Goal: Information Seeking & Learning: Learn about a topic

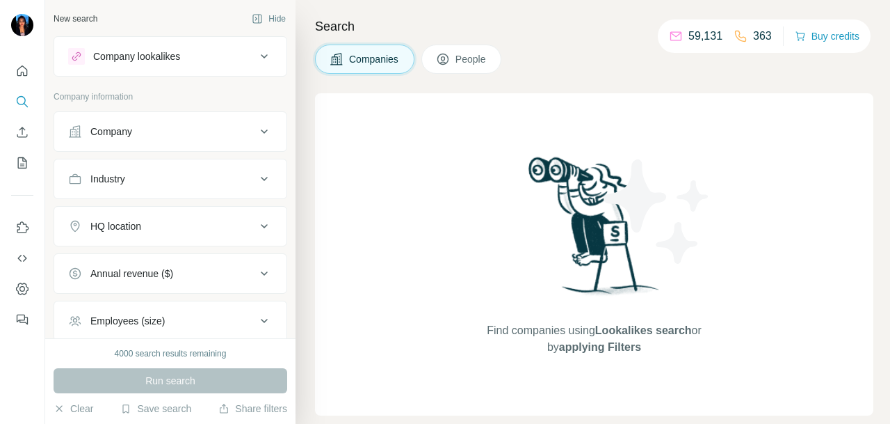
click at [163, 129] on div "Company" at bounding box center [162, 131] width 188 height 14
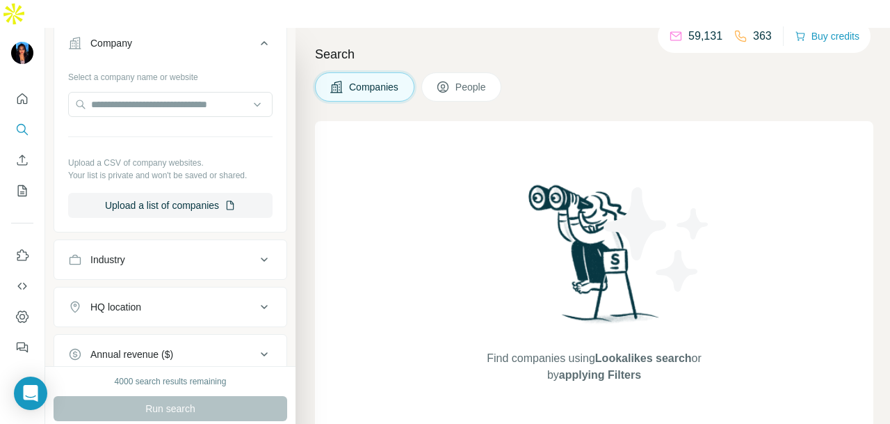
scroll to position [209, 0]
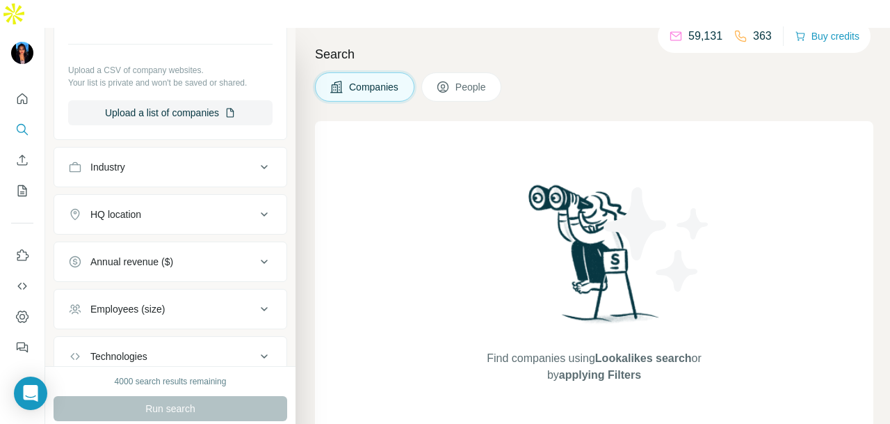
click at [158, 160] on div "Industry" at bounding box center [162, 167] width 188 height 14
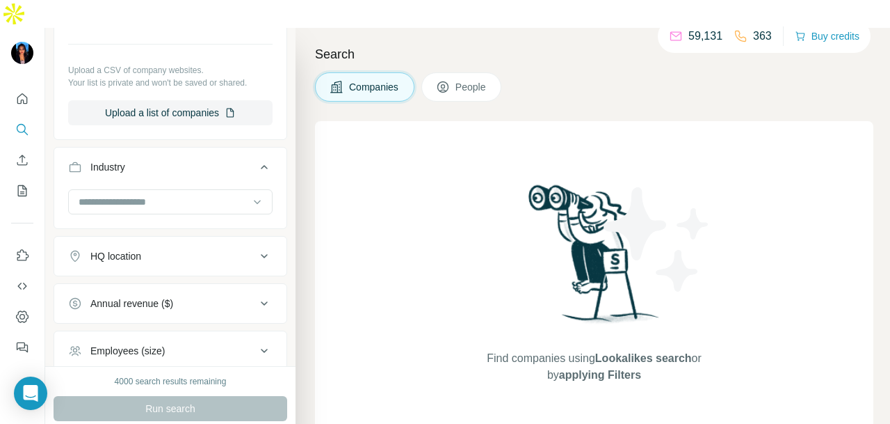
click at [165, 194] on input at bounding box center [163, 201] width 172 height 15
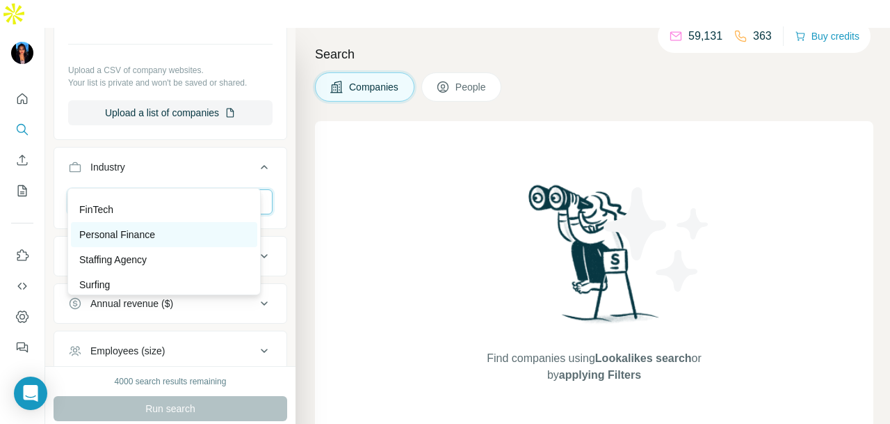
scroll to position [0, 0]
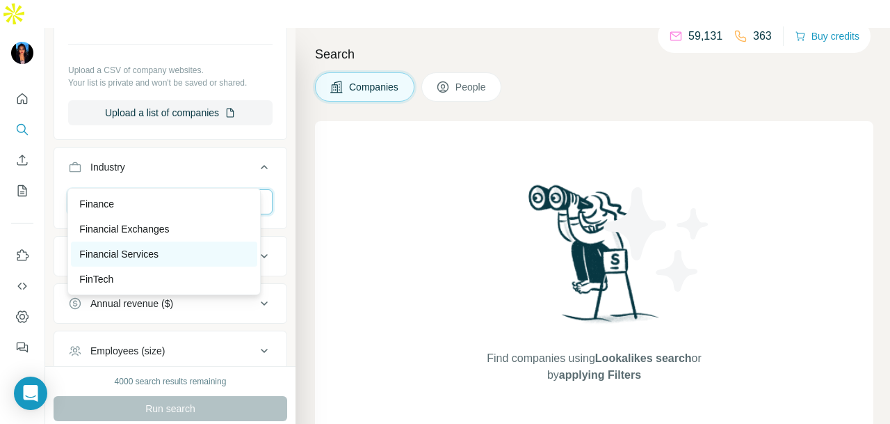
type input "***"
click at [152, 250] on p "Financial Services" at bounding box center [118, 254] width 79 height 14
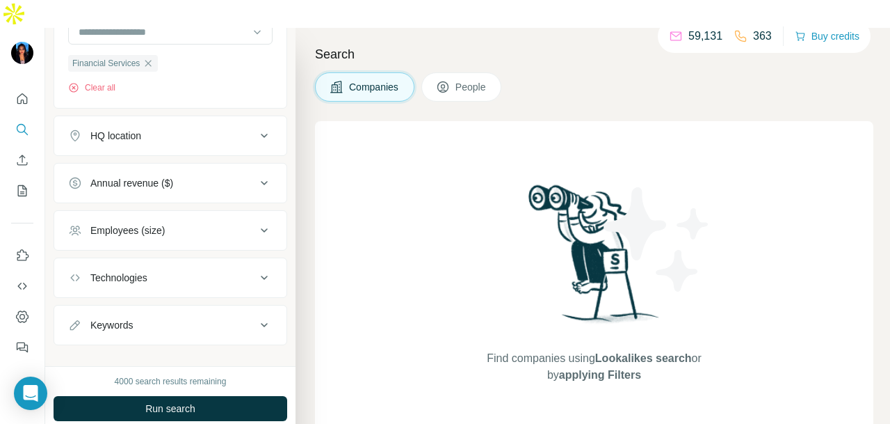
scroll to position [392, 0]
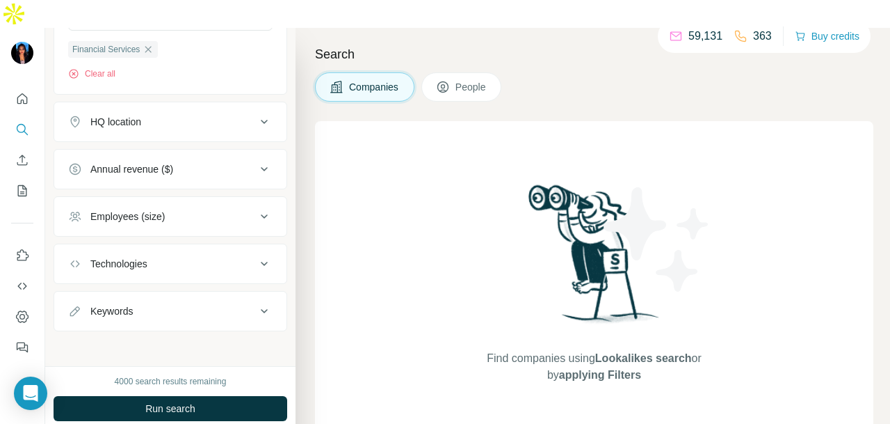
click at [167, 105] on button "HQ location" at bounding box center [170, 121] width 232 height 33
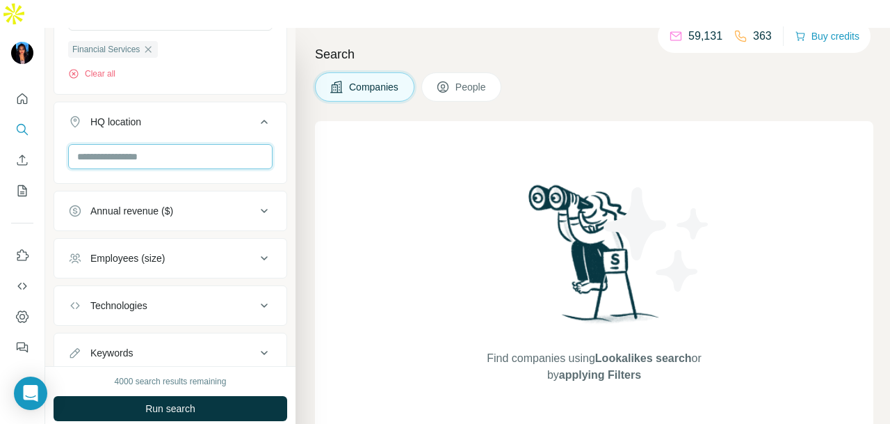
click at [171, 144] on input "text" at bounding box center [170, 156] width 204 height 25
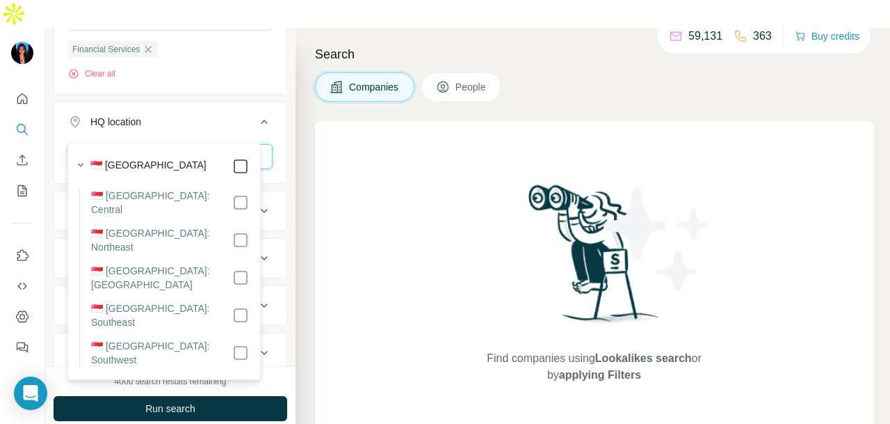
type input "*********"
click at [275, 118] on div "New search Hide Company lookalikes Company information Company Select a company…" at bounding box center [170, 197] width 250 height 338
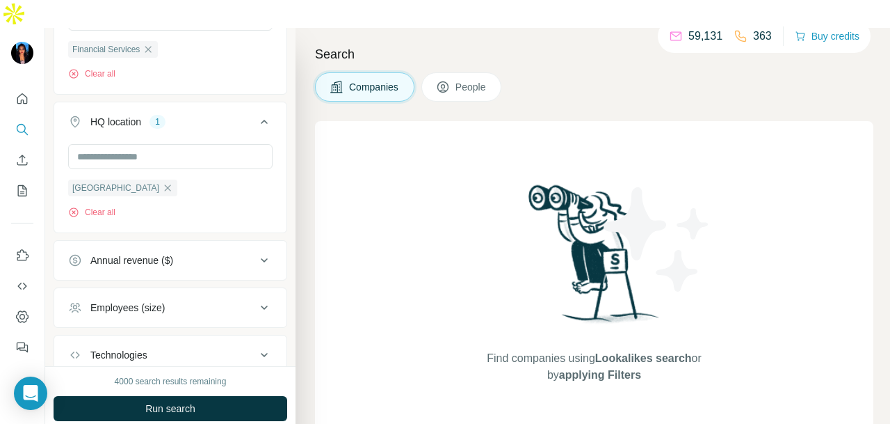
click at [261, 120] on icon at bounding box center [264, 122] width 7 height 4
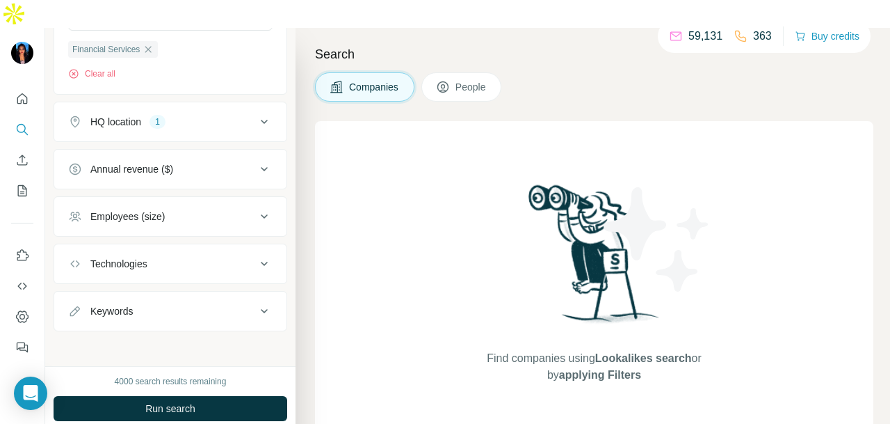
click at [241, 115] on div "HQ location 1" at bounding box center [162, 122] width 188 height 14
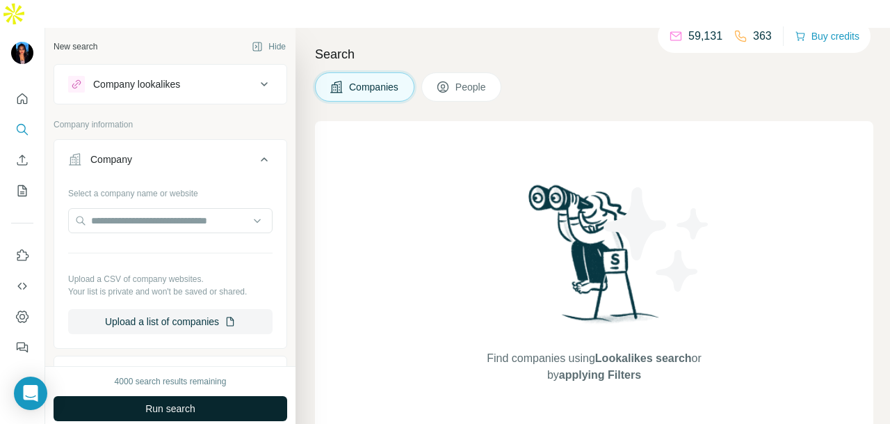
click at [212, 396] on button "Run search" at bounding box center [171, 408] width 234 height 25
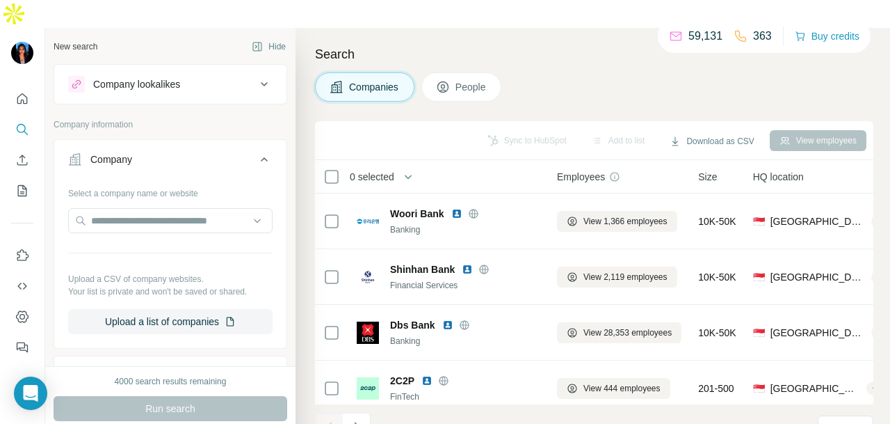
click at [462, 80] on span "People" at bounding box center [472, 87] width 32 height 14
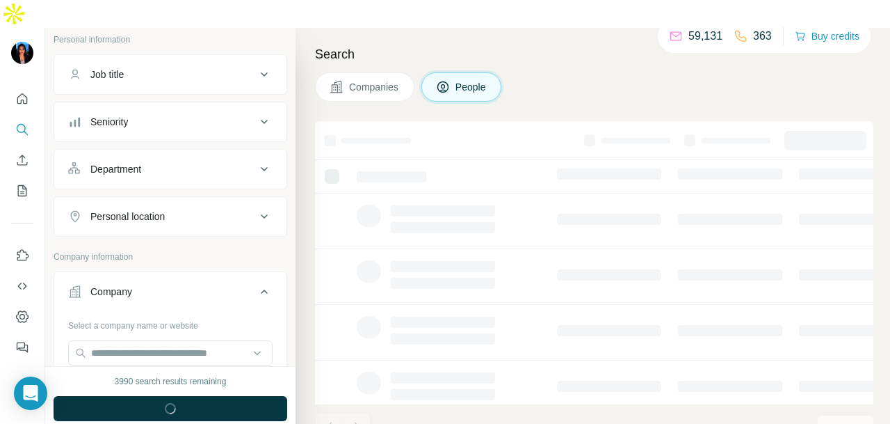
scroll to position [139, 0]
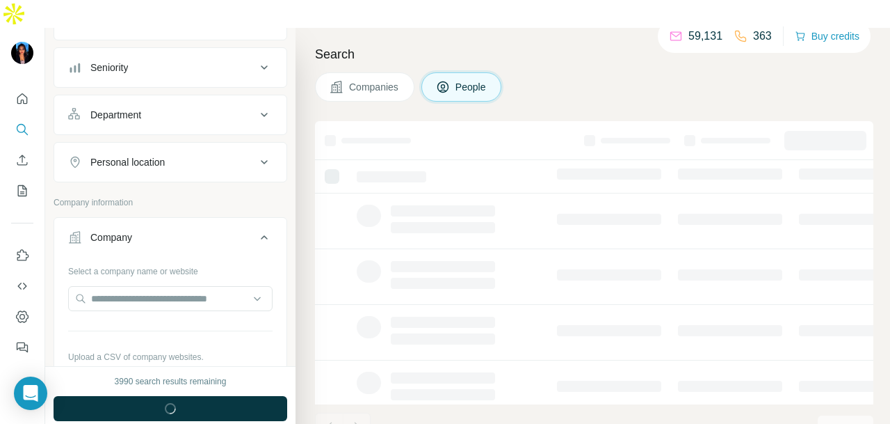
click at [146, 108] on div "Department" at bounding box center [162, 115] width 188 height 14
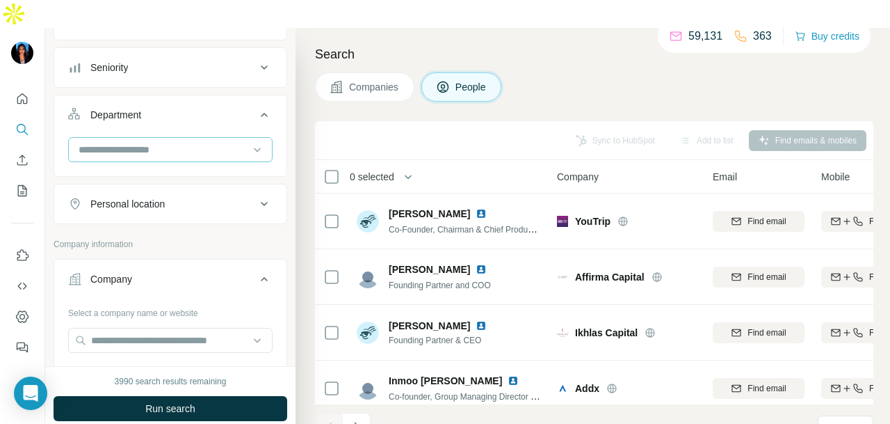
click at [153, 142] on input at bounding box center [163, 149] width 172 height 15
type input "**"
click at [158, 145] on p "PR and Communications" at bounding box center [133, 152] width 108 height 14
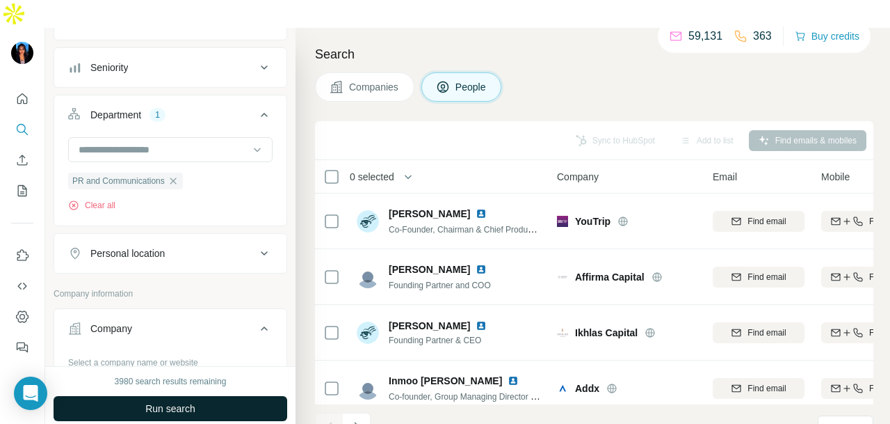
click at [201, 396] on button "Run search" at bounding box center [171, 408] width 234 height 25
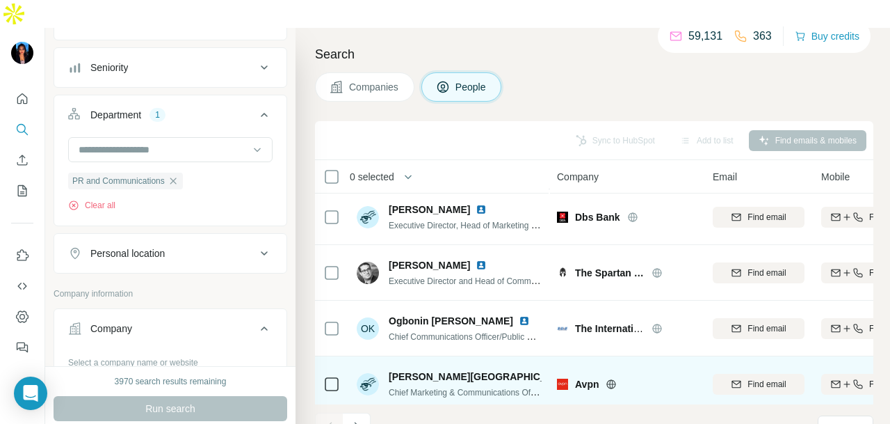
scroll to position [349, 0]
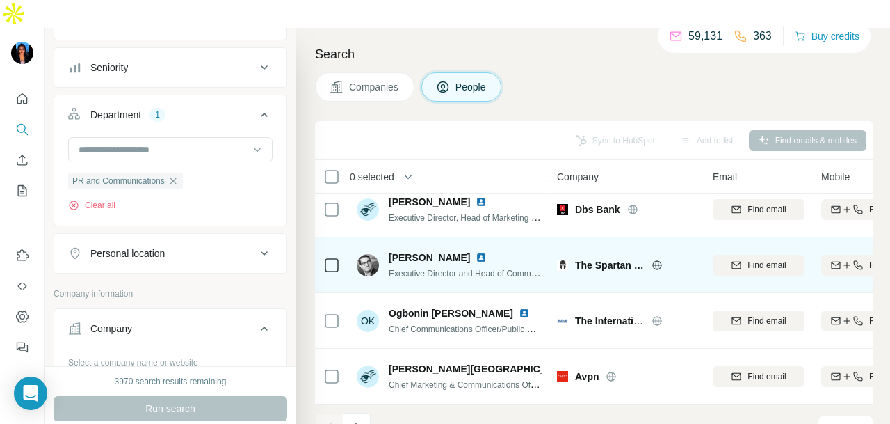
click at [476, 252] on img at bounding box center [481, 257] width 11 height 11
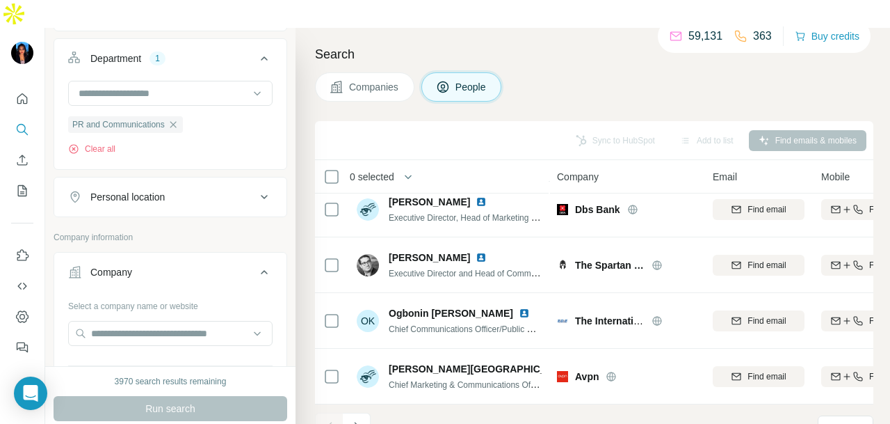
scroll to position [209, 0]
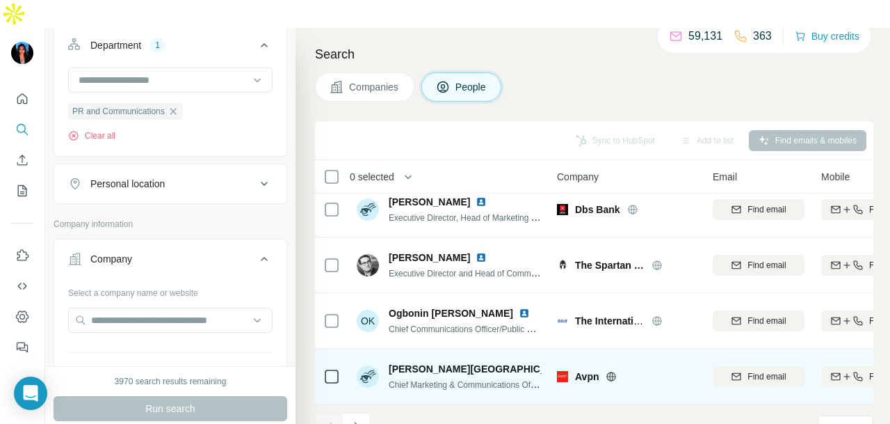
click at [580, 363] on img at bounding box center [585, 368] width 11 height 11
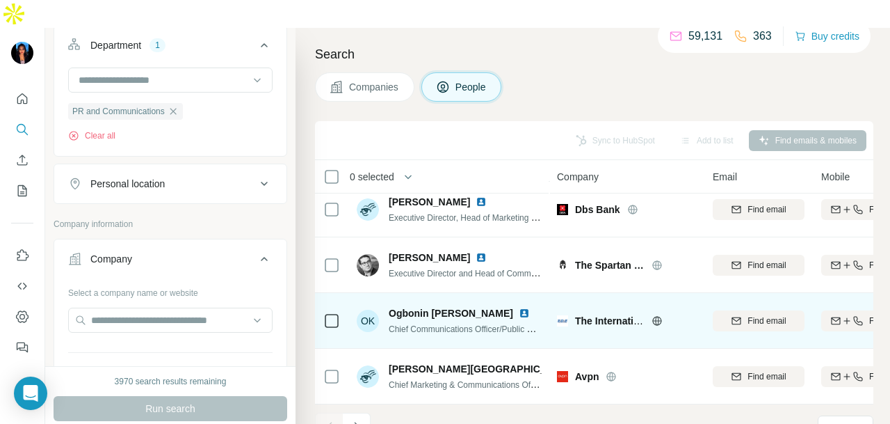
scroll to position [140, 0]
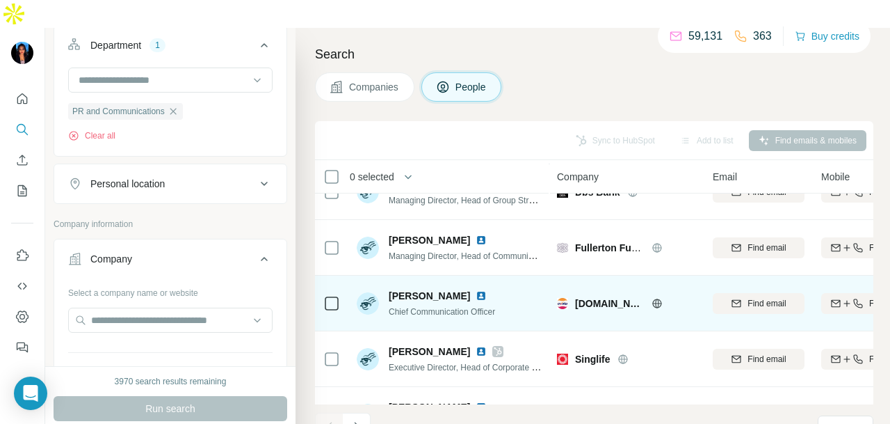
click at [476, 290] on img at bounding box center [481, 295] width 11 height 11
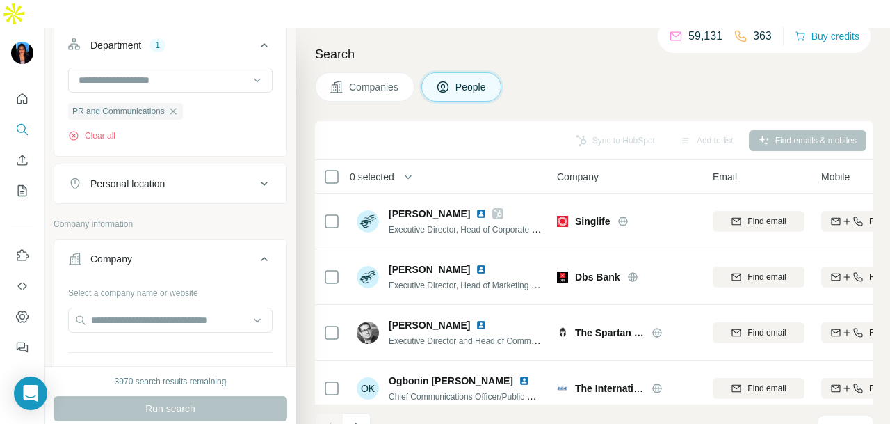
scroll to position [349, 0]
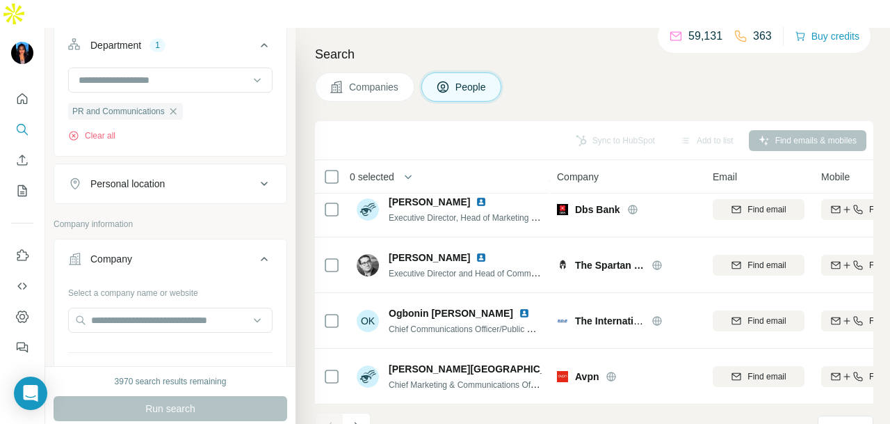
click at [357, 419] on icon "Navigate to next page" at bounding box center [357, 426] width 14 height 14
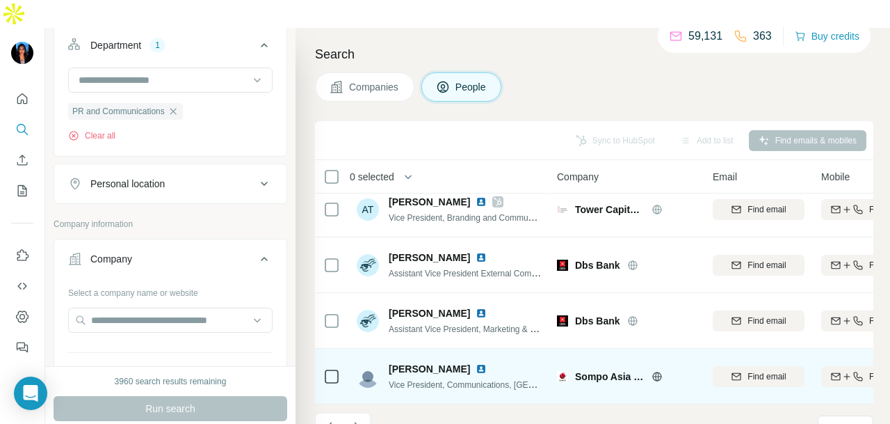
click at [476, 363] on img at bounding box center [481, 368] width 11 height 11
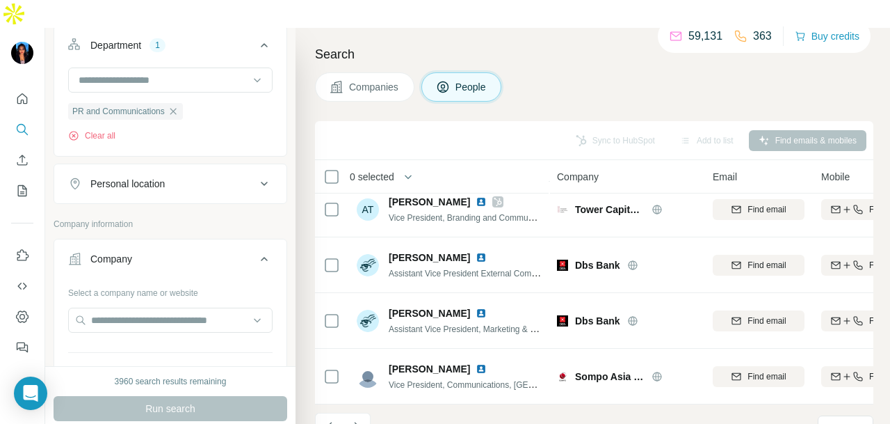
click at [829, 420] on p "10" at bounding box center [832, 427] width 11 height 14
click at [840, 293] on p "60" at bounding box center [835, 294] width 11 height 14
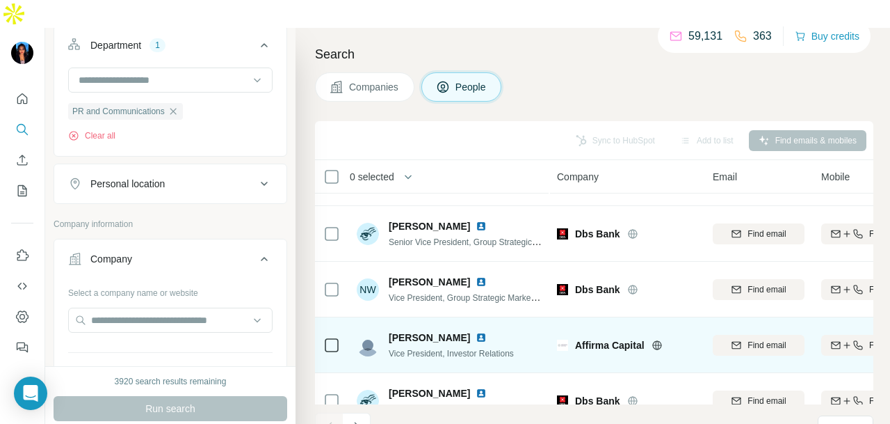
scroll to position [3131, 0]
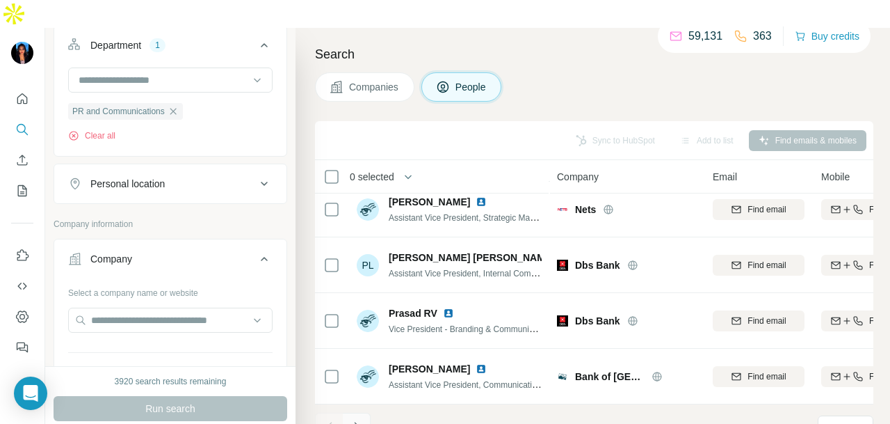
click at [364, 412] on button "Navigate to next page" at bounding box center [357, 426] width 28 height 28
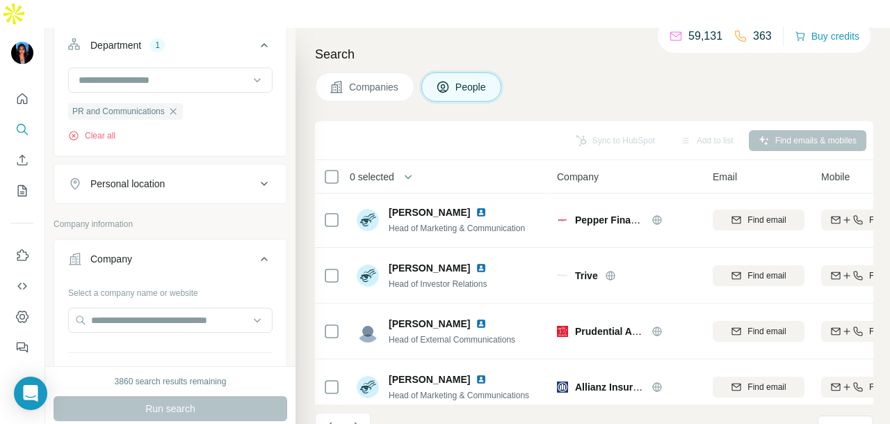
scroll to position [2992, 0]
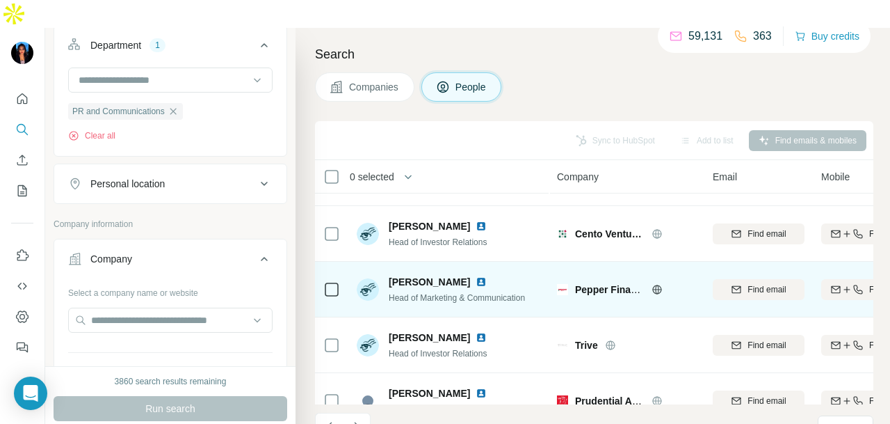
click at [451, 275] on div "Jongsun Kim" at bounding box center [457, 282] width 136 height 14
click at [476, 276] on img at bounding box center [481, 281] width 11 height 11
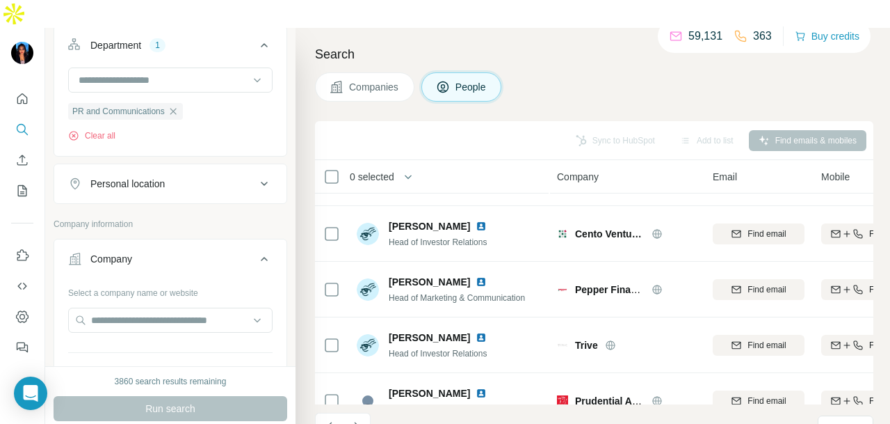
scroll to position [3131, 0]
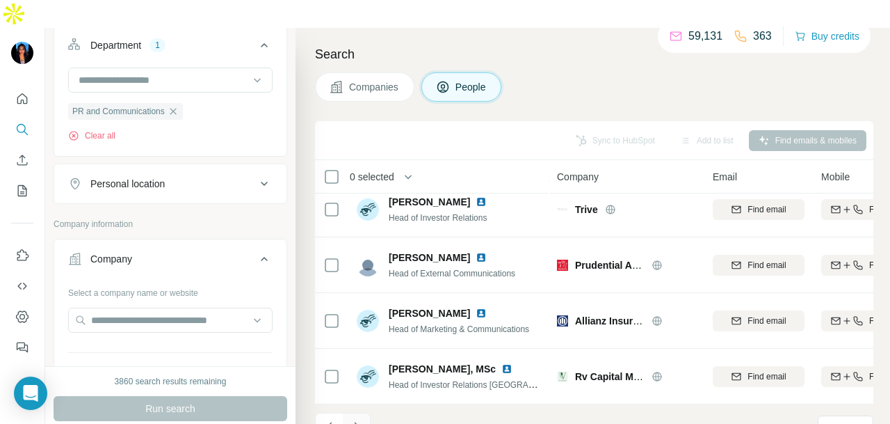
click at [348, 412] on button "Navigate to next page" at bounding box center [357, 426] width 28 height 28
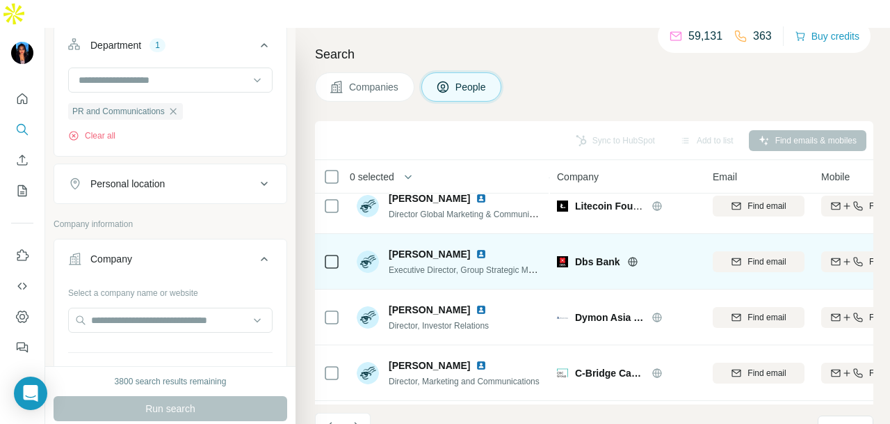
scroll to position [2227, 0]
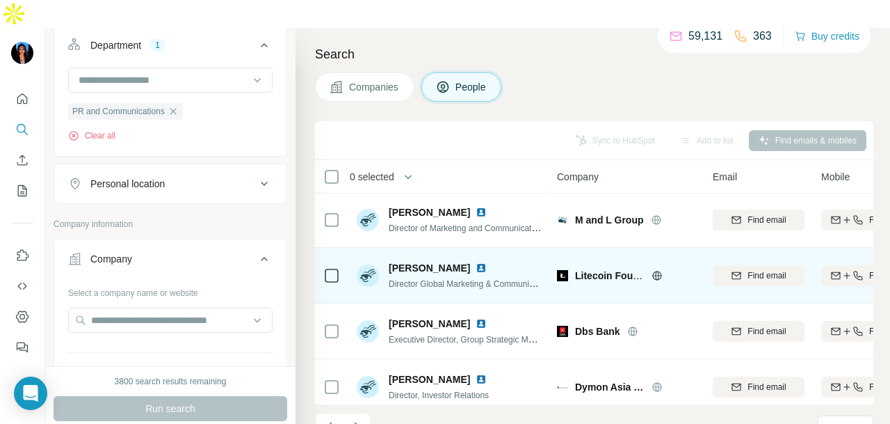
click at [476, 262] on img at bounding box center [481, 267] width 11 height 11
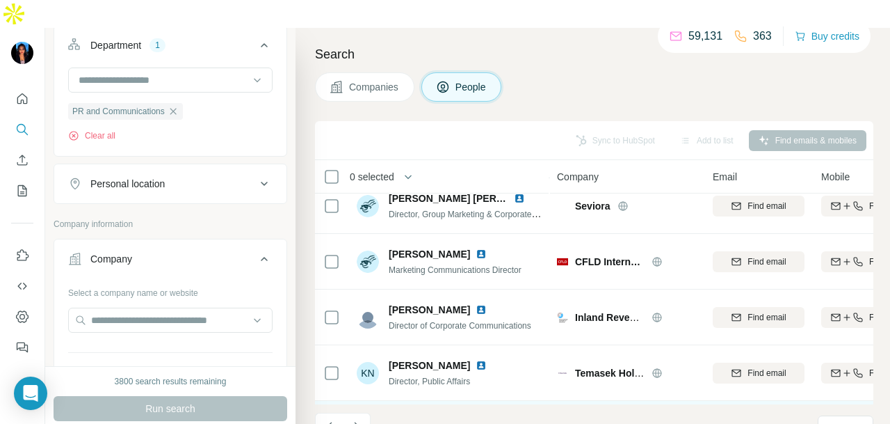
scroll to position [3131, 0]
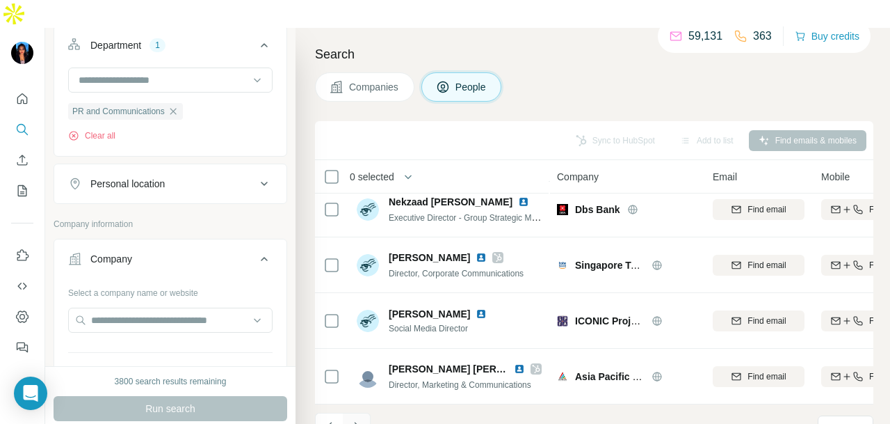
click at [357, 419] on icon "Navigate to next page" at bounding box center [357, 426] width 14 height 14
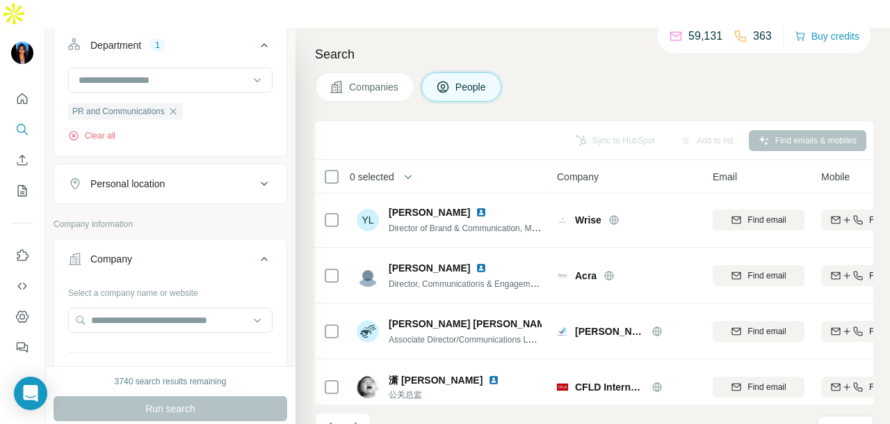
scroll to position [1184, 0]
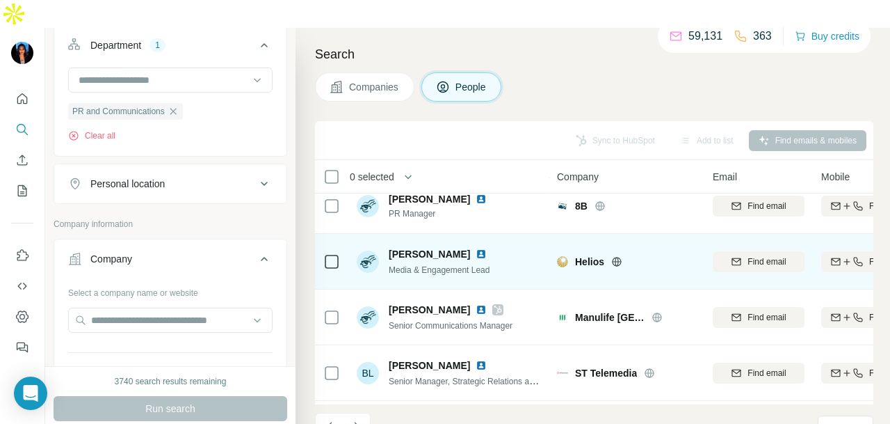
click at [480, 248] on img at bounding box center [481, 253] width 11 height 11
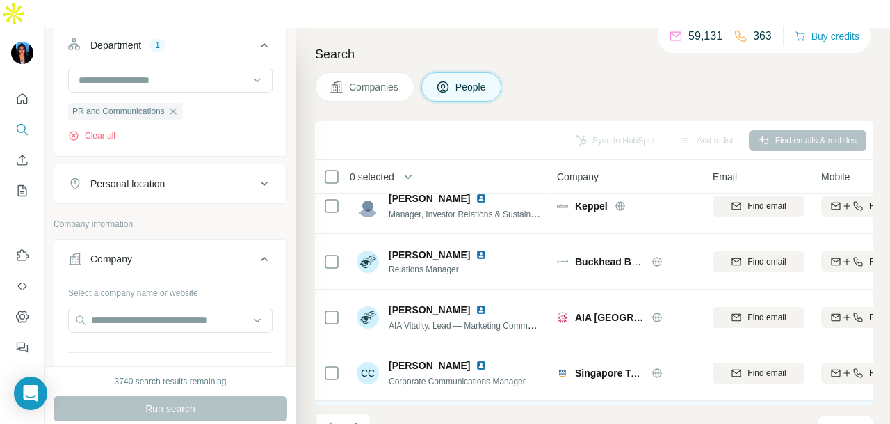
scroll to position [1531, 0]
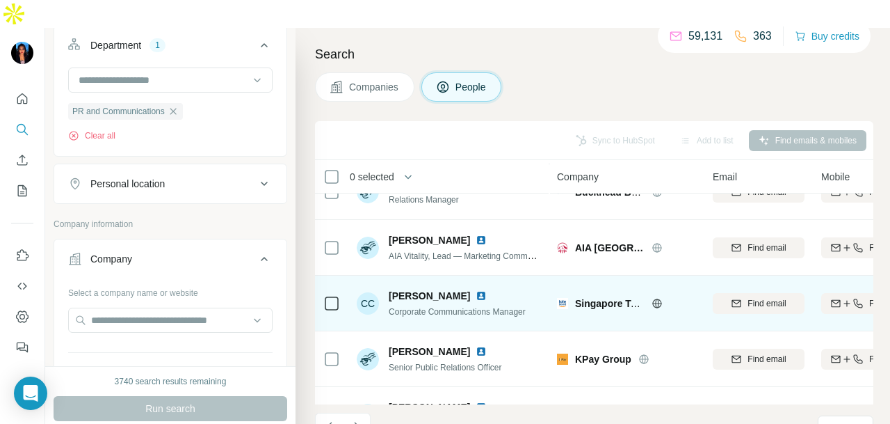
click at [476, 290] on img at bounding box center [481, 295] width 11 height 11
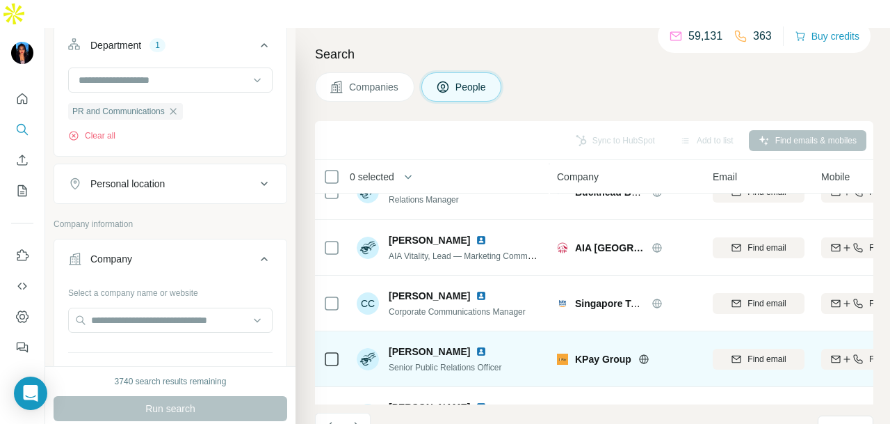
scroll to position [1601, 0]
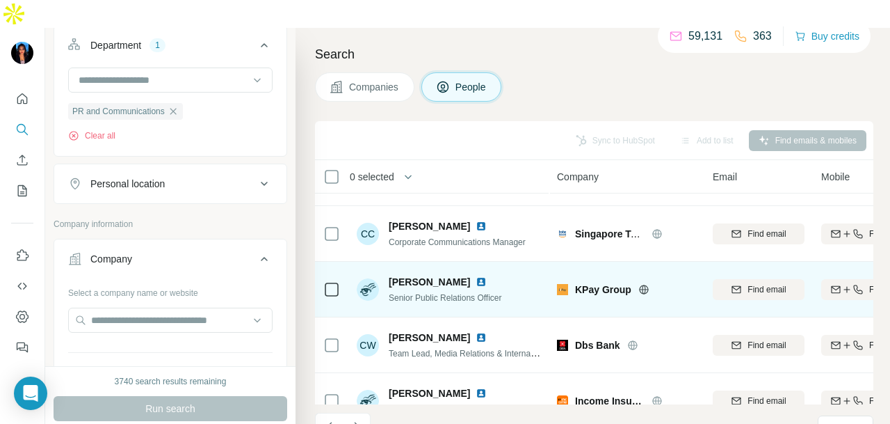
click at [476, 276] on img at bounding box center [481, 281] width 11 height 11
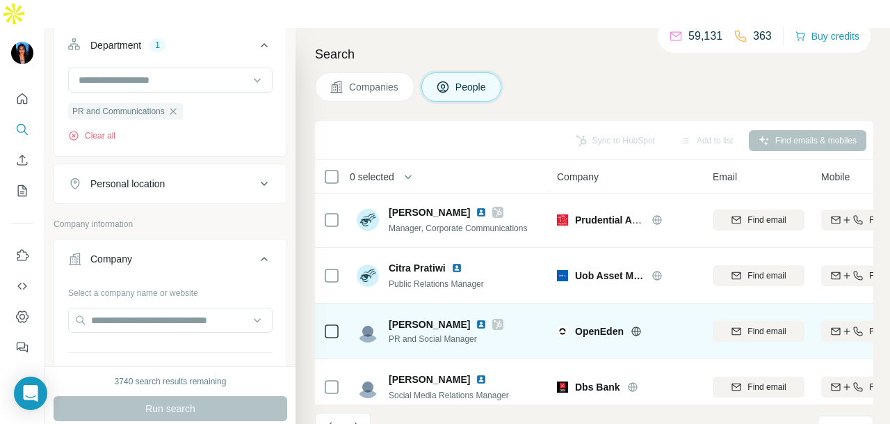
scroll to position [2296, 0]
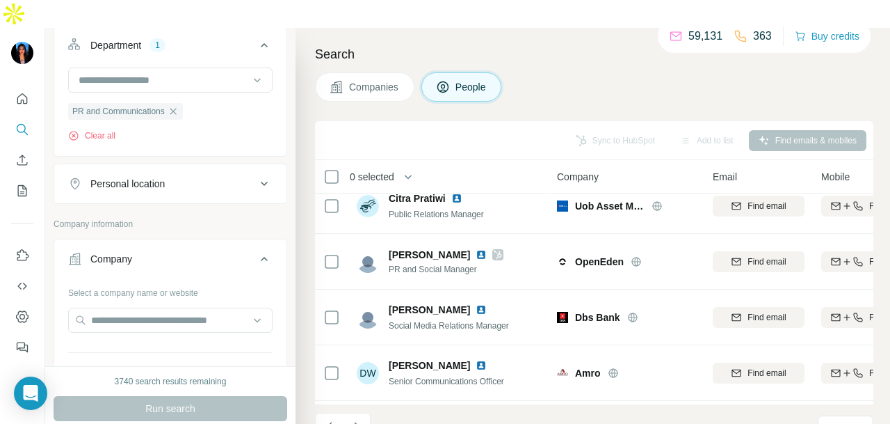
drag, startPoint x: 349, startPoint y: 398, endPoint x: 385, endPoint y: 391, distance: 37.0
click at [350, 419] on icon "Navigate to next page" at bounding box center [357, 426] width 14 height 14
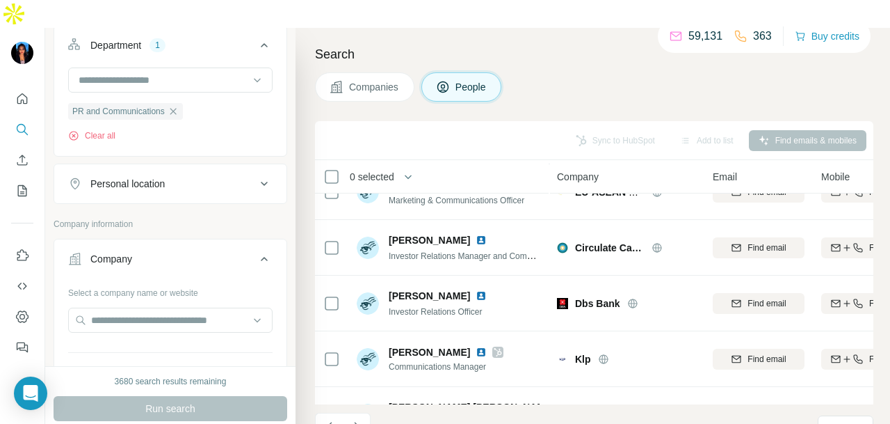
scroll to position [2853, 0]
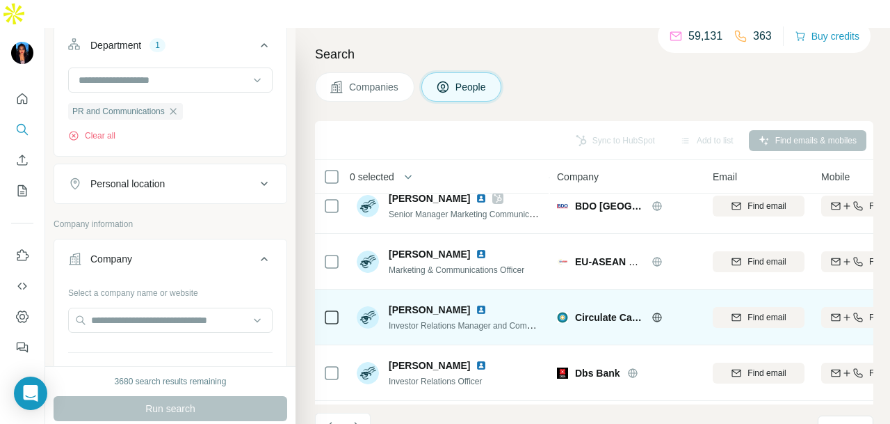
click at [476, 304] on img at bounding box center [481, 309] width 11 height 11
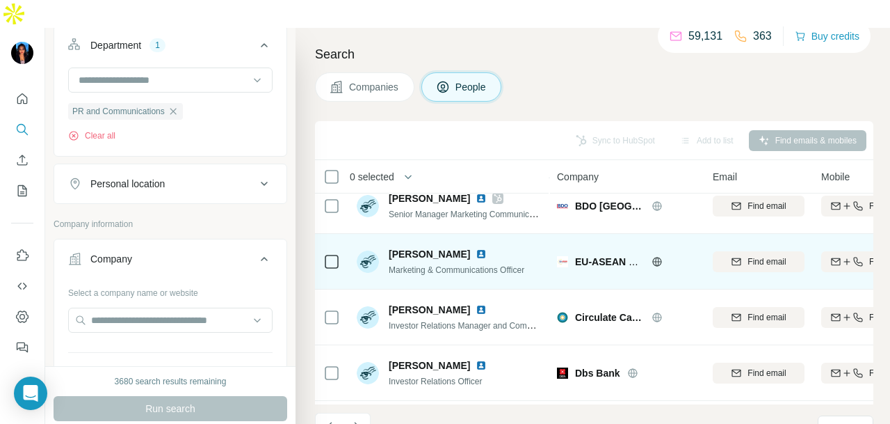
scroll to position [3131, 0]
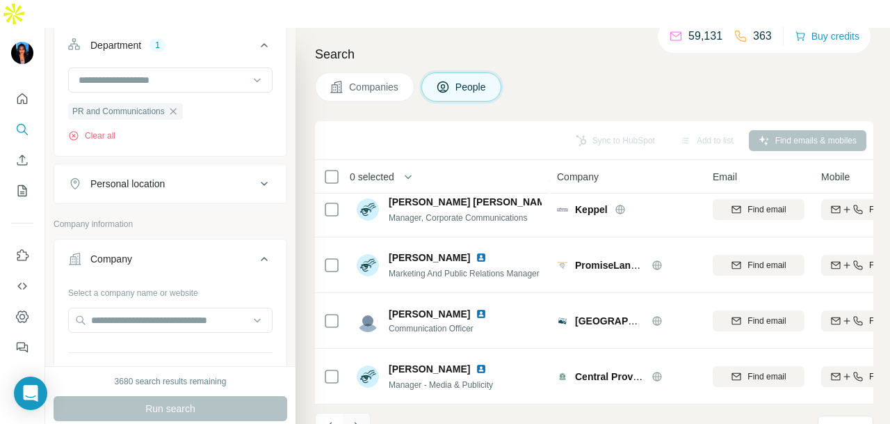
click at [353, 419] on icon "Navigate to next page" at bounding box center [357, 426] width 14 height 14
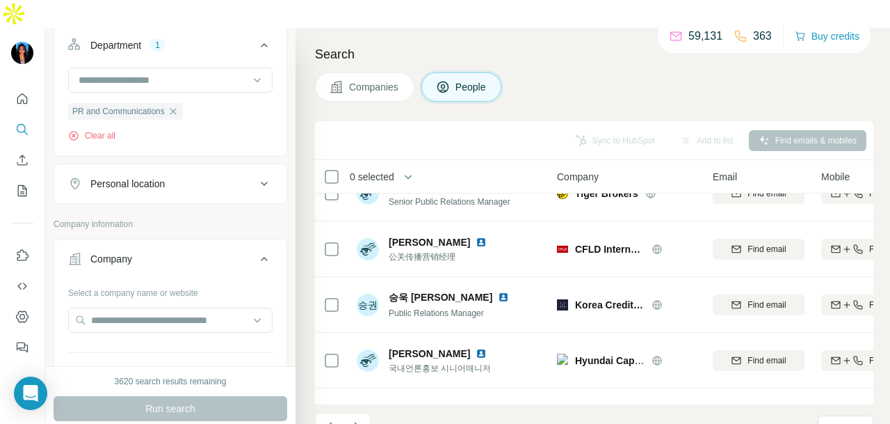
scroll to position [3129, 0]
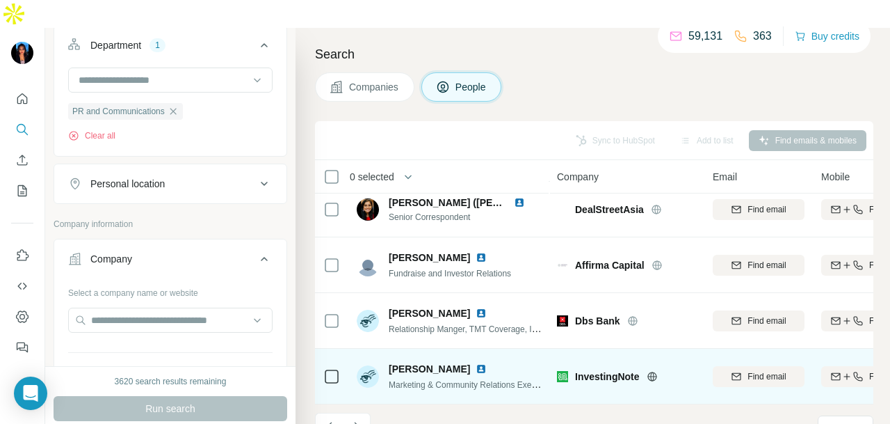
click at [476, 363] on img at bounding box center [481, 368] width 11 height 11
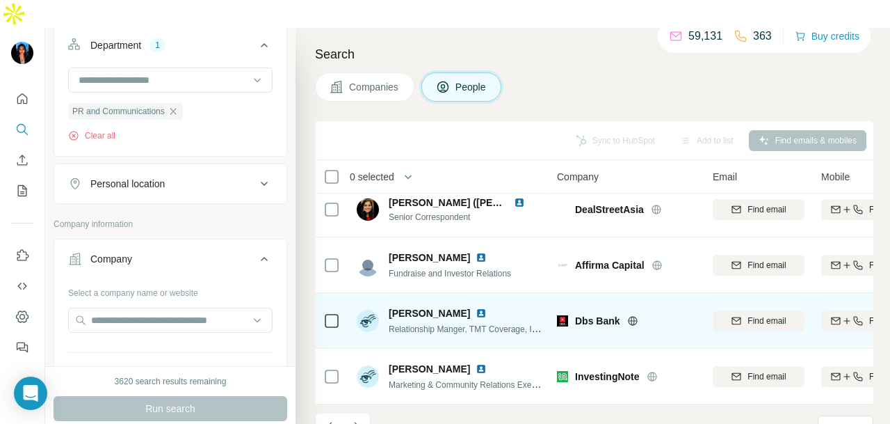
scroll to position [3131, 0]
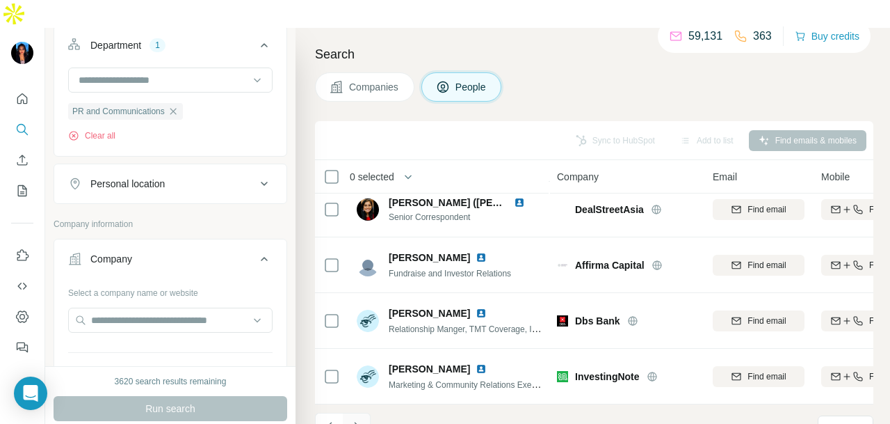
click at [358, 419] on icon "Navigate to next page" at bounding box center [357, 426] width 14 height 14
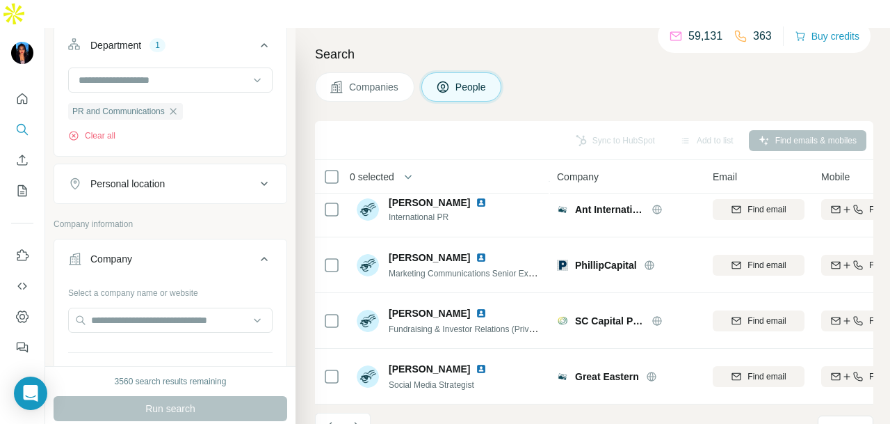
click at [356, 419] on icon "Navigate to next page" at bounding box center [357, 426] width 14 height 14
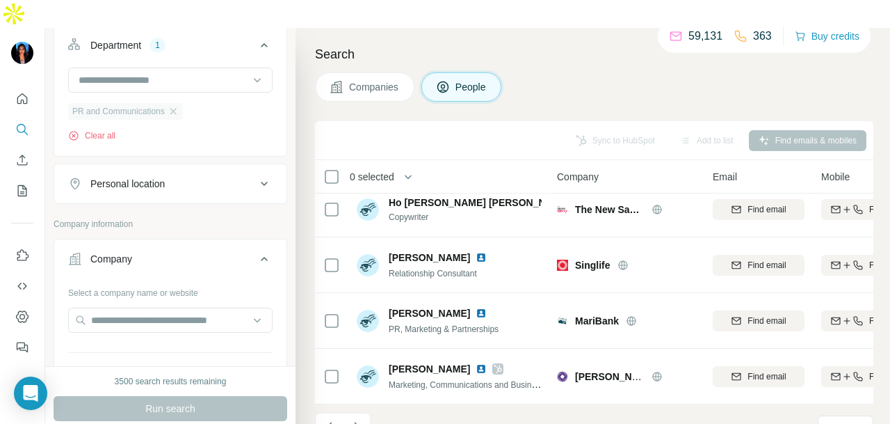
scroll to position [0, 0]
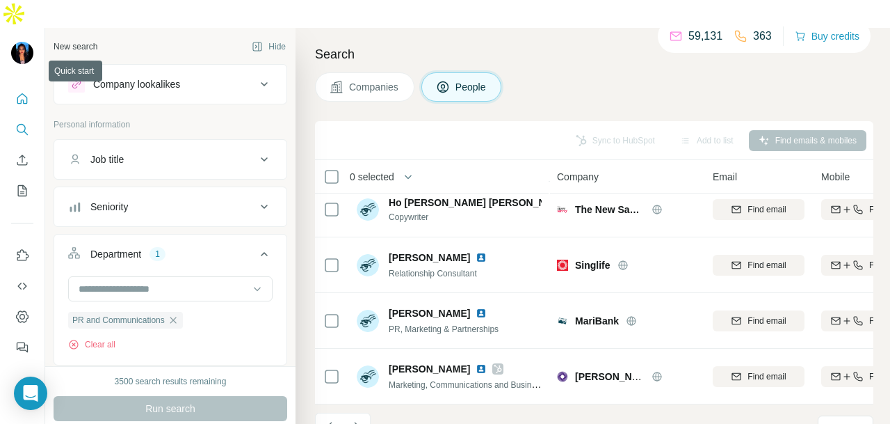
click at [19, 92] on icon "Quick start" at bounding box center [22, 99] width 14 height 14
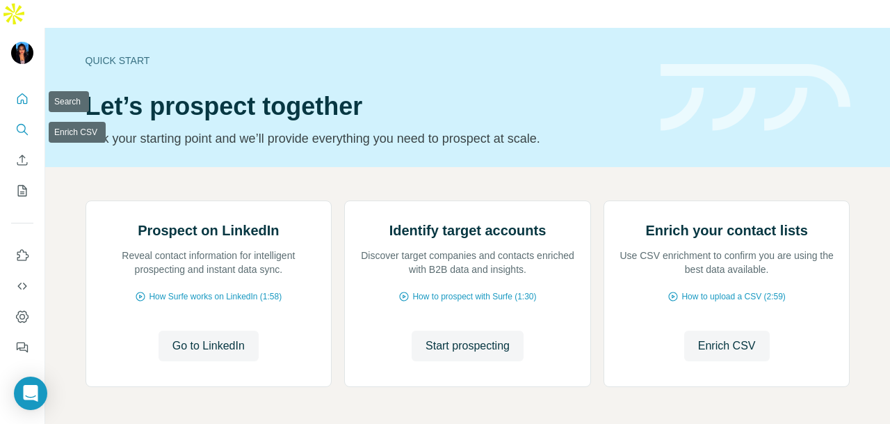
click at [22, 122] on icon "Search" at bounding box center [22, 129] width 14 height 14
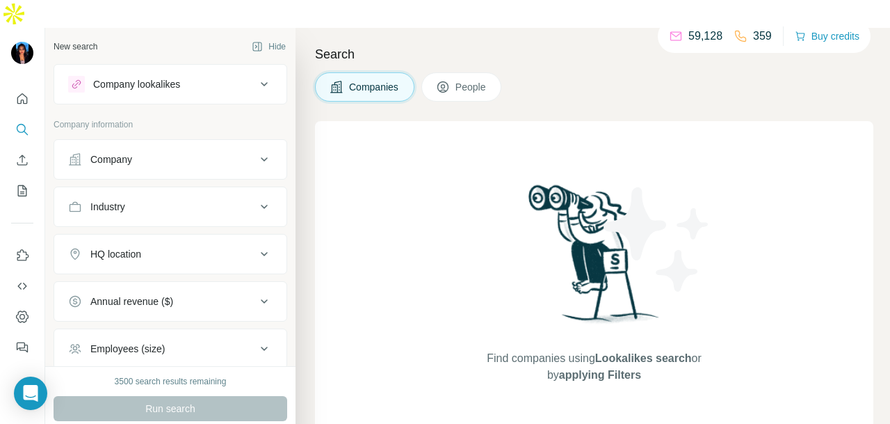
click at [140, 143] on button "Company" at bounding box center [170, 159] width 232 height 33
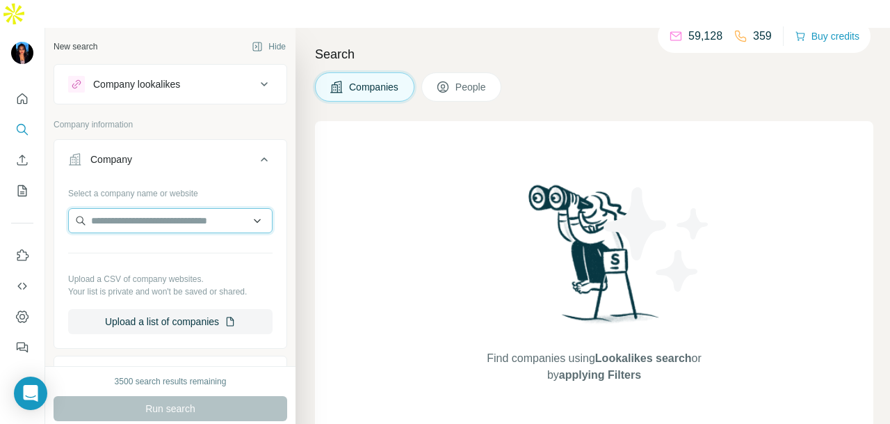
click at [138, 208] on input "text" at bounding box center [170, 220] width 204 height 25
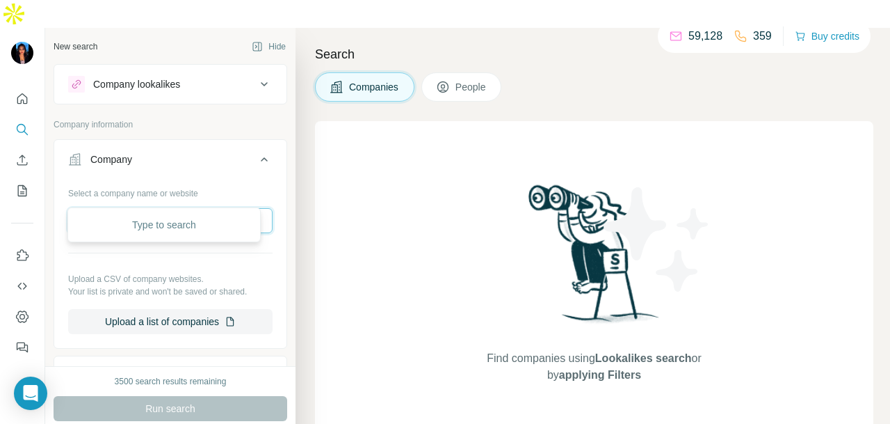
paste input "**********"
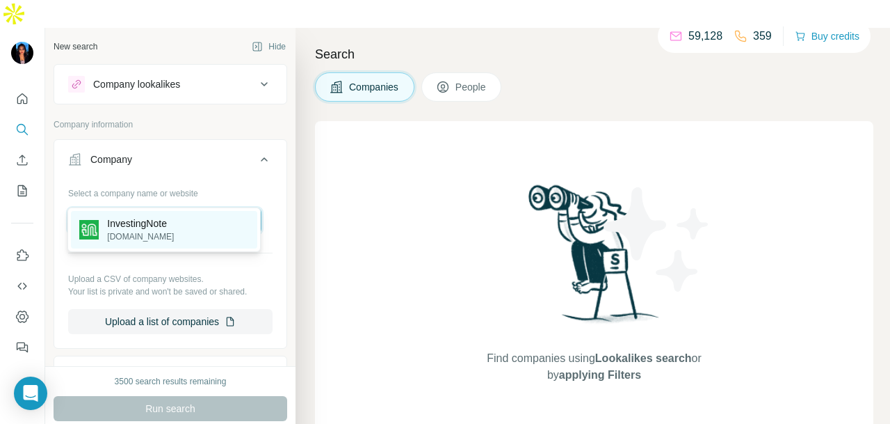
type input "**********"
click at [196, 234] on div "InvestingNote investingnote.com" at bounding box center [164, 230] width 186 height 38
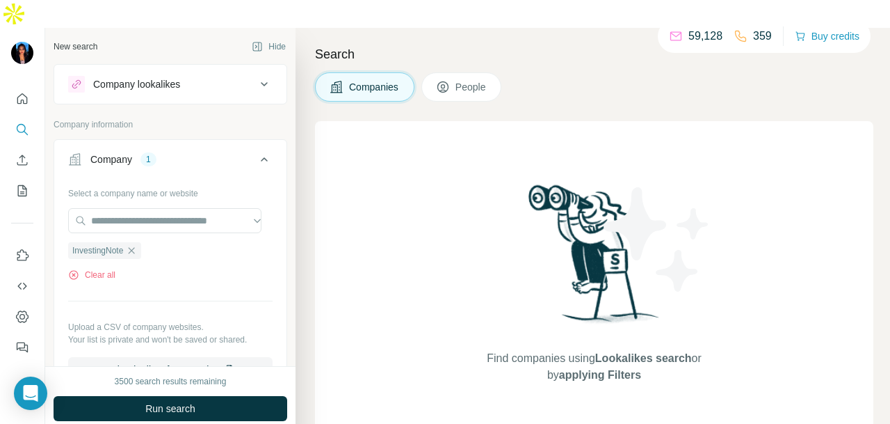
scroll to position [0, 0]
click at [203, 366] on div "3500 search results remaining Run search Clear Save search Share filters" at bounding box center [170, 409] width 250 height 86
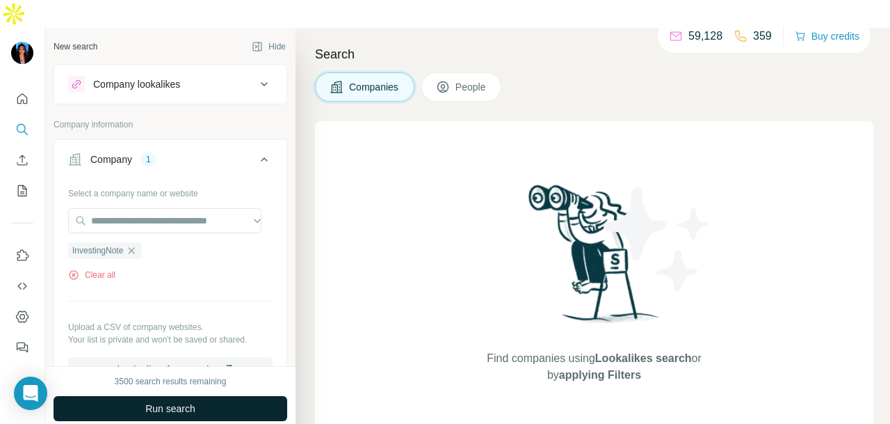
click at [203, 396] on button "Run search" at bounding box center [171, 408] width 234 height 25
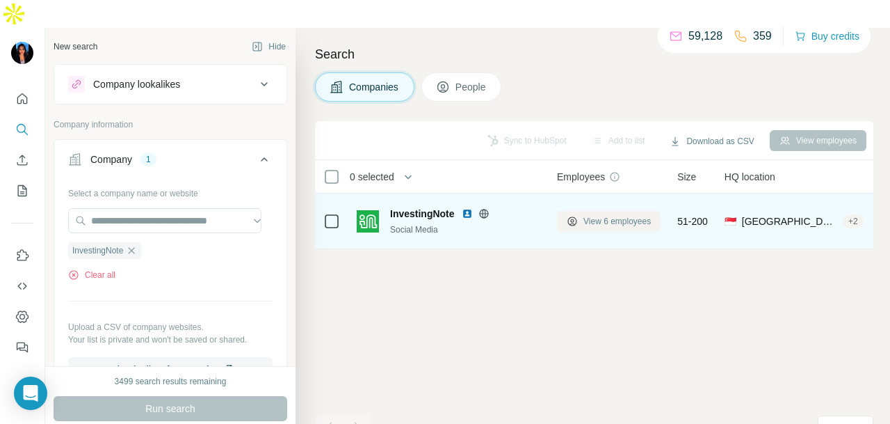
click at [569, 211] on button "View 6 employees" at bounding box center [609, 221] width 104 height 21
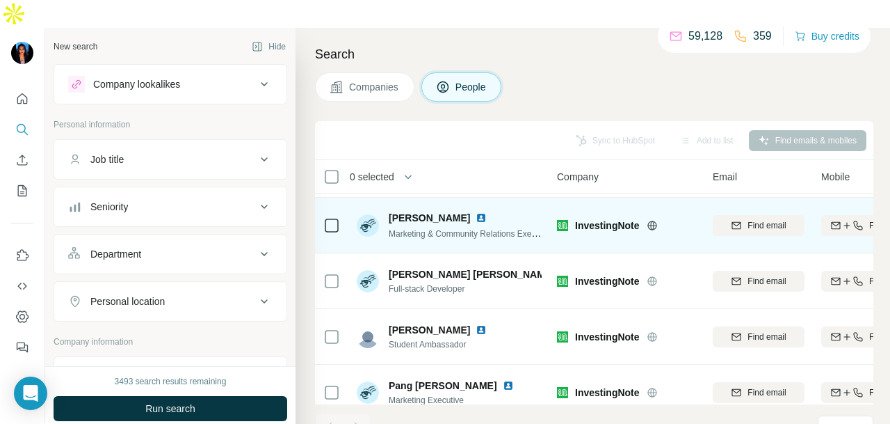
scroll to position [127, 0]
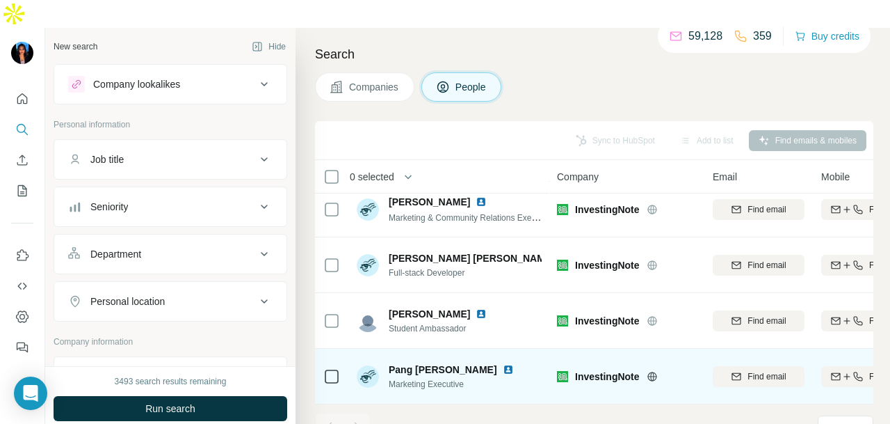
click at [503, 364] on img at bounding box center [508, 369] width 11 height 11
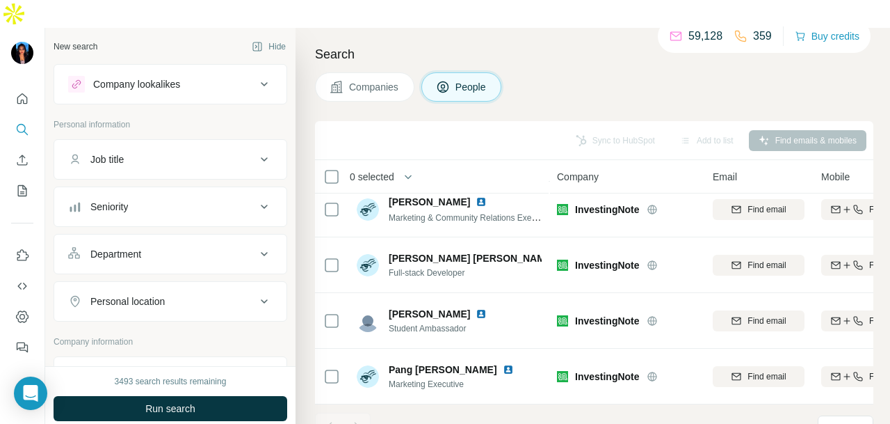
click at [301, 159] on div "Search Companies People Sync to HubSpot Add to list Find emails & mobiles 0 sel…" at bounding box center [593, 240] width 595 height 424
click at [351, 80] on span "Companies" at bounding box center [374, 87] width 51 height 14
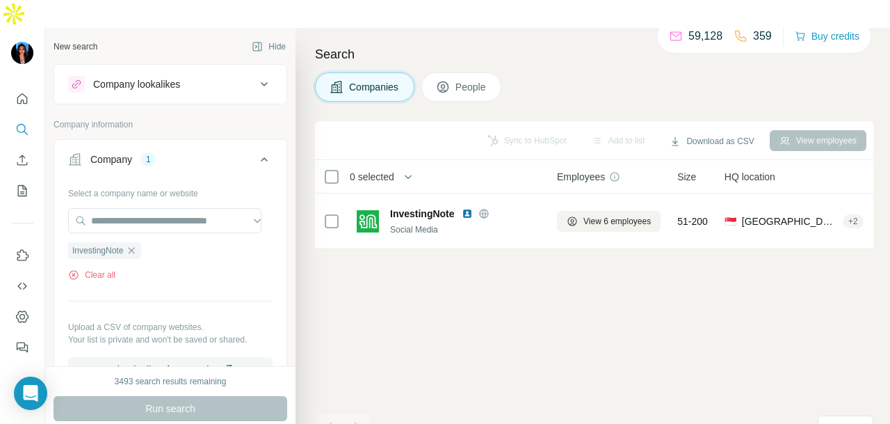
scroll to position [0, 0]
click at [134, 245] on icon "button" at bounding box center [131, 250] width 11 height 11
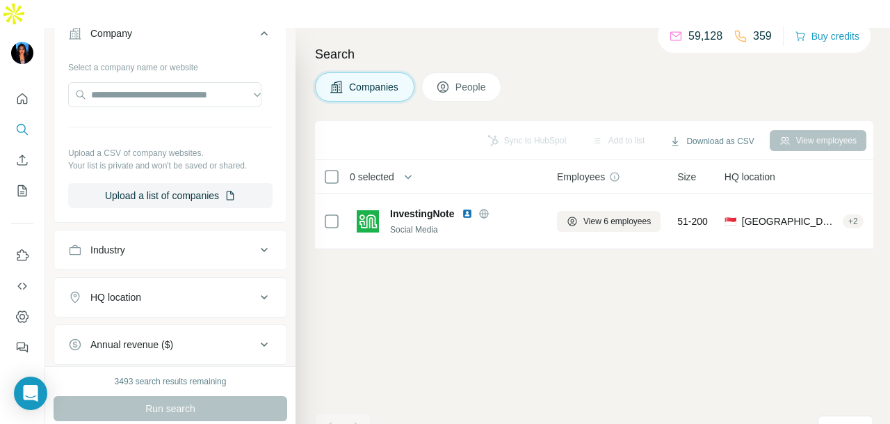
scroll to position [139, 0]
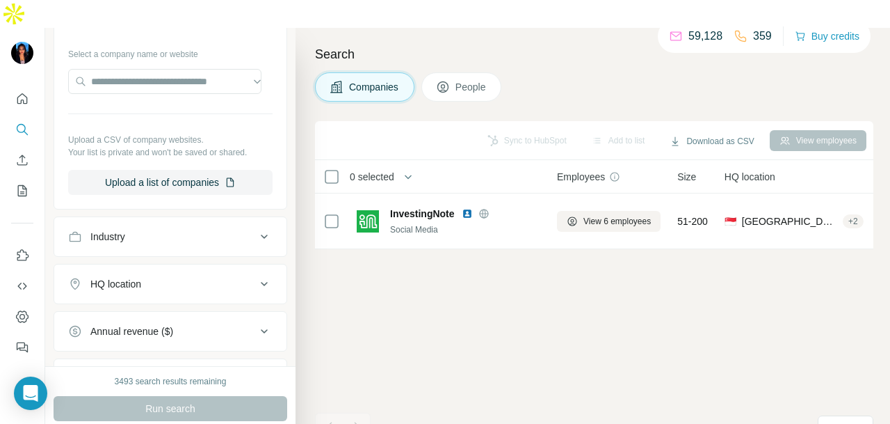
click at [160, 220] on button "Industry" at bounding box center [170, 236] width 232 height 33
click at [170, 264] on input at bounding box center [163, 271] width 172 height 15
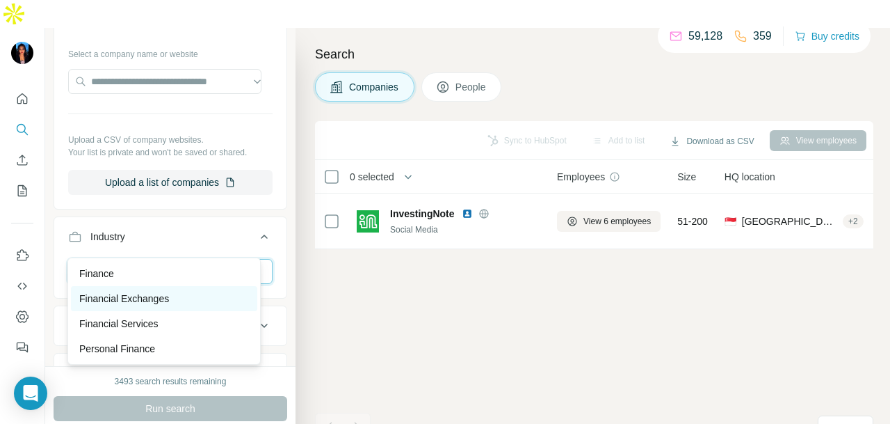
type input "*****"
click at [184, 294] on div "Financial Exchanges" at bounding box center [164, 298] width 170 height 14
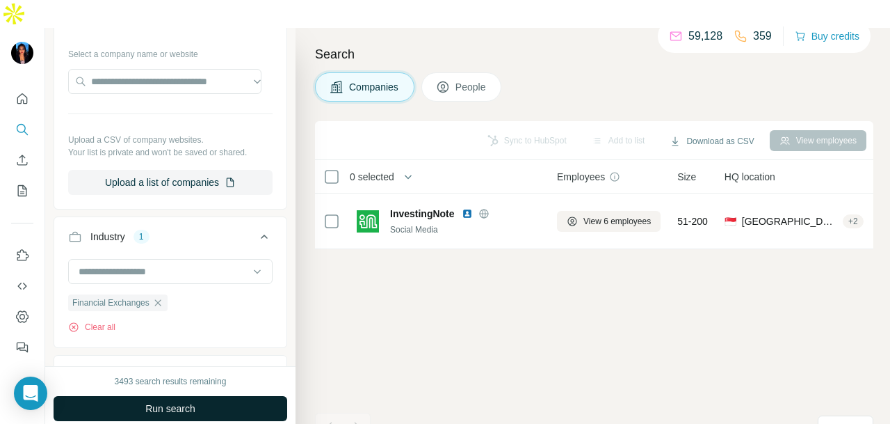
click at [202, 396] on button "Run search" at bounding box center [171, 408] width 234 height 25
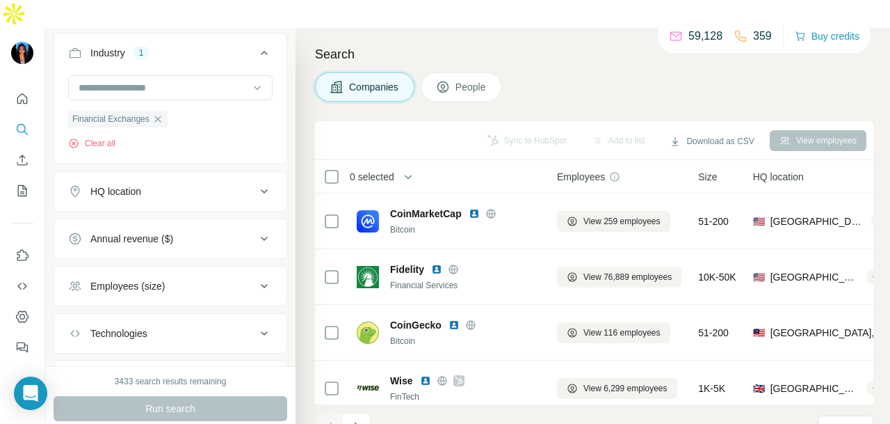
scroll to position [253, 0]
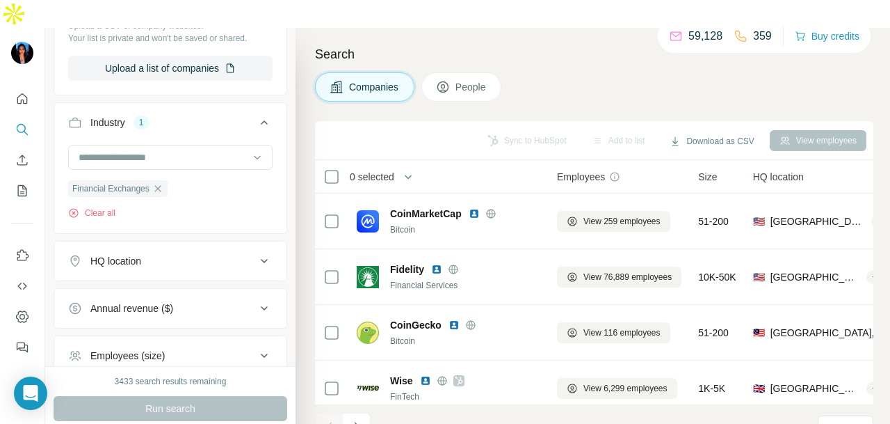
click at [210, 254] on div "HQ location" at bounding box center [162, 261] width 188 height 14
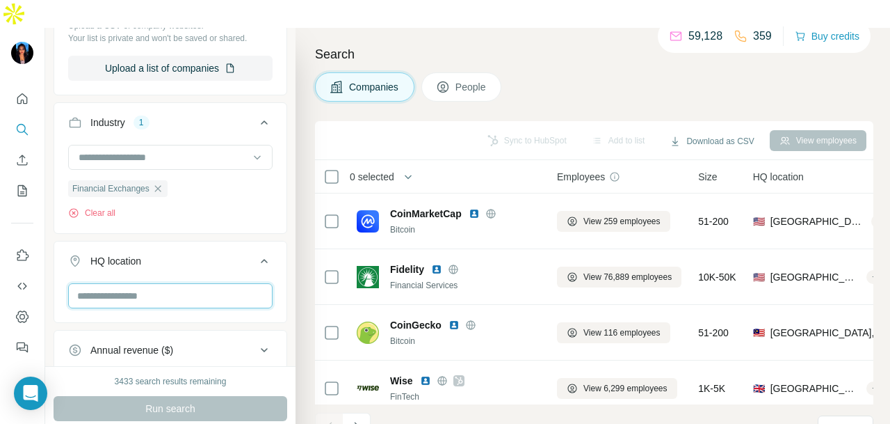
click at [177, 283] on input "text" at bounding box center [170, 295] width 204 height 25
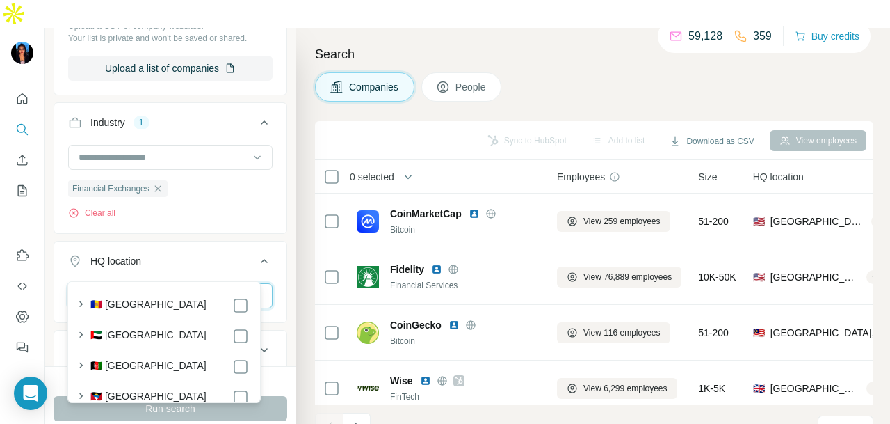
click at [177, 283] on input "text" at bounding box center [170, 295] width 204 height 25
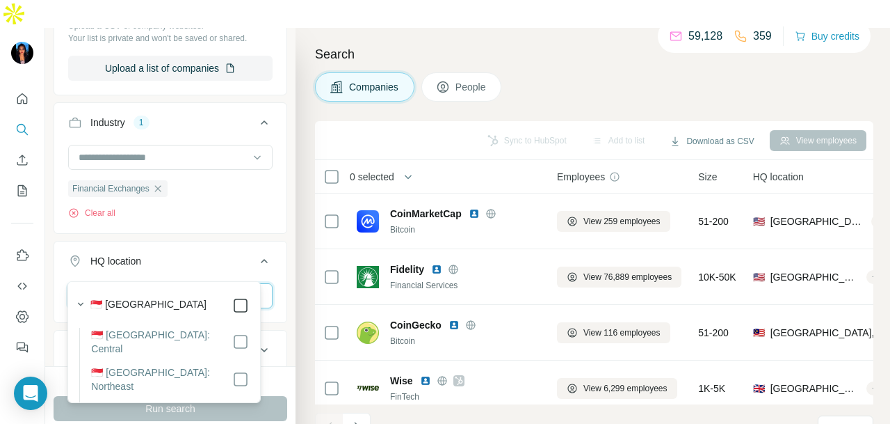
type input "*********"
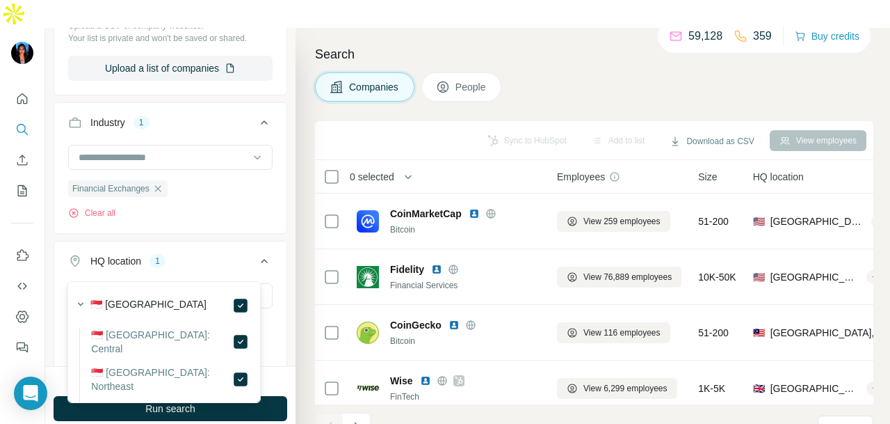
click at [256, 252] on icon at bounding box center [264, 260] width 17 height 17
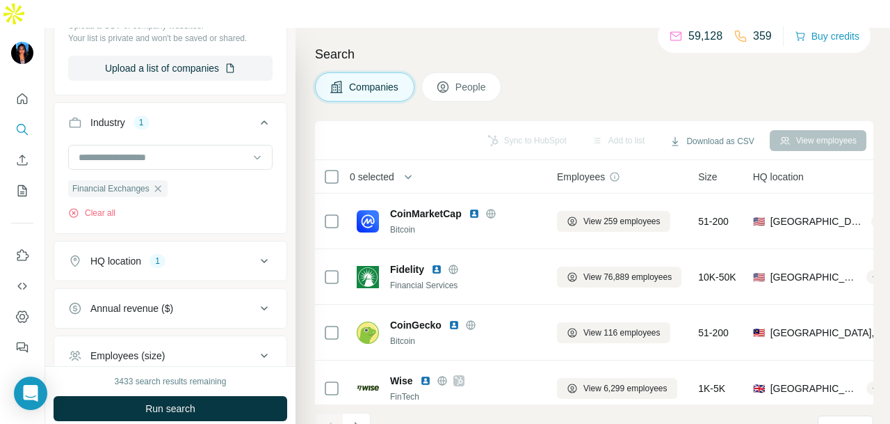
drag, startPoint x: 248, startPoint y: 227, endPoint x: 234, endPoint y: 243, distance: 20.7
click at [256, 252] on icon at bounding box center [264, 260] width 17 height 17
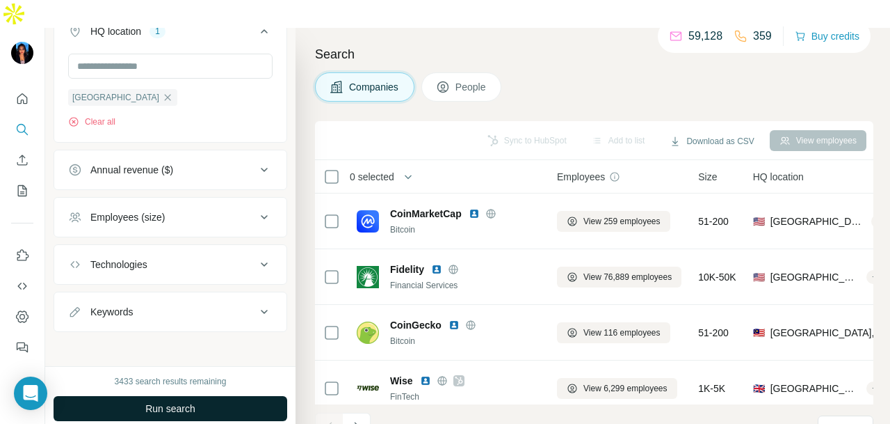
click at [153, 401] on span "Run search" at bounding box center [170, 408] width 50 height 14
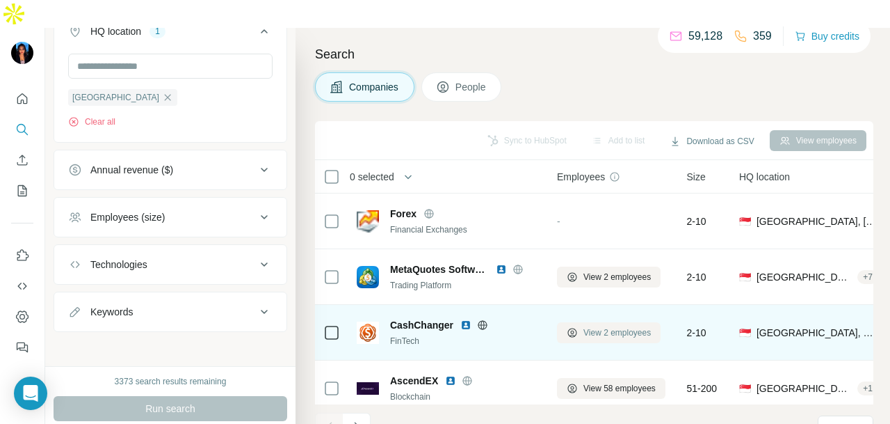
click at [569, 328] on icon at bounding box center [571, 332] width 9 height 9
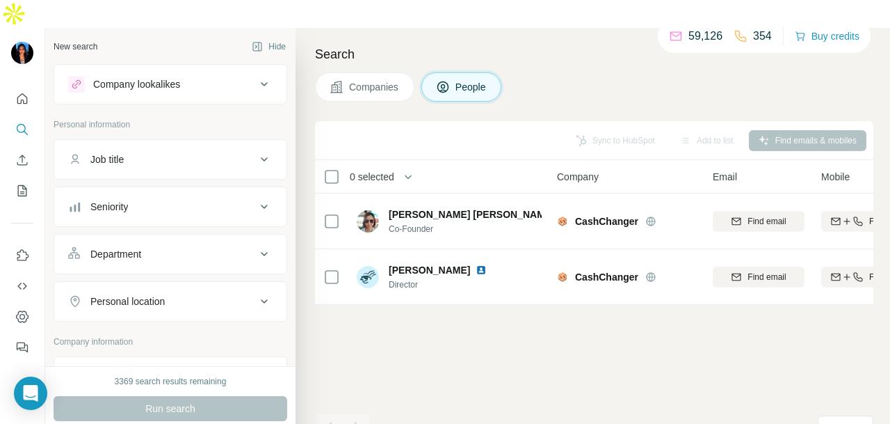
click at [389, 80] on span "Companies" at bounding box center [374, 87] width 51 height 14
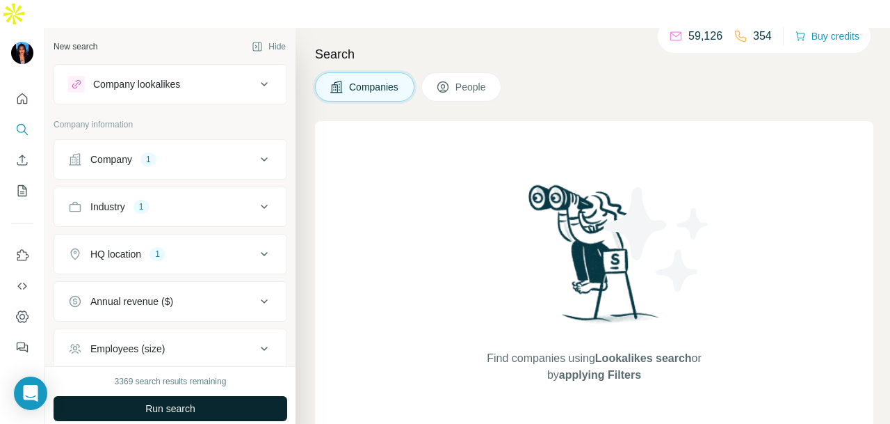
click at [190, 401] on span "Run search" at bounding box center [170, 408] width 50 height 14
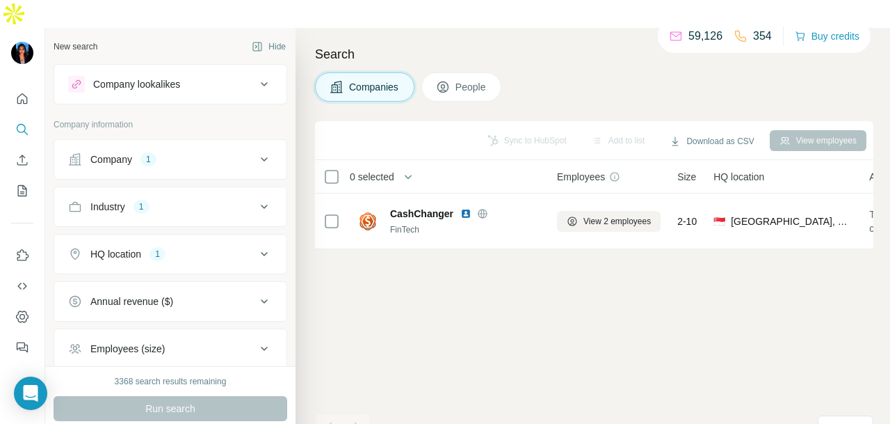
click at [210, 152] on div "Company 1" at bounding box center [162, 159] width 188 height 14
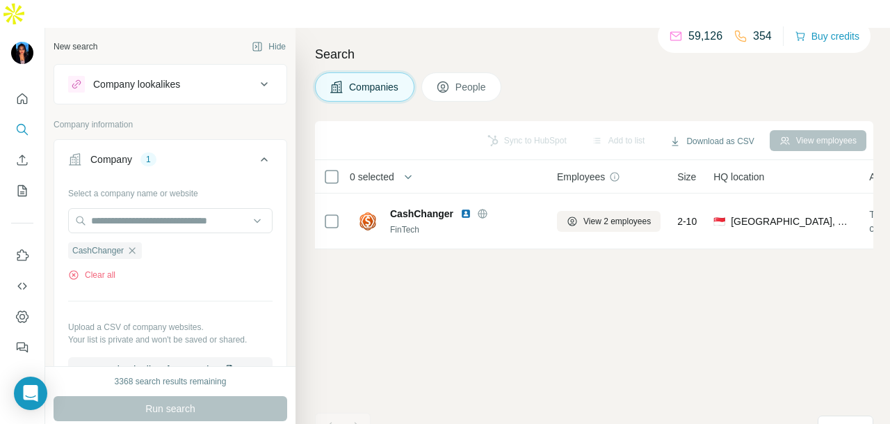
click at [136, 247] on icon "button" at bounding box center [132, 250] width 6 height 6
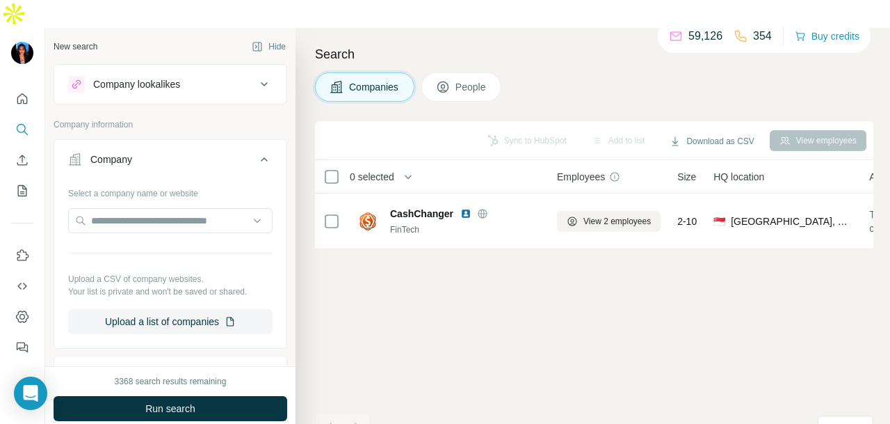
click at [230, 397] on div "3368 search results remaining Run search Clear Save search Share filters" at bounding box center [170, 409] width 250 height 86
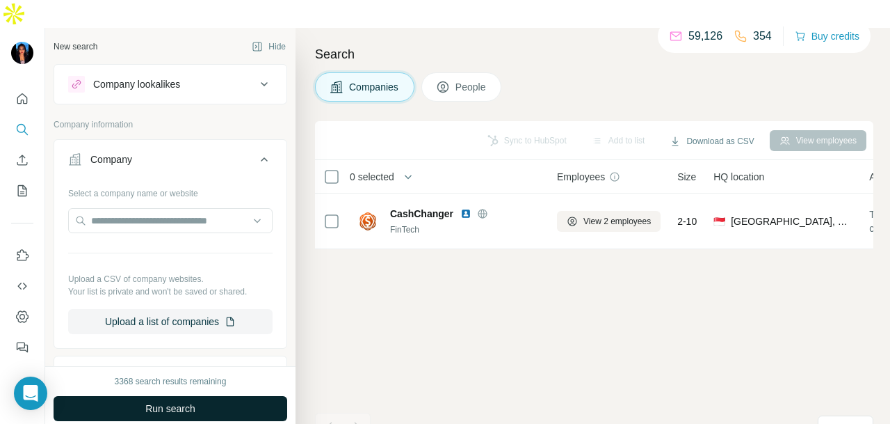
click at [236, 396] on button "Run search" at bounding box center [171, 408] width 234 height 25
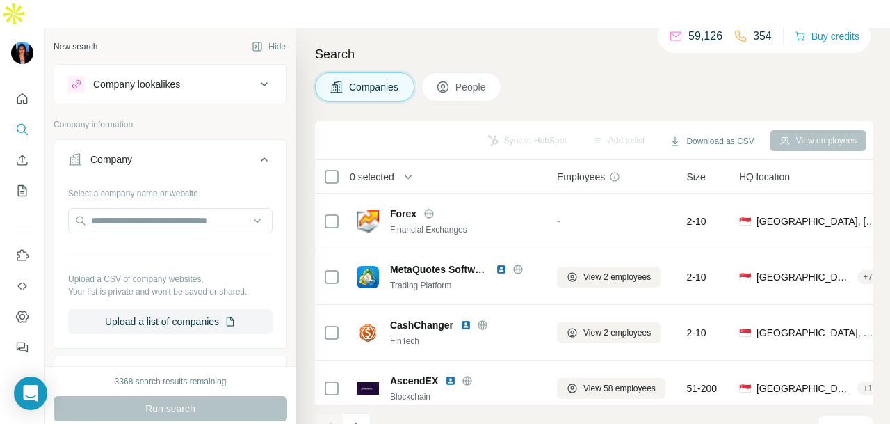
click at [260, 396] on div "Run search" at bounding box center [171, 408] width 234 height 25
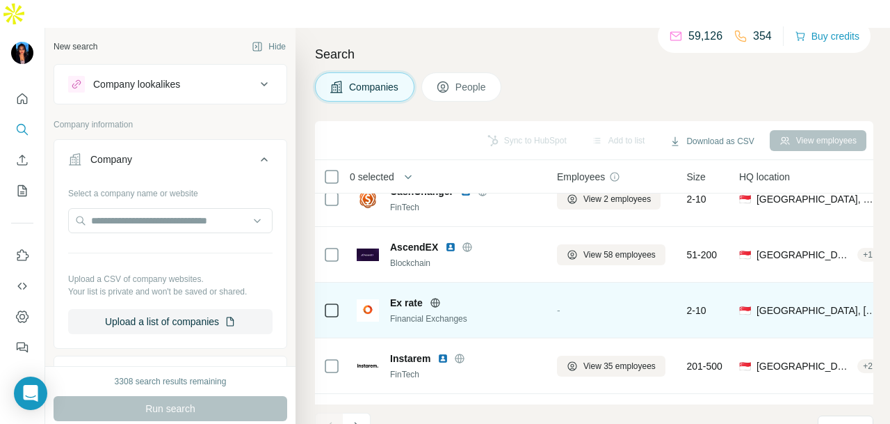
scroll to position [139, 0]
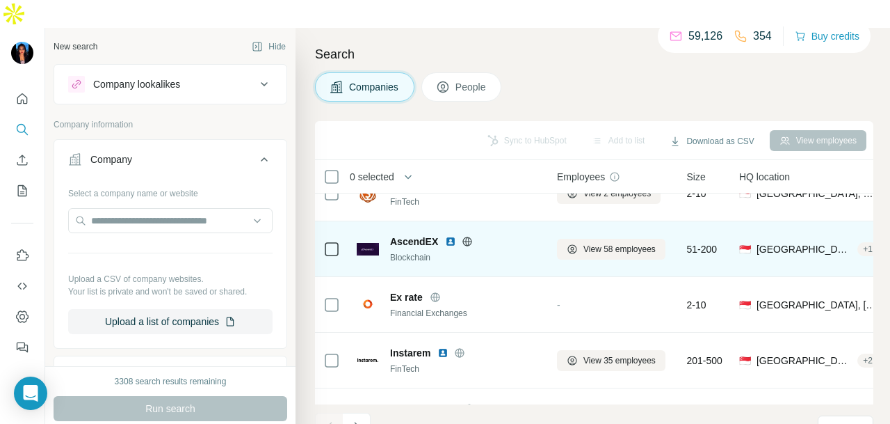
click at [467, 236] on icon at bounding box center [467, 241] width 11 height 11
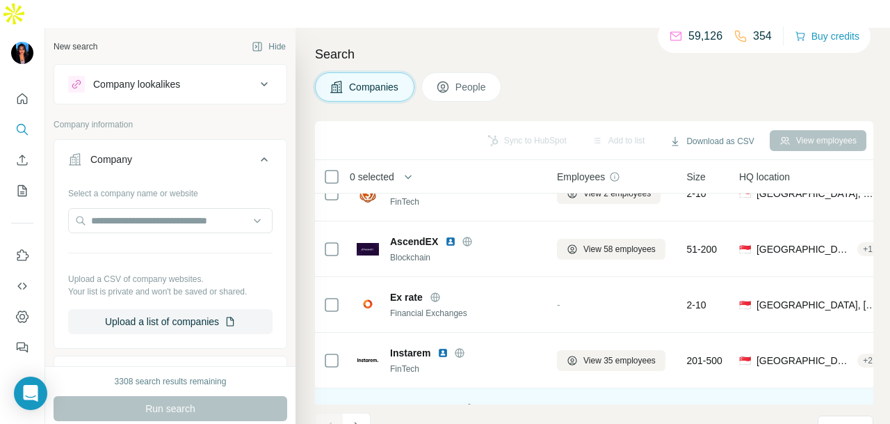
scroll to position [278, 0]
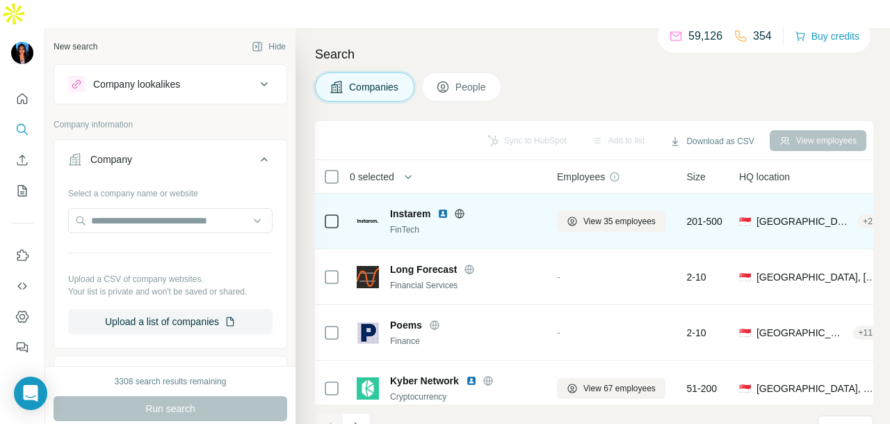
click at [459, 209] on icon at bounding box center [459, 213] width 3 height 9
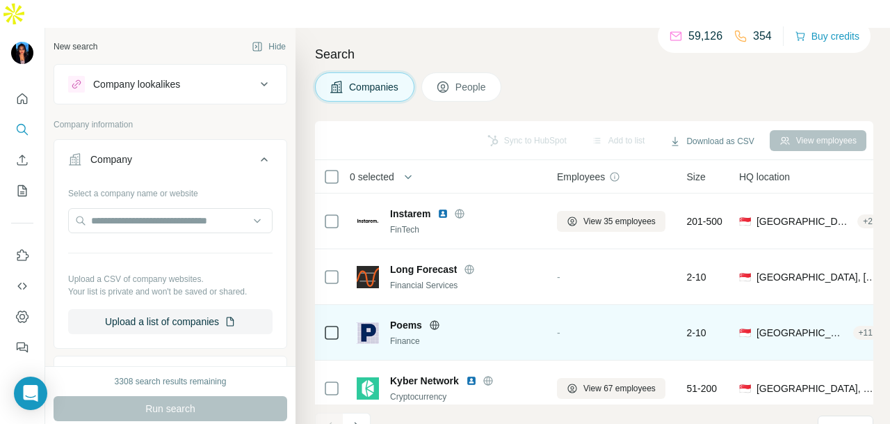
scroll to position [417, 0]
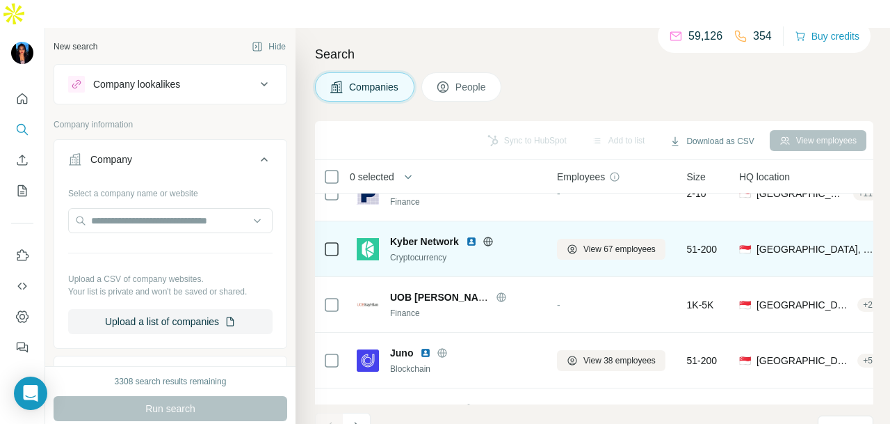
click at [485, 236] on icon at bounding box center [487, 240] width 9 height 9
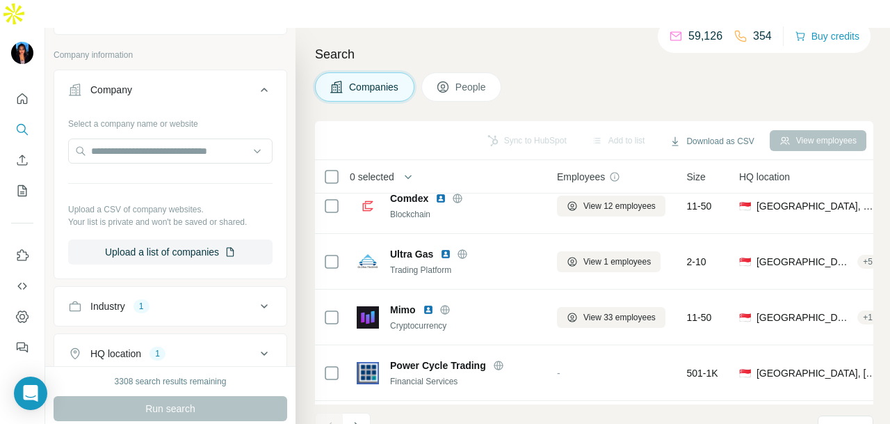
scroll to position [0, 0]
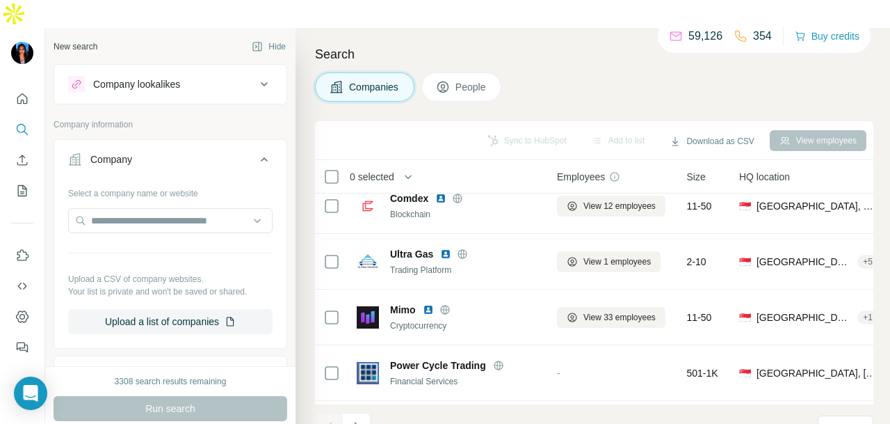
click at [433, 72] on button "People" at bounding box center [461, 86] width 81 height 29
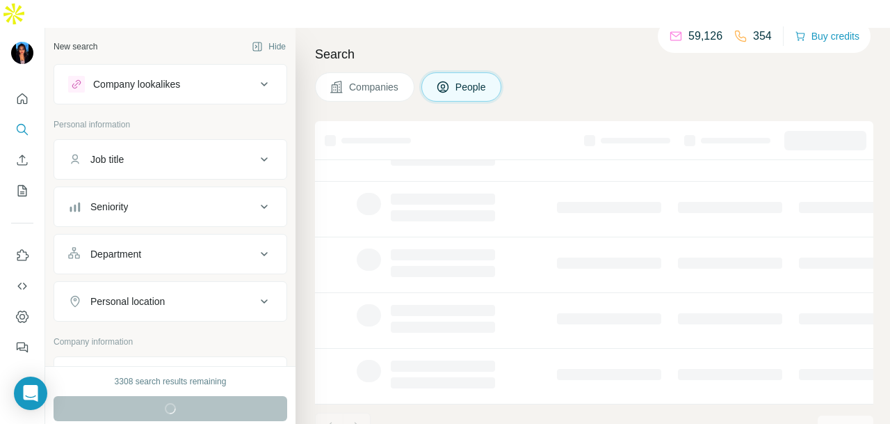
scroll to position [349, 0]
click at [186, 237] on button "Department" at bounding box center [170, 253] width 232 height 33
click at [188, 281] on input at bounding box center [163, 288] width 172 height 15
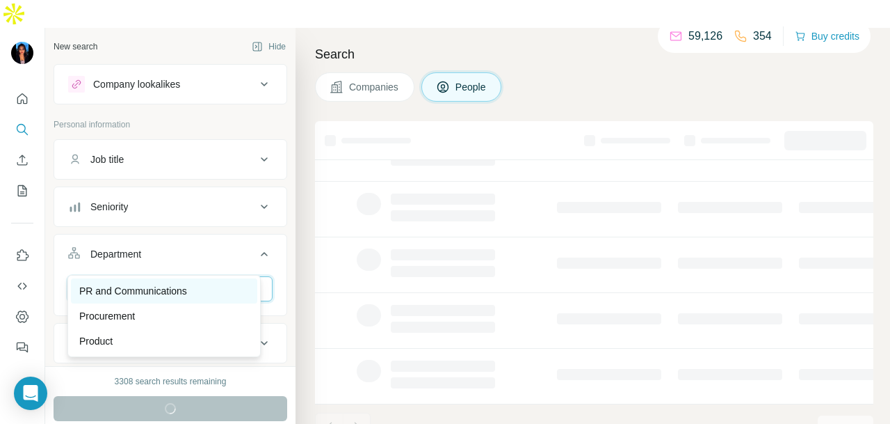
type input "**"
click at [204, 292] on div "PR and Communications" at bounding box center [164, 291] width 170 height 14
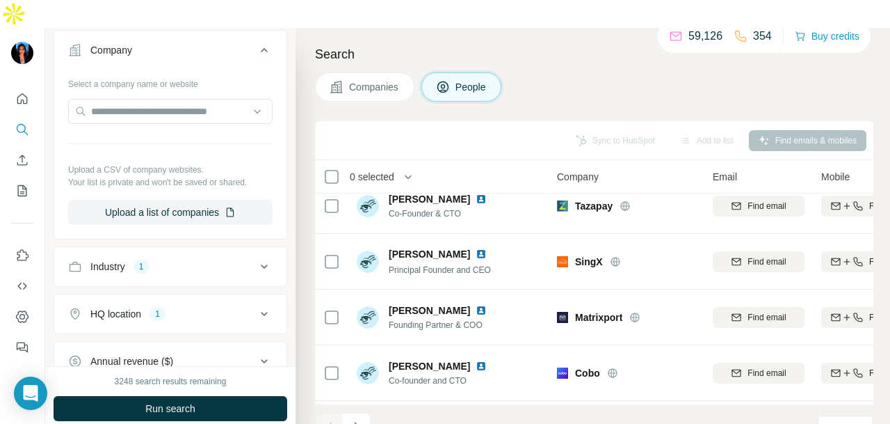
scroll to position [2853, 0]
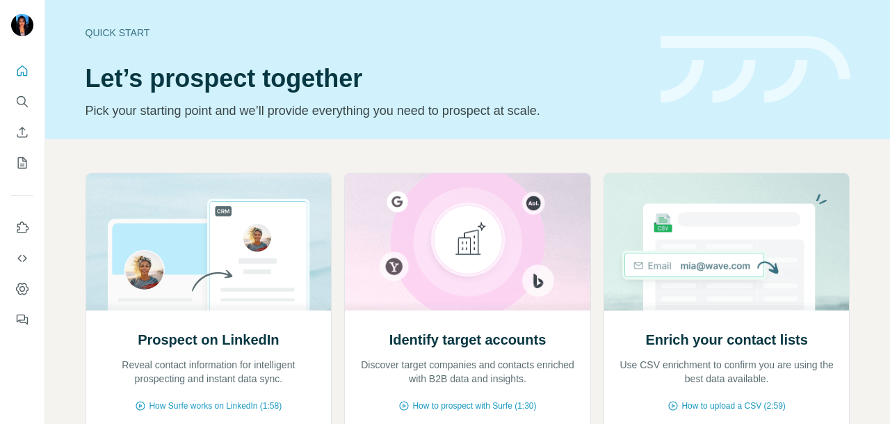
click at [24, 90] on button "Search" at bounding box center [22, 101] width 22 height 25
click at [23, 95] on icon "Search" at bounding box center [22, 102] width 14 height 14
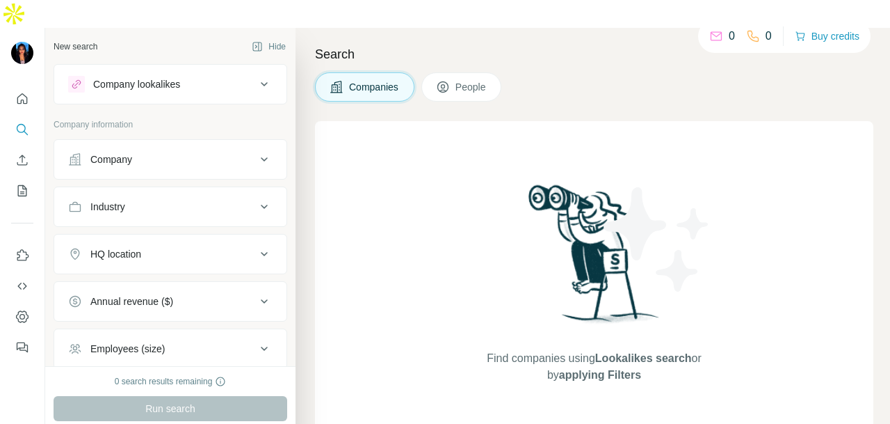
click at [131, 152] on div "Company" at bounding box center [111, 159] width 42 height 14
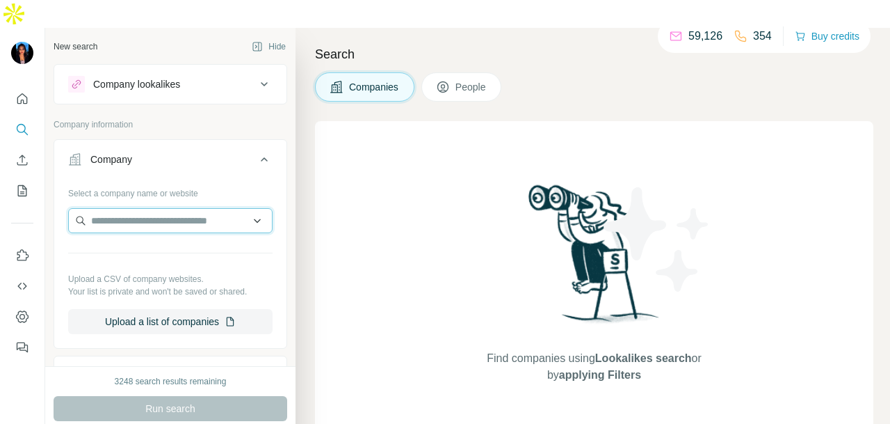
paste input "**********"
click at [247, 208] on input "**********" at bounding box center [170, 220] width 204 height 25
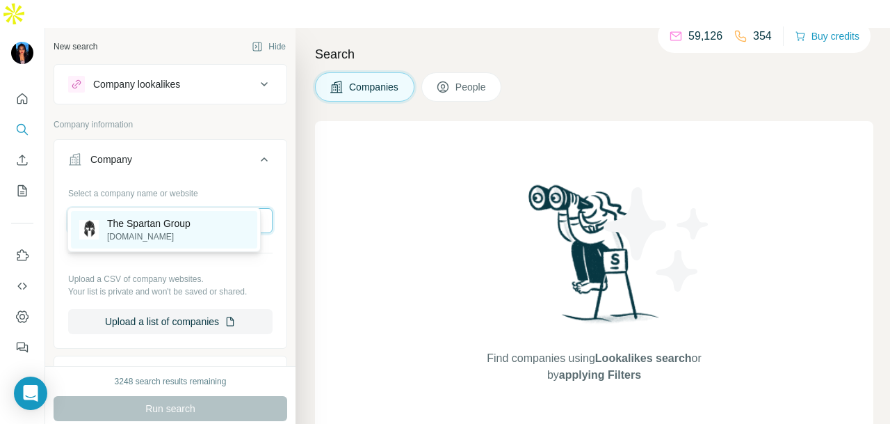
type input "**********"
click at [217, 230] on div "The Spartan Group spartangroup.io" at bounding box center [164, 230] width 186 height 38
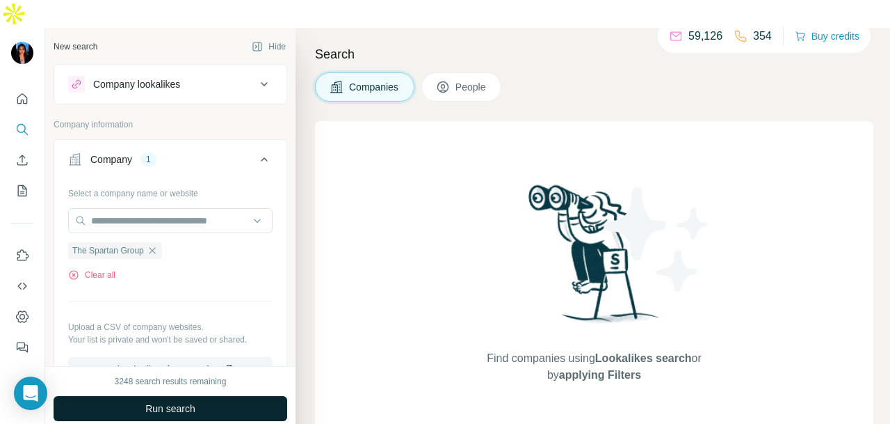
click at [209, 396] on button "Run search" at bounding box center [171, 408] width 234 height 25
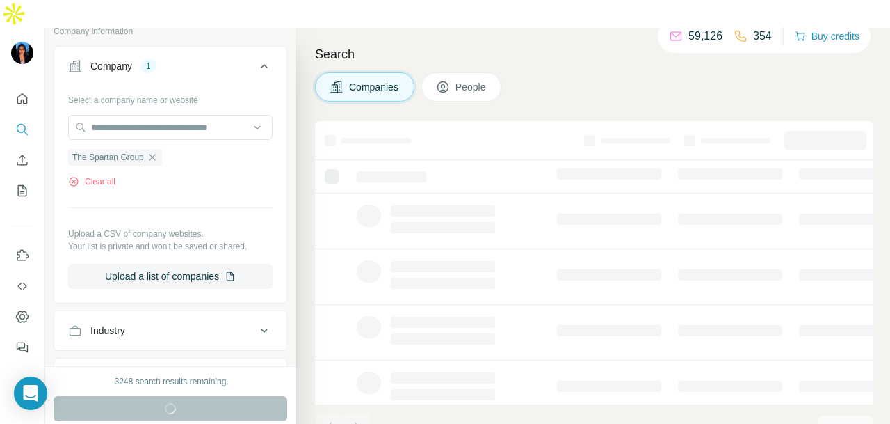
scroll to position [139, 0]
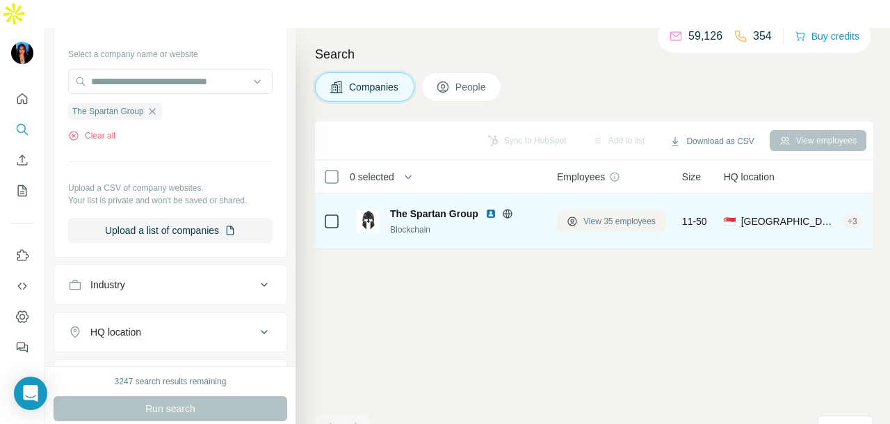
click at [630, 211] on button "View 35 employees" at bounding box center [611, 221] width 108 height 21
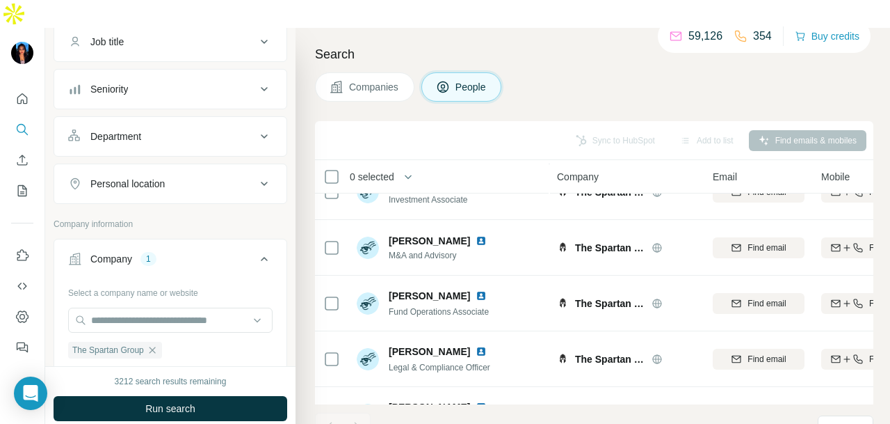
scroll to position [70, 0]
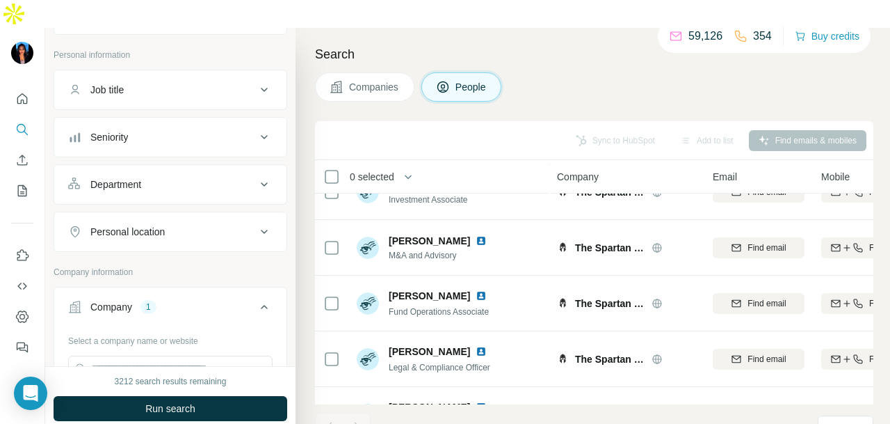
click at [179, 168] on button "Department" at bounding box center [170, 184] width 232 height 33
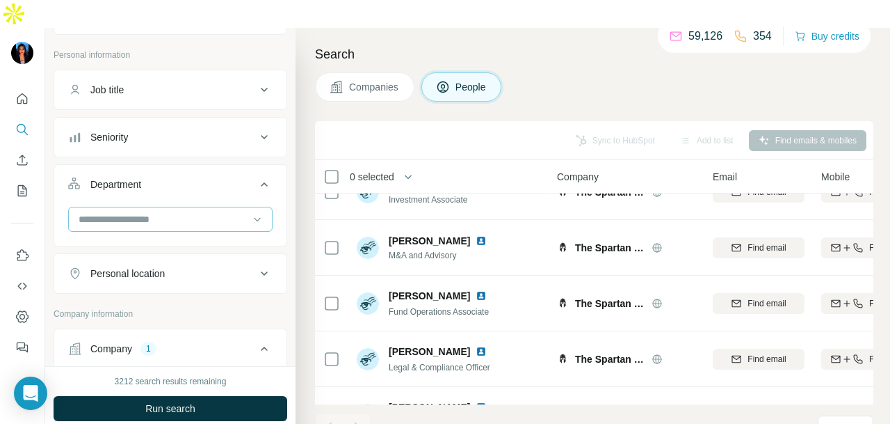
click at [177, 211] on input at bounding box center [163, 218] width 172 height 15
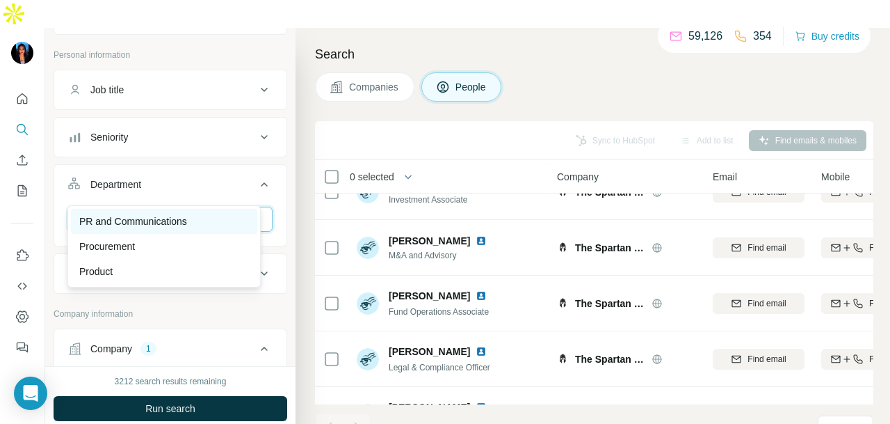
type input "**"
click at [203, 222] on div "PR and Communications" at bounding box center [164, 221] width 170 height 14
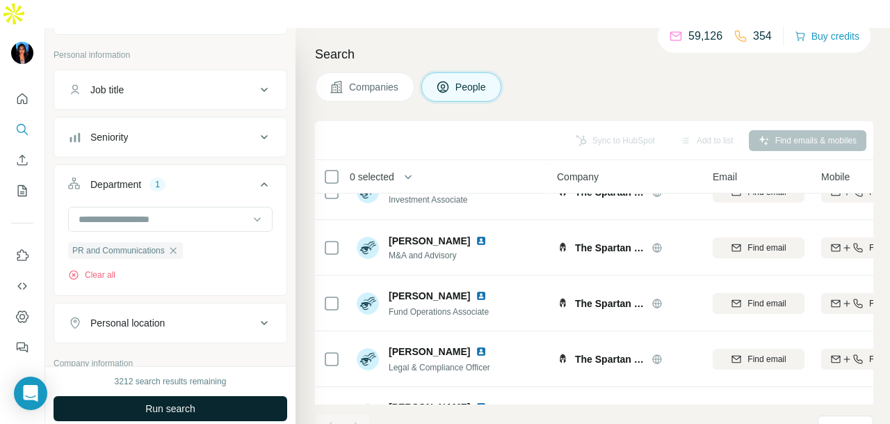
click at [202, 396] on button "Run search" at bounding box center [171, 408] width 234 height 25
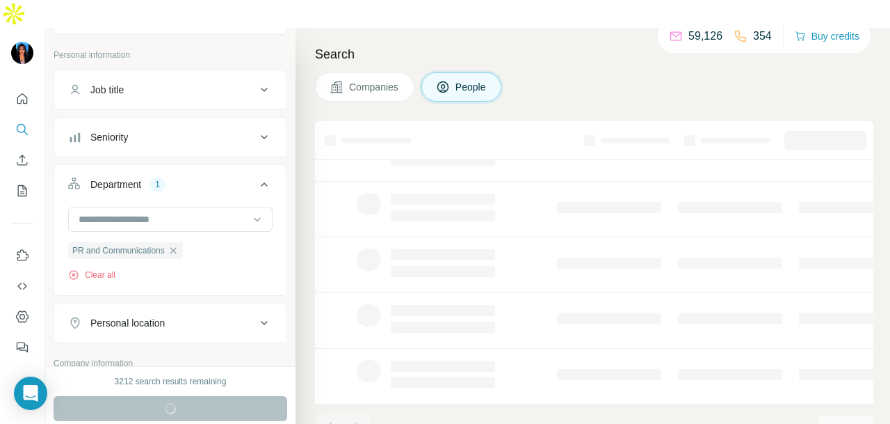
scroll to position [349, 0]
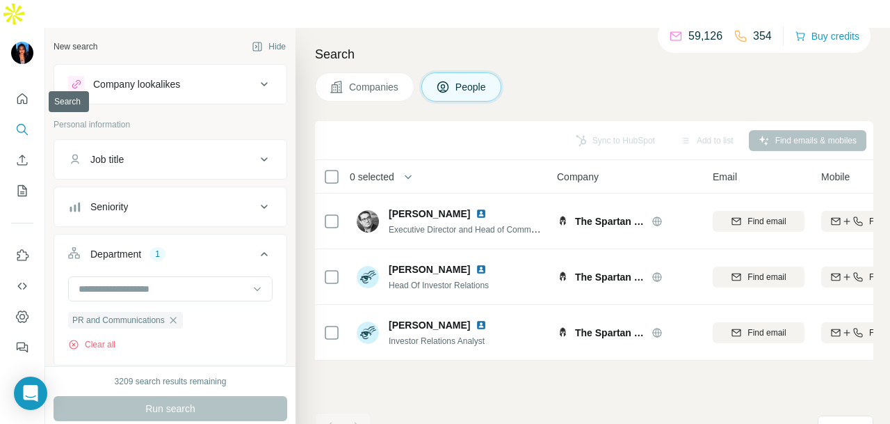
click at [18, 92] on icon "Quick start" at bounding box center [22, 99] width 14 height 14
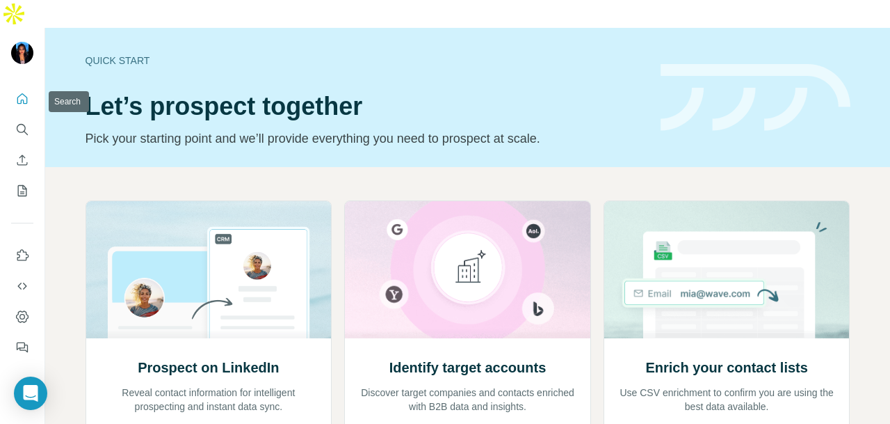
click at [10, 99] on div at bounding box center [22, 219] width 45 height 282
click at [21, 122] on icon "Search" at bounding box center [22, 129] width 14 height 14
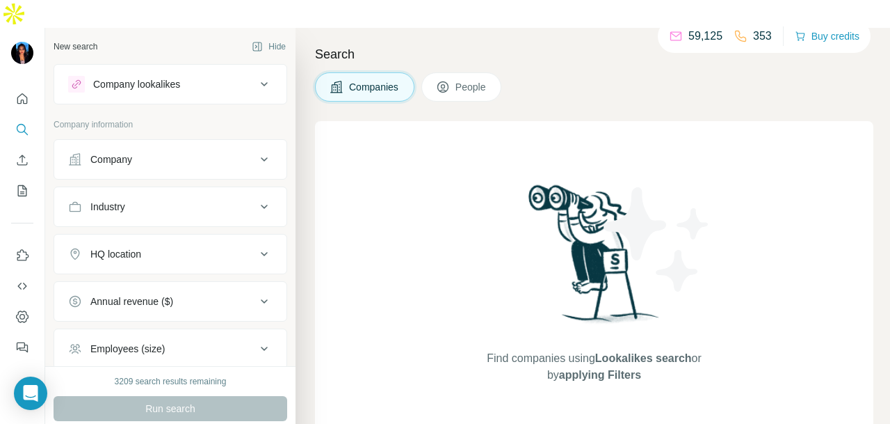
click at [107, 152] on div "Company" at bounding box center [111, 159] width 42 height 14
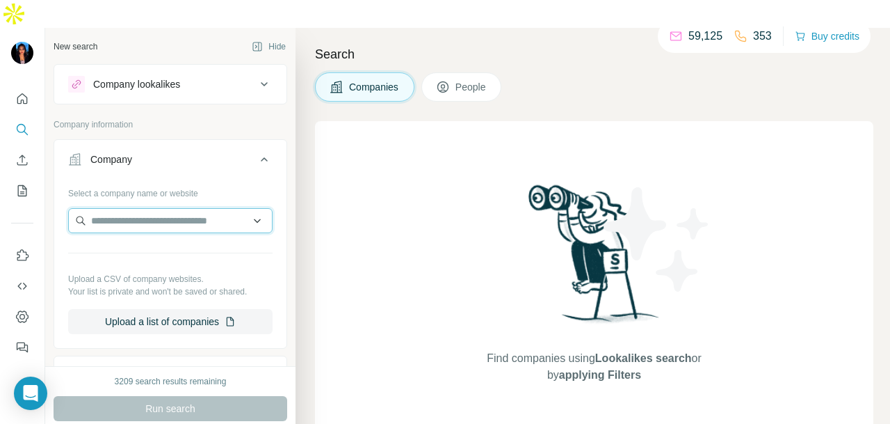
click at [134, 208] on input "text" at bounding box center [170, 220] width 204 height 25
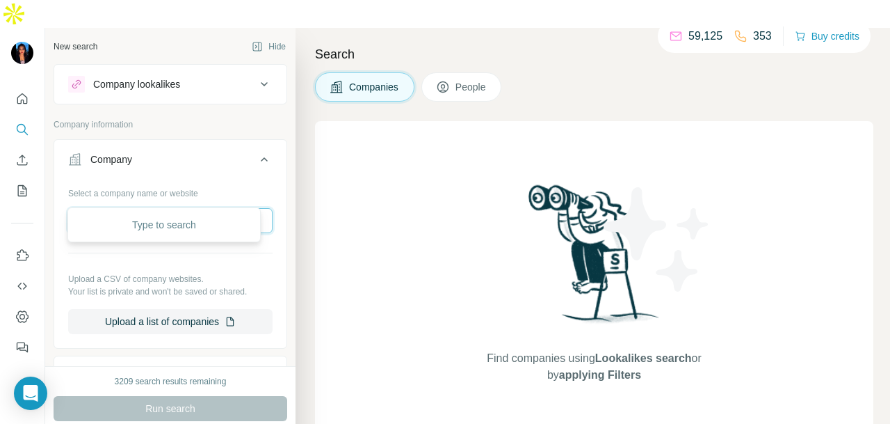
paste input "**********"
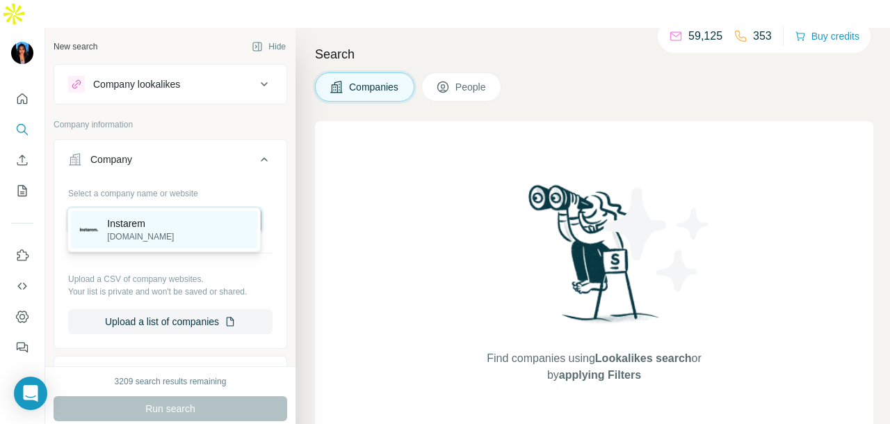
type input "**********"
click at [192, 215] on div "Instarem instarem.com" at bounding box center [164, 230] width 186 height 38
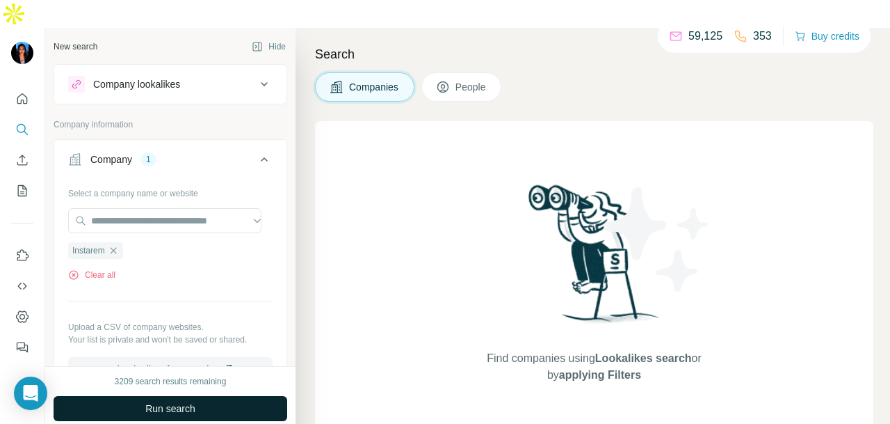
click at [191, 401] on span "Run search" at bounding box center [170, 408] width 50 height 14
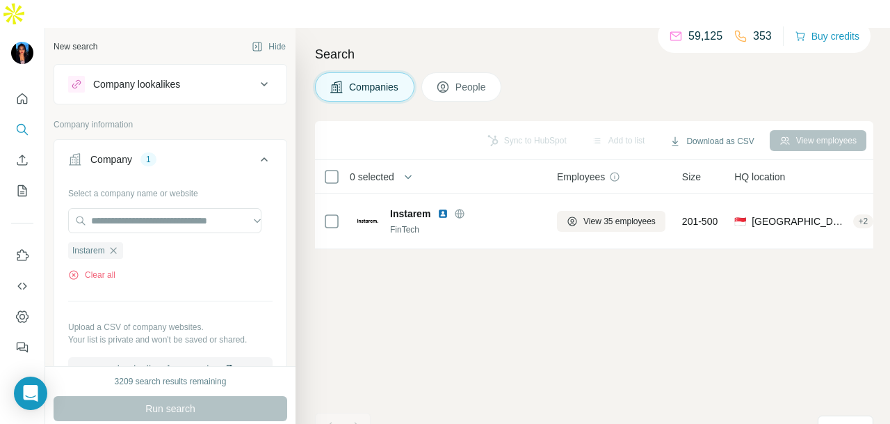
click at [440, 80] on icon at bounding box center [443, 87] width 14 height 14
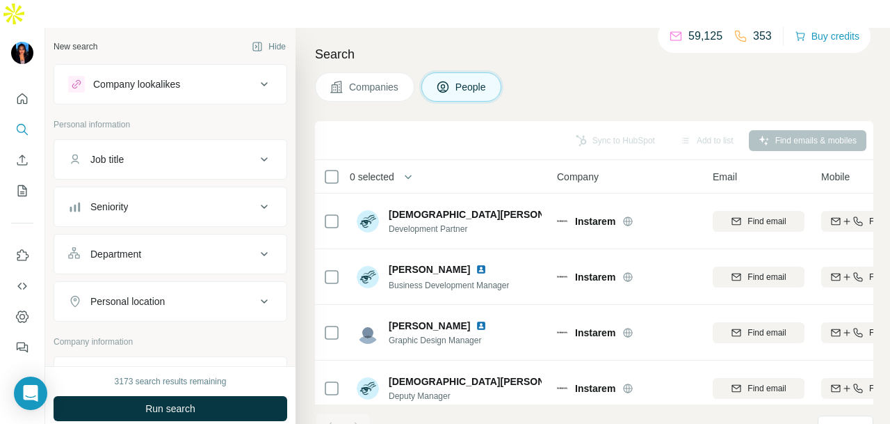
click at [175, 247] on div "Department" at bounding box center [162, 254] width 188 height 14
click at [170, 281] on input at bounding box center [163, 288] width 172 height 15
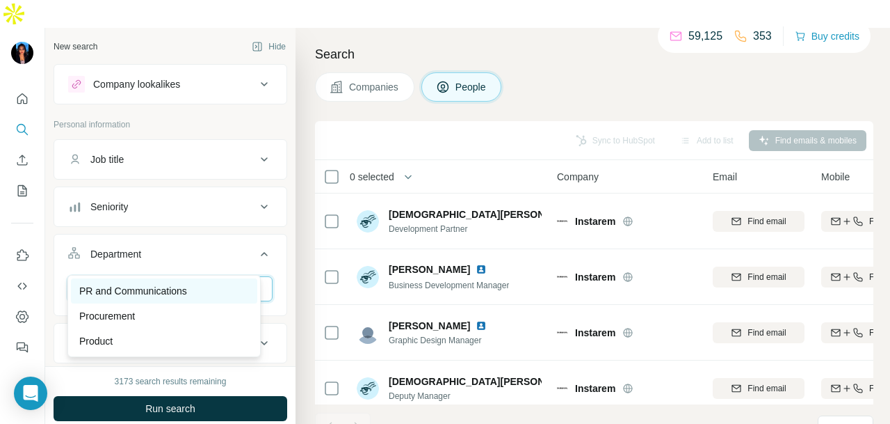
type input "**"
drag, startPoint x: 199, startPoint y: 290, endPoint x: 241, endPoint y: 399, distance: 116.9
click at [199, 289] on div "PR and Communications" at bounding box center [164, 291] width 170 height 14
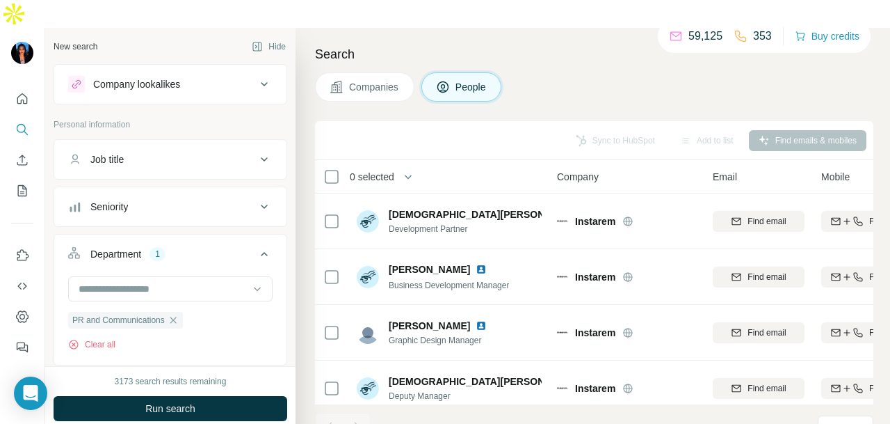
click at [256, 396] on button "Run search" at bounding box center [171, 408] width 234 height 25
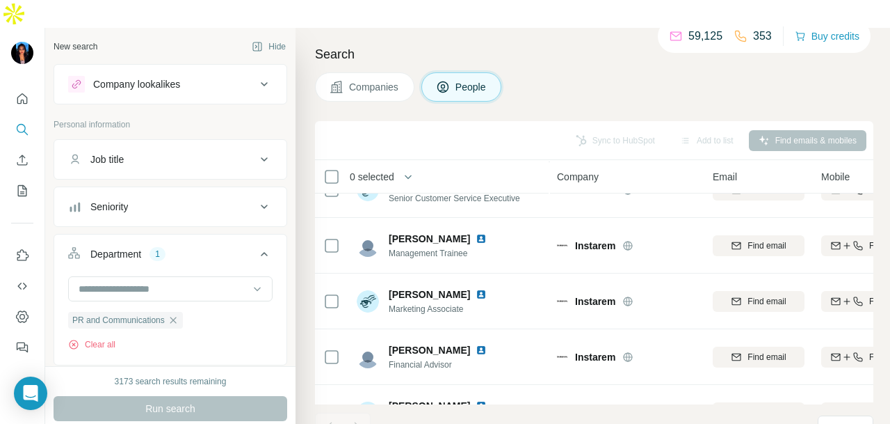
scroll to position [836, 0]
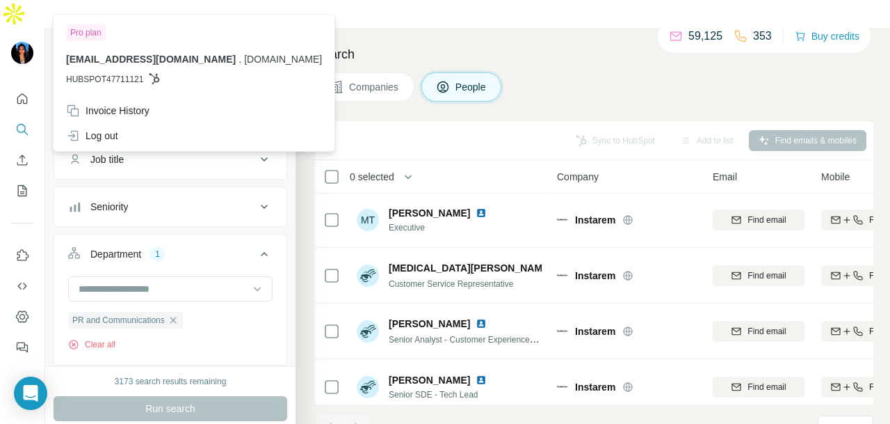
click at [19, 92] on icon "Quick start" at bounding box center [22, 99] width 14 height 14
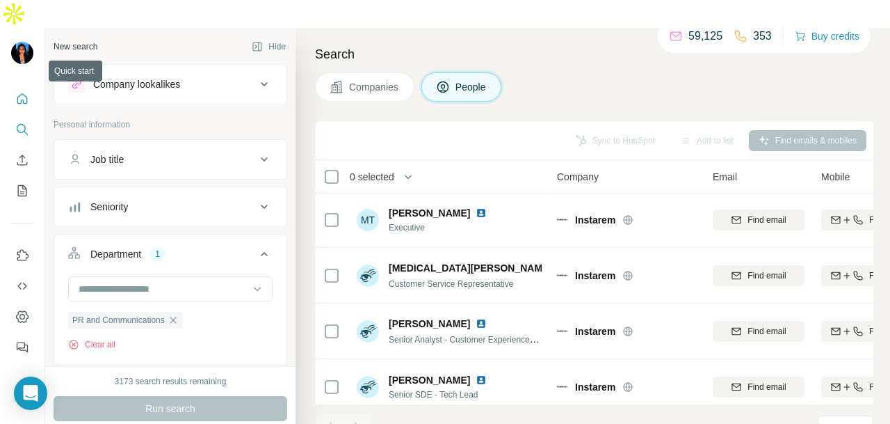
click at [20, 92] on icon "Quick start" at bounding box center [22, 99] width 14 height 14
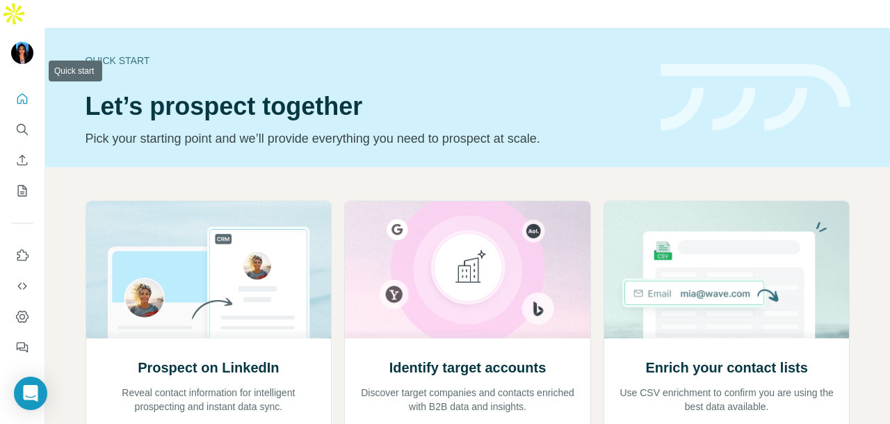
click at [20, 92] on icon "Quick start" at bounding box center [22, 99] width 14 height 14
click at [14, 117] on button "Search" at bounding box center [22, 129] width 22 height 25
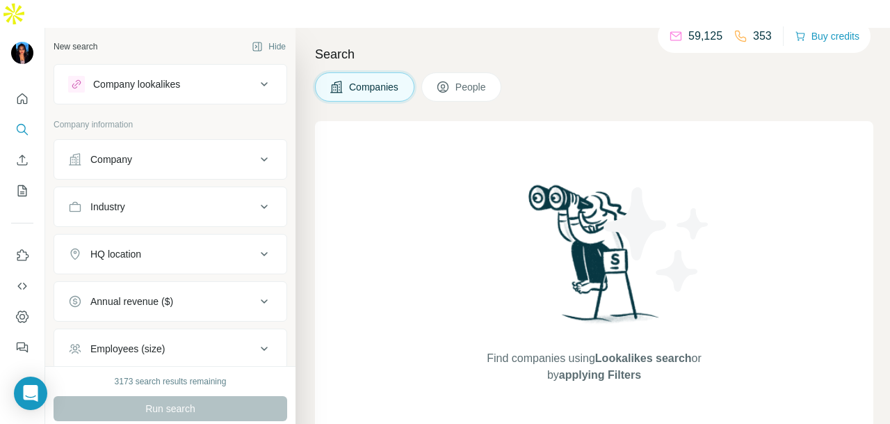
click at [130, 200] on div "Industry" at bounding box center [162, 207] width 188 height 14
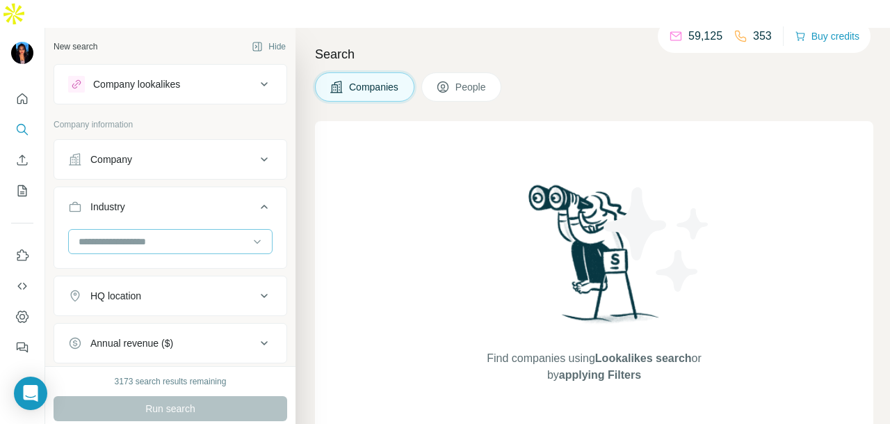
click at [161, 234] on input at bounding box center [163, 241] width 172 height 15
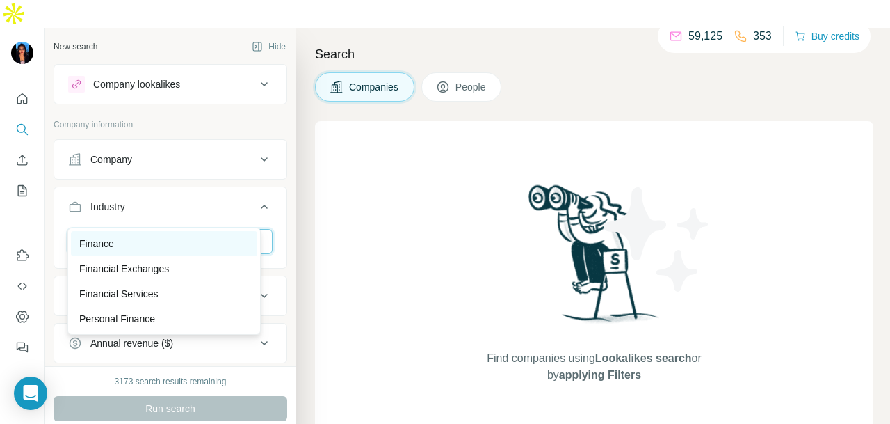
type input "*****"
drag, startPoint x: 150, startPoint y: 250, endPoint x: 153, endPoint y: 258, distance: 8.8
click at [150, 250] on div "Finance" at bounding box center [164, 243] width 170 height 14
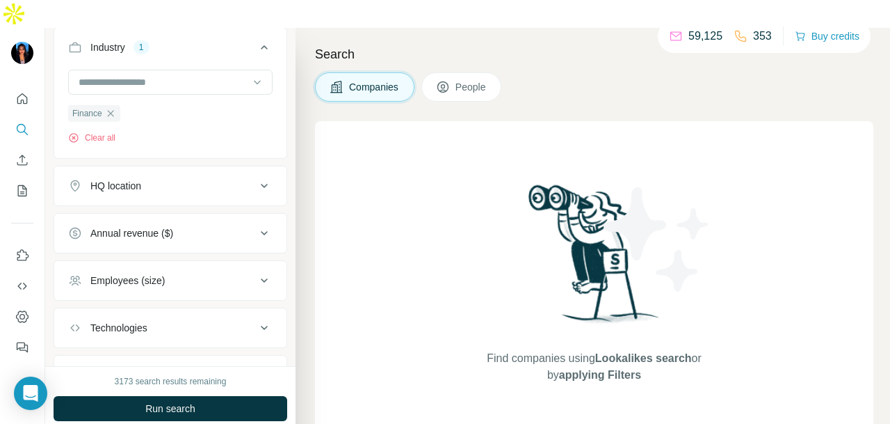
scroll to position [223, 0]
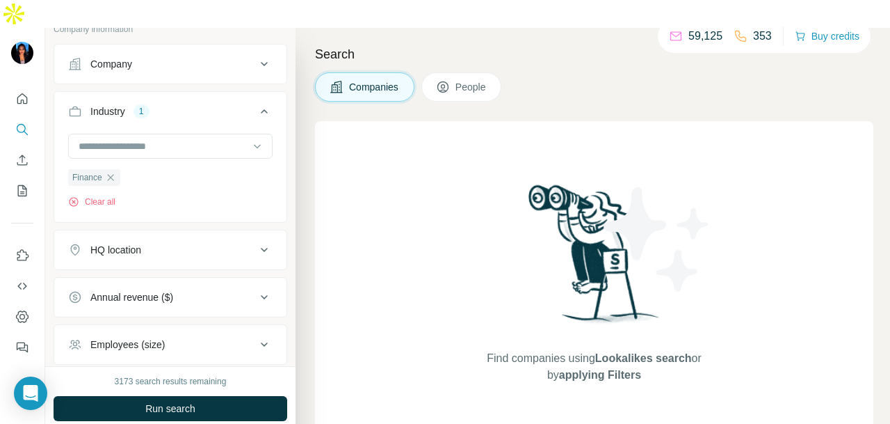
scroll to position [154, 0]
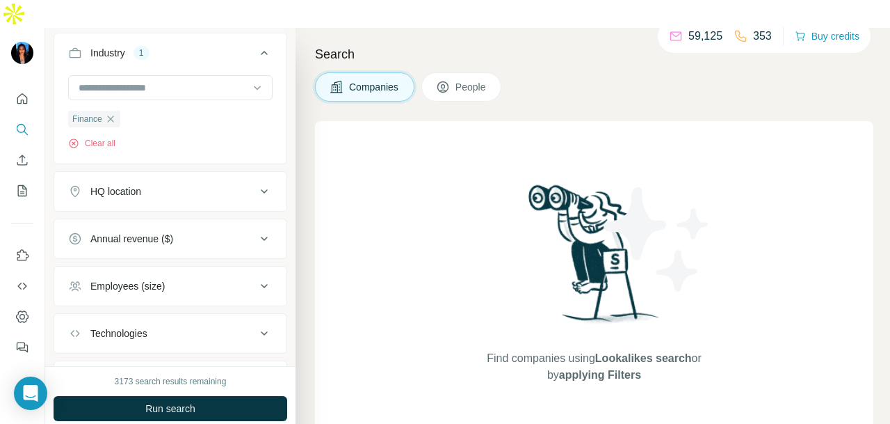
click at [206, 175] on button "HQ location" at bounding box center [170, 191] width 232 height 33
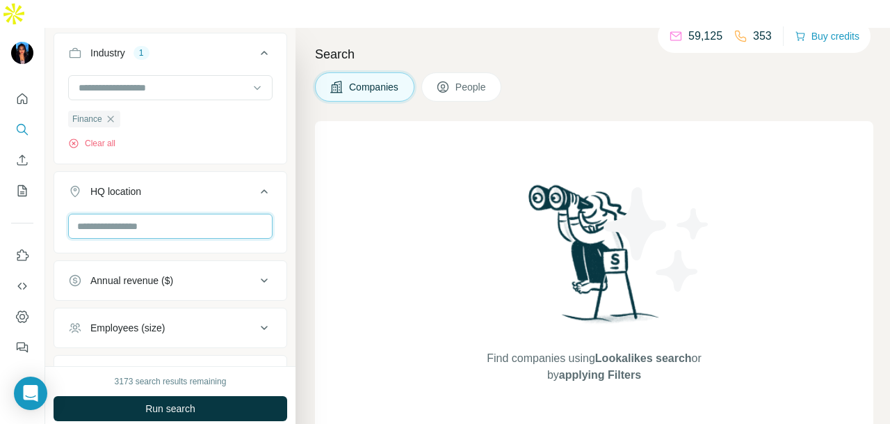
click at [199, 213] on input "text" at bounding box center [170, 225] width 204 height 25
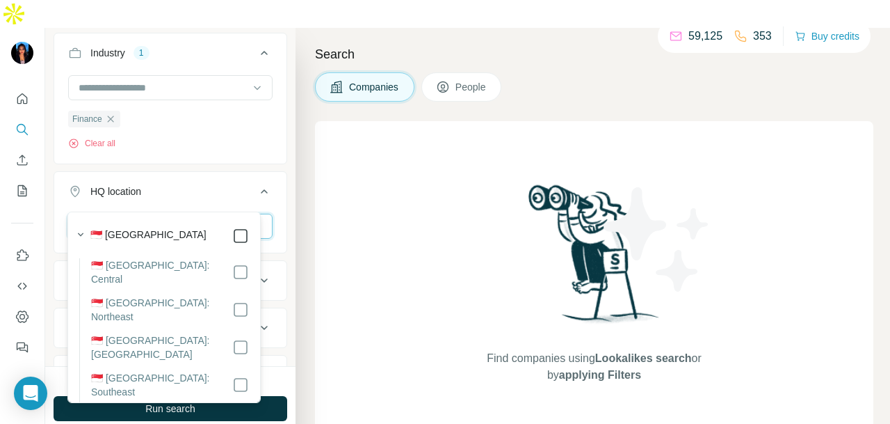
type input "*********"
click at [248, 238] on icon at bounding box center [240, 235] width 17 height 17
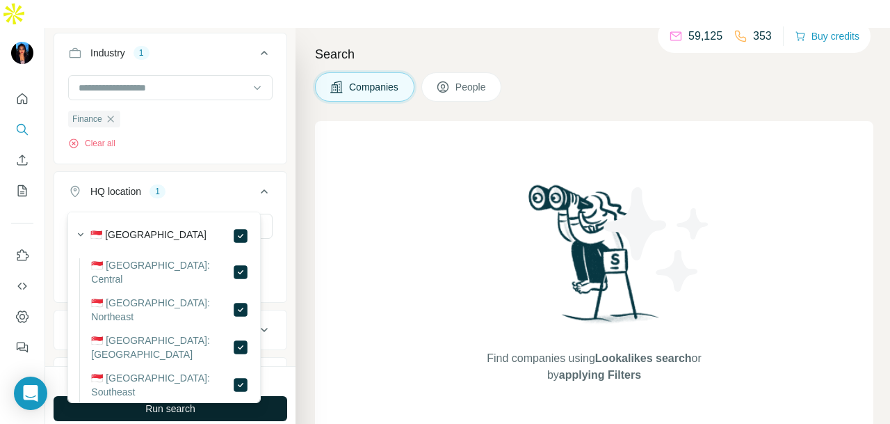
click at [273, 396] on button "Run search" at bounding box center [171, 408] width 234 height 25
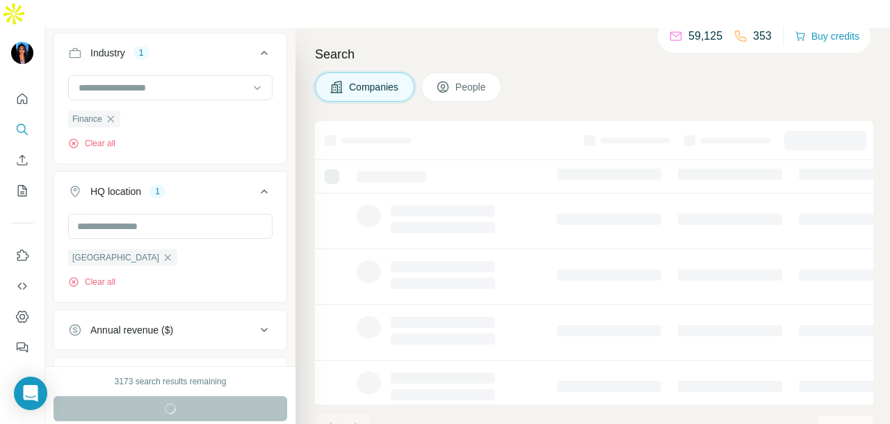
click at [497, 72] on button "People" at bounding box center [461, 86] width 81 height 29
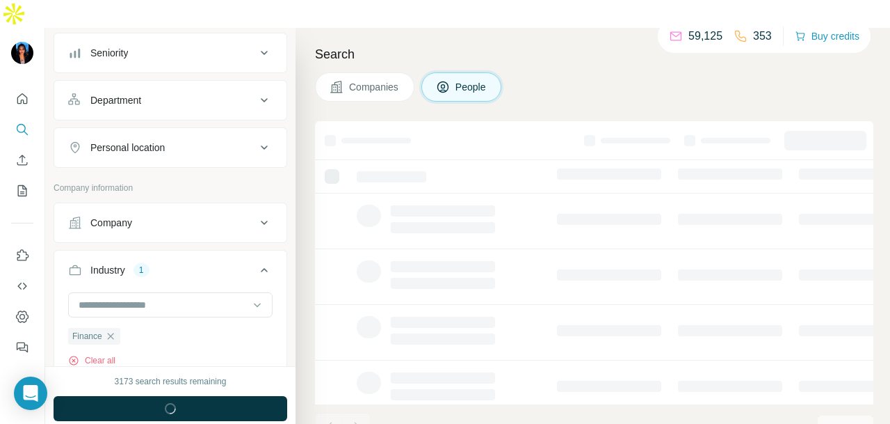
click at [484, 80] on span "People" at bounding box center [472, 87] width 32 height 14
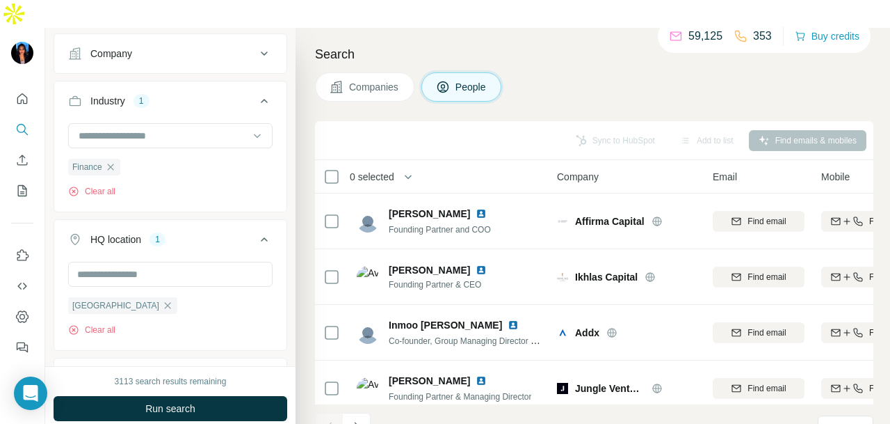
drag, startPoint x: 195, startPoint y: 72, endPoint x: 192, endPoint y: 89, distance: 17.7
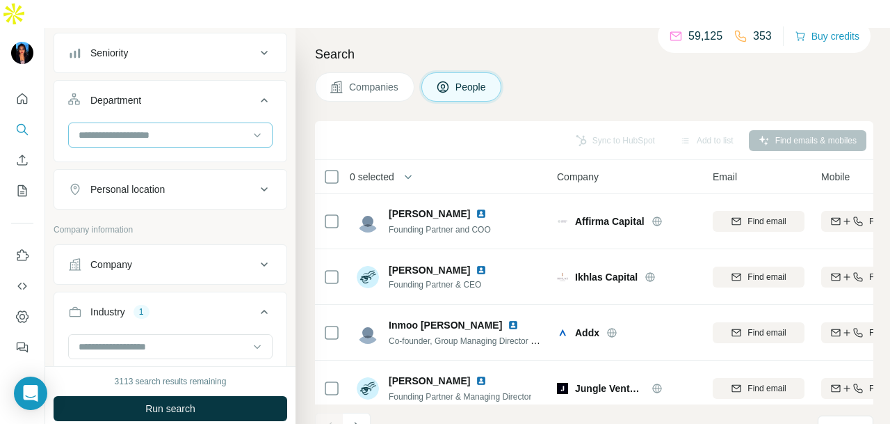
click at [193, 123] on div at bounding box center [163, 135] width 172 height 24
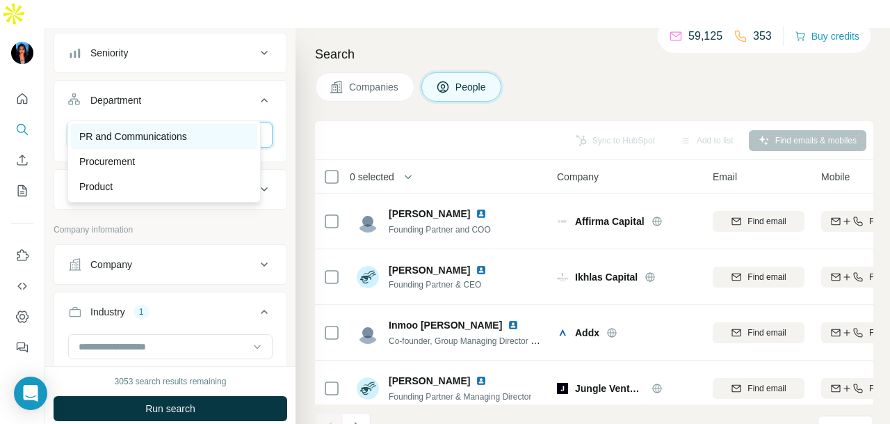
type input "**"
click at [212, 134] on div "PR and Communications" at bounding box center [164, 136] width 170 height 14
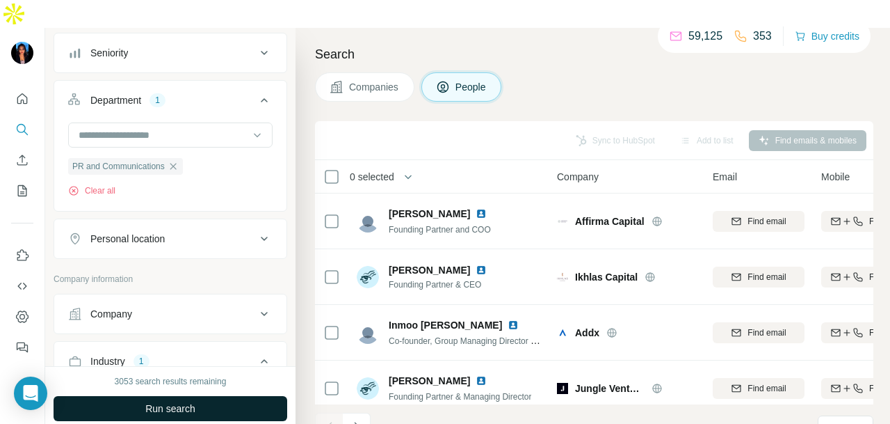
click at [186, 401] on span "Run search" at bounding box center [170, 408] width 50 height 14
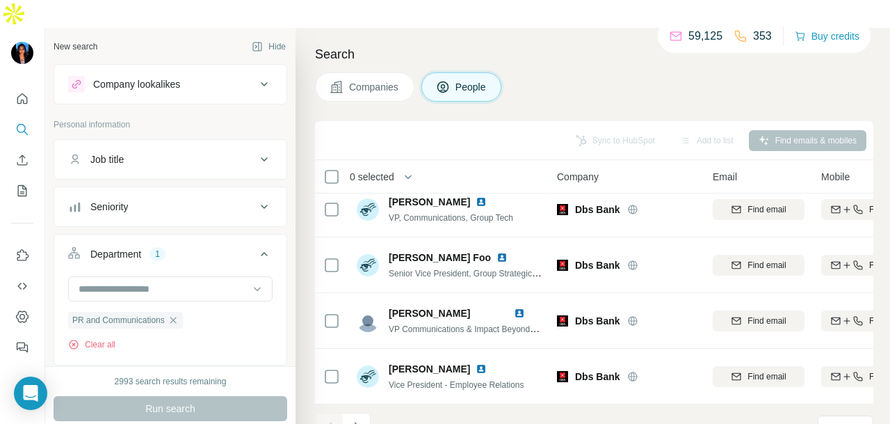
click at [350, 80] on span "Companies" at bounding box center [374, 87] width 51 height 14
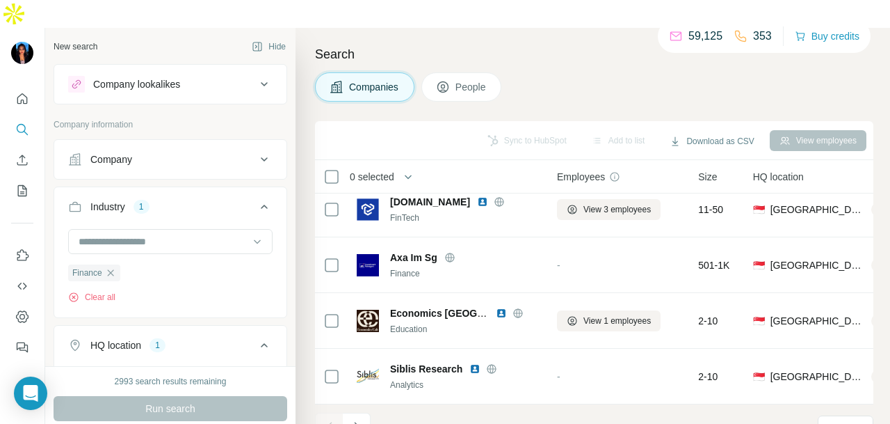
scroll to position [70, 0]
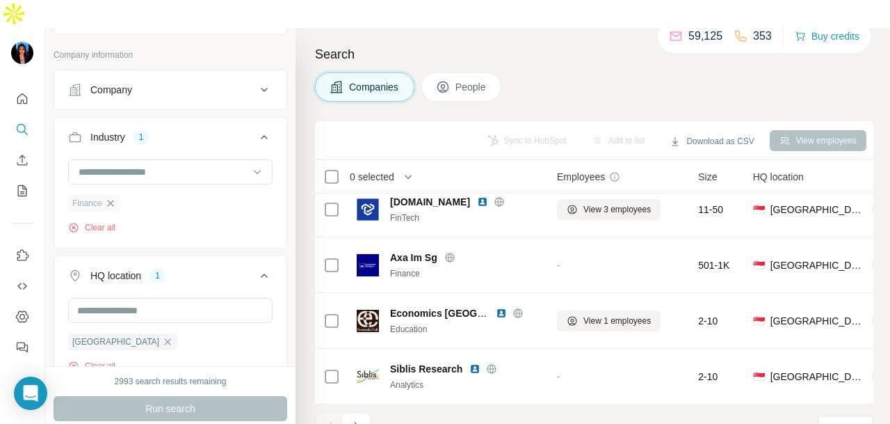
click at [110, 198] on icon "button" at bounding box center [110, 203] width 11 height 11
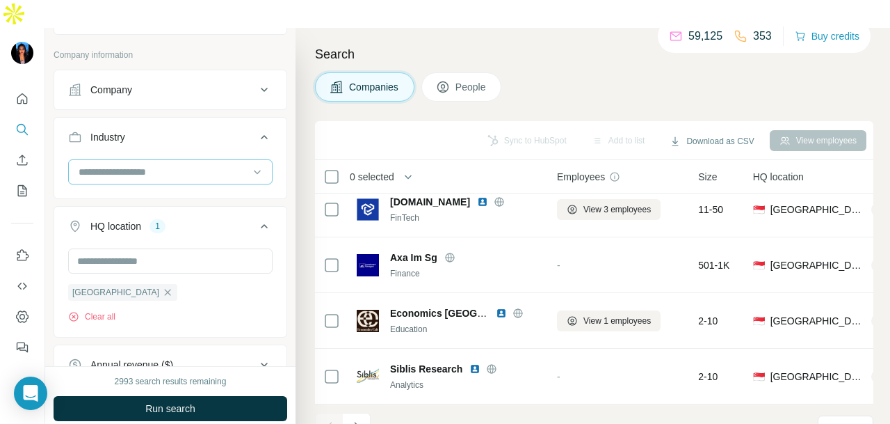
click at [150, 164] on input at bounding box center [163, 171] width 172 height 15
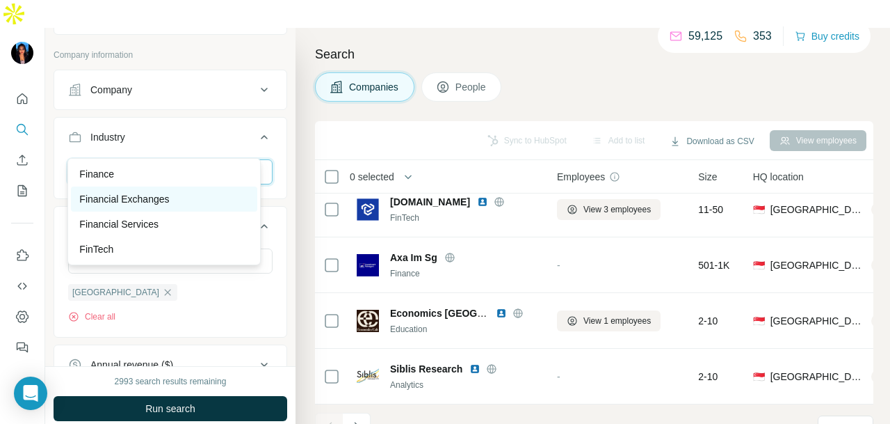
type input "***"
click at [174, 201] on div "Financial Exchanges" at bounding box center [164, 199] width 170 height 14
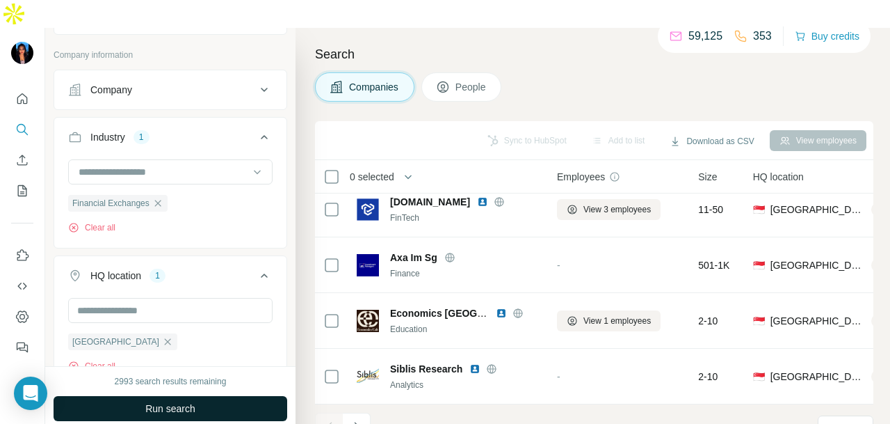
click at [234, 396] on button "Run search" at bounding box center [171, 408] width 234 height 25
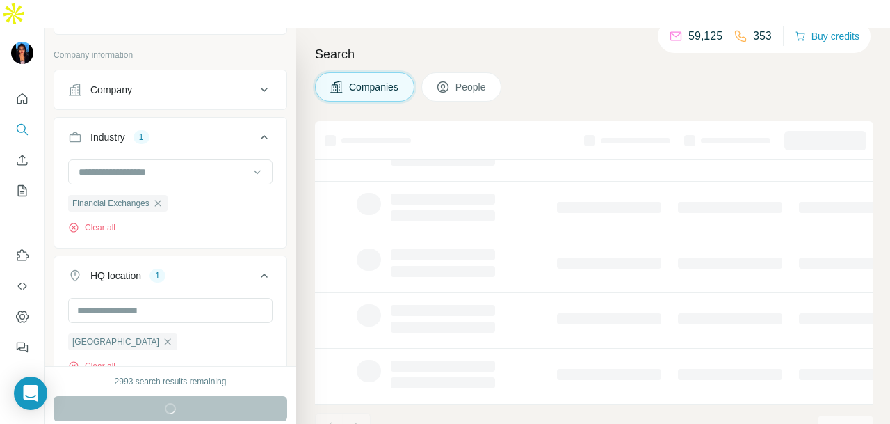
scroll to position [349, 0]
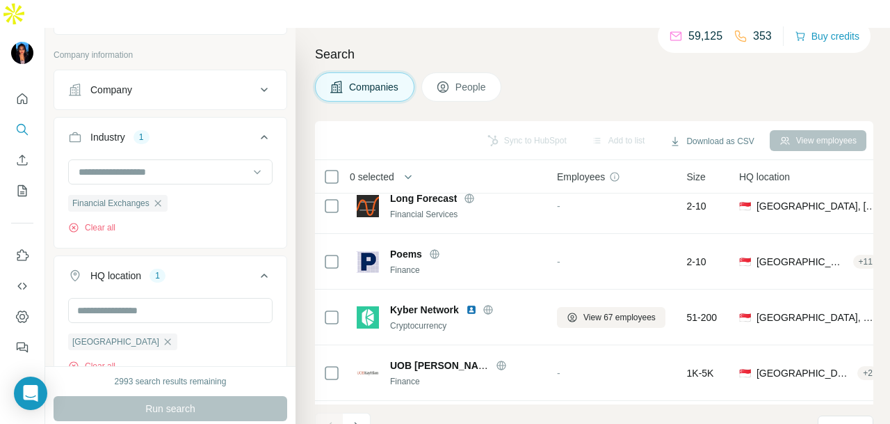
scroll to position [3131, 0]
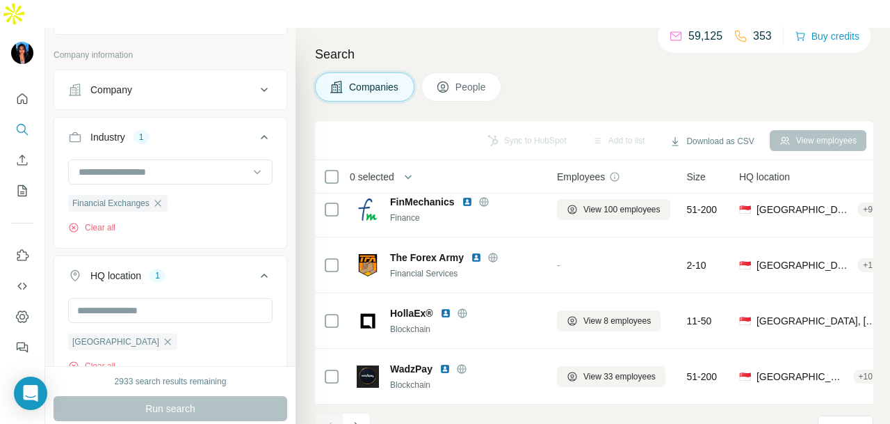
click at [465, 80] on span "People" at bounding box center [472, 87] width 32 height 14
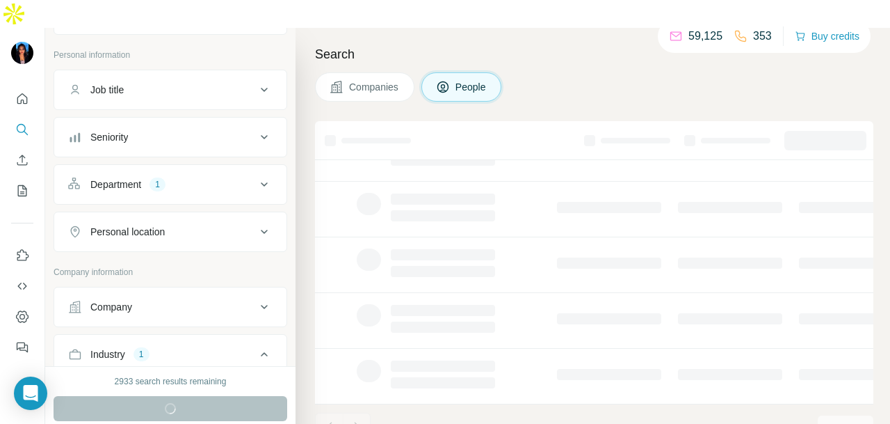
scroll to position [349, 0]
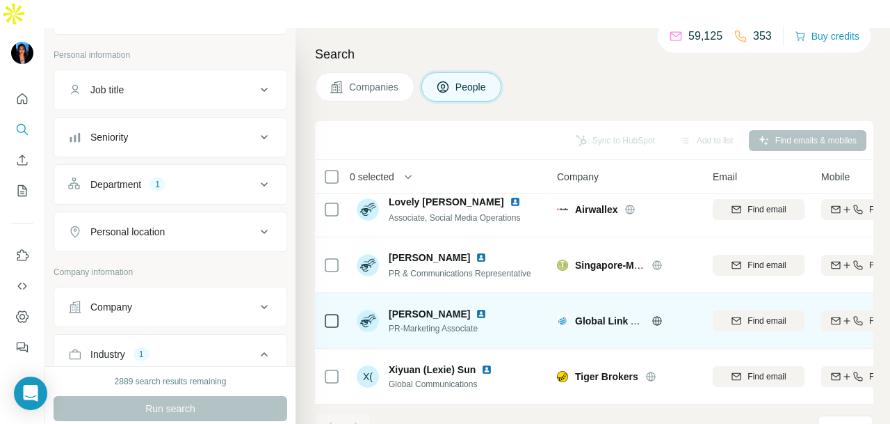
scroll to position [2171, 0]
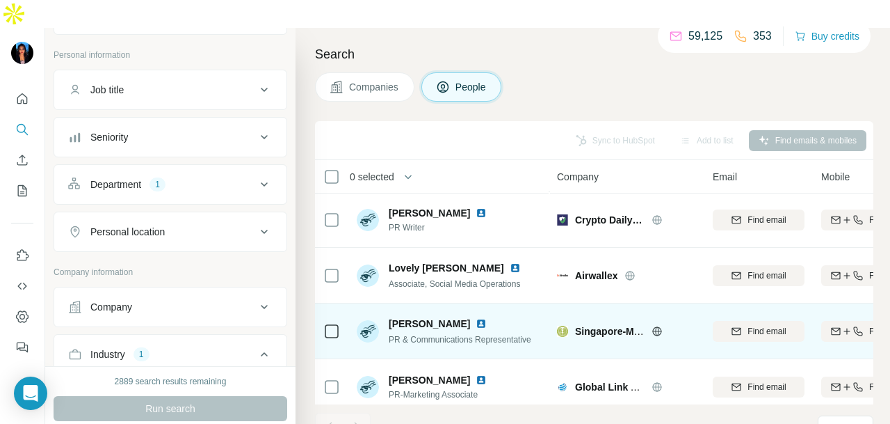
click at [476, 318] on img at bounding box center [481, 323] width 11 height 11
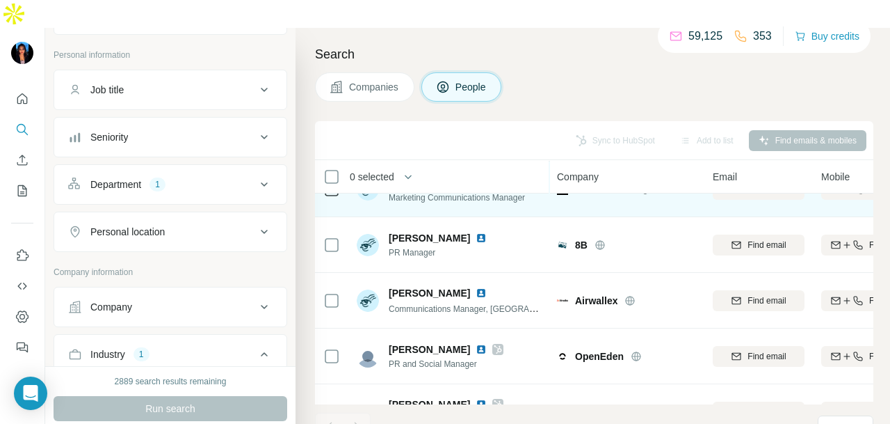
scroll to position [572, 0]
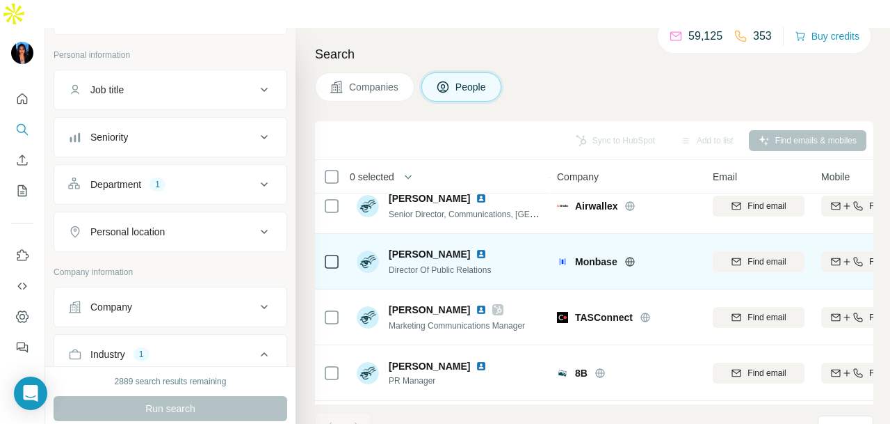
click at [476, 248] on img at bounding box center [481, 253] width 11 height 11
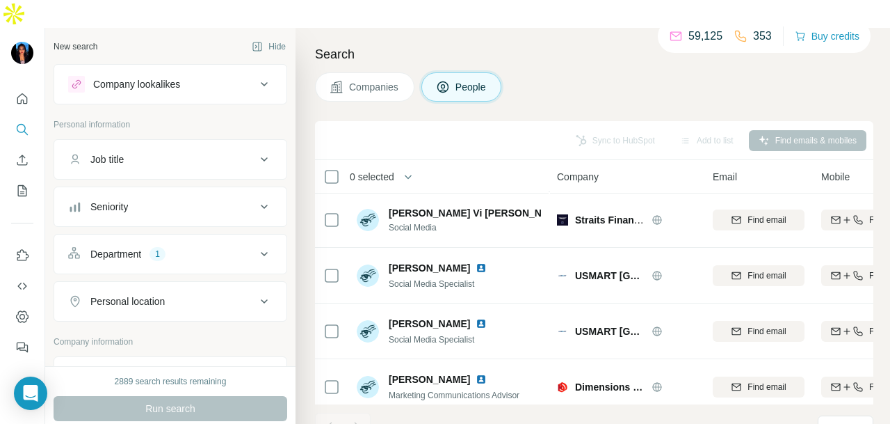
scroll to position [2241, 0]
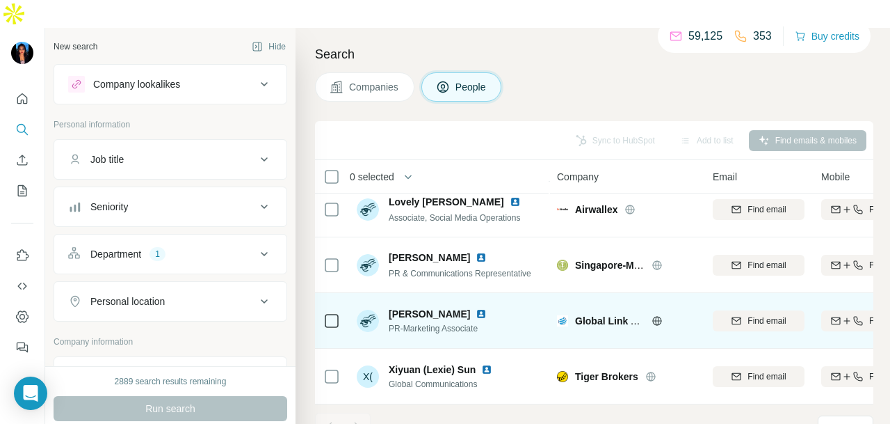
click at [476, 308] on img at bounding box center [481, 313] width 11 height 11
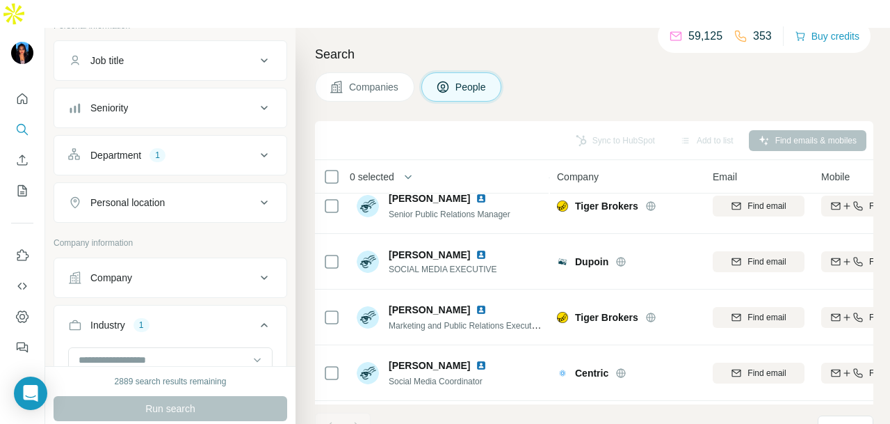
scroll to position [139, 0]
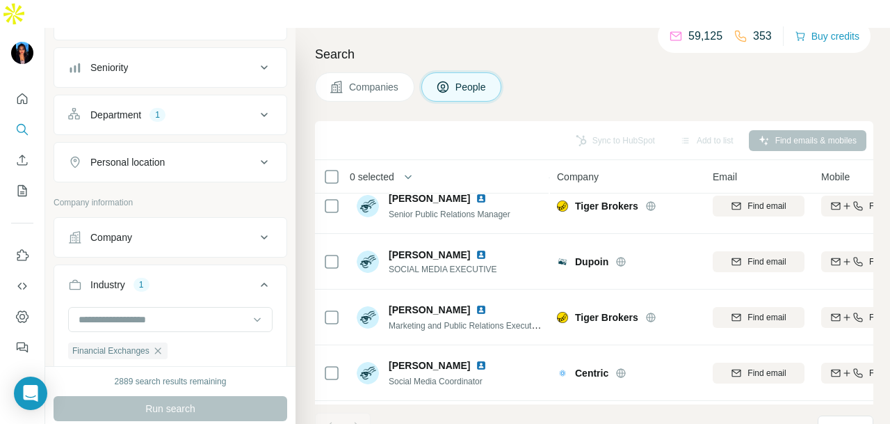
click at [189, 108] on div "Department 1" at bounding box center [162, 115] width 188 height 14
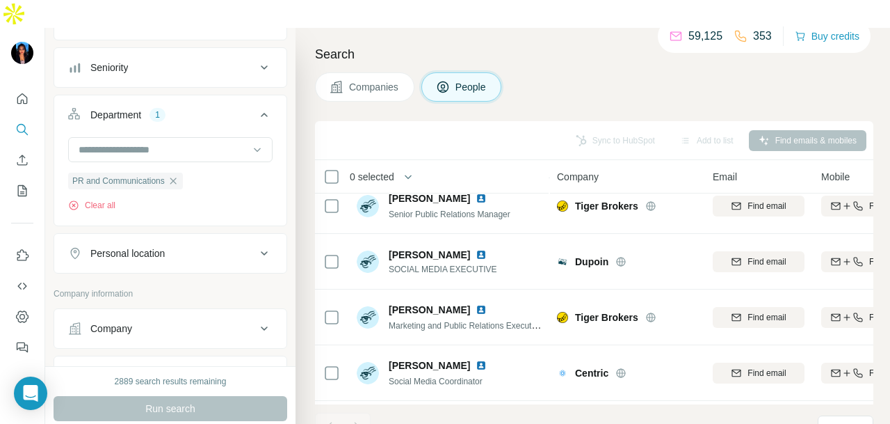
drag, startPoint x: 388, startPoint y: 65, endPoint x: 366, endPoint y: 59, distance: 22.9
click at [388, 72] on button "Companies" at bounding box center [364, 86] width 99 height 29
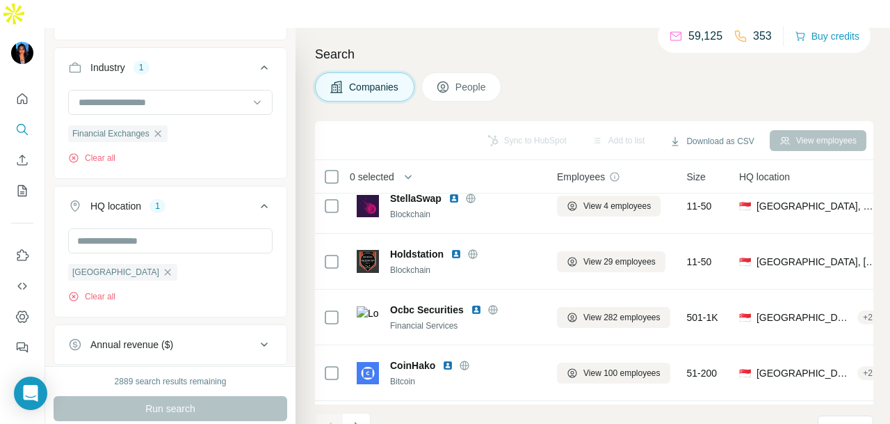
drag, startPoint x: 366, startPoint y: 59, endPoint x: 284, endPoint y: 104, distance: 93.4
click at [366, 80] on span "Companies" at bounding box center [374, 87] width 51 height 14
click at [156, 128] on icon "button" at bounding box center [157, 133] width 11 height 11
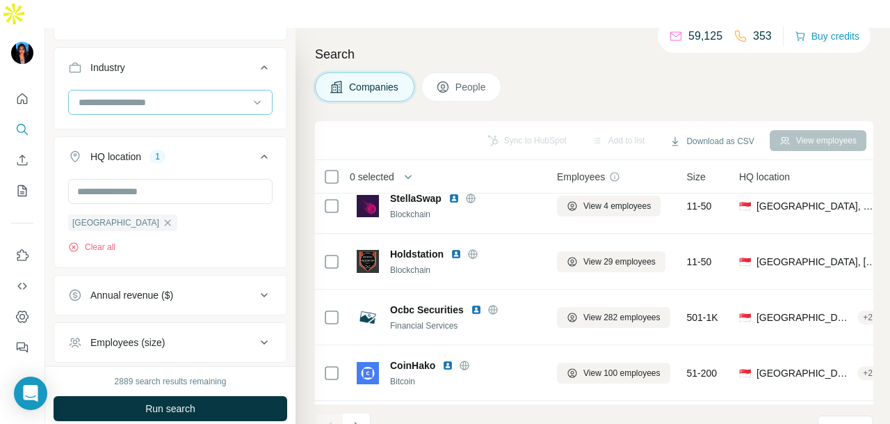
click at [193, 95] on input at bounding box center [163, 102] width 172 height 15
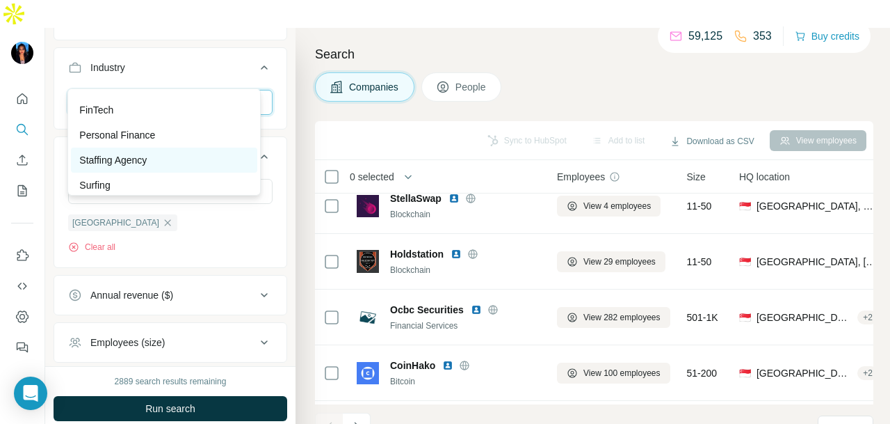
scroll to position [75, 0]
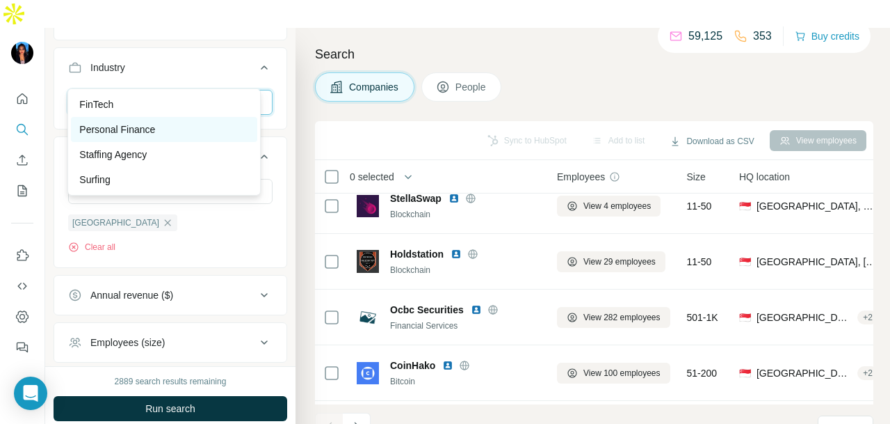
type input "***"
click at [181, 134] on div "Personal Finance" at bounding box center [164, 129] width 170 height 14
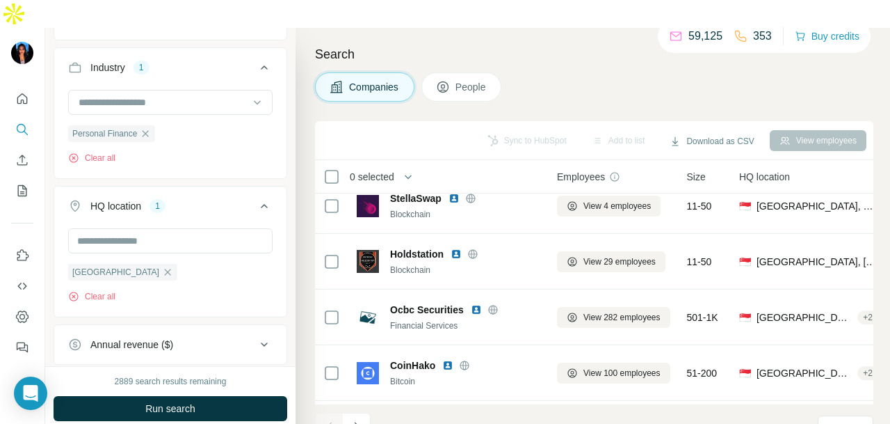
click at [196, 396] on button "Run search" at bounding box center [171, 408] width 234 height 25
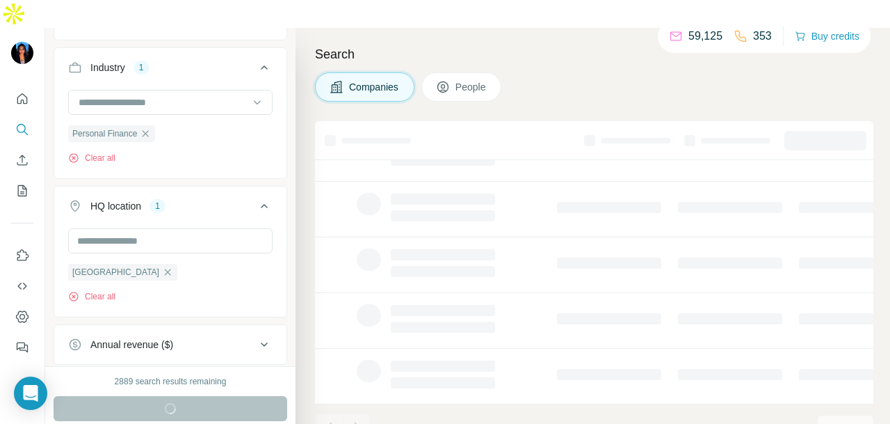
scroll to position [349, 0]
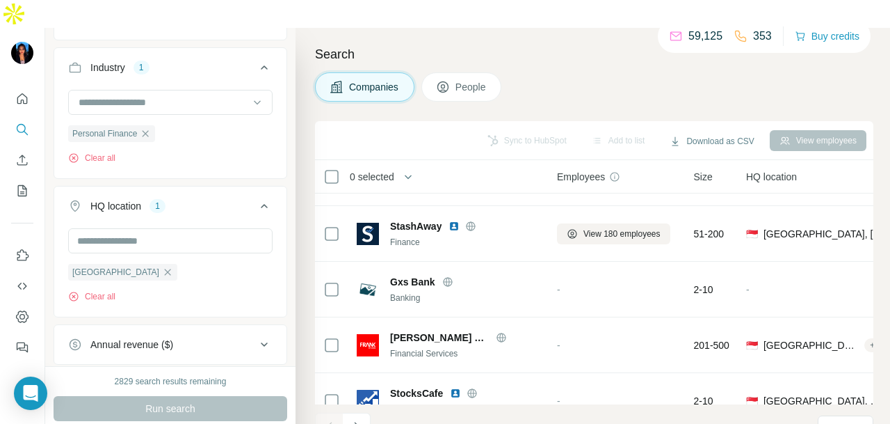
drag, startPoint x: 462, startPoint y: 55, endPoint x: 444, endPoint y: 77, distance: 29.1
click at [460, 80] on span "People" at bounding box center [472, 87] width 32 height 14
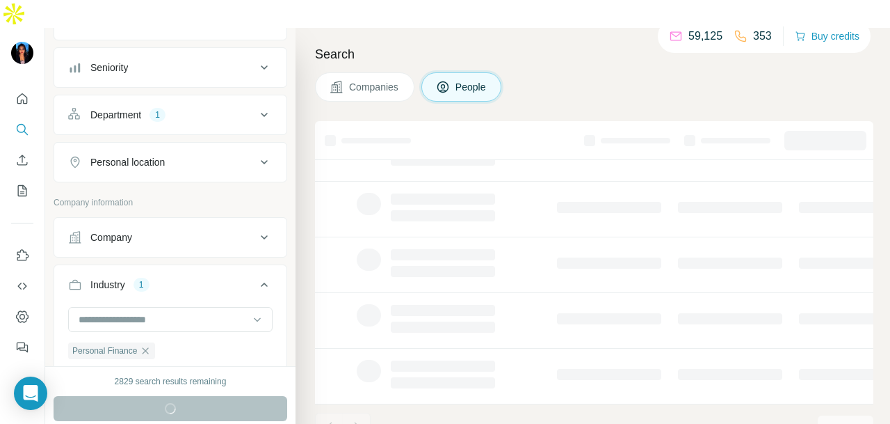
scroll to position [349, 0]
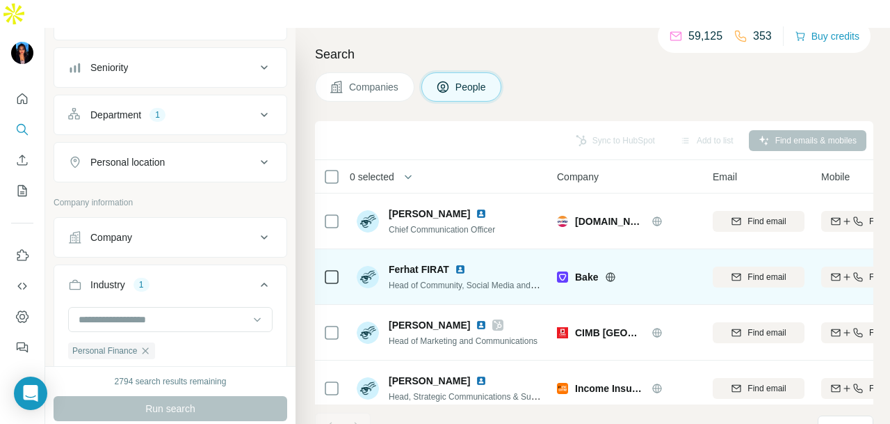
click at [461, 264] on img at bounding box center [460, 269] width 11 height 11
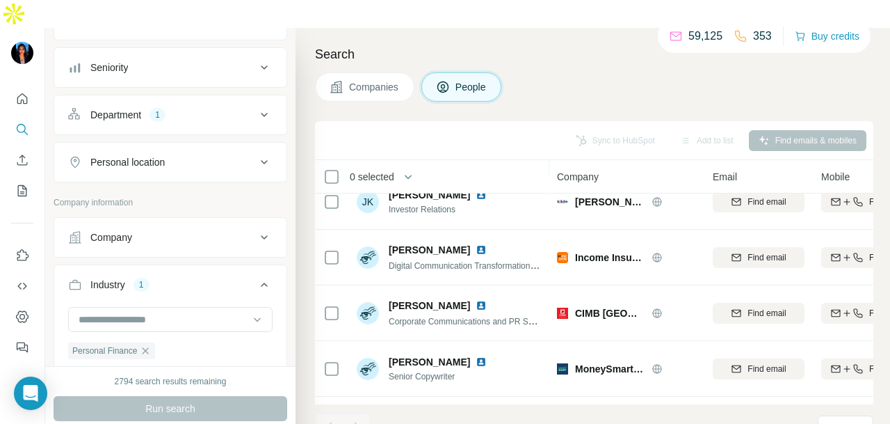
scroll to position [1740, 0]
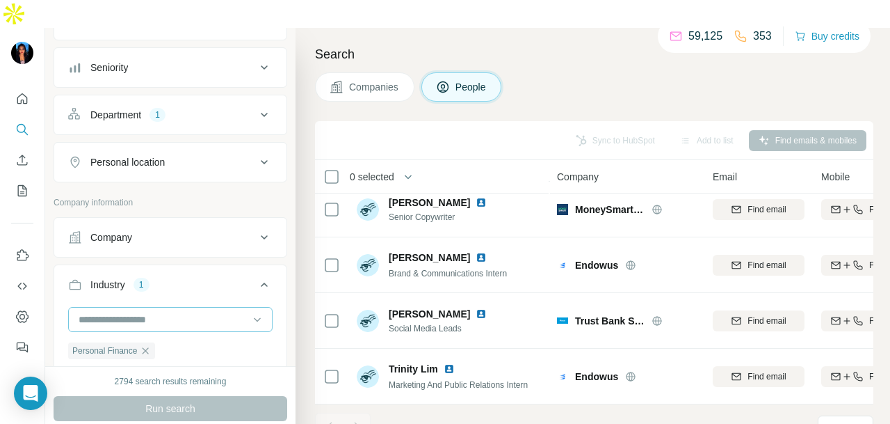
click at [145, 345] on icon "button" at bounding box center [145, 350] width 11 height 11
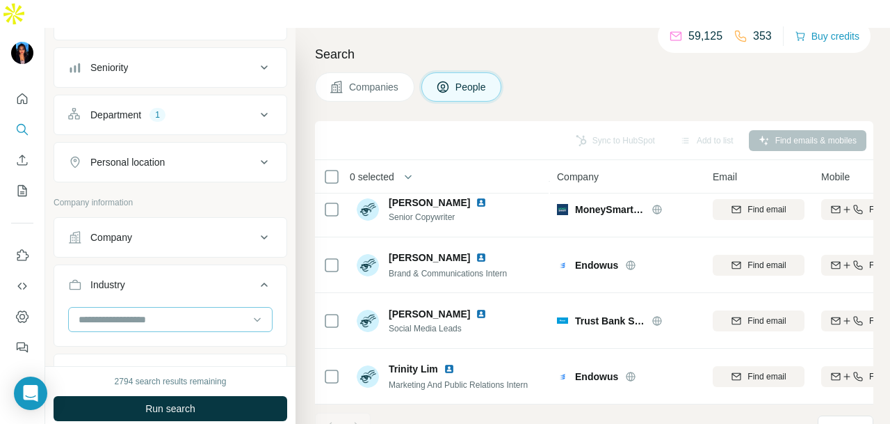
click at [191, 312] on input at bounding box center [163, 319] width 172 height 15
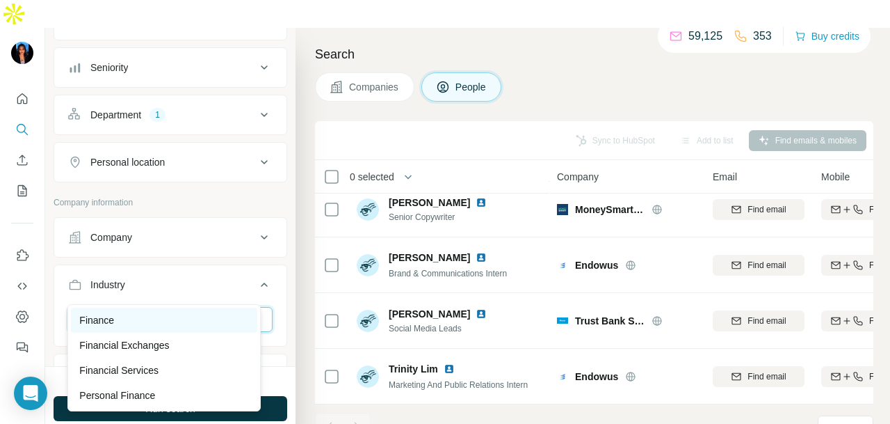
type input "*****"
click at [195, 328] on div "Finance" at bounding box center [164, 319] width 186 height 25
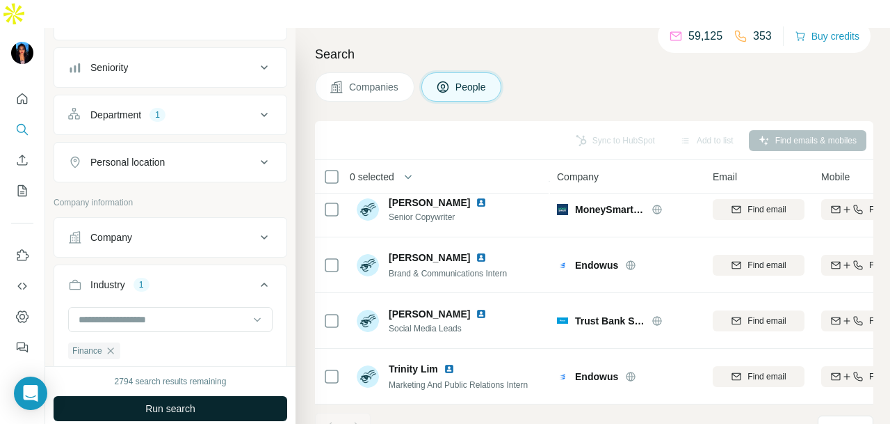
click at [237, 396] on button "Run search" at bounding box center [171, 408] width 234 height 25
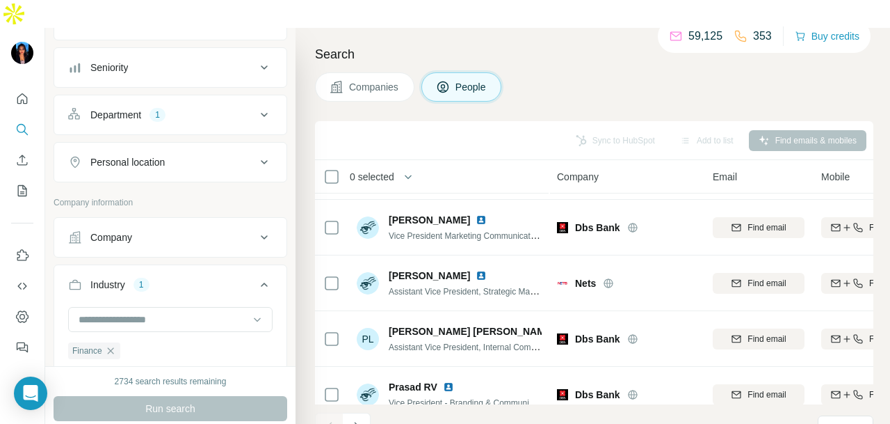
scroll to position [3131, 0]
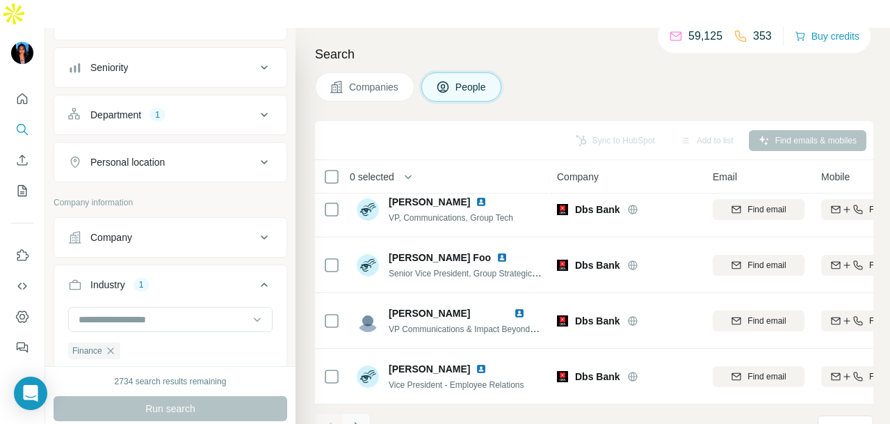
click at [357, 419] on icon "Navigate to next page" at bounding box center [357, 426] width 14 height 14
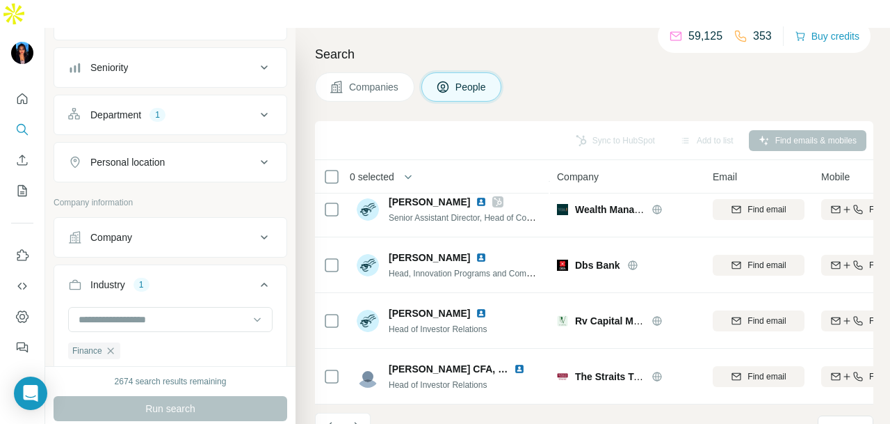
click at [355, 419] on icon "Navigate to next page" at bounding box center [357, 426] width 14 height 14
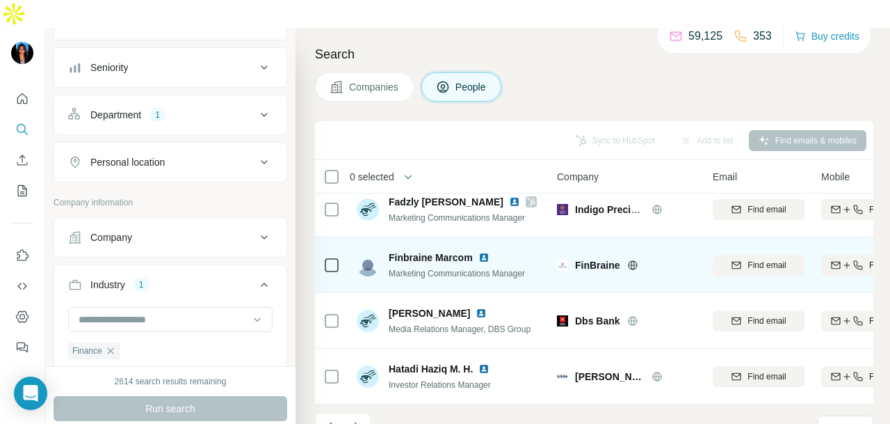
click at [484, 252] on img at bounding box center [483, 257] width 11 height 11
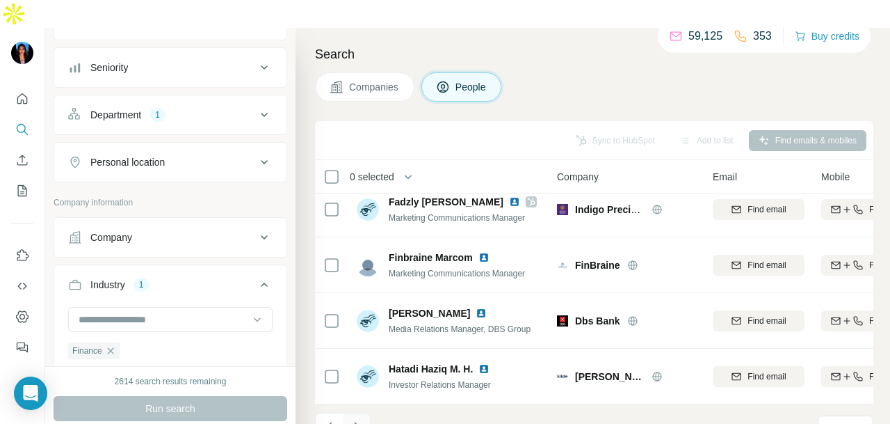
click at [359, 419] on icon "Navigate to next page" at bounding box center [357, 426] width 14 height 14
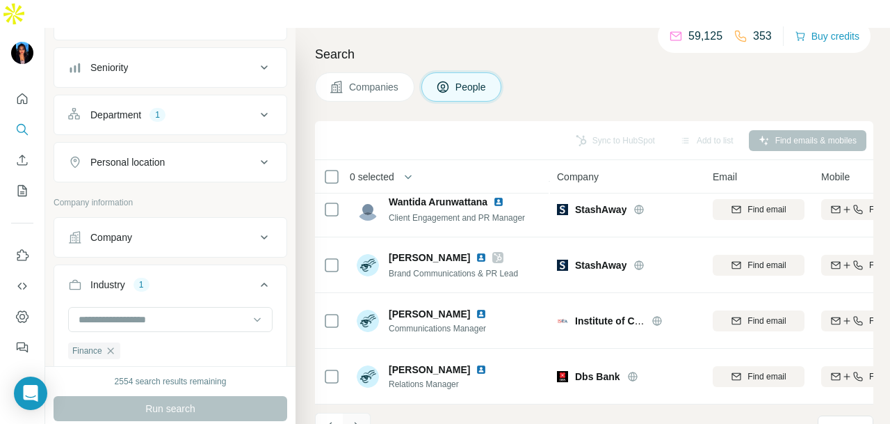
click at [360, 419] on icon "Navigate to next page" at bounding box center [357, 426] width 14 height 14
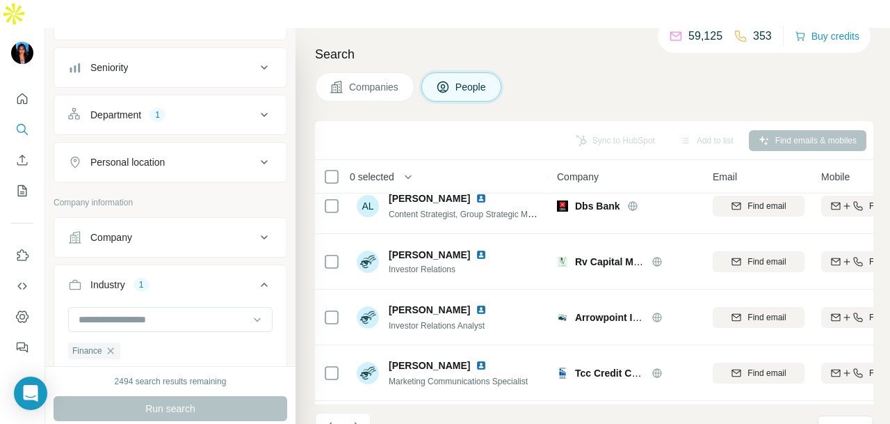
scroll to position [1253, 0]
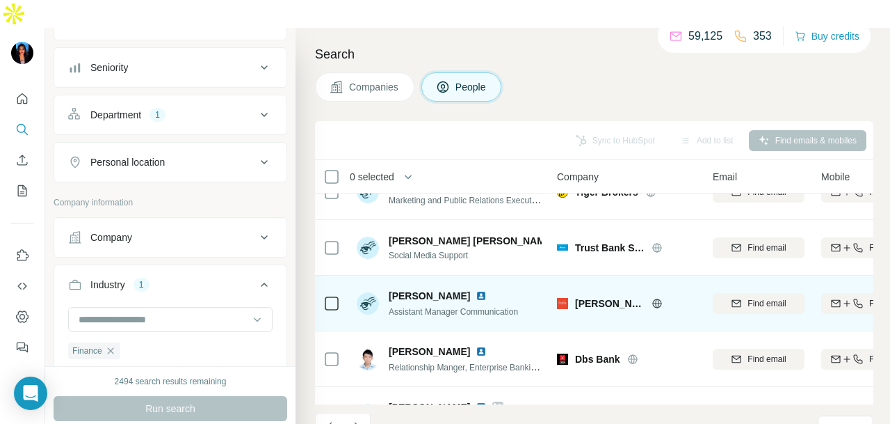
click at [476, 290] on img at bounding box center [481, 295] width 11 height 11
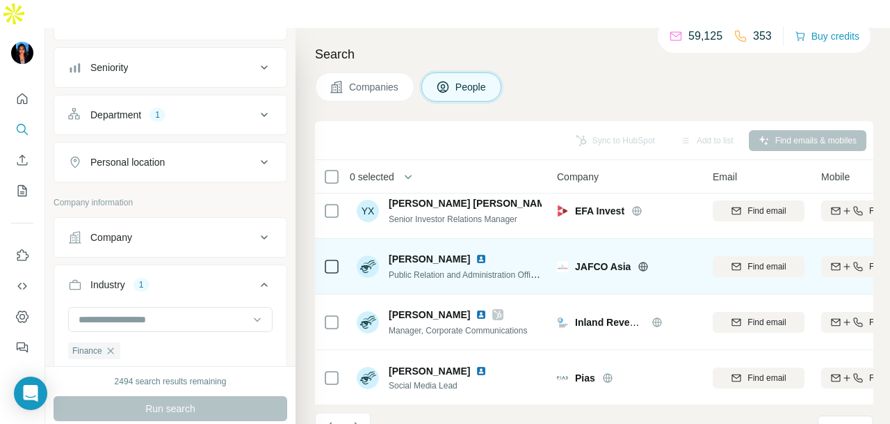
scroll to position [0, 0]
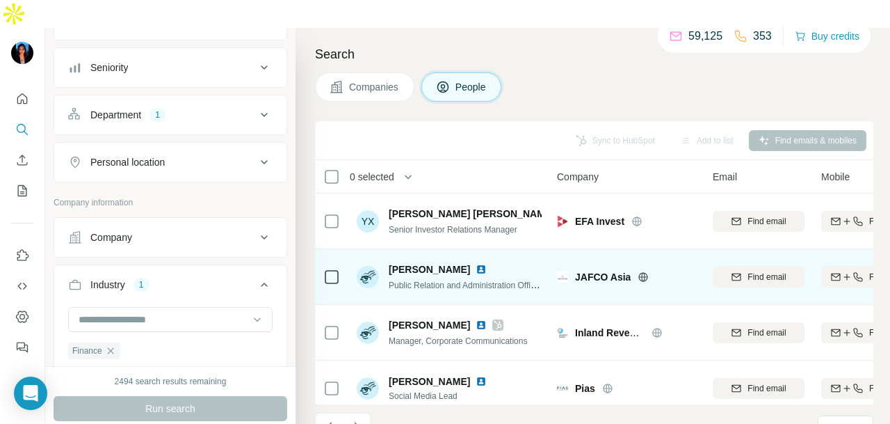
click at [476, 264] on img at bounding box center [481, 269] width 11 height 11
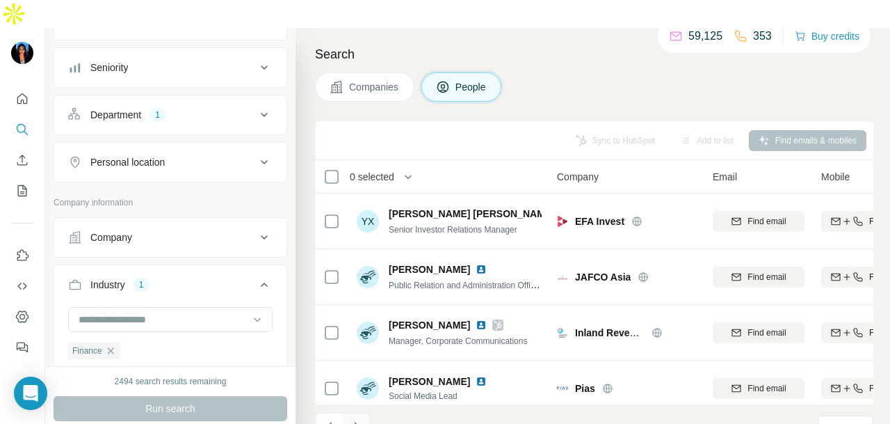
click at [356, 421] on icon "Navigate to next page" at bounding box center [356, 425] width 5 height 9
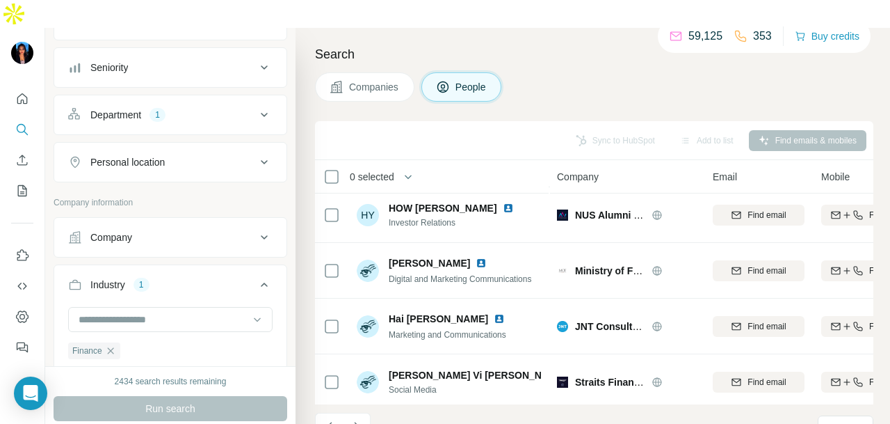
scroll to position [1739, 0]
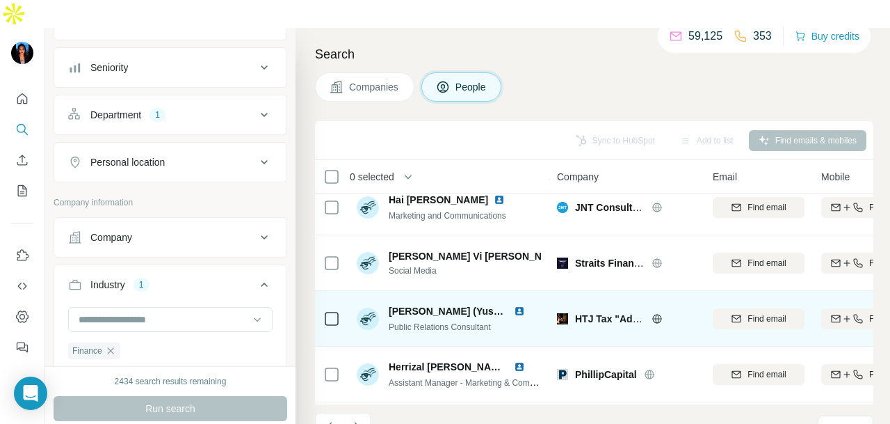
click at [517, 305] on img at bounding box center [519, 310] width 11 height 11
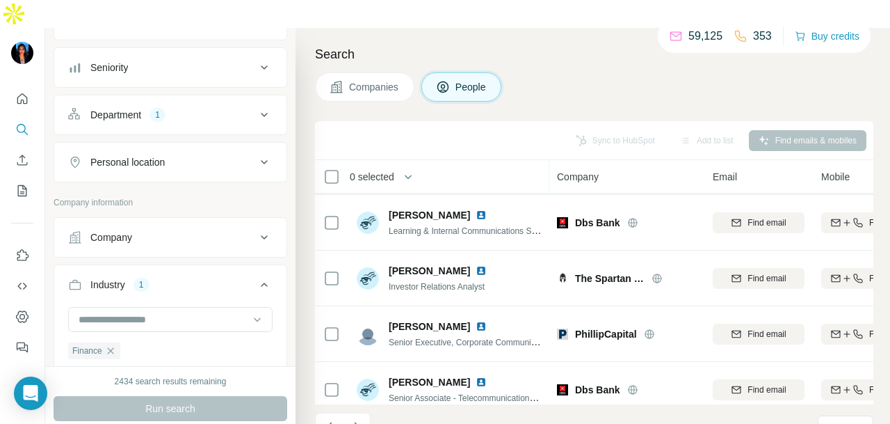
scroll to position [2156, 0]
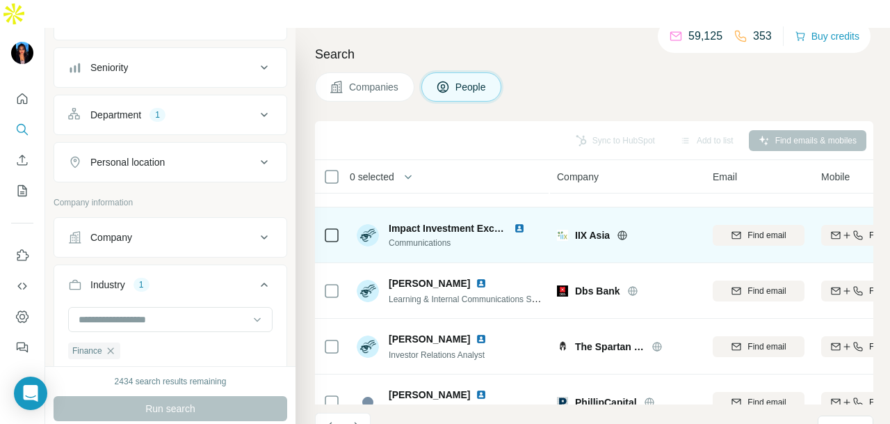
click at [515, 223] on img at bounding box center [519, 228] width 11 height 11
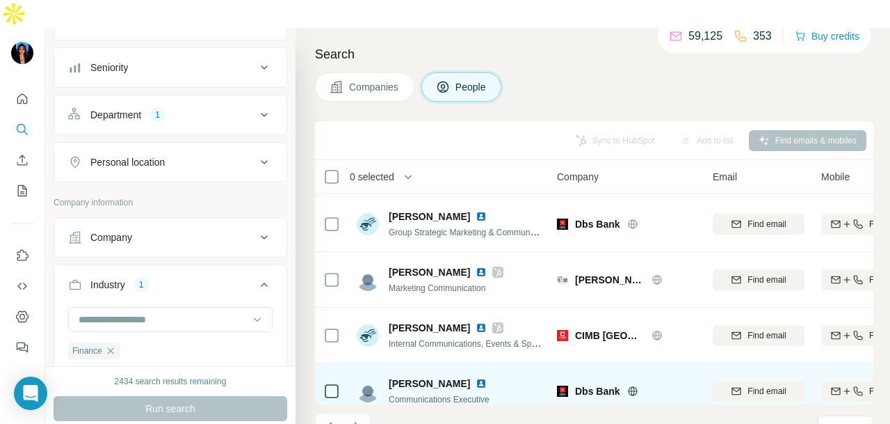
scroll to position [3131, 0]
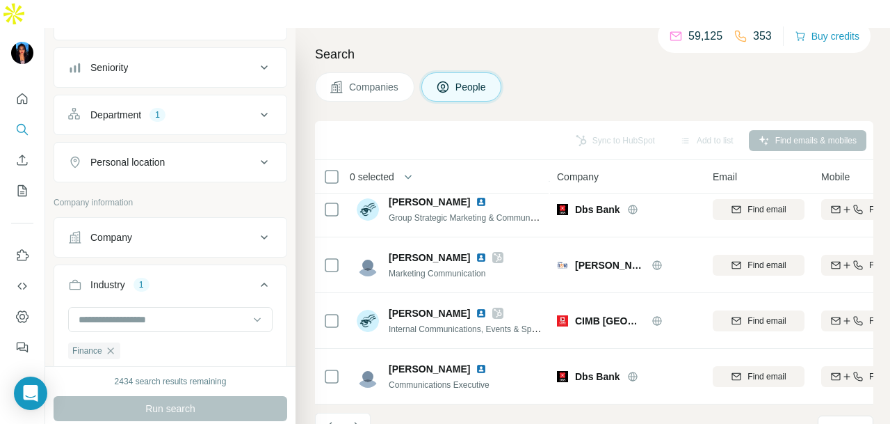
click at [357, 419] on icon "Navigate to next page" at bounding box center [357, 426] width 14 height 14
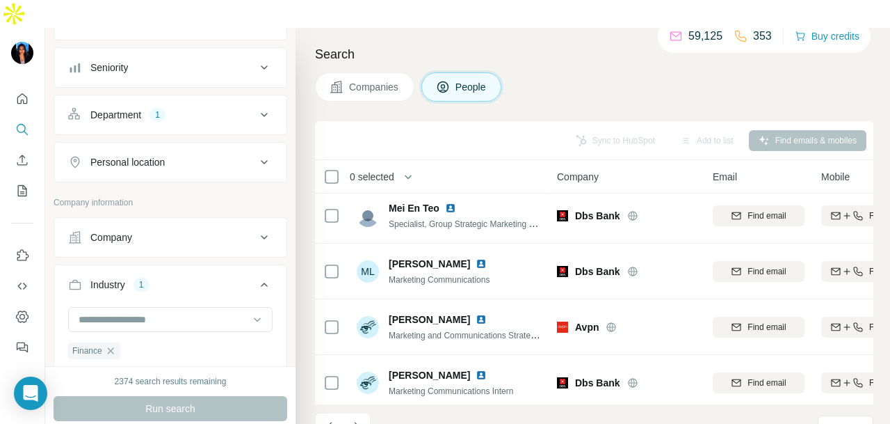
scroll to position [2783, 0]
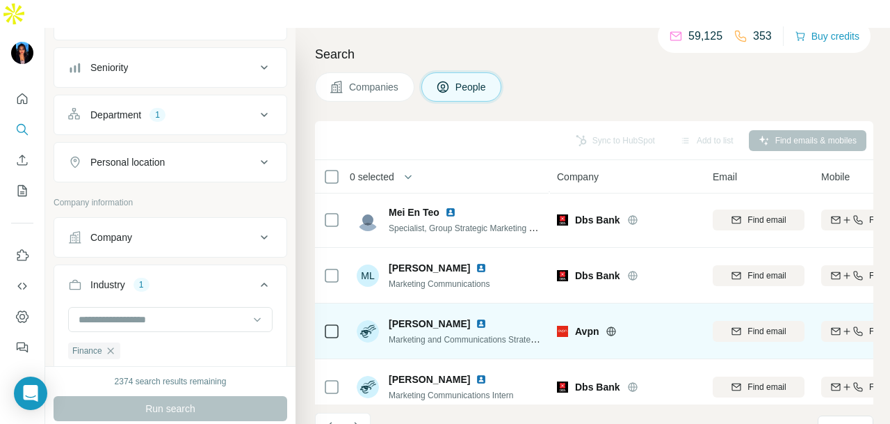
click at [476, 318] on img at bounding box center [481, 323] width 11 height 11
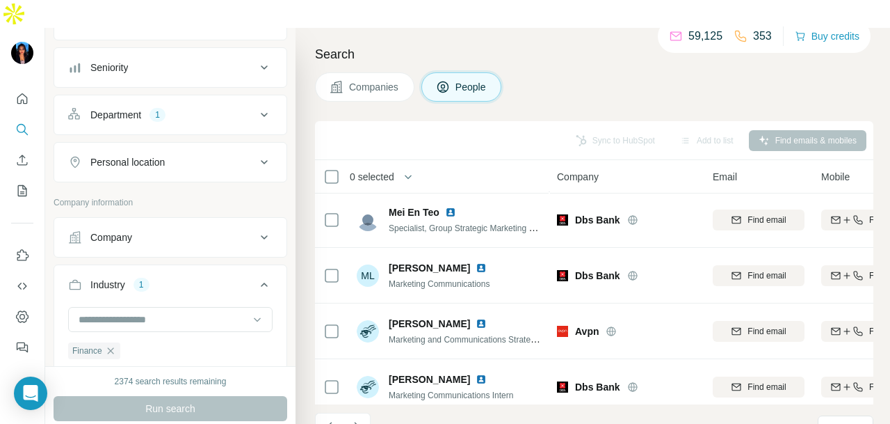
scroll to position [3131, 0]
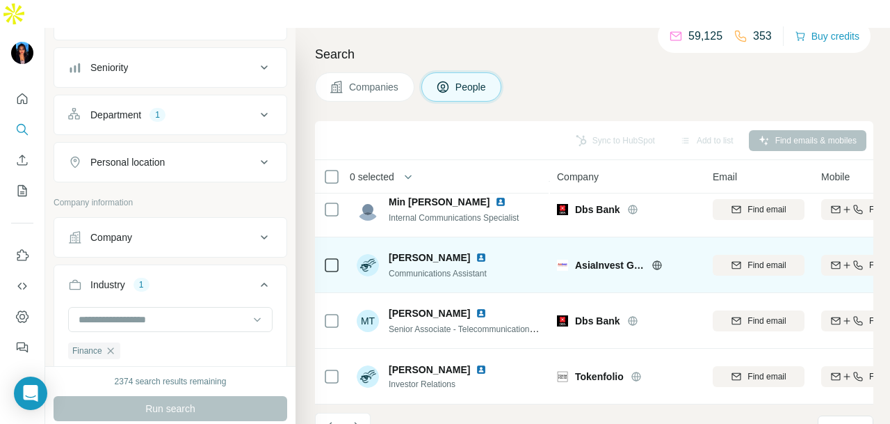
click at [487, 252] on img at bounding box center [481, 257] width 11 height 11
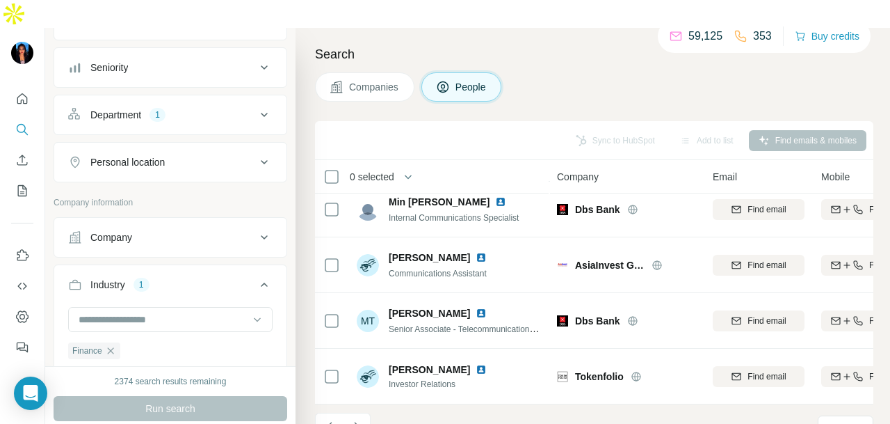
click at [357, 419] on icon "Navigate to next page" at bounding box center [357, 426] width 14 height 14
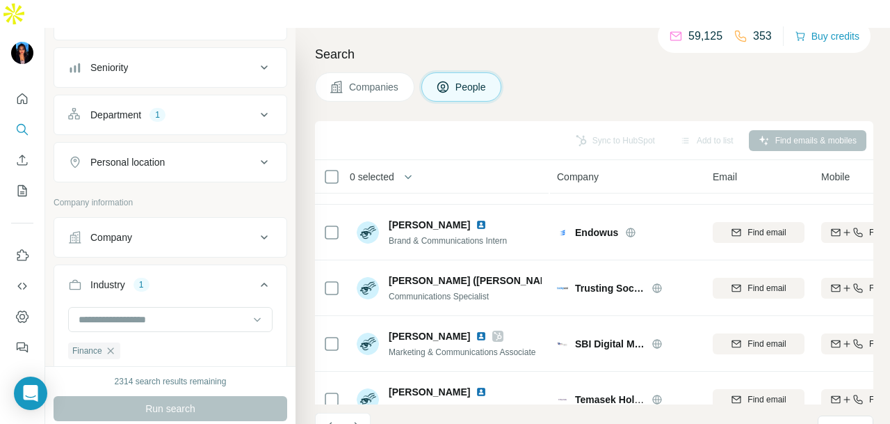
scroll to position [0, 0]
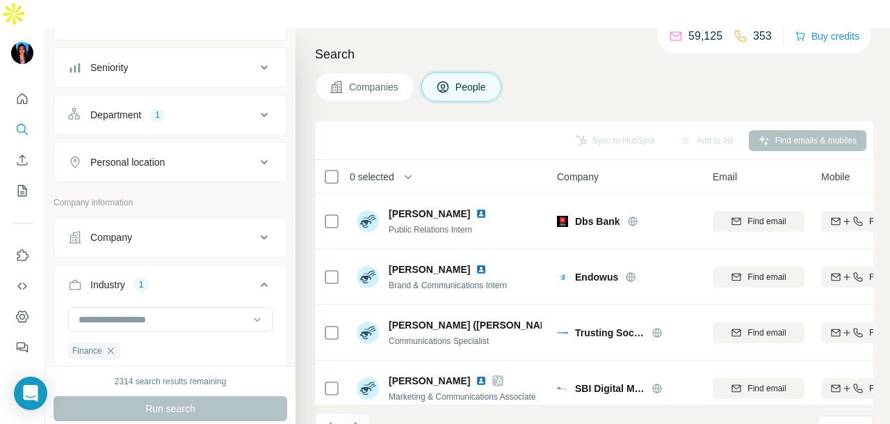
click at [360, 419] on icon "Navigate to next page" at bounding box center [357, 426] width 14 height 14
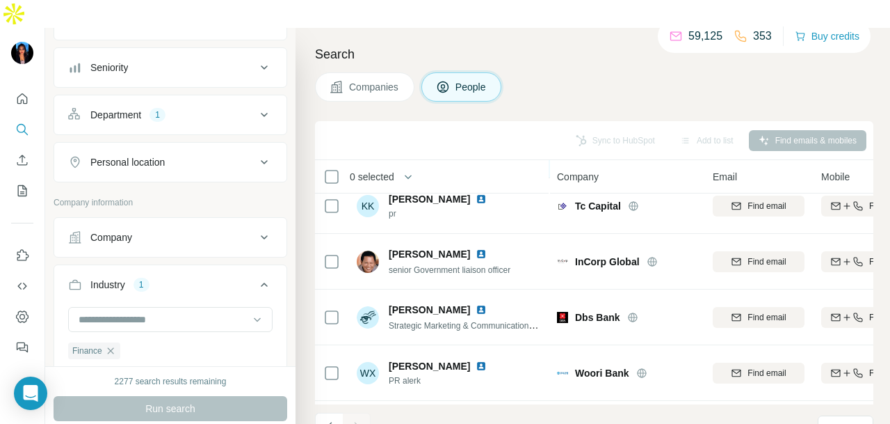
scroll to position [1434, 0]
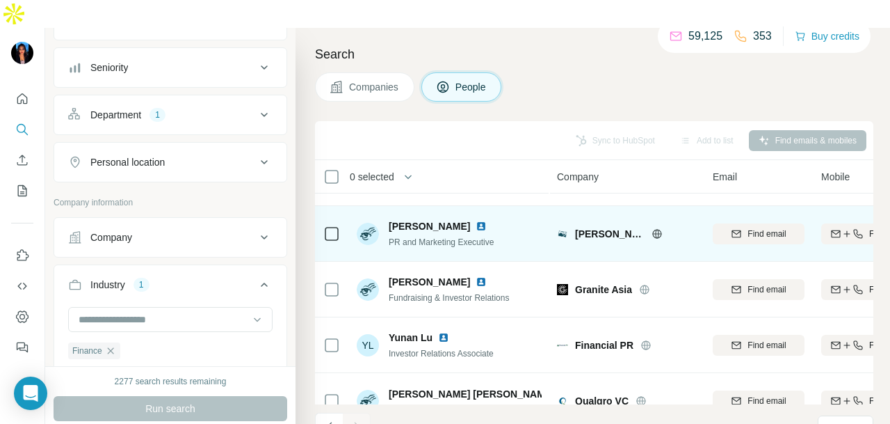
click at [476, 220] on img at bounding box center [481, 225] width 11 height 11
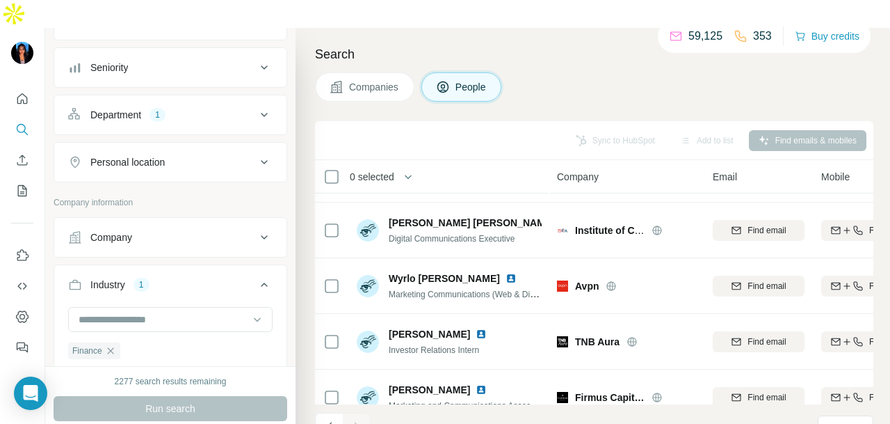
scroll to position [808, 0]
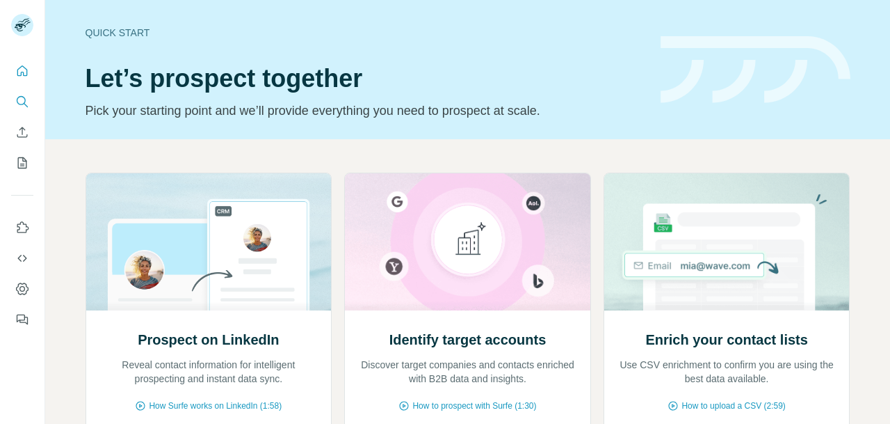
click at [24, 99] on icon "Search" at bounding box center [22, 102] width 14 height 14
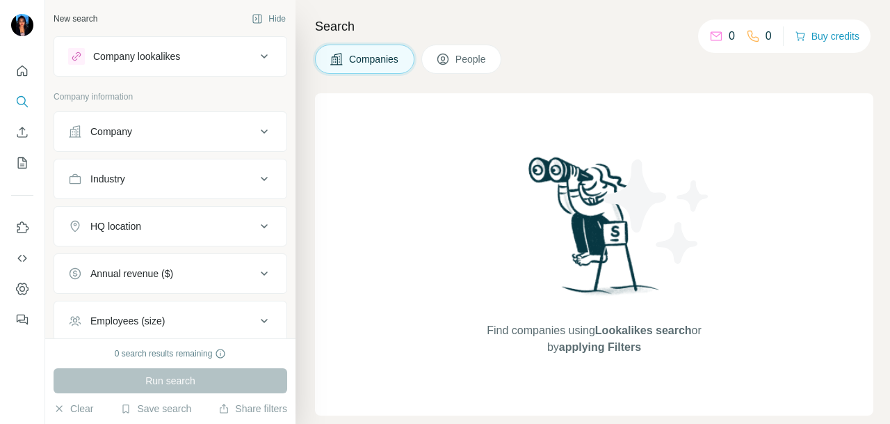
click at [92, 131] on div "Company" at bounding box center [111, 131] width 42 height 14
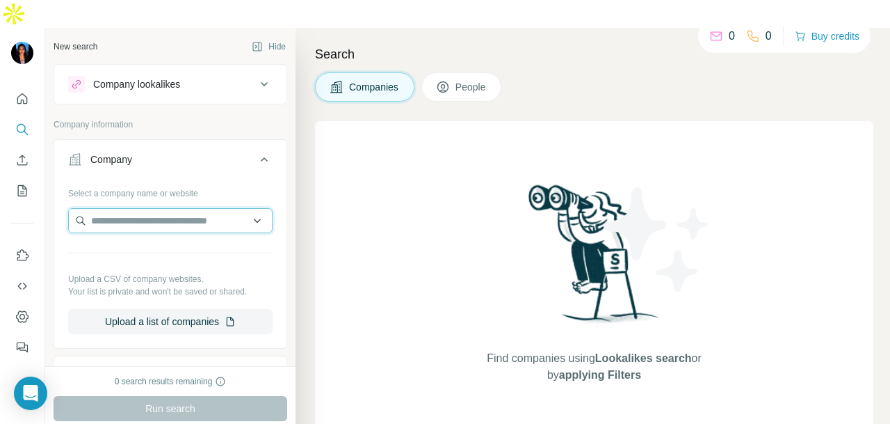
drag, startPoint x: 92, startPoint y: 188, endPoint x: 97, endPoint y: 193, distance: 7.4
paste input "**********"
click at [229, 208] on input "**********" at bounding box center [164, 220] width 193 height 25
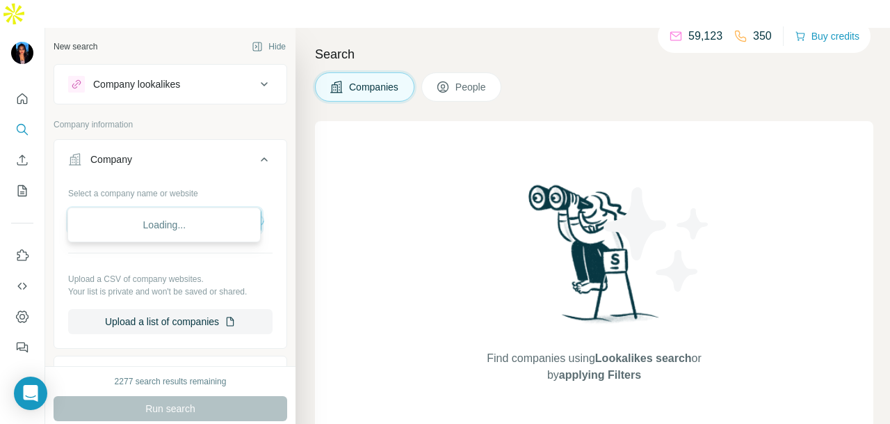
click at [229, 208] on input "**********" at bounding box center [164, 220] width 193 height 25
click at [244, 208] on input "**********" at bounding box center [164, 220] width 193 height 25
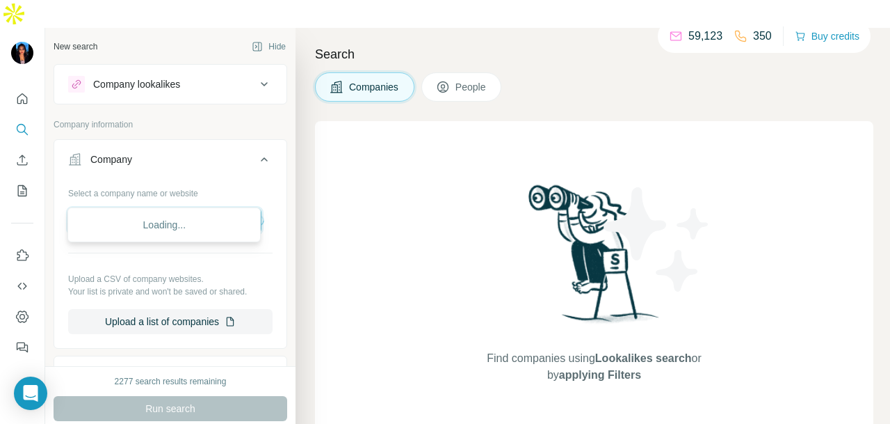
click at [244, 208] on input "**********" at bounding box center [164, 220] width 193 height 25
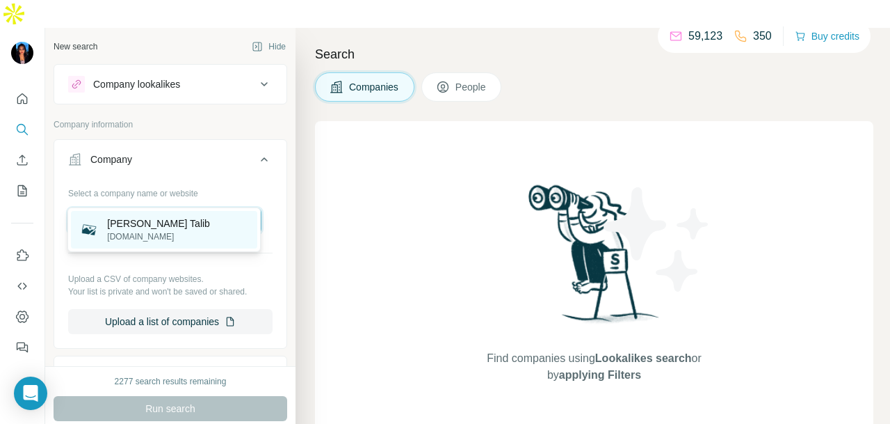
type input "**********"
click at [200, 223] on p "Kreston Helmi Talib" at bounding box center [158, 223] width 103 height 14
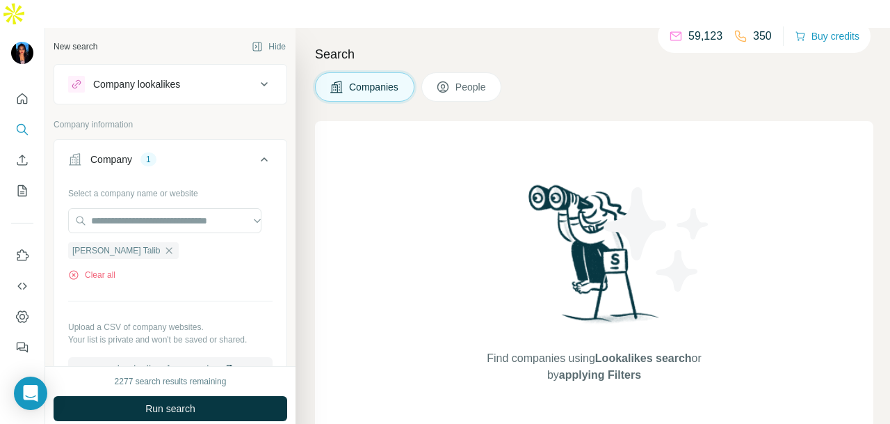
drag, startPoint x: 211, startPoint y: 378, endPoint x: 220, endPoint y: 378, distance: 9.7
click at [211, 396] on button "Run search" at bounding box center [171, 408] width 234 height 25
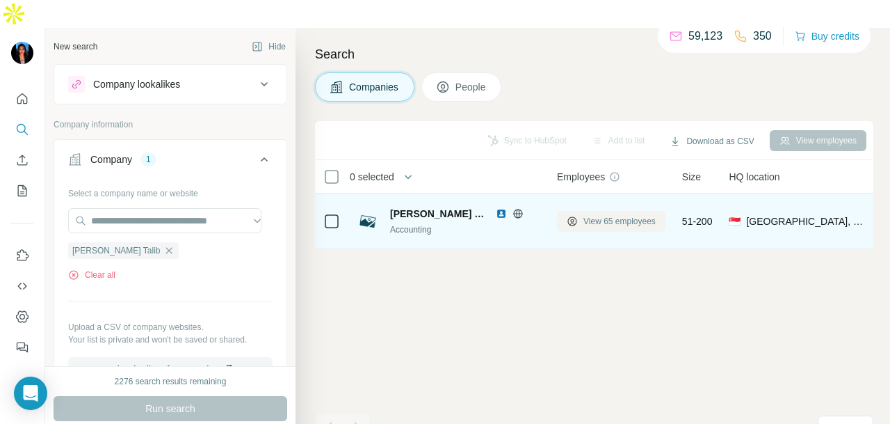
click at [662, 211] on button "View 65 employees" at bounding box center [611, 221] width 108 height 21
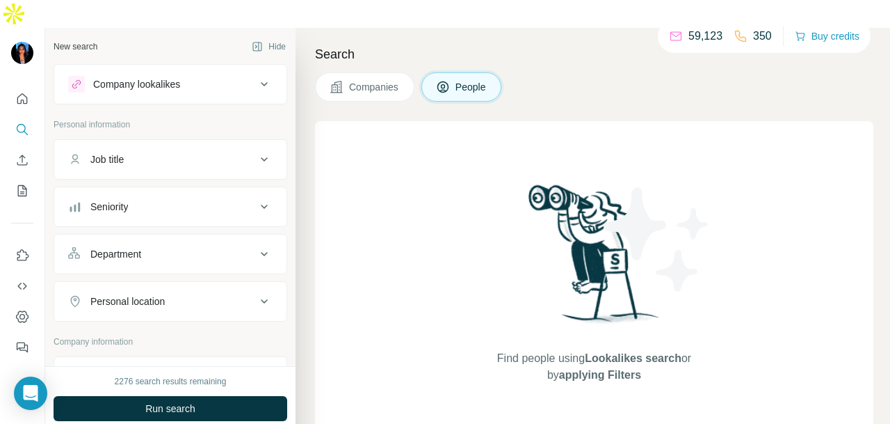
scroll to position [70, 0]
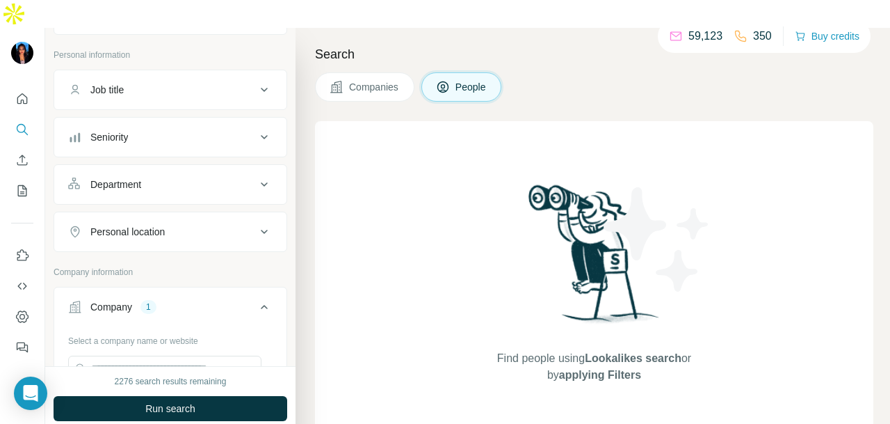
drag, startPoint x: 202, startPoint y: 145, endPoint x: 213, endPoint y: 176, distance: 32.6
click at [204, 168] on button "Department" at bounding box center [170, 184] width 232 height 33
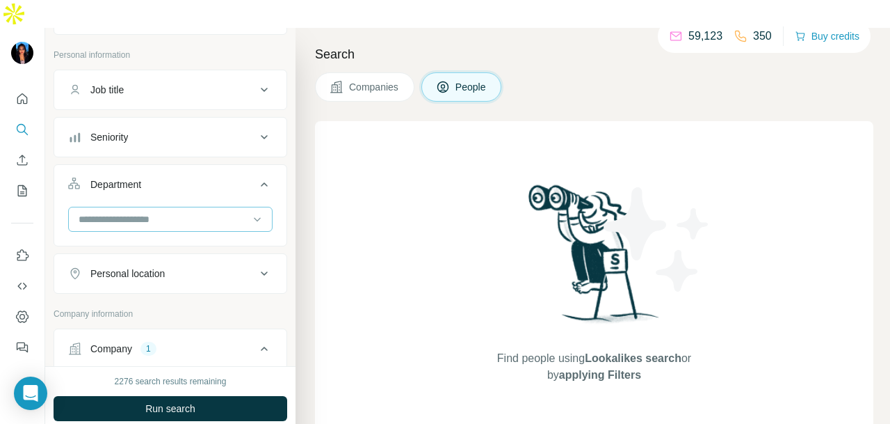
click at [209, 211] on input at bounding box center [163, 218] width 172 height 15
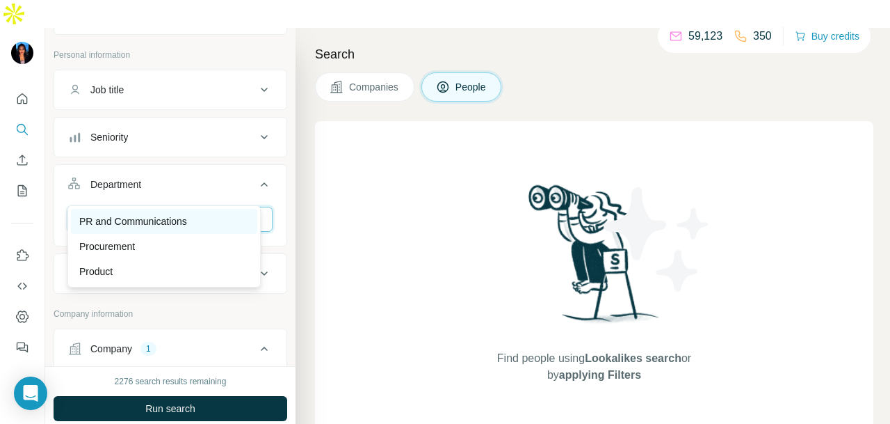
type input "**"
click at [195, 219] on div "PR and Communications" at bounding box center [164, 221] width 170 height 14
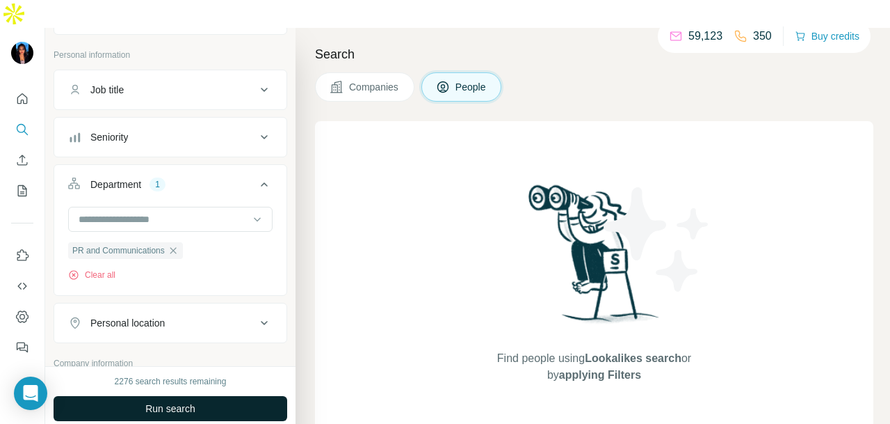
click at [238, 396] on button "Run search" at bounding box center [171, 408] width 234 height 25
click at [203, 396] on button "Run search" at bounding box center [171, 408] width 234 height 25
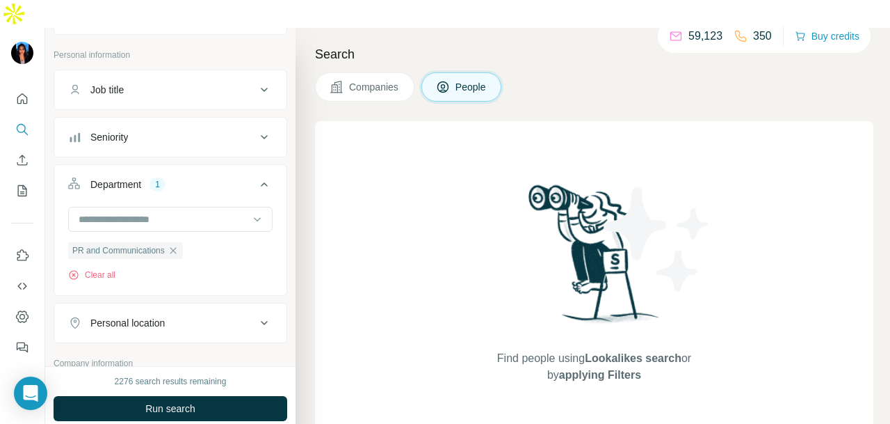
click at [338, 80] on icon at bounding box center [337, 87] width 14 height 14
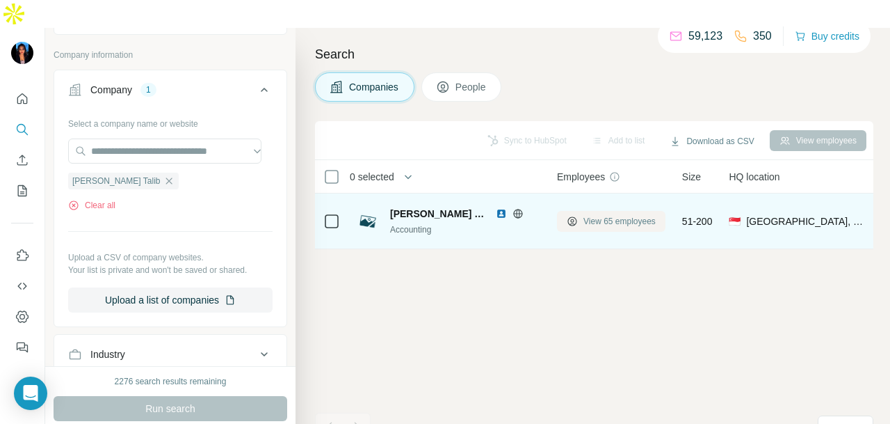
click at [594, 215] on span "View 65 employees" at bounding box center [619, 221] width 72 height 13
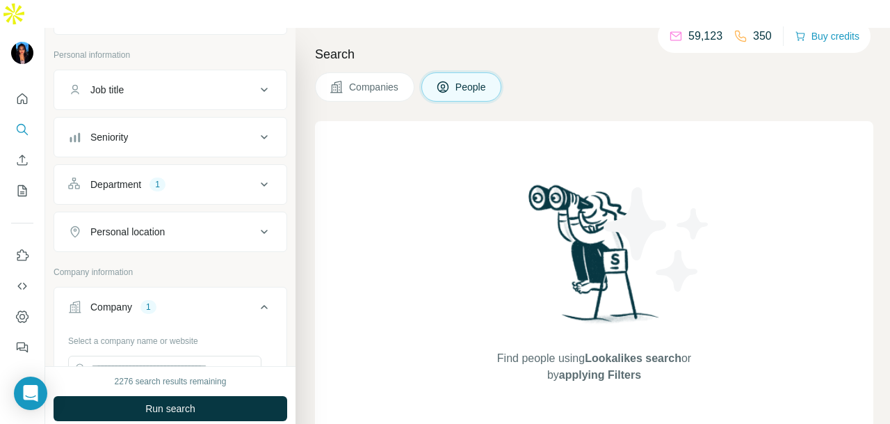
click at [369, 80] on span "Companies" at bounding box center [374, 87] width 51 height 14
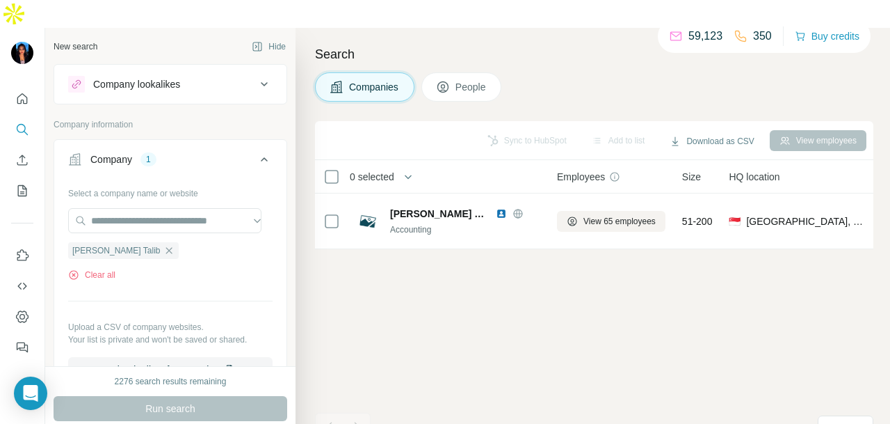
click at [206, 76] on div "Company lookalikes" at bounding box center [162, 84] width 188 height 17
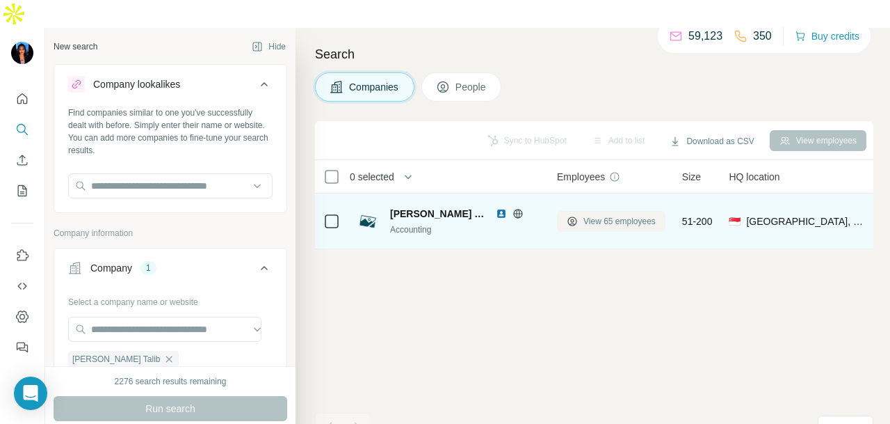
drag, startPoint x: 606, startPoint y: 205, endPoint x: 604, endPoint y: 198, distance: 7.3
click at [606, 204] on div "View 65 employees" at bounding box center [611, 221] width 108 height 38
click at [602, 215] on span "View 65 employees" at bounding box center [619, 221] width 72 height 13
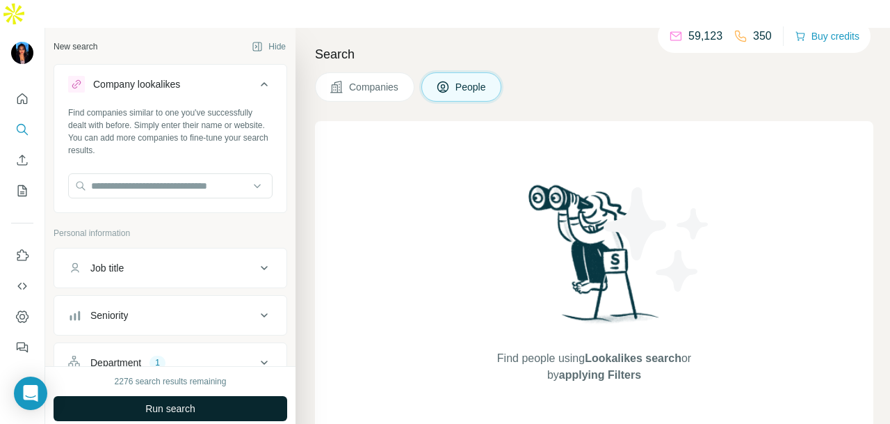
click at [239, 396] on button "Run search" at bounding box center [171, 408] width 234 height 25
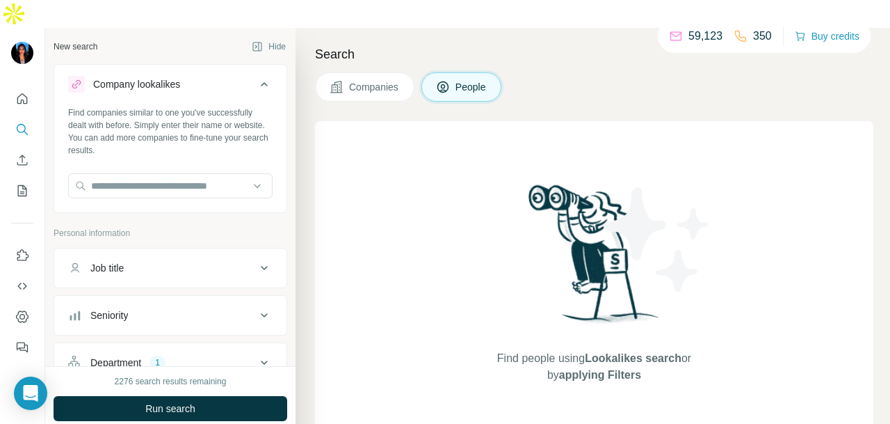
drag, startPoint x: 384, startPoint y: 63, endPoint x: 437, endPoint y: 86, distance: 57.9
click at [385, 80] on span "Companies" at bounding box center [374, 87] width 51 height 14
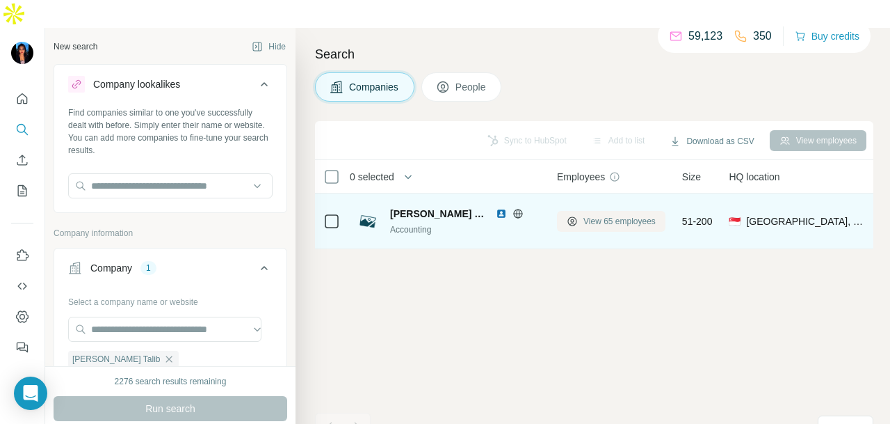
click at [629, 211] on button "View 65 employees" at bounding box center [611, 221] width 108 height 21
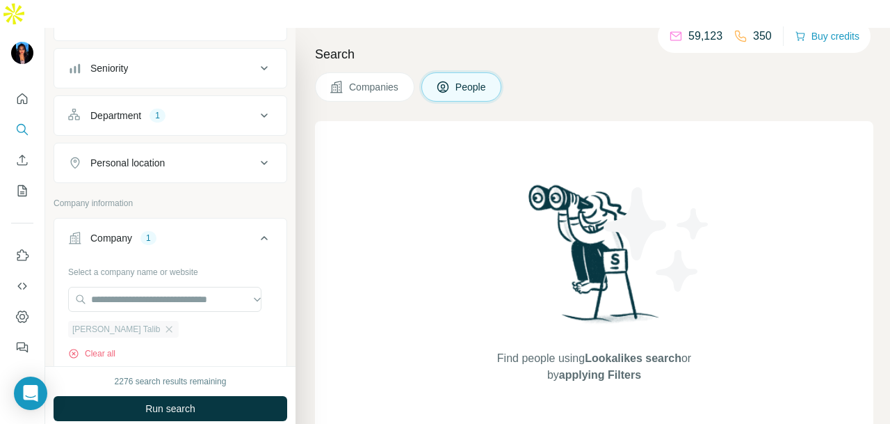
scroll to position [278, 0]
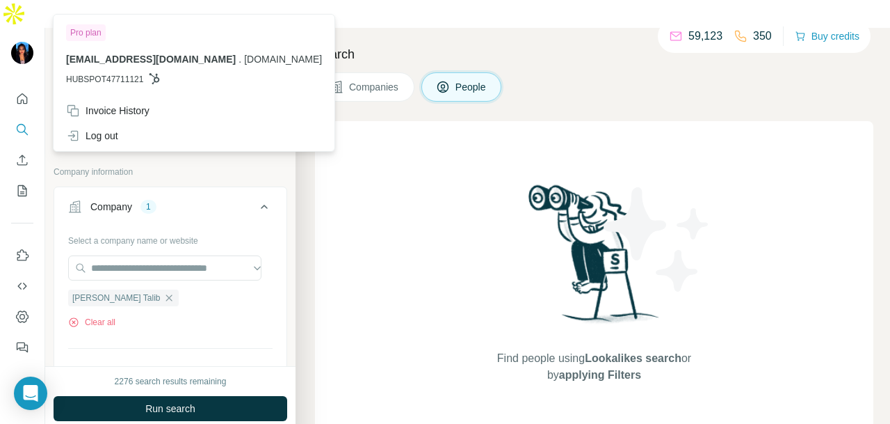
click at [12, 42] on img at bounding box center [22, 53] width 22 height 22
click at [17, 92] on icon "Quick start" at bounding box center [22, 99] width 14 height 14
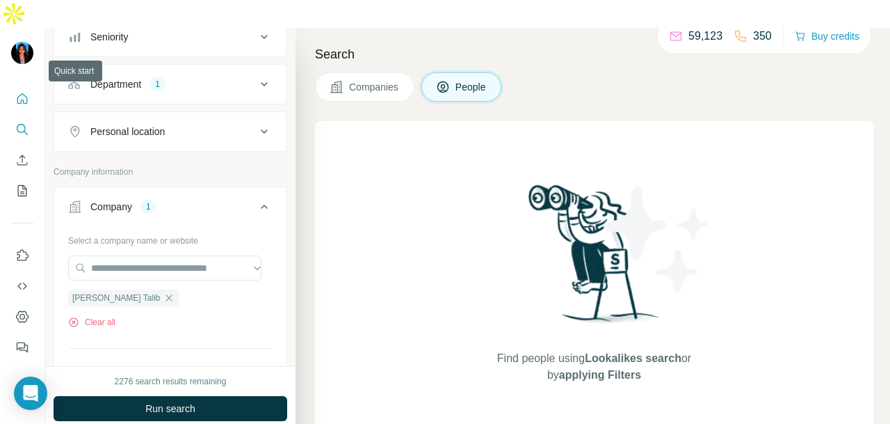
click at [17, 92] on icon "Quick start" at bounding box center [22, 99] width 14 height 14
click at [16, 92] on icon "Quick start" at bounding box center [22, 99] width 14 height 14
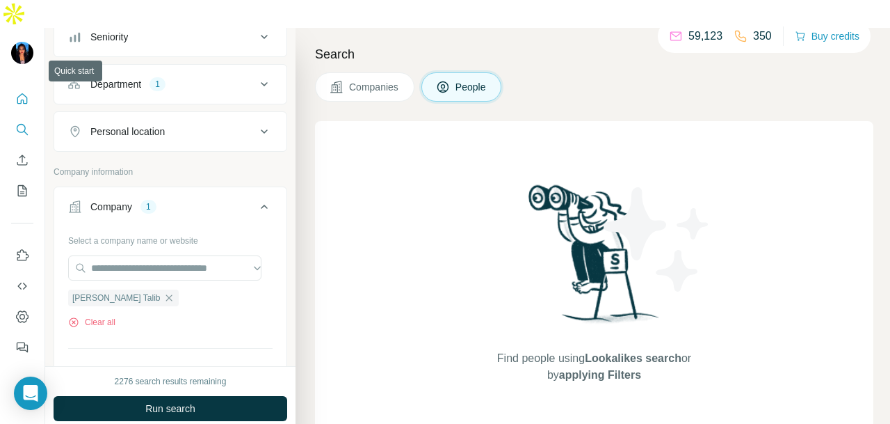
click at [16, 92] on icon "Quick start" at bounding box center [22, 99] width 14 height 14
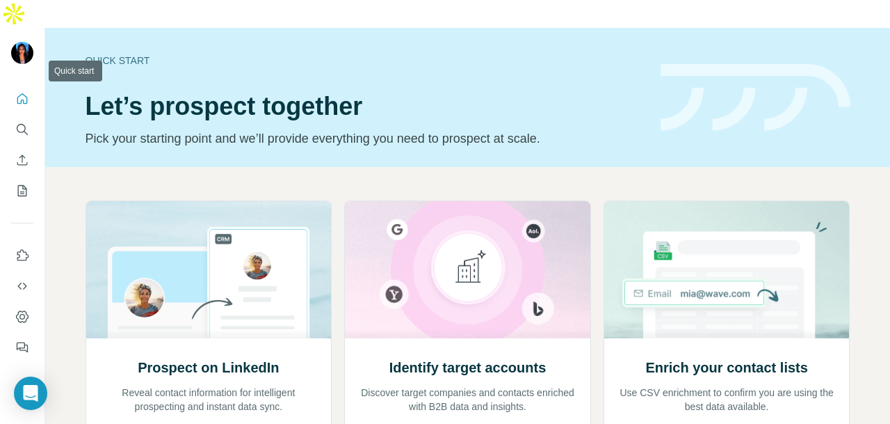
click at [16, 92] on icon "Quick start" at bounding box center [22, 99] width 14 height 14
click at [17, 122] on icon "Search" at bounding box center [22, 129] width 14 height 14
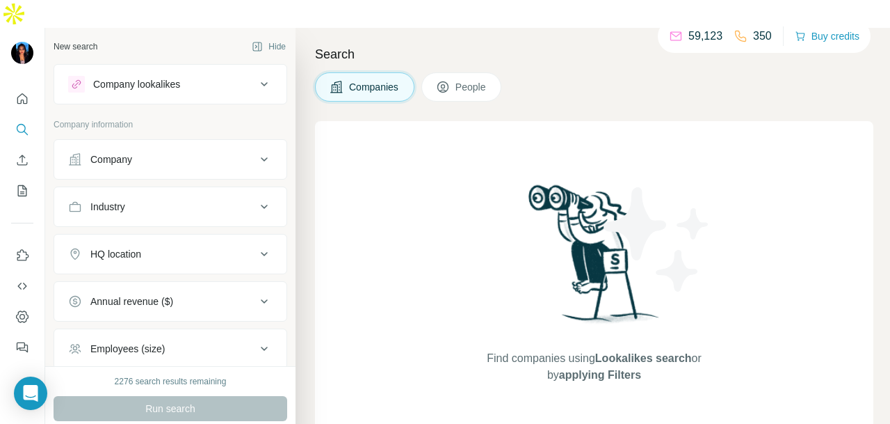
click at [115, 152] on div "Company" at bounding box center [111, 159] width 42 height 14
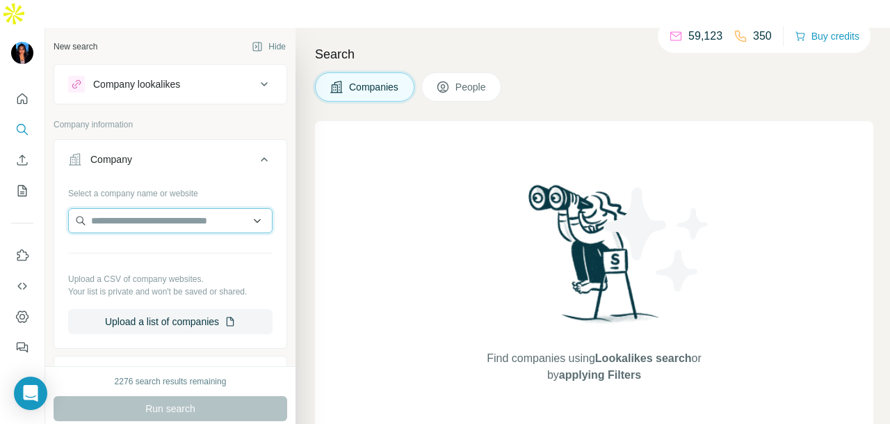
click at [110, 208] on input "text" at bounding box center [170, 220] width 204 height 25
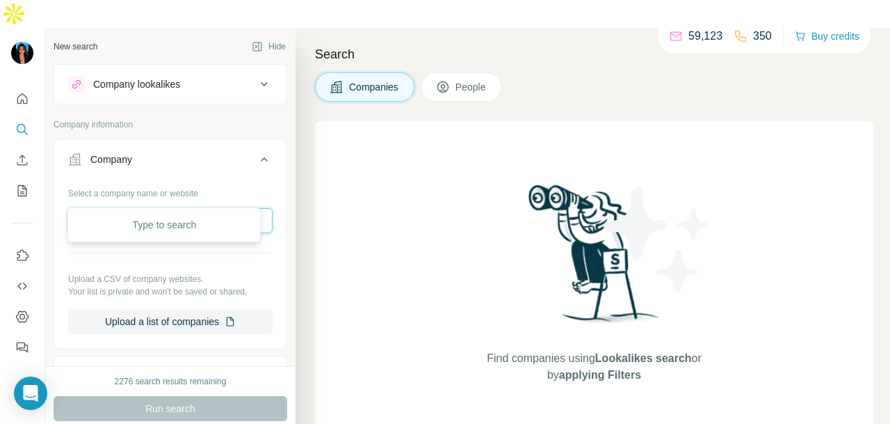
paste input "**********"
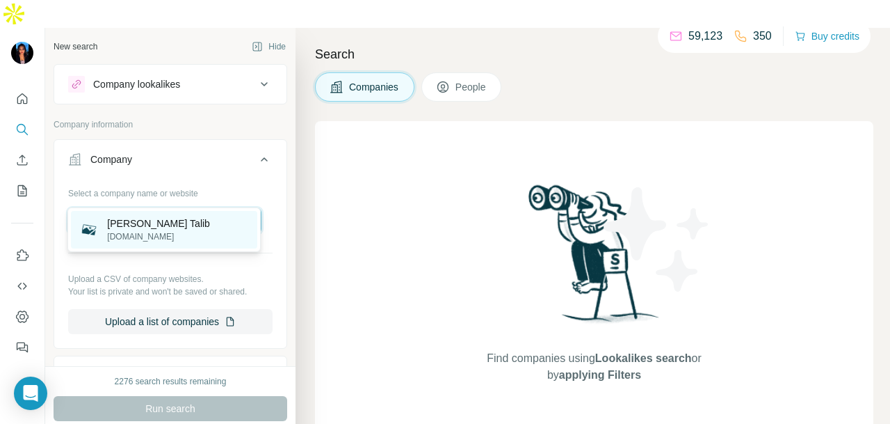
type input "**********"
click at [198, 219] on p "Kreston Helmi Talib" at bounding box center [158, 223] width 103 height 14
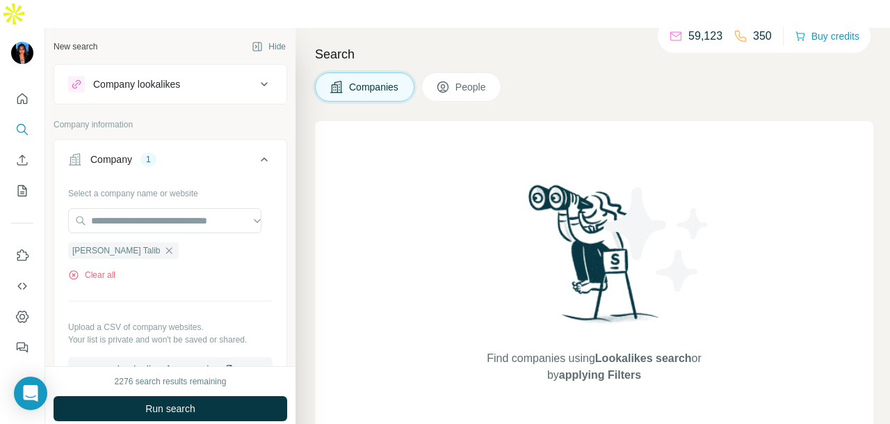
scroll to position [0, 0]
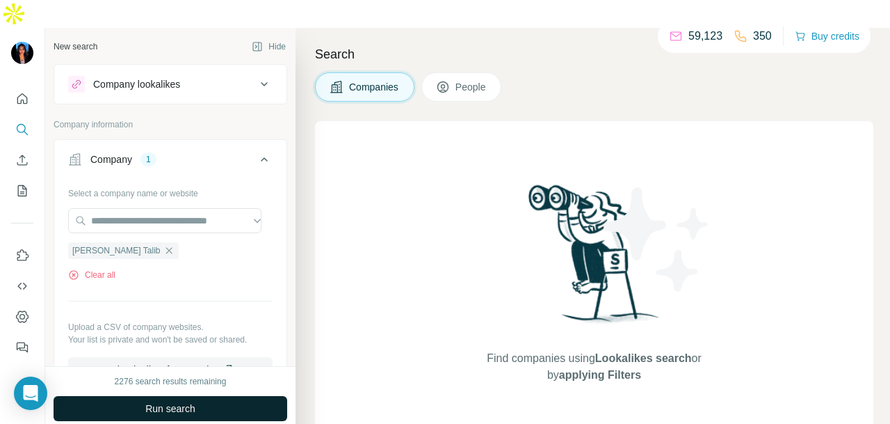
click at [235, 396] on button "Run search" at bounding box center [171, 408] width 234 height 25
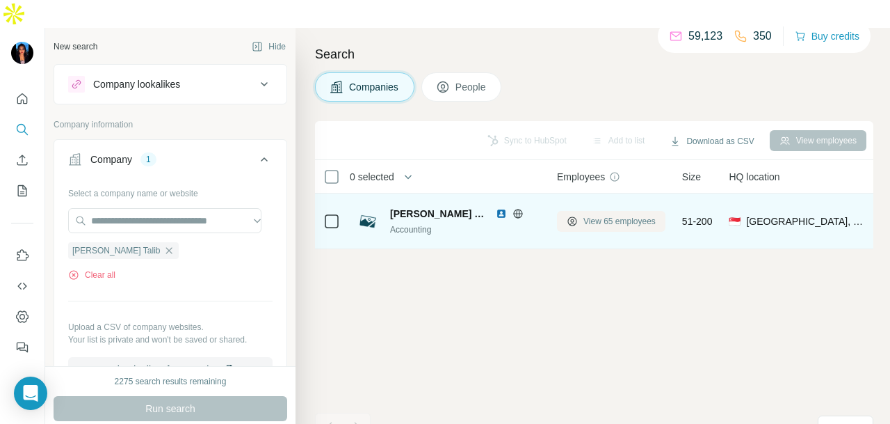
click at [574, 216] on icon at bounding box center [571, 220] width 9 height 9
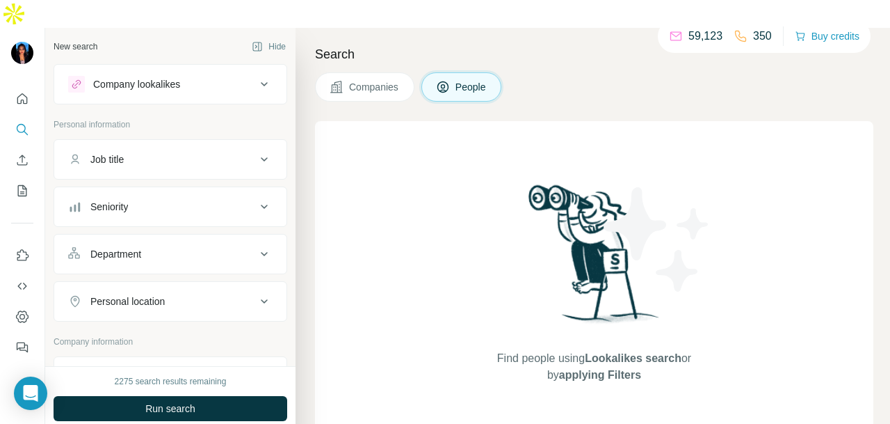
click at [378, 72] on button "Companies" at bounding box center [364, 86] width 99 height 29
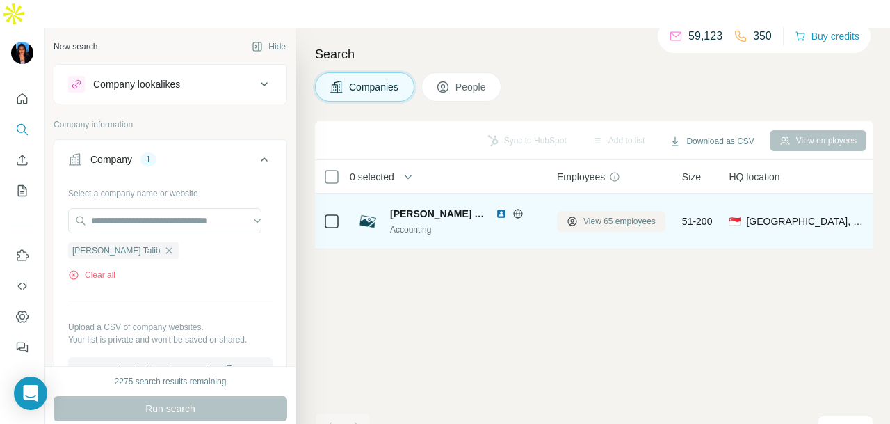
click at [576, 211] on button "View 65 employees" at bounding box center [611, 221] width 108 height 21
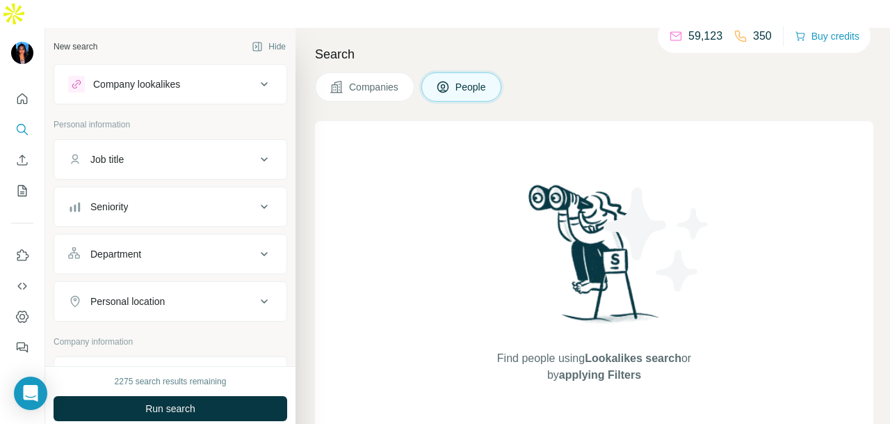
click at [100, 76] on div "Company lookalikes" at bounding box center [162, 84] width 188 height 17
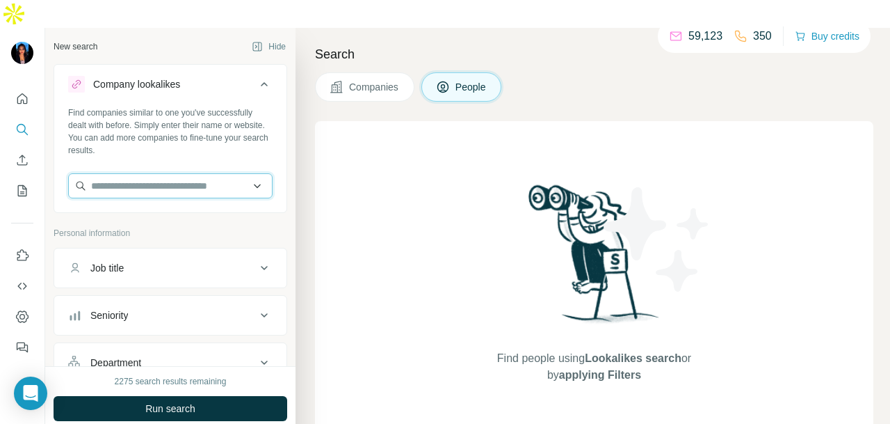
click at [106, 173] on input "text" at bounding box center [170, 185] width 204 height 25
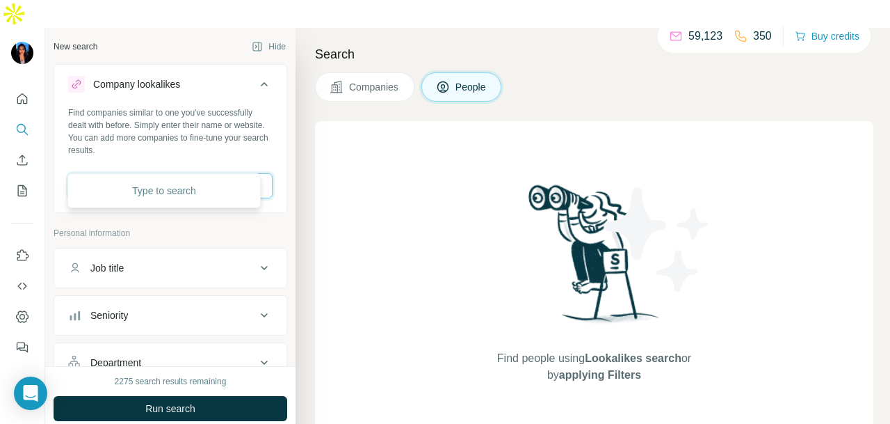
paste input "**********"
type input "**********"
click at [168, 185] on p "Kreston Helmi Talib" at bounding box center [158, 189] width 103 height 14
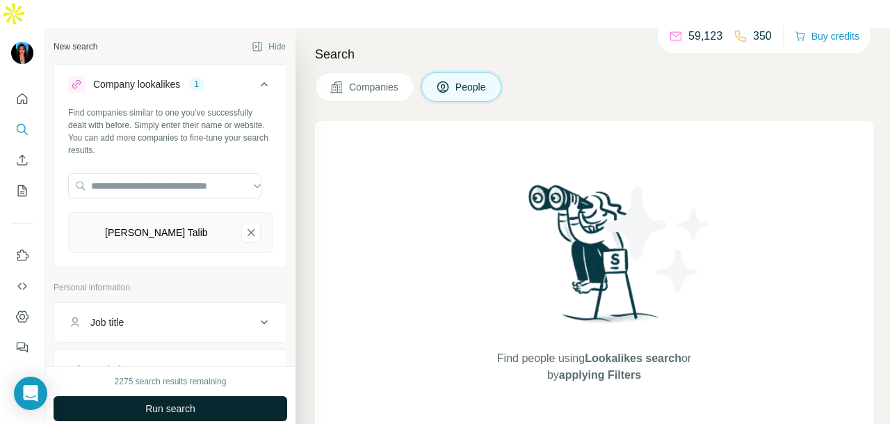
scroll to position [0, 0]
click at [238, 396] on button "Run search" at bounding box center [171, 408] width 234 height 25
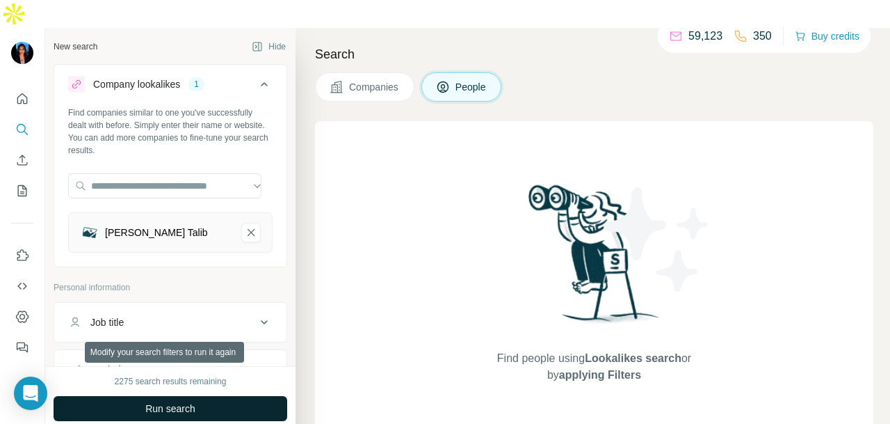
click at [239, 396] on button "Run search" at bounding box center [171, 408] width 234 height 25
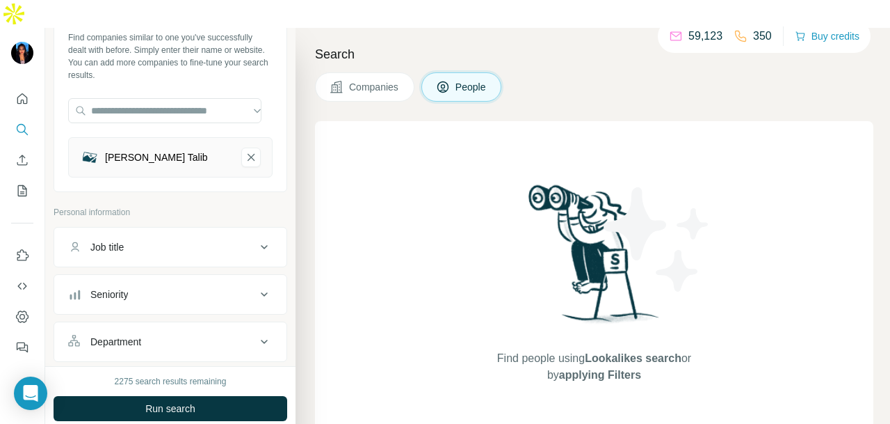
scroll to position [209, 0]
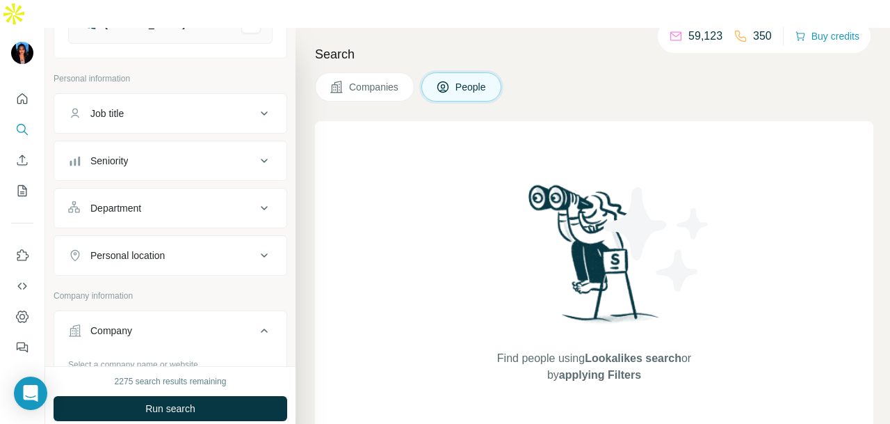
click at [198, 248] on div "Personal location" at bounding box center [162, 255] width 188 height 14
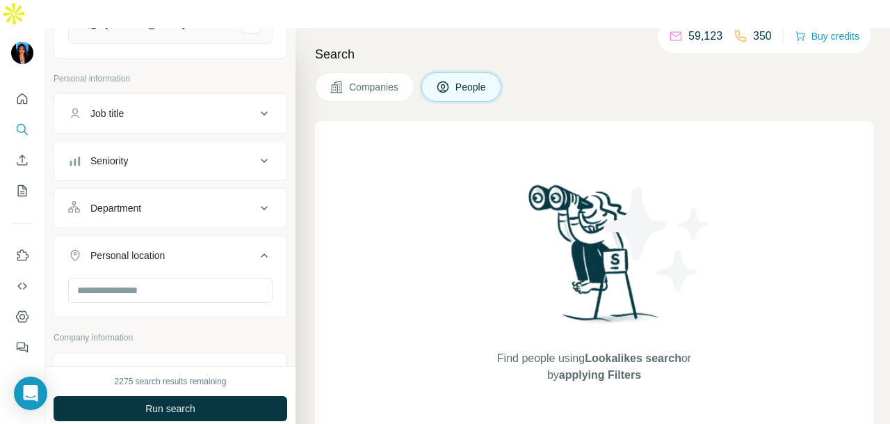
click at [193, 201] on div "Department" at bounding box center [162, 208] width 188 height 14
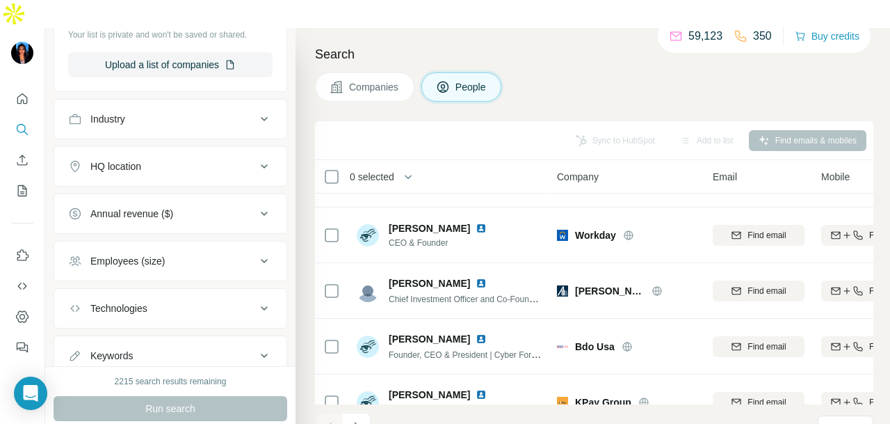
scroll to position [652, 0]
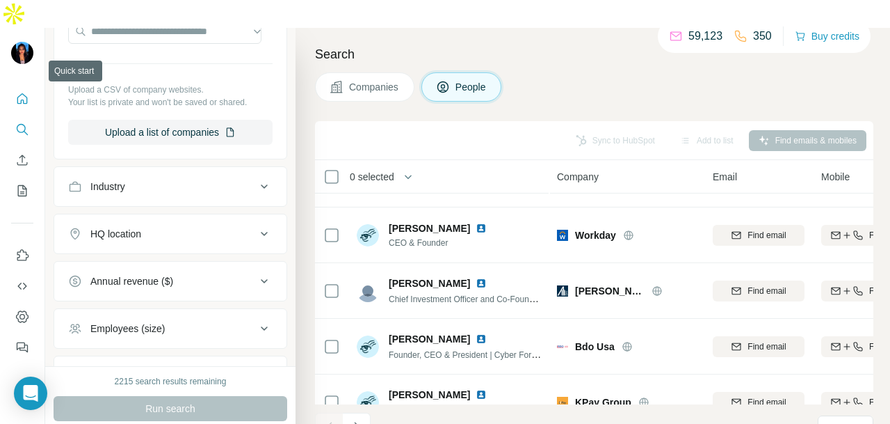
click at [17, 86] on button "Quick start" at bounding box center [22, 98] width 22 height 25
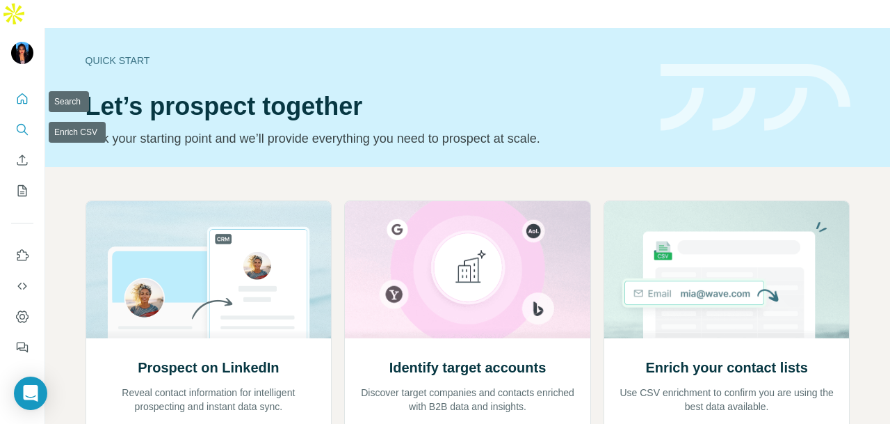
click at [25, 122] on icon "Search" at bounding box center [22, 129] width 14 height 14
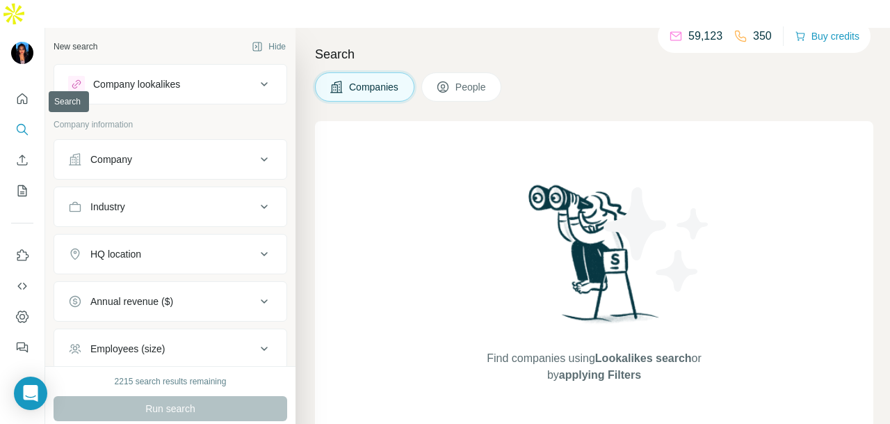
click at [14, 117] on button "Search" at bounding box center [22, 129] width 22 height 25
click at [95, 143] on button "Company" at bounding box center [170, 159] width 232 height 33
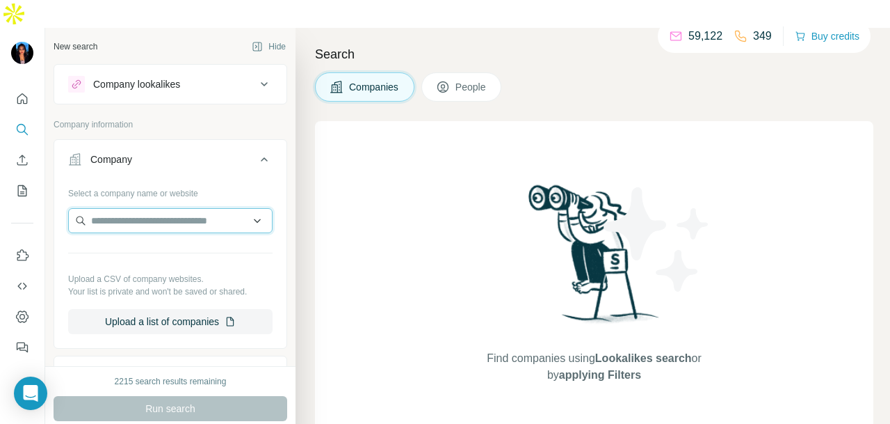
click at [93, 208] on input "text" at bounding box center [170, 220] width 204 height 25
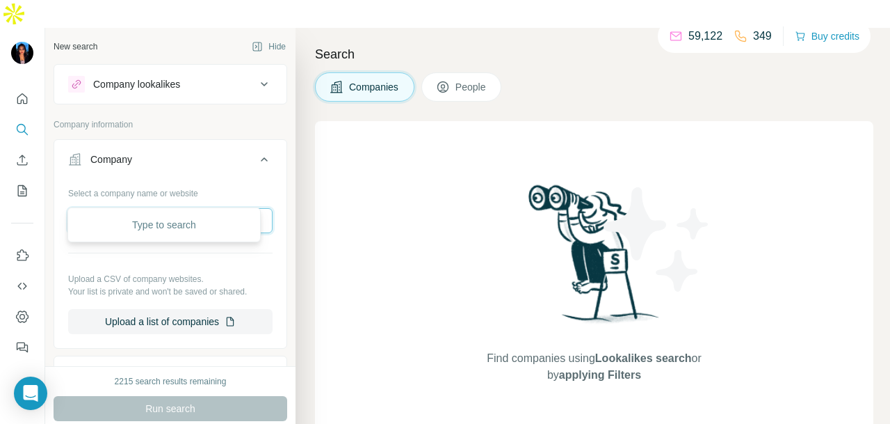
paste input "**********"
click at [225, 208] on input "**********" at bounding box center [170, 220] width 204 height 25
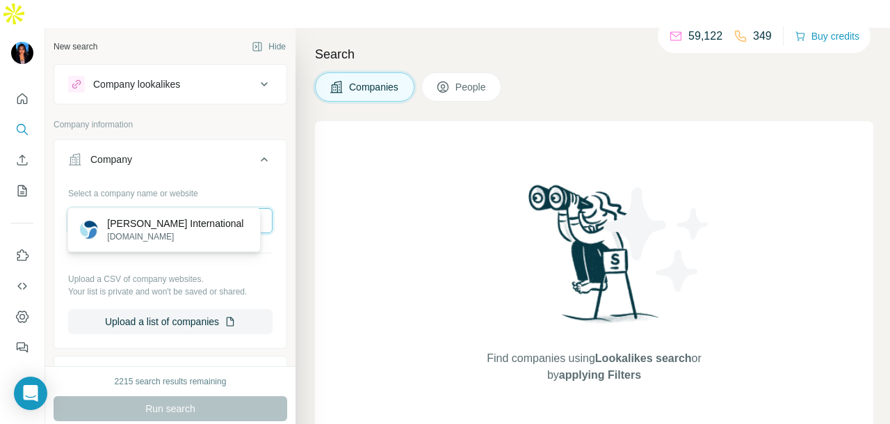
click at [232, 208] on input "**********" at bounding box center [170, 220] width 204 height 25
click at [242, 208] on input "**********" at bounding box center [170, 220] width 204 height 25
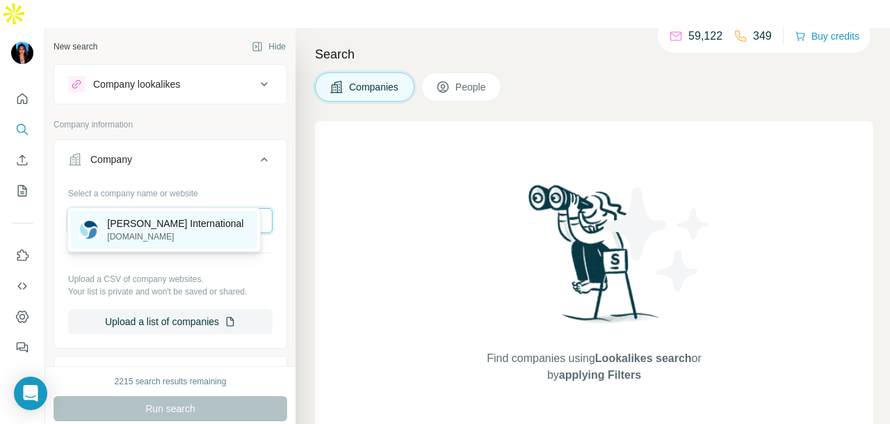
type input "**********"
click at [214, 223] on div "TY TEOH International tyteoh.com" at bounding box center [164, 230] width 186 height 38
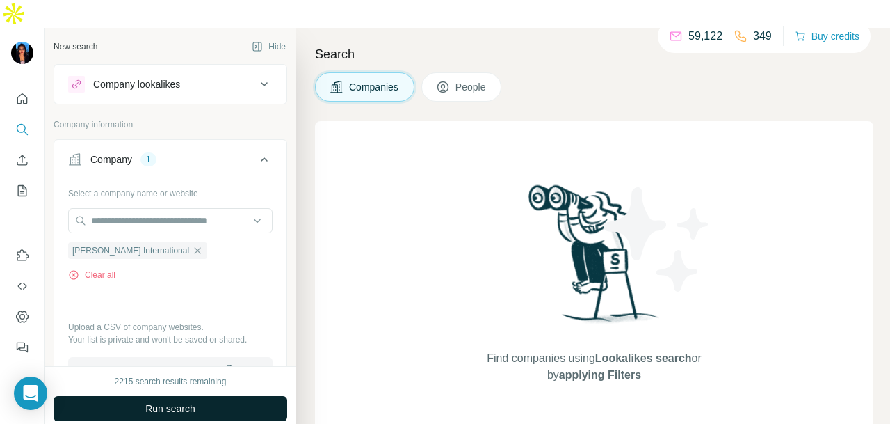
click at [211, 396] on button "Run search" at bounding box center [171, 408] width 234 height 25
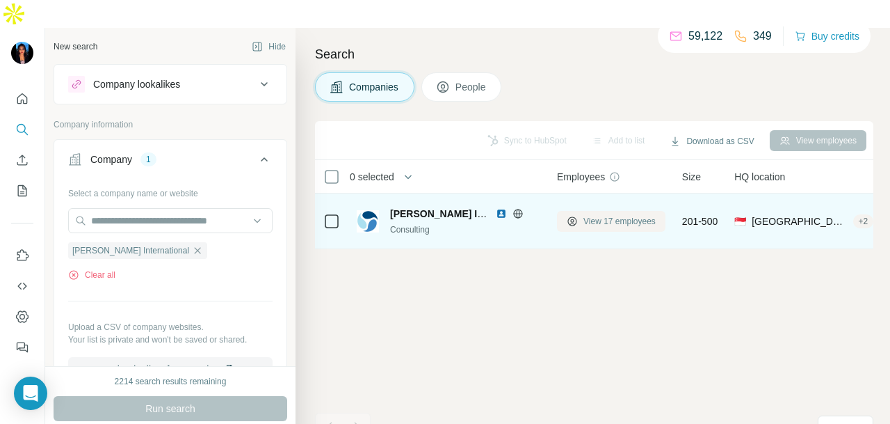
click at [616, 215] on span "View 17 employees" at bounding box center [619, 221] width 72 height 13
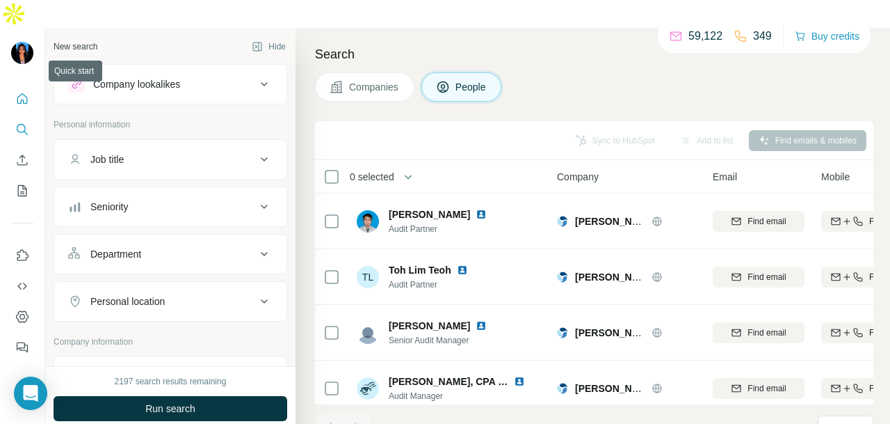
click at [11, 86] on button "Quick start" at bounding box center [22, 98] width 22 height 25
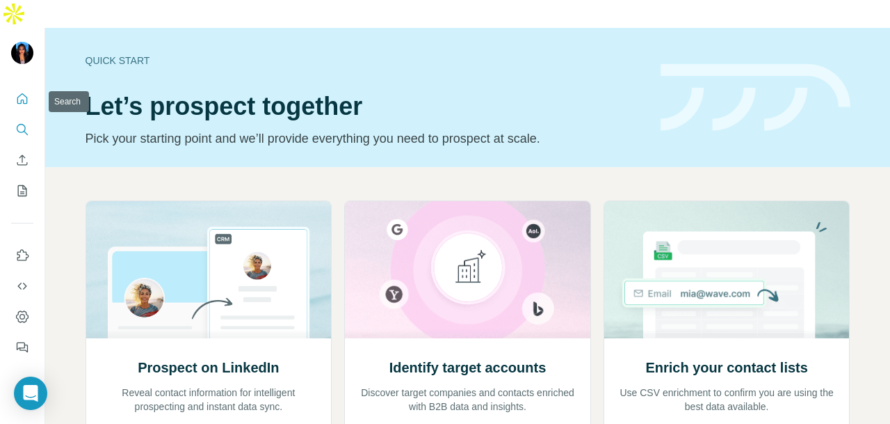
click at [25, 122] on icon "Search" at bounding box center [22, 129] width 14 height 14
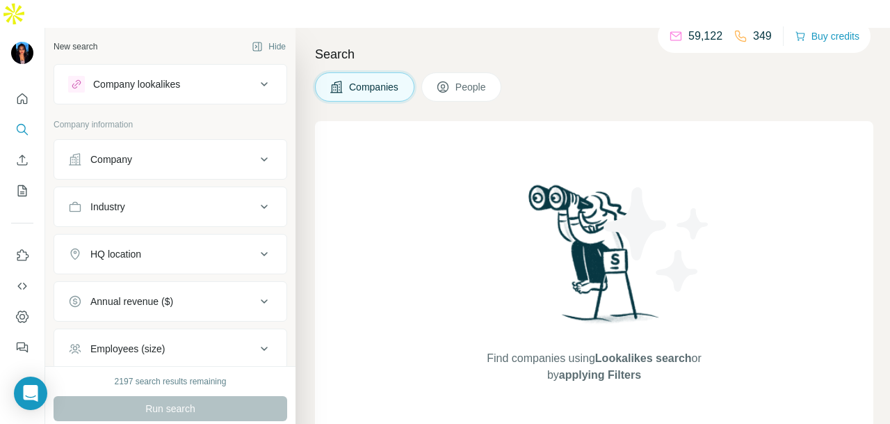
click at [155, 149] on div "Company" at bounding box center [171, 159] width 234 height 40
click at [161, 143] on button "Company" at bounding box center [170, 159] width 232 height 33
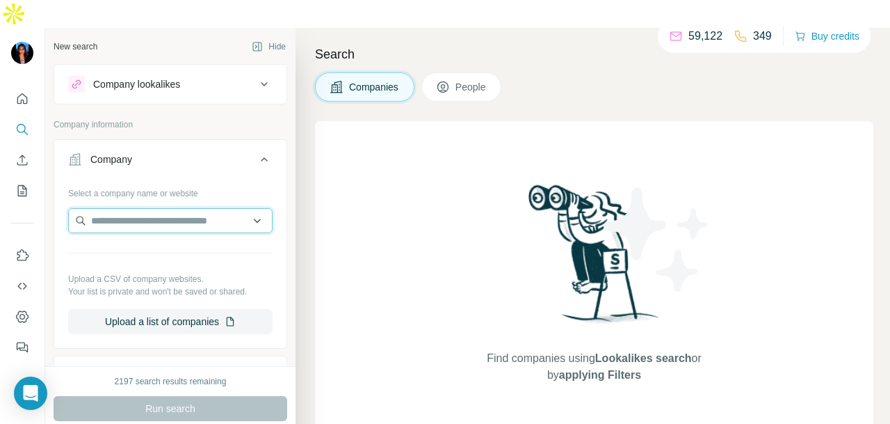
click at [174, 208] on input "text" at bounding box center [170, 220] width 204 height 25
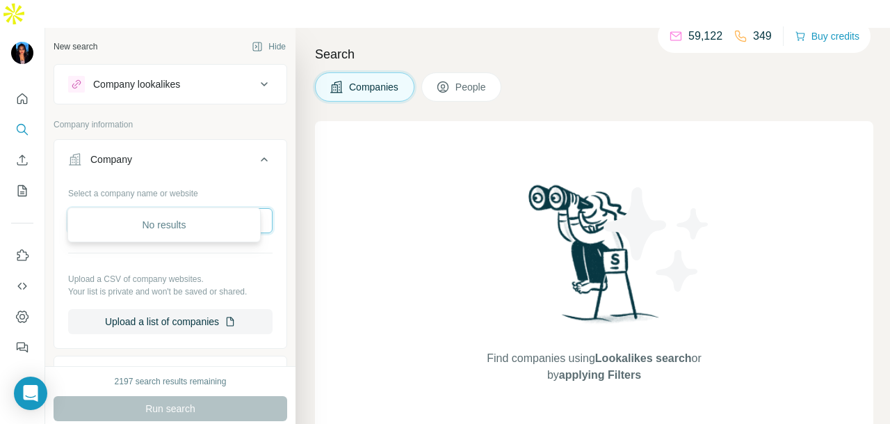
type input "******"
click at [117, 208] on input "******" at bounding box center [170, 220] width 204 height 25
paste input "**********"
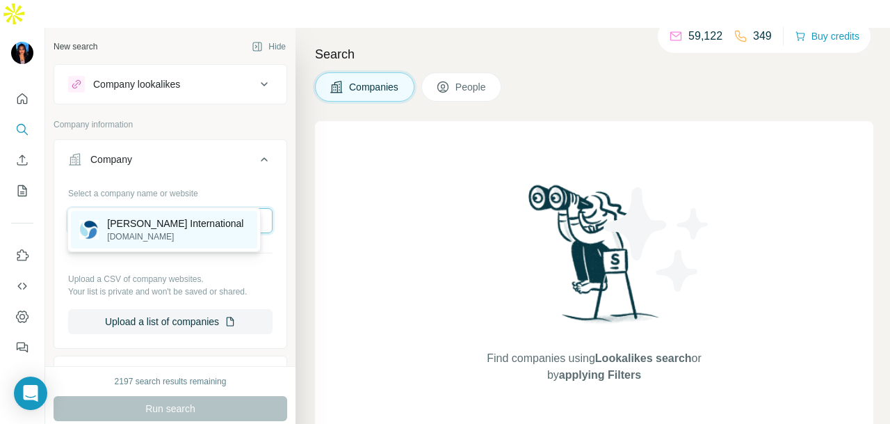
type input "**********"
click at [182, 222] on p "TY TEOH International" at bounding box center [175, 223] width 136 height 14
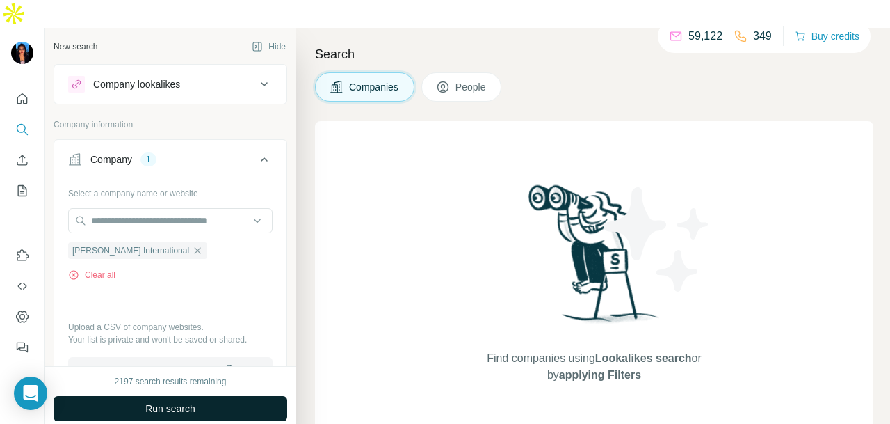
click at [211, 396] on button "Run search" at bounding box center [171, 408] width 234 height 25
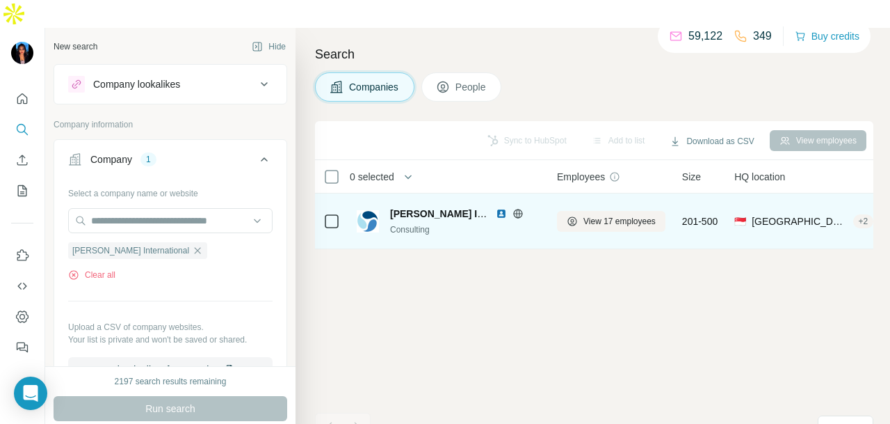
click at [629, 202] on div "View 17 employees" at bounding box center [611, 221] width 108 height 38
click at [629, 215] on span "View 17 employees" at bounding box center [619, 221] width 72 height 13
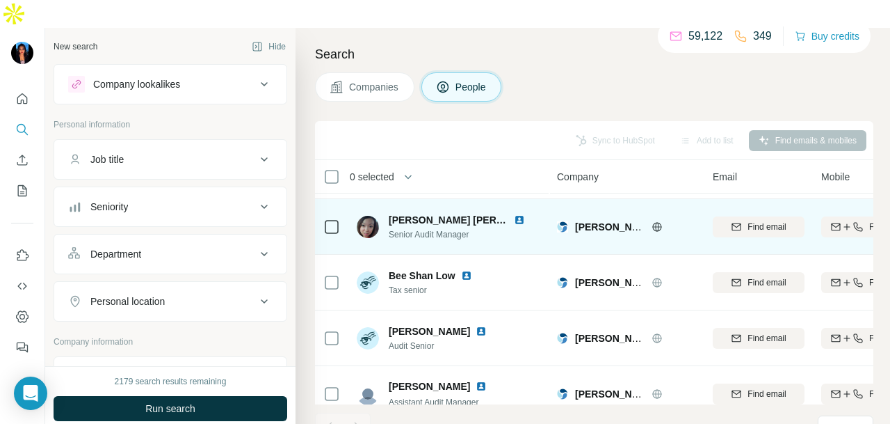
scroll to position [182, 0]
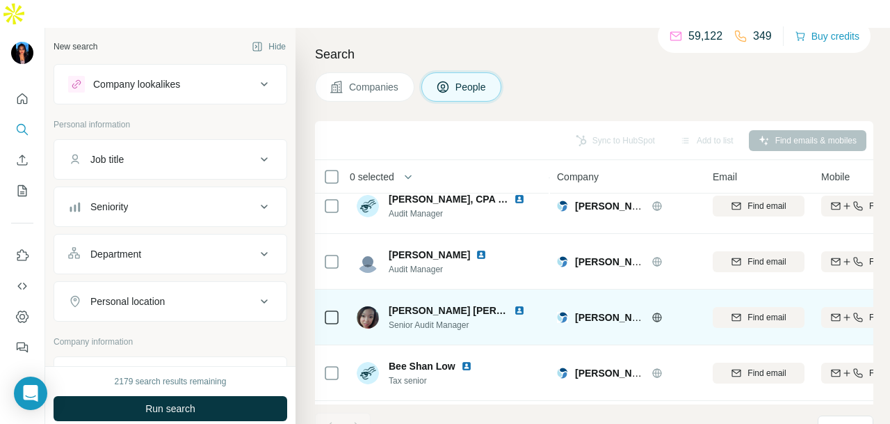
click at [514, 305] on img at bounding box center [519, 310] width 11 height 11
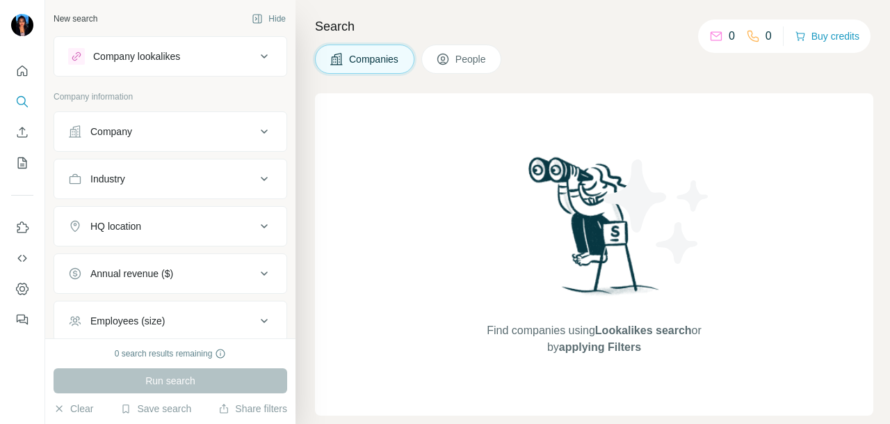
click at [110, 141] on button "Company" at bounding box center [170, 131] width 232 height 33
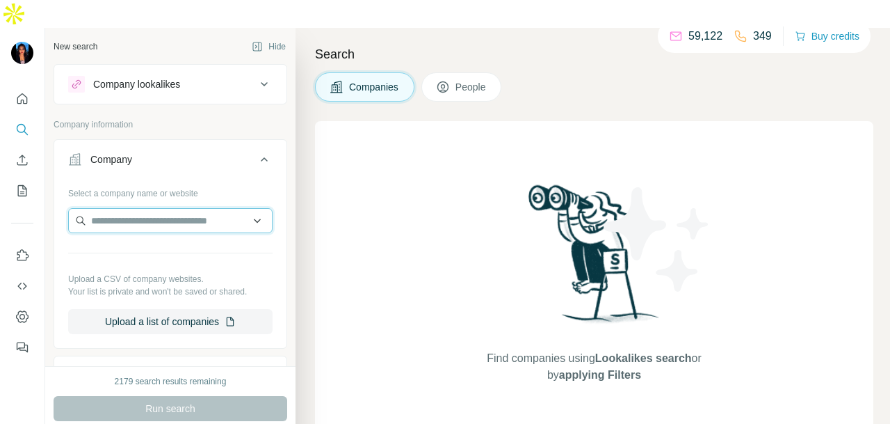
paste input "**********"
click at [245, 208] on input "**********" at bounding box center [170, 220] width 204 height 25
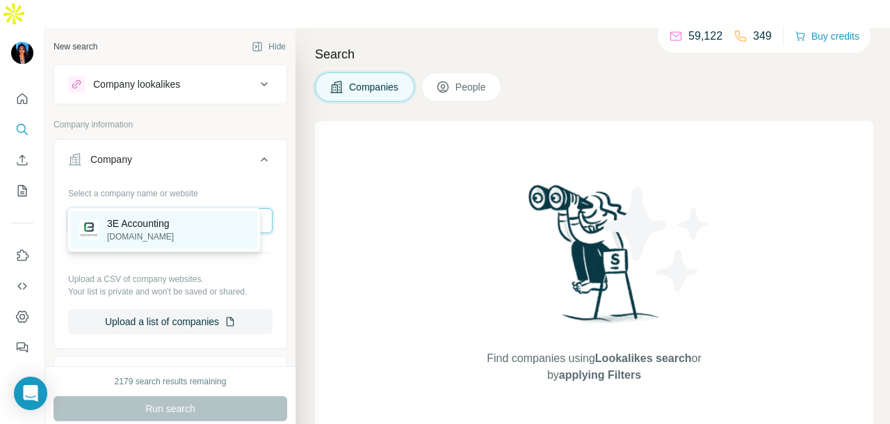
type input "**********"
click at [185, 230] on div "3E Accounting [DOMAIN_NAME]" at bounding box center [164, 230] width 186 height 38
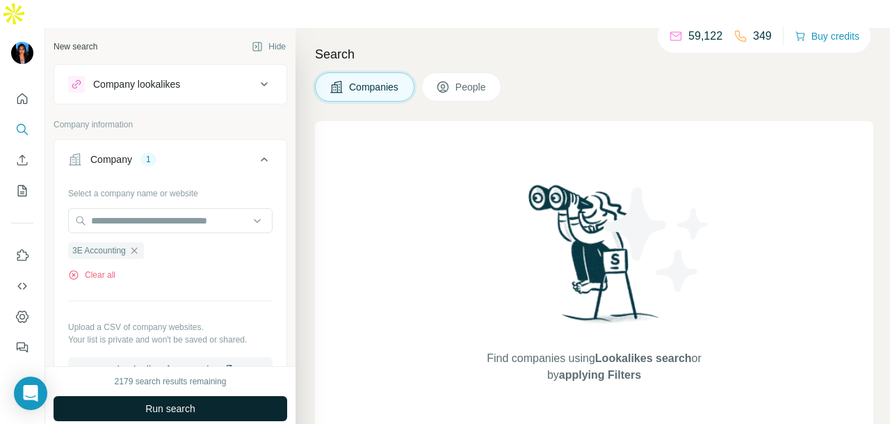
click at [193, 396] on button "Run search" at bounding box center [171, 408] width 234 height 25
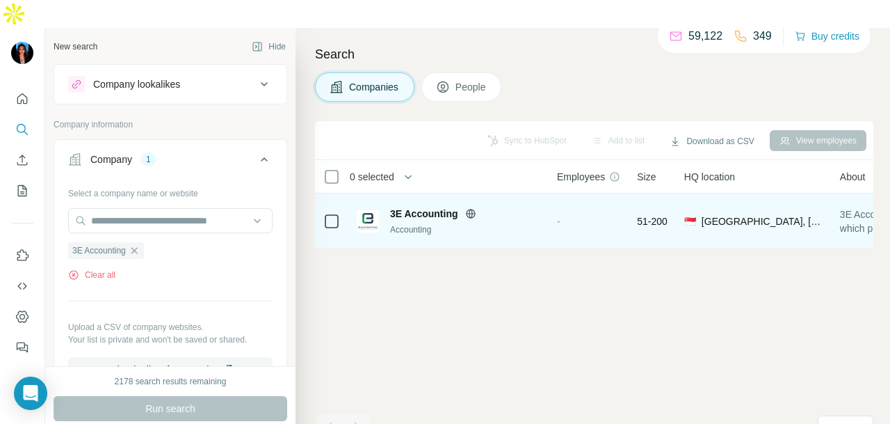
click at [414, 207] on span "3E Accounting" at bounding box center [424, 214] width 68 height 14
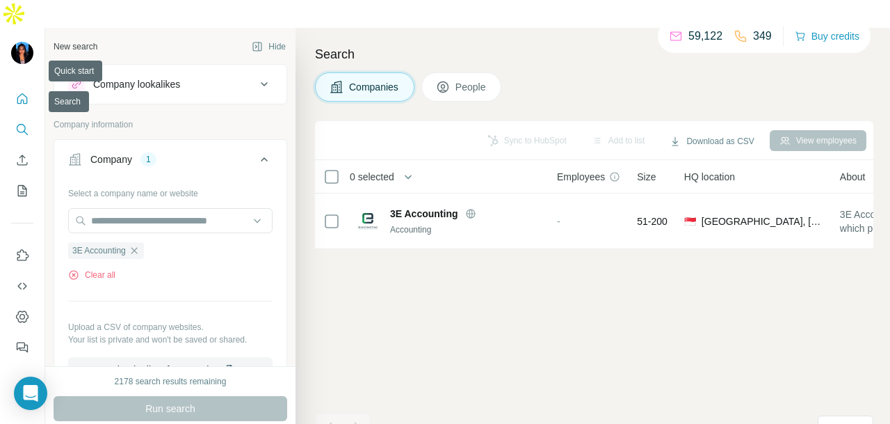
click at [22, 92] on icon "Quick start" at bounding box center [22, 99] width 14 height 14
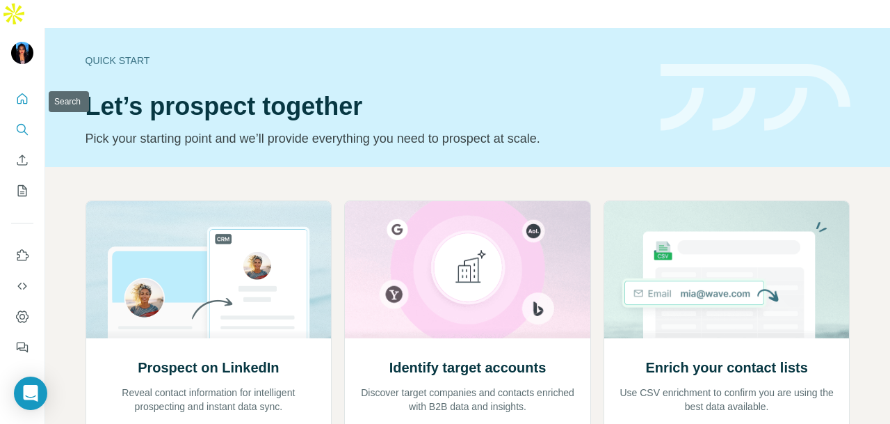
click at [19, 117] on button "Search" at bounding box center [22, 129] width 22 height 25
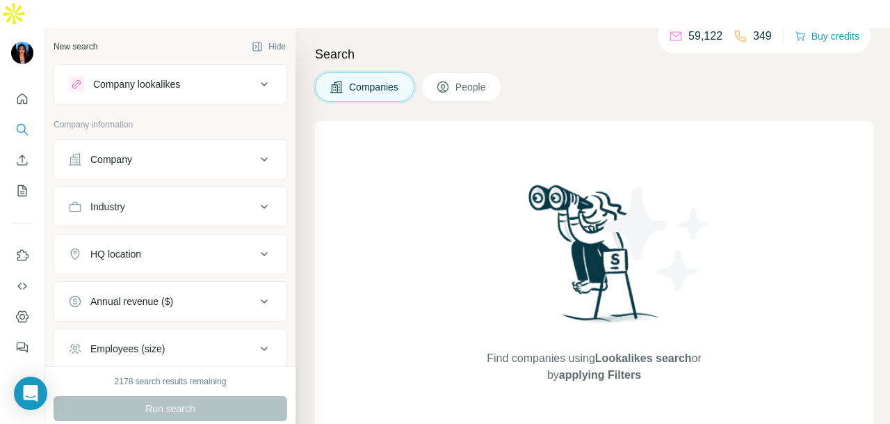
click at [127, 143] on button "Company" at bounding box center [170, 159] width 232 height 33
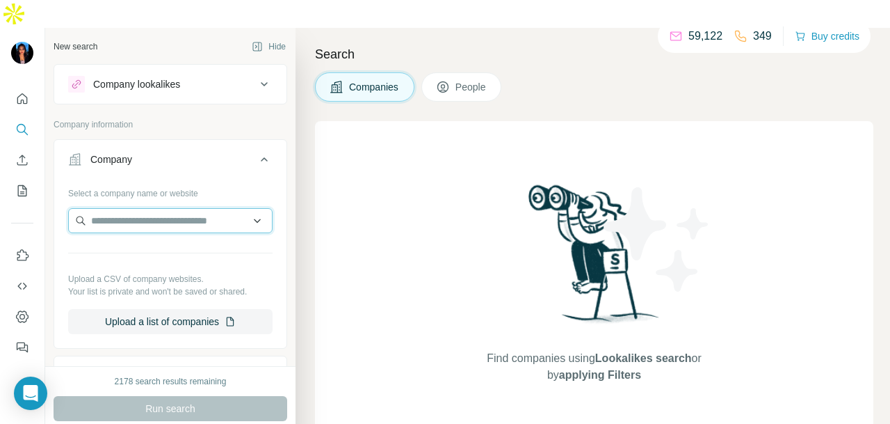
click at [129, 208] on input "text" at bounding box center [170, 220] width 204 height 25
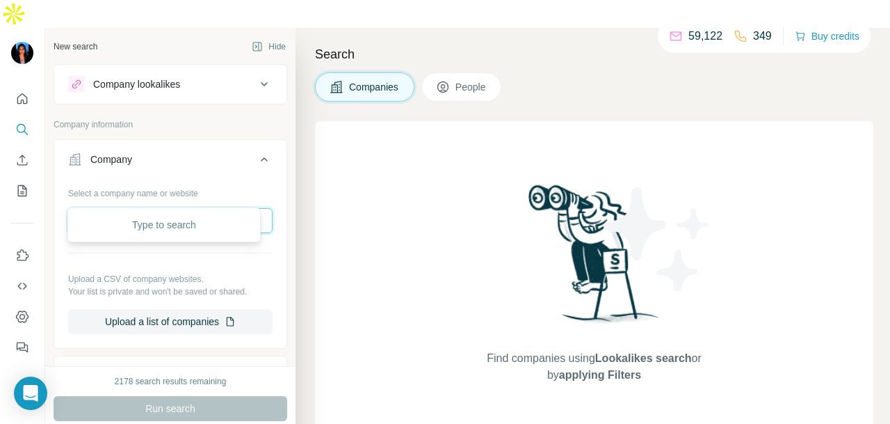
paste input "**"
type input "**"
click at [172, 208] on input "**" at bounding box center [170, 220] width 204 height 25
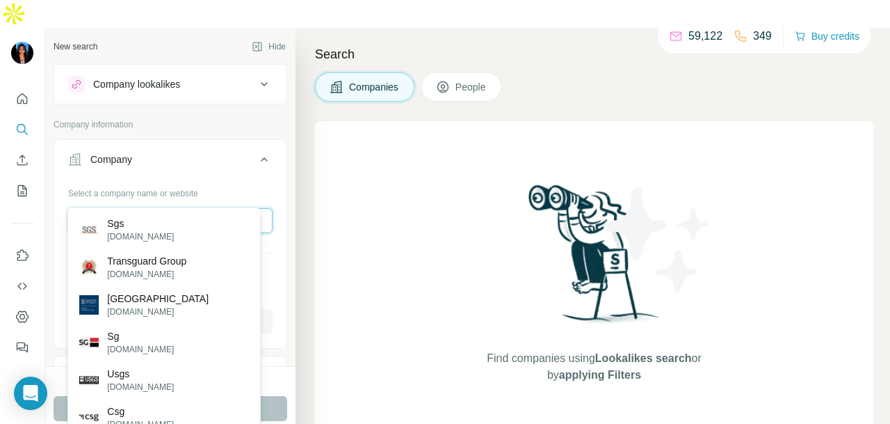
click at [172, 208] on input "**" at bounding box center [170, 220] width 204 height 25
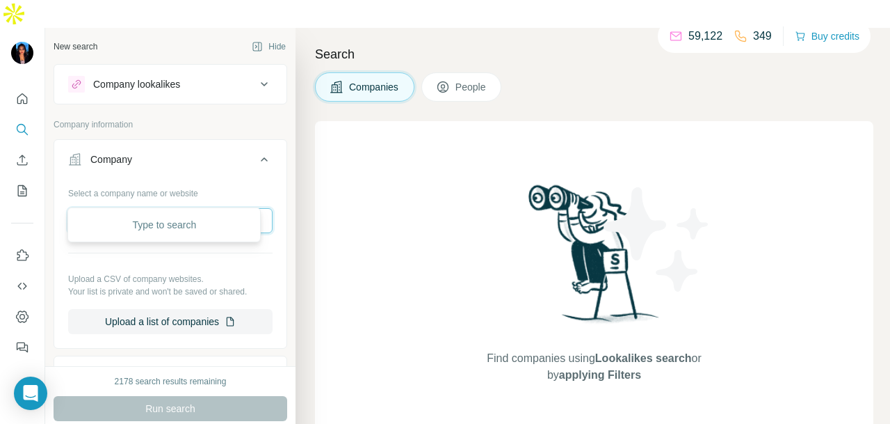
paste input "**********"
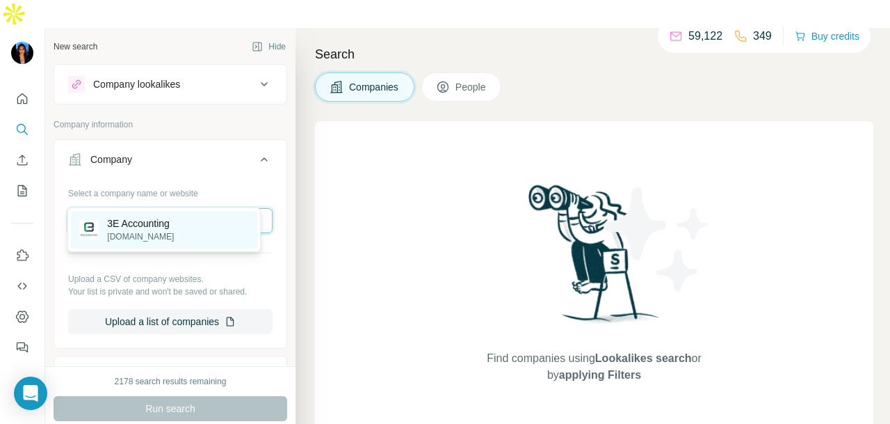
type input "**********"
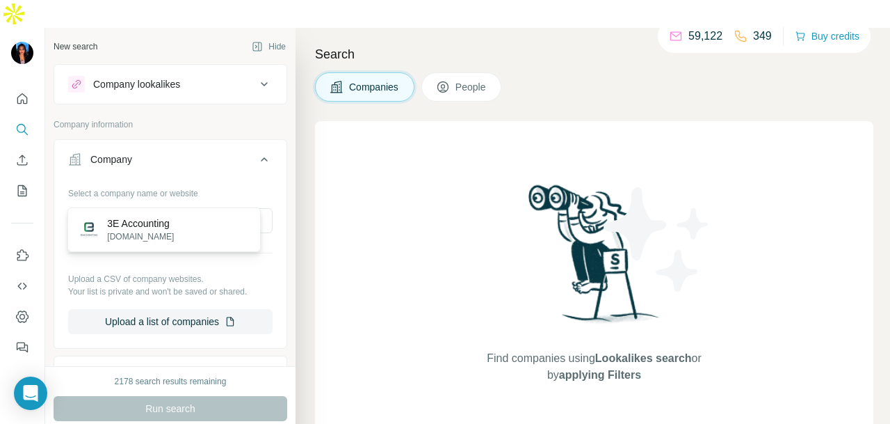
drag, startPoint x: 198, startPoint y: 234, endPoint x: 204, endPoint y: 290, distance: 55.9
click at [199, 232] on div "3E Accounting [DOMAIN_NAME]" at bounding box center [164, 230] width 186 height 38
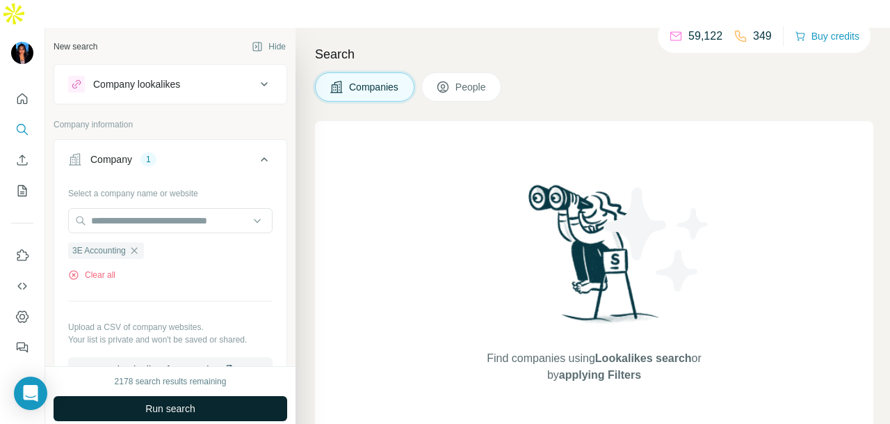
click at [228, 396] on button "Run search" at bounding box center [171, 408] width 234 height 25
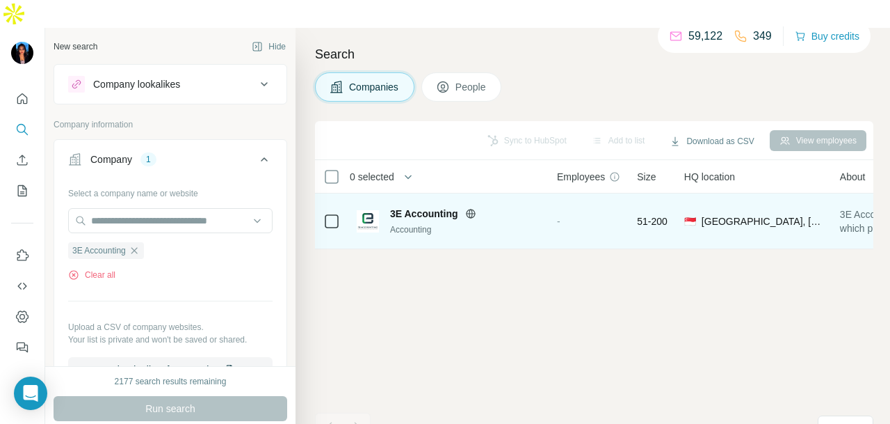
click at [469, 213] on icon at bounding box center [470, 213] width 9 height 1
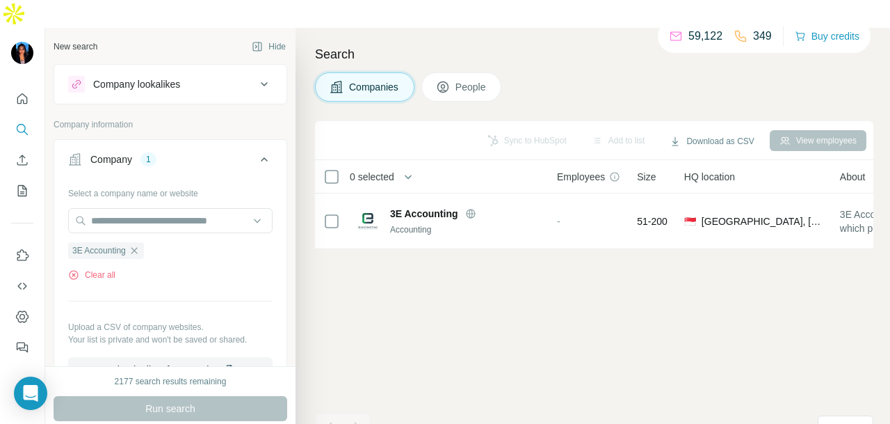
click at [167, 67] on button "Company lookalikes" at bounding box center [170, 83] width 232 height 33
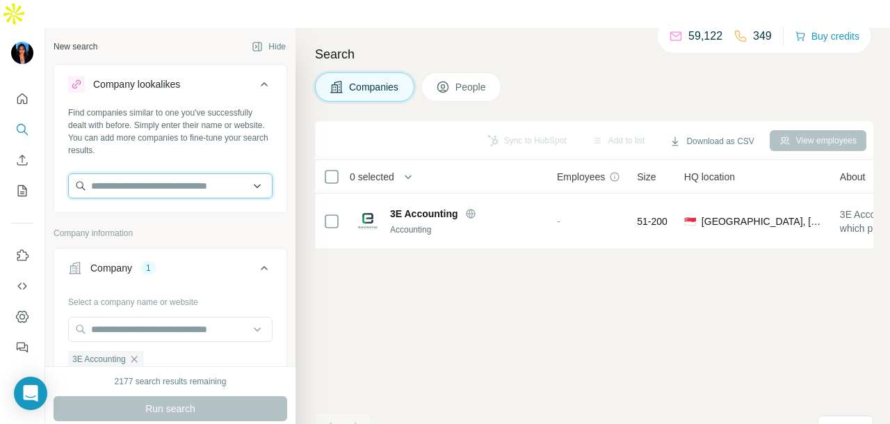
click at [143, 173] on input "text" at bounding box center [170, 185] width 204 height 25
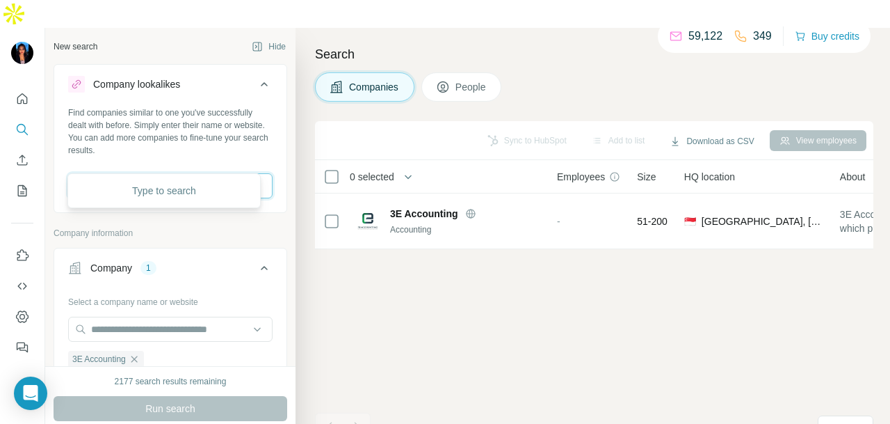
paste input "**********"
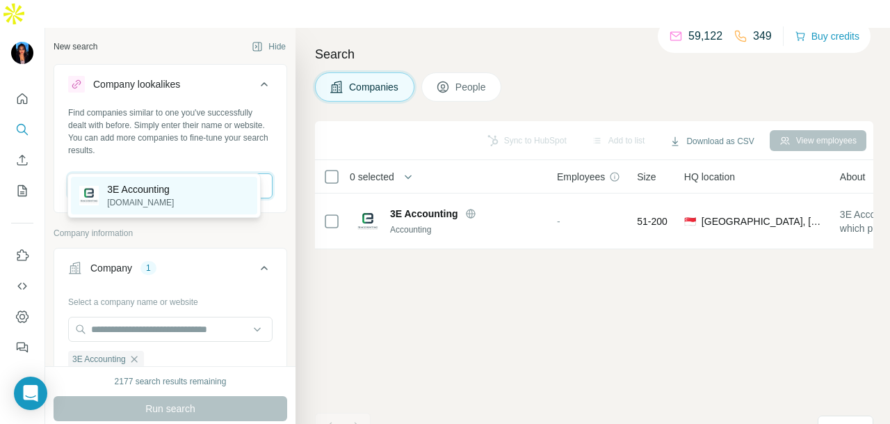
type input "**********"
click at [168, 184] on p "3E Accounting" at bounding box center [140, 189] width 67 height 14
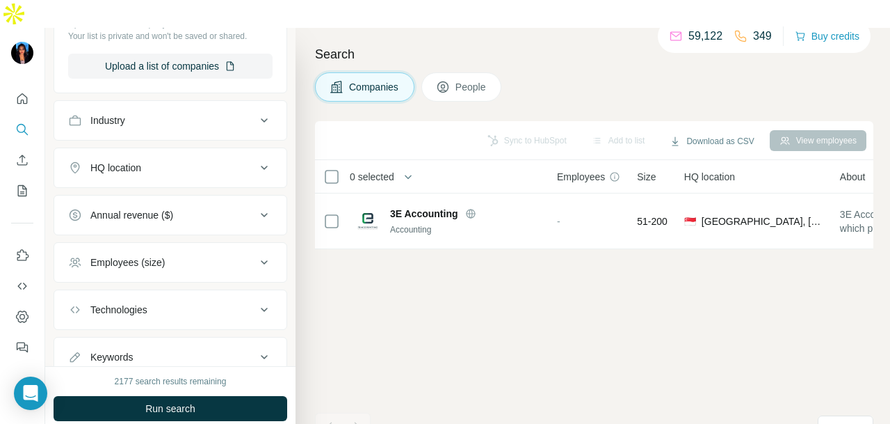
scroll to position [463, 0]
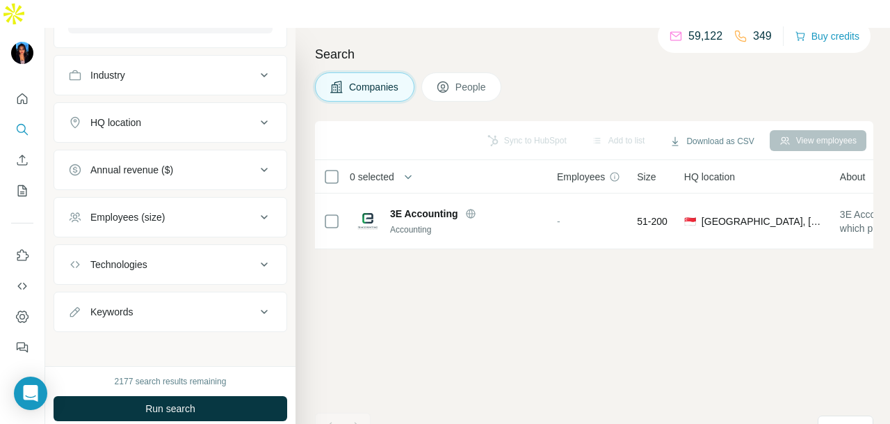
click at [161, 396] on button "Run search" at bounding box center [171, 408] width 234 height 25
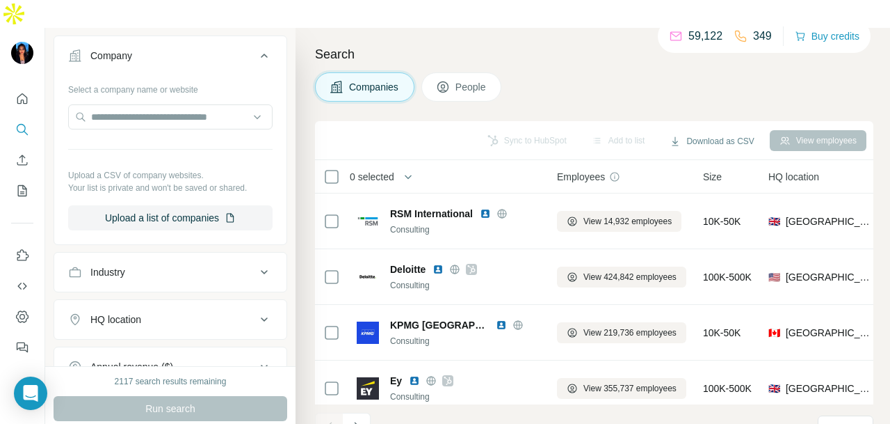
scroll to position [255, 0]
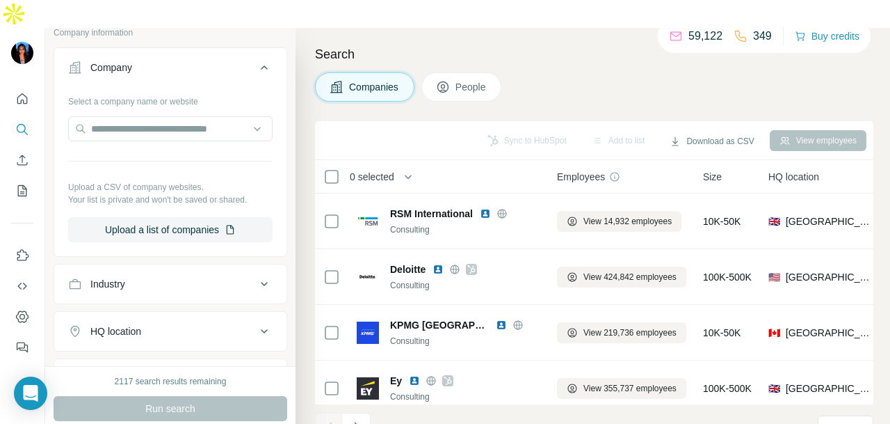
click at [204, 324] on div "HQ location" at bounding box center [162, 331] width 188 height 14
click at [213, 315] on button "HQ location" at bounding box center [170, 333] width 232 height 39
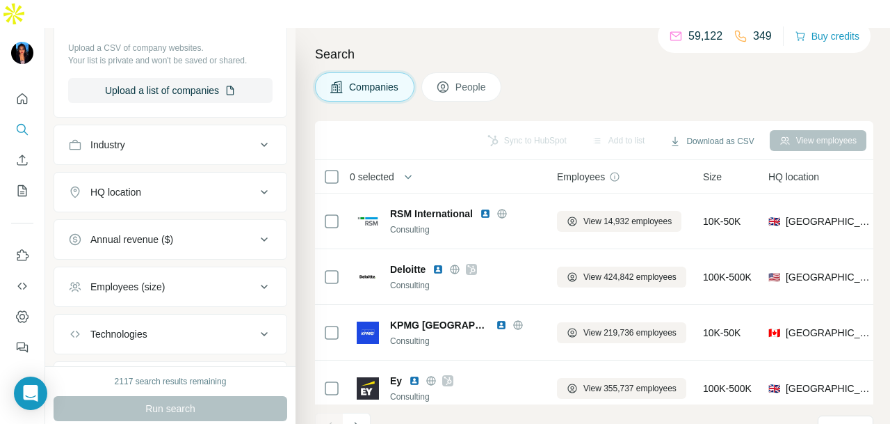
click at [199, 175] on button "HQ location" at bounding box center [170, 191] width 232 height 33
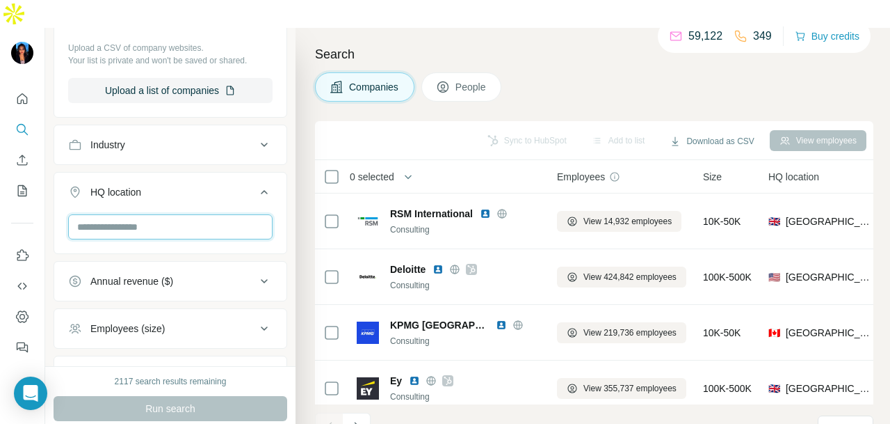
click at [196, 214] on input "text" at bounding box center [170, 226] width 204 height 25
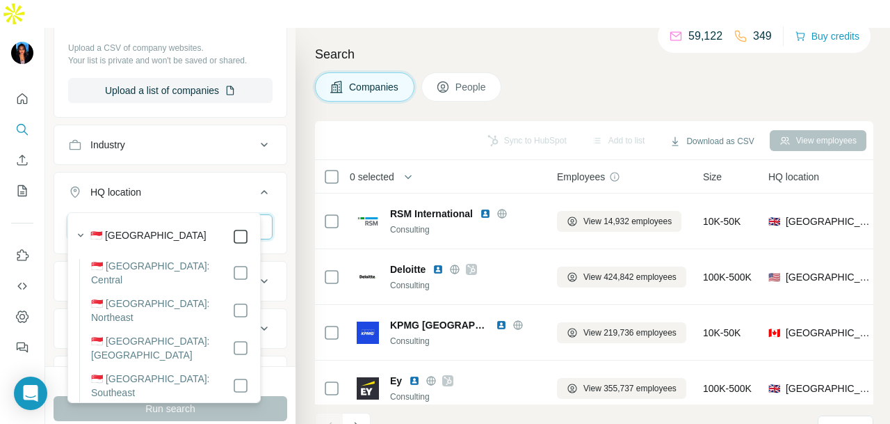
type input "*********"
click at [248, 240] on icon at bounding box center [240, 236] width 17 height 17
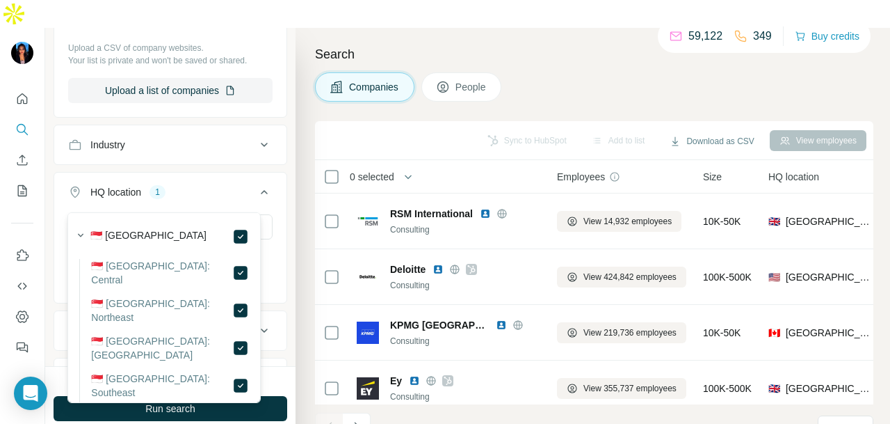
click at [258, 184] on icon at bounding box center [264, 192] width 17 height 17
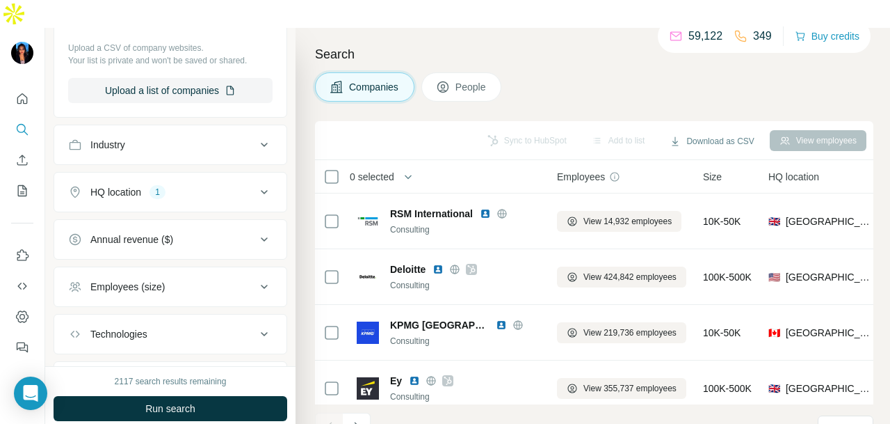
click at [223, 175] on button "HQ location 1" at bounding box center [170, 191] width 232 height 33
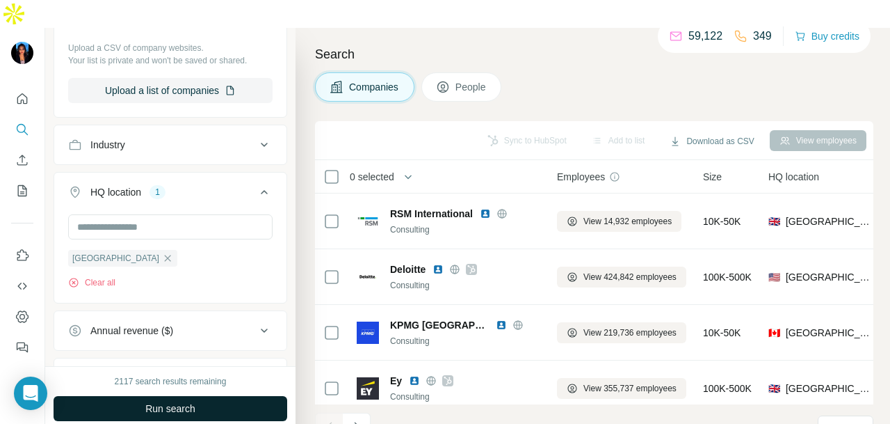
click at [225, 396] on button "Run search" at bounding box center [171, 408] width 234 height 25
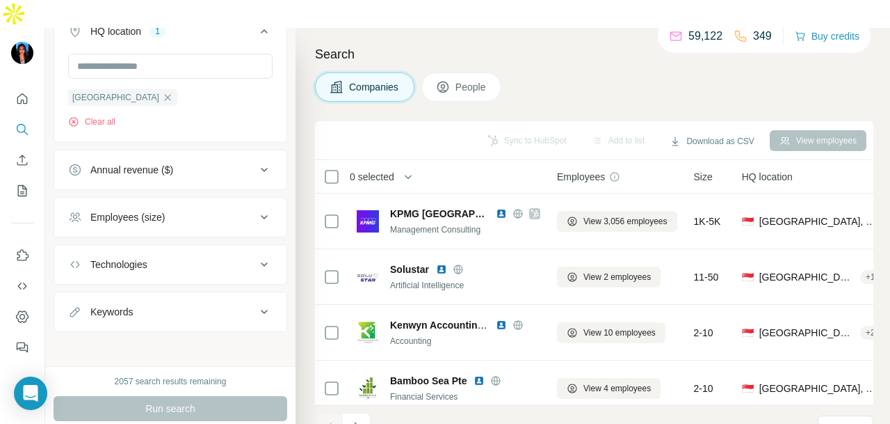
scroll to position [137, 0]
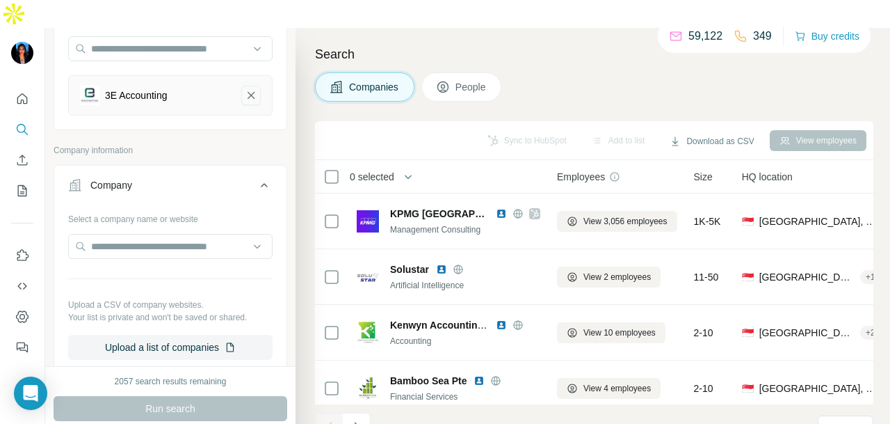
click at [245, 88] on icon "3E Accounting-remove-button" at bounding box center [251, 95] width 13 height 14
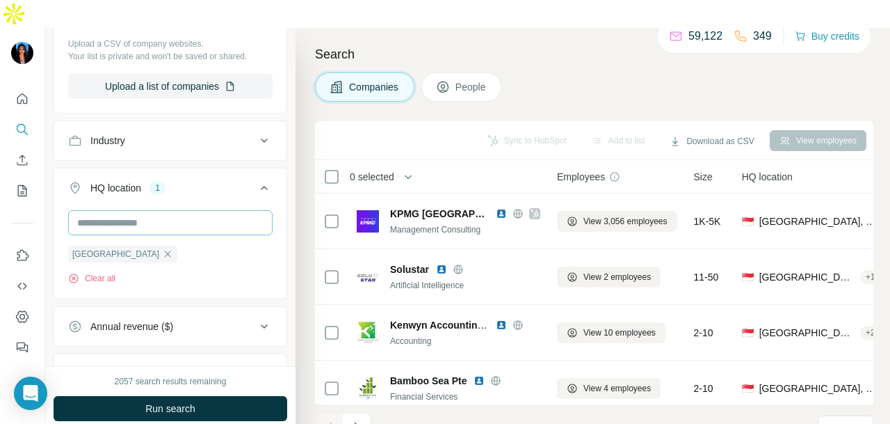
scroll to position [348, 0]
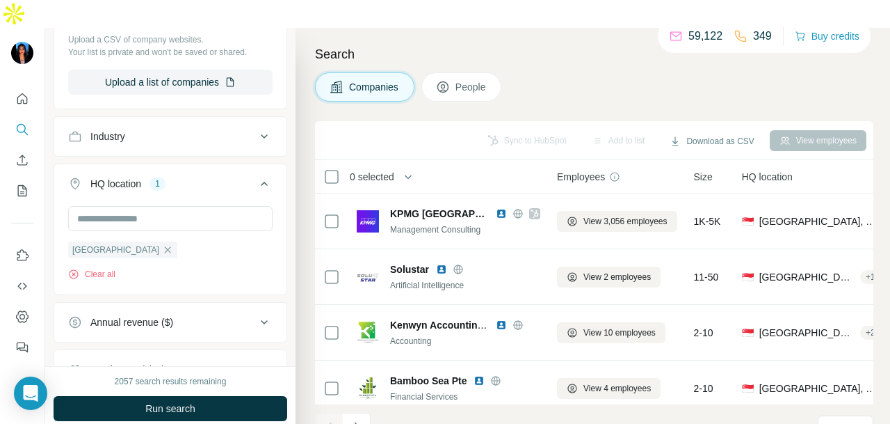
drag, startPoint x: 440, startPoint y: 49, endPoint x: 433, endPoint y: 54, distance: 8.5
click at [440, 72] on button "People" at bounding box center [461, 86] width 81 height 29
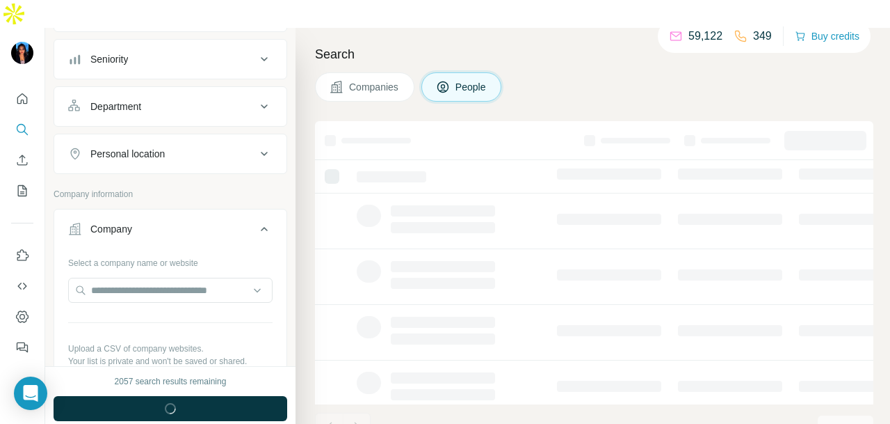
scroll to position [209, 0]
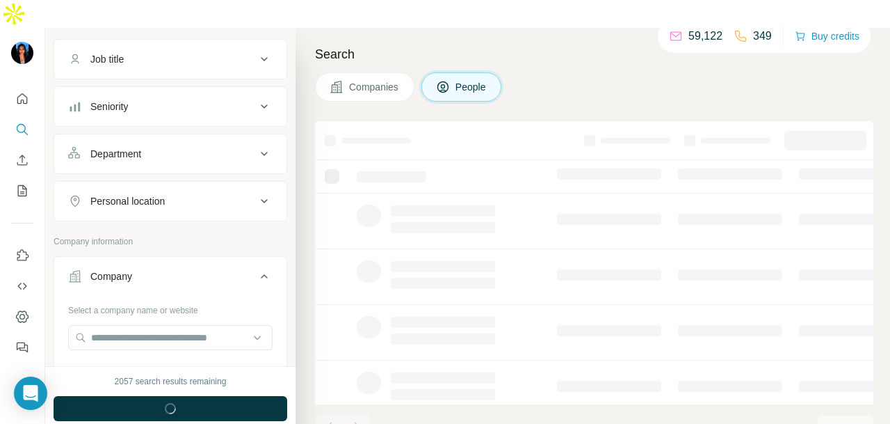
click at [220, 147] on div "Department" at bounding box center [162, 154] width 188 height 14
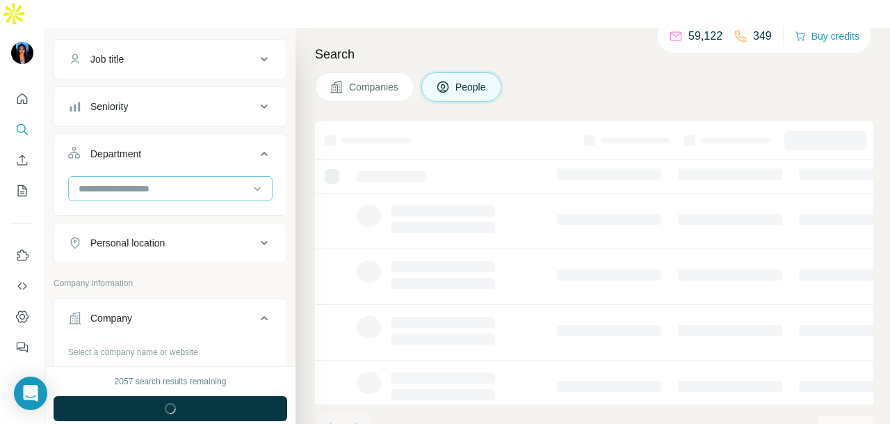
click at [228, 181] on input at bounding box center [163, 188] width 172 height 15
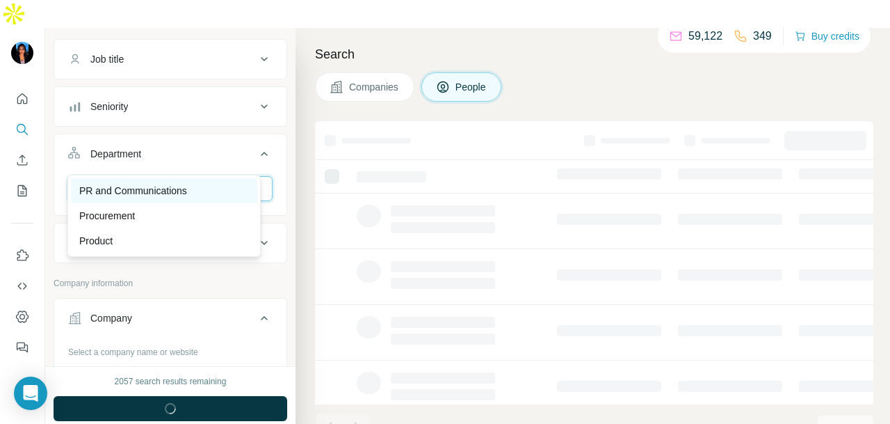
type input "**"
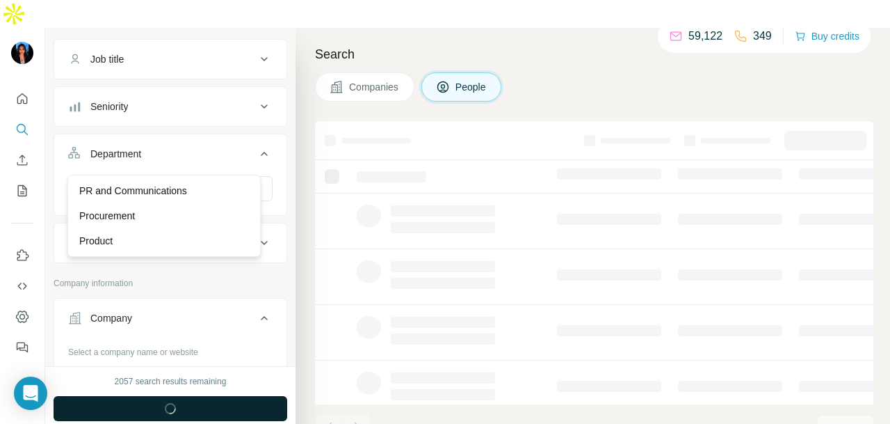
drag, startPoint x: 228, startPoint y: 191, endPoint x: 223, endPoint y: 383, distance: 192.0
click at [227, 191] on div "PR and Communications" at bounding box center [164, 191] width 170 height 14
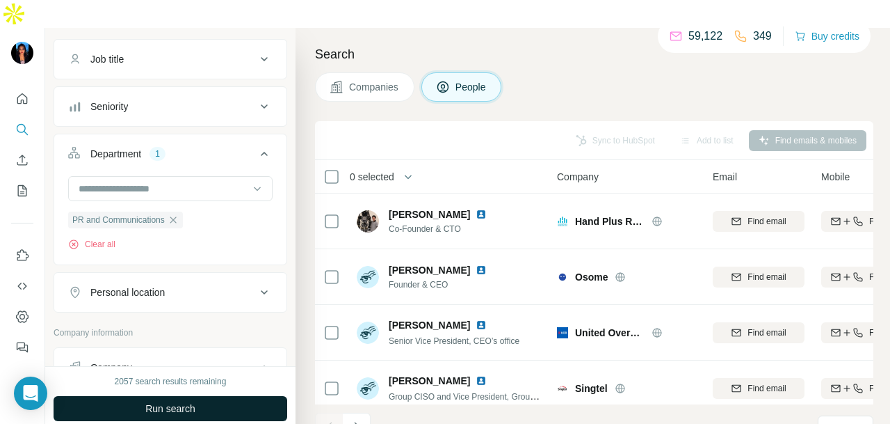
click at [223, 396] on button "Run search" at bounding box center [171, 408] width 234 height 25
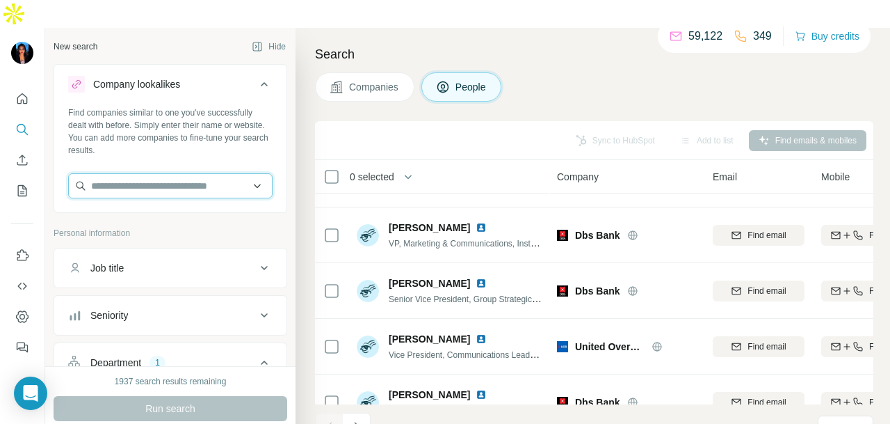
paste input "**********"
click at [243, 173] on input "**********" at bounding box center [170, 185] width 204 height 25
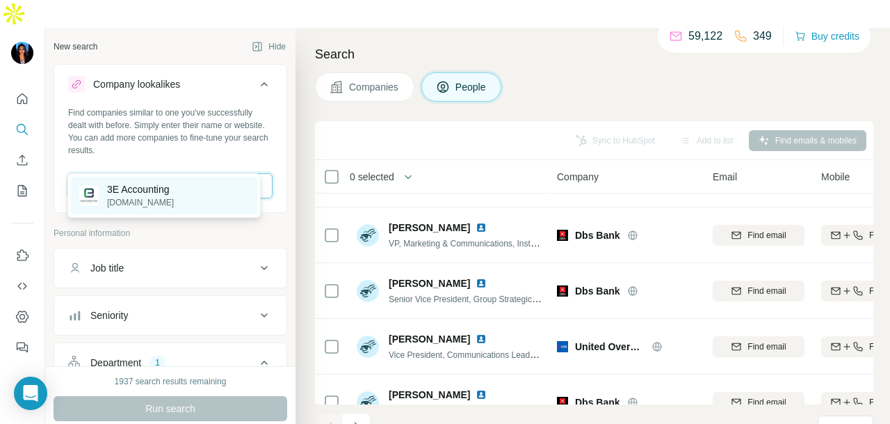
type input "**********"
click at [211, 209] on div "3E Accounting 3ecpa.com.sg" at bounding box center [164, 196] width 186 height 38
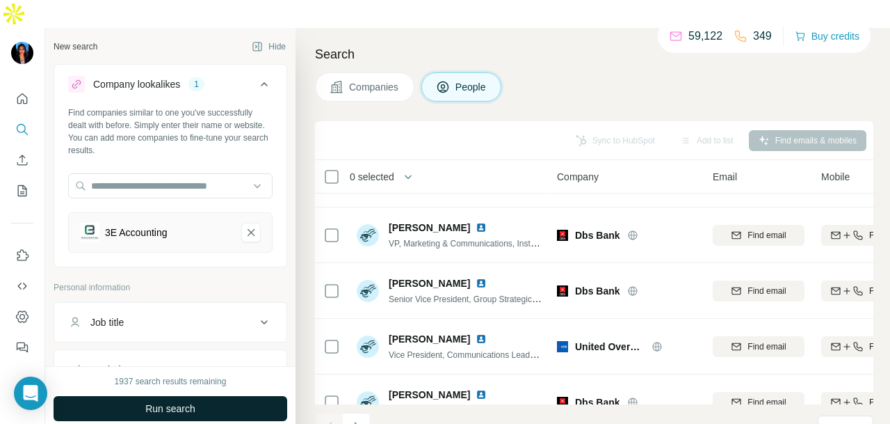
click at [227, 396] on button "Run search" at bounding box center [171, 408] width 234 height 25
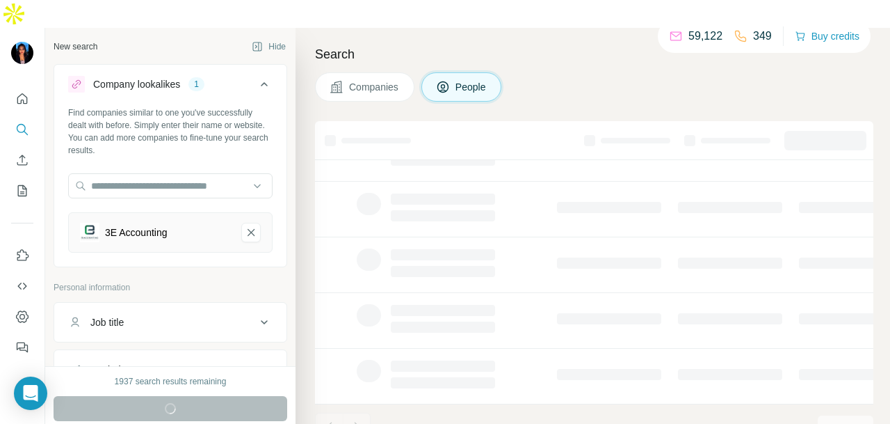
scroll to position [349, 0]
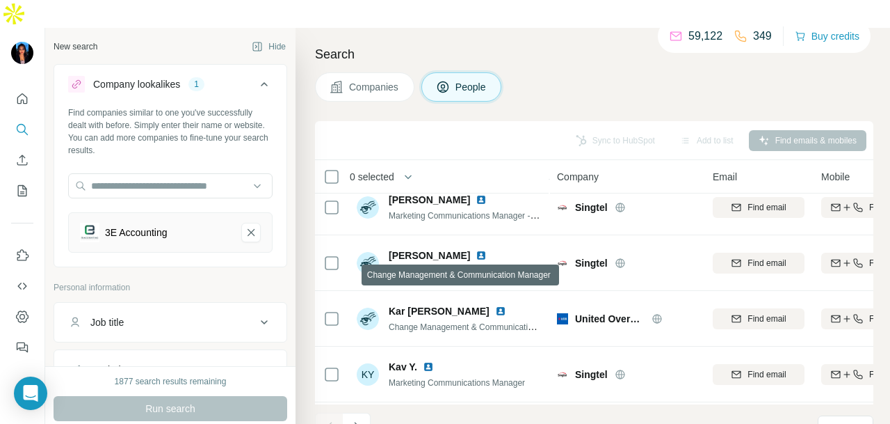
scroll to position [3131, 0]
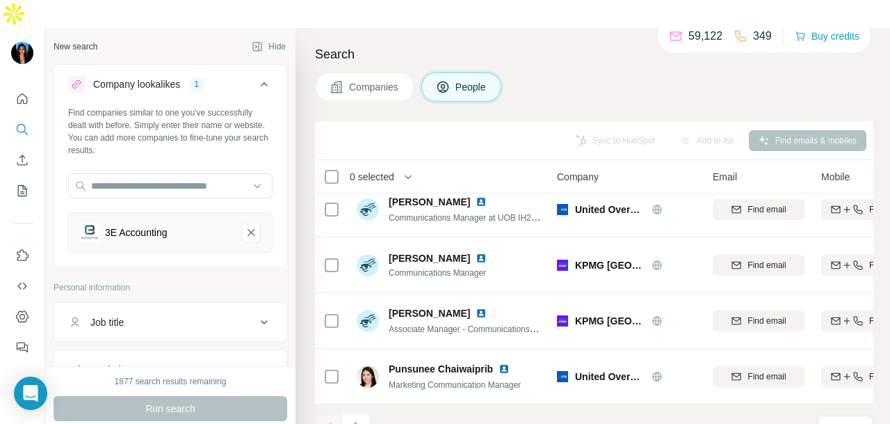
click at [361, 419] on icon "Navigate to next page" at bounding box center [357, 426] width 14 height 14
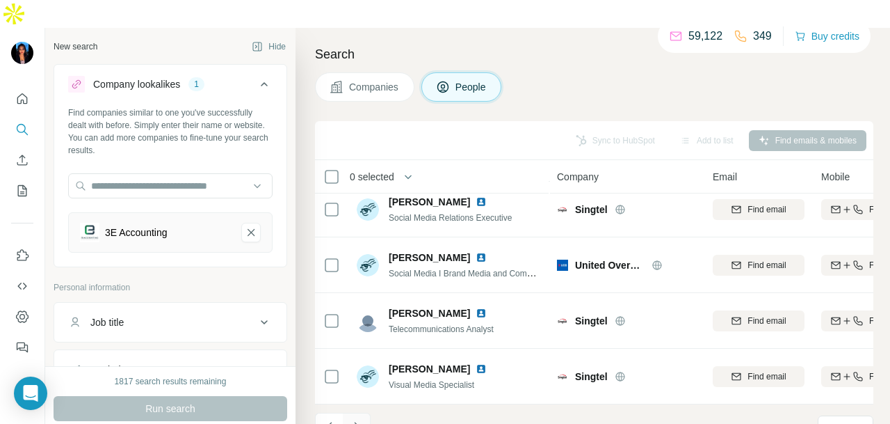
click at [362, 412] on button "Navigate to next page" at bounding box center [357, 426] width 28 height 28
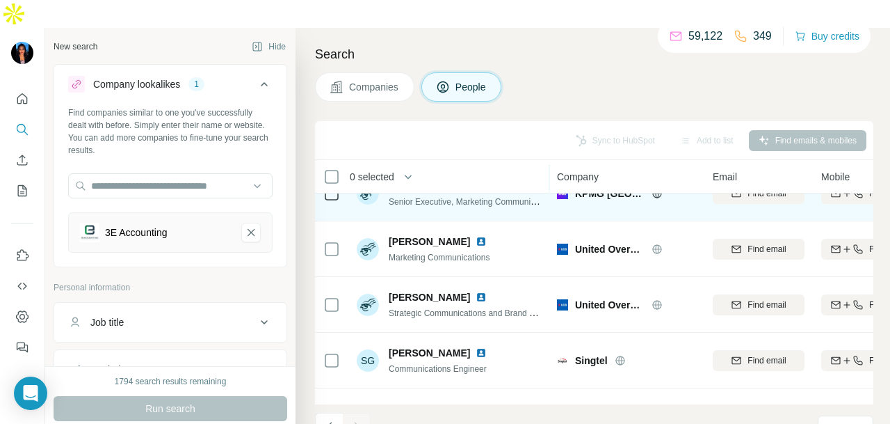
scroll to position [0, 0]
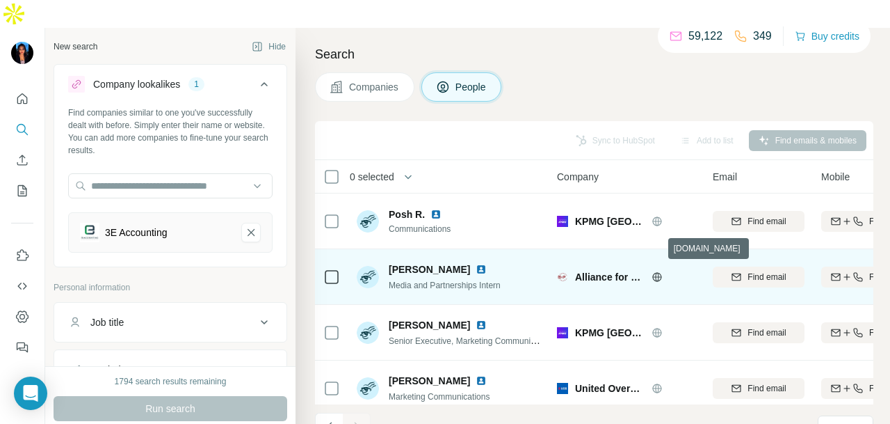
click at [661, 272] on icon at bounding box center [656, 276] width 9 height 9
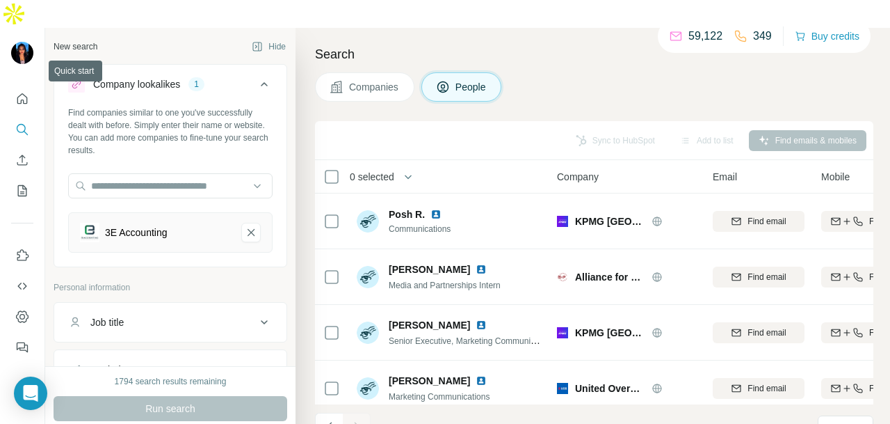
click at [22, 86] on nav at bounding box center [22, 144] width 22 height 117
click at [19, 92] on icon "Quick start" at bounding box center [22, 99] width 14 height 14
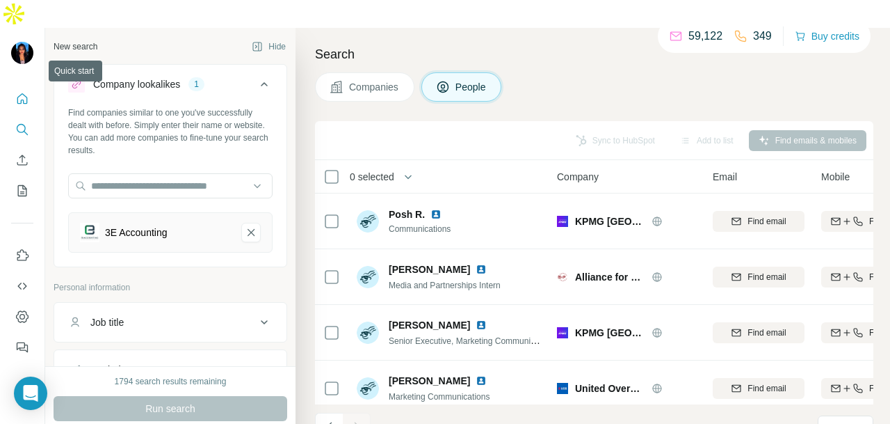
click at [19, 92] on icon "Quick start" at bounding box center [22, 99] width 14 height 14
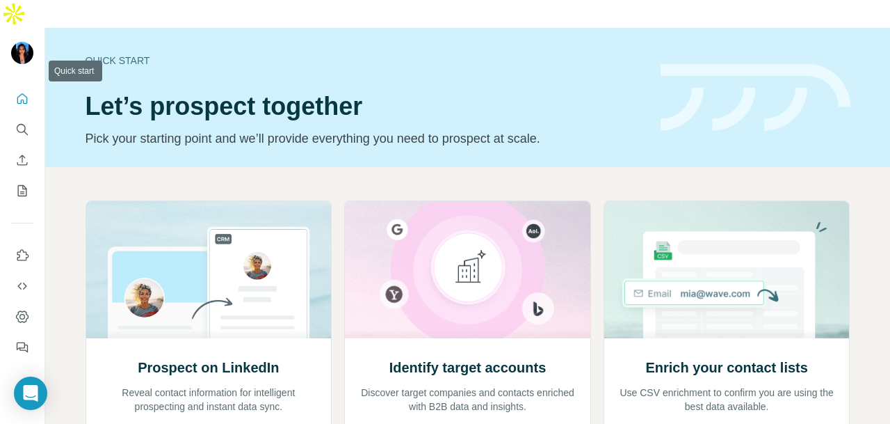
click at [19, 92] on icon "Quick start" at bounding box center [22, 99] width 14 height 14
click at [22, 122] on icon "Search" at bounding box center [22, 129] width 14 height 14
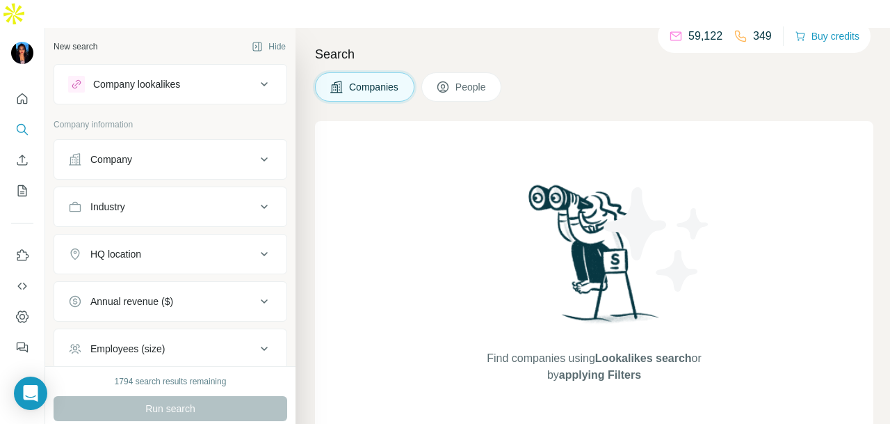
click at [127, 152] on div "Company" at bounding box center [111, 159] width 42 height 14
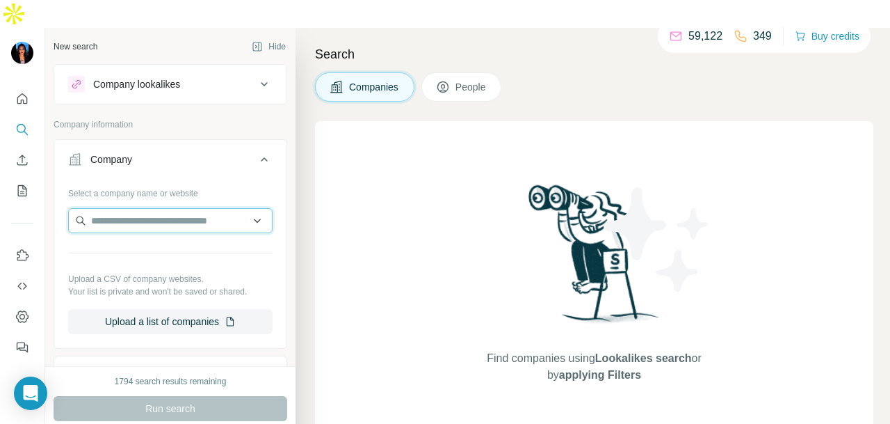
click at [125, 208] on input "text" at bounding box center [170, 220] width 204 height 25
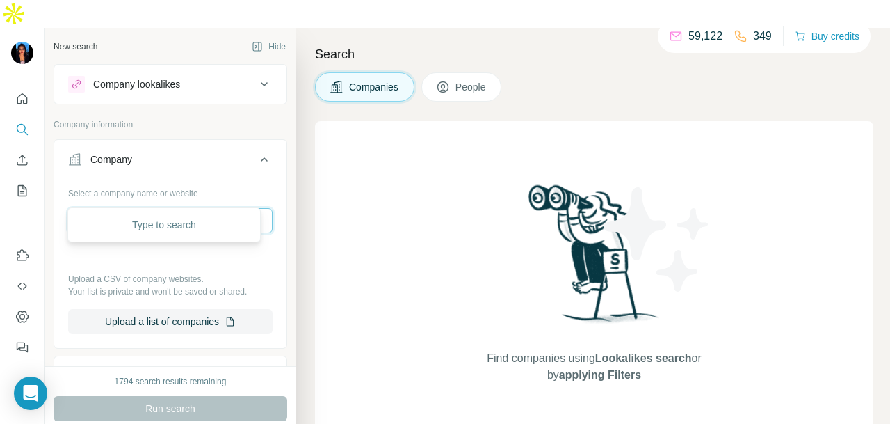
paste input "**********"
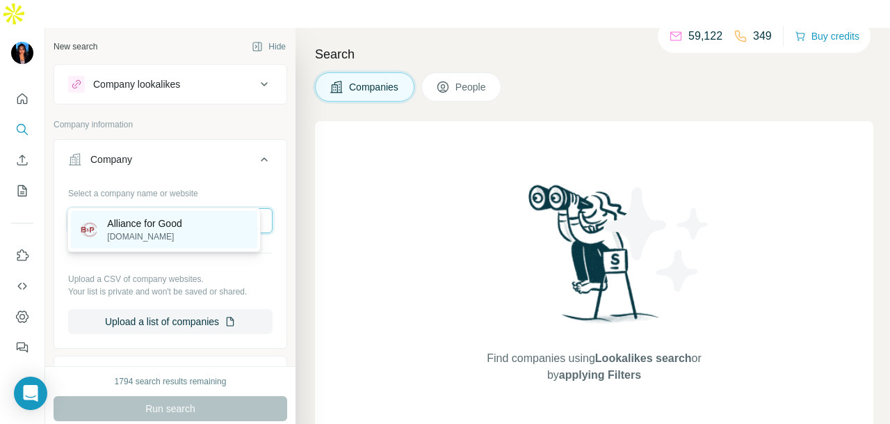
type input "**********"
click at [191, 234] on div "Alliance for Good bpforum.org" at bounding box center [164, 230] width 186 height 38
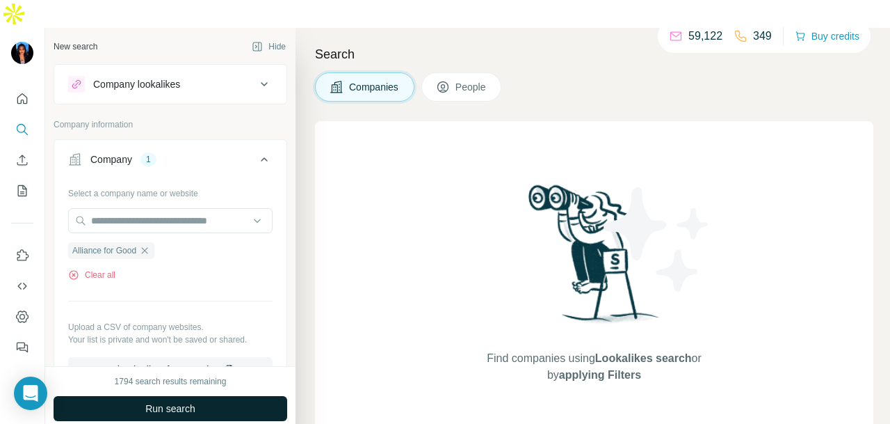
click at [218, 396] on button "Run search" at bounding box center [171, 408] width 234 height 25
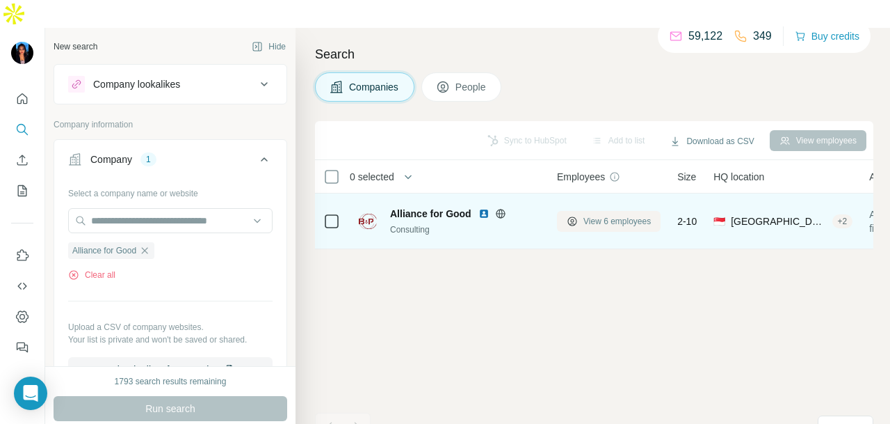
click at [647, 215] on span "View 6 employees" at bounding box center [616, 221] width 67 height 13
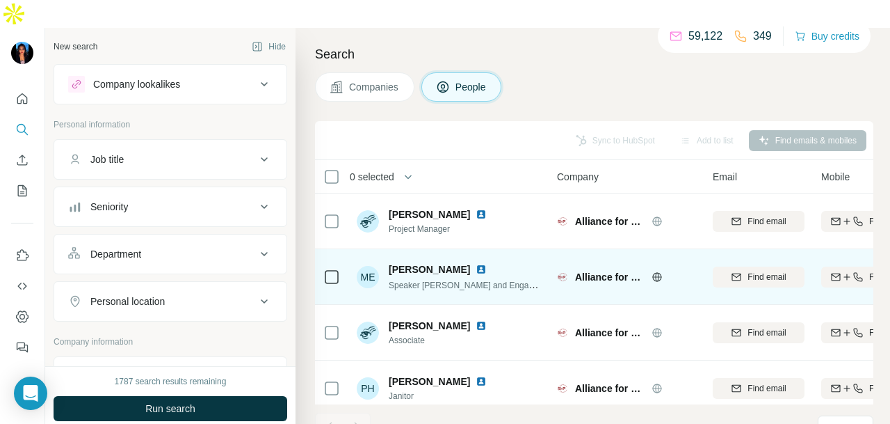
click at [478, 264] on img at bounding box center [481, 269] width 11 height 11
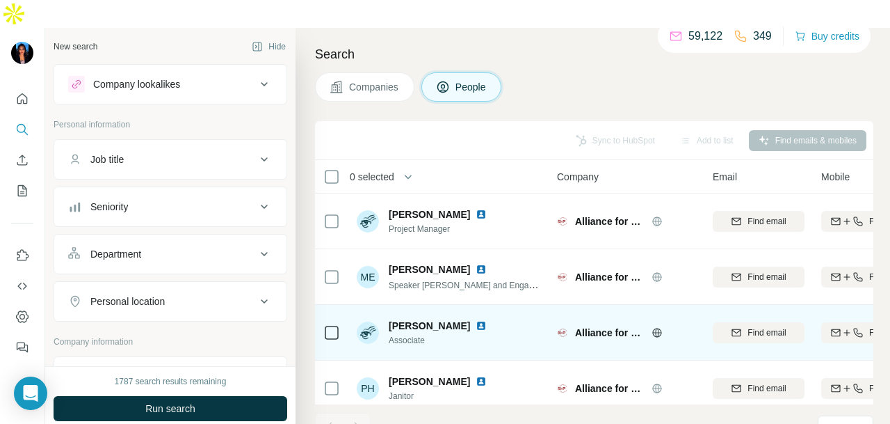
scroll to position [127, 0]
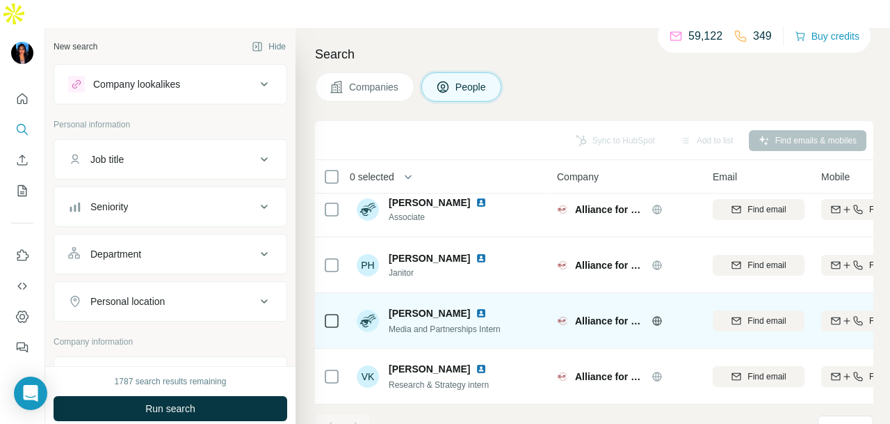
click at [487, 307] on img at bounding box center [481, 312] width 11 height 11
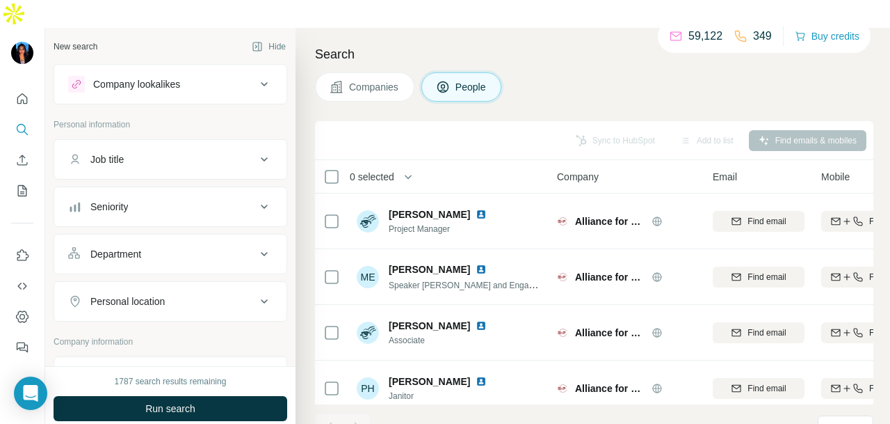
scroll to position [278, 0]
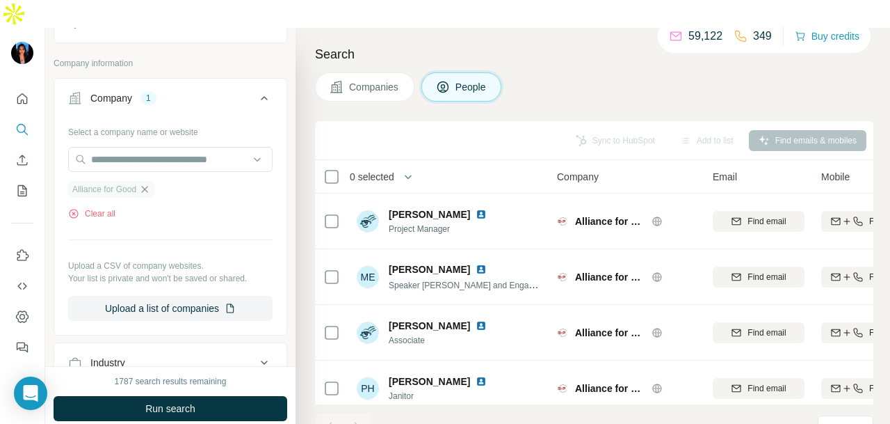
click at [145, 184] on icon "button" at bounding box center [144, 189] width 11 height 11
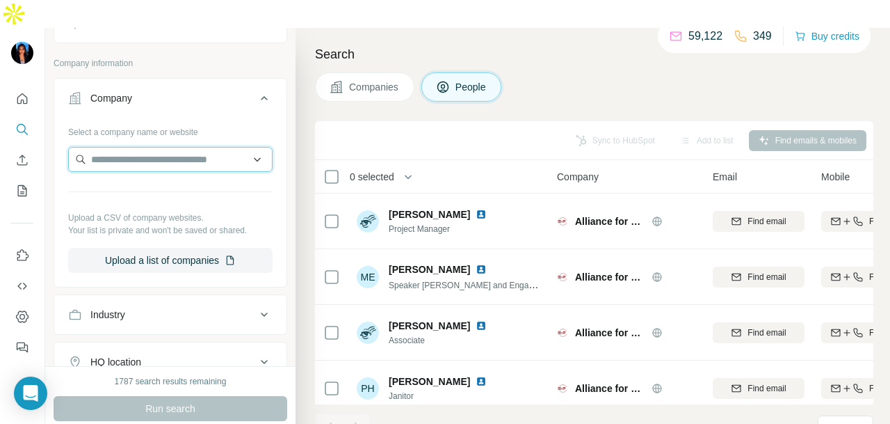
click at [241, 147] on input "text" at bounding box center [170, 159] width 204 height 25
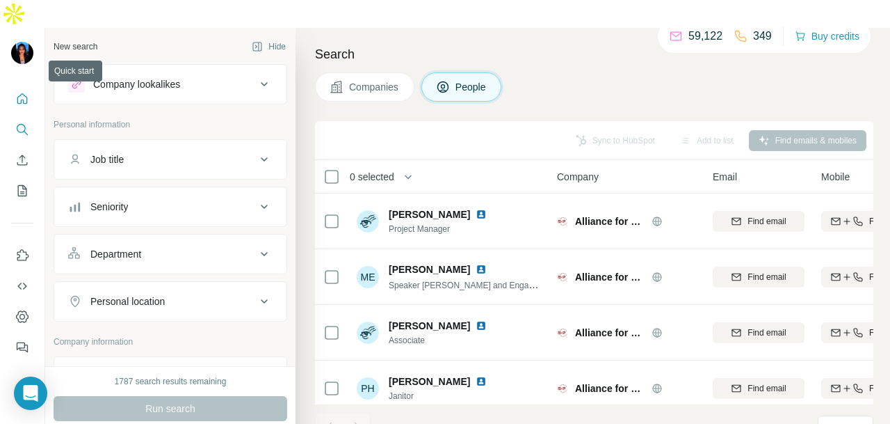
click at [26, 92] on icon "Quick start" at bounding box center [22, 99] width 14 height 14
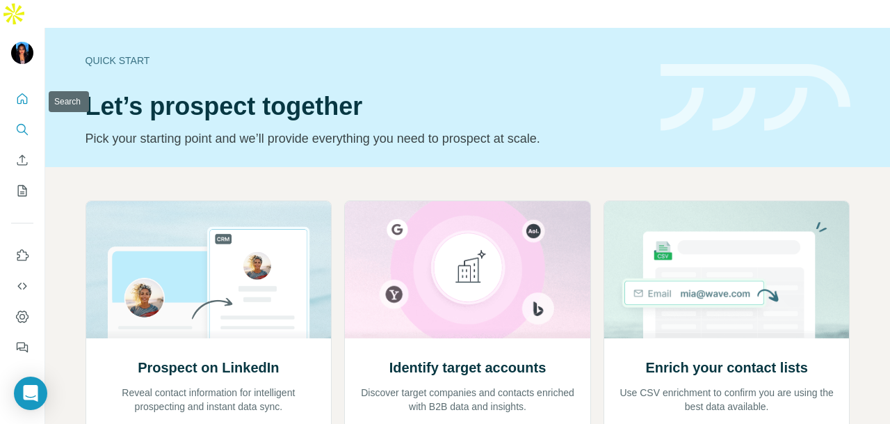
click at [22, 122] on icon "Search" at bounding box center [22, 129] width 14 height 14
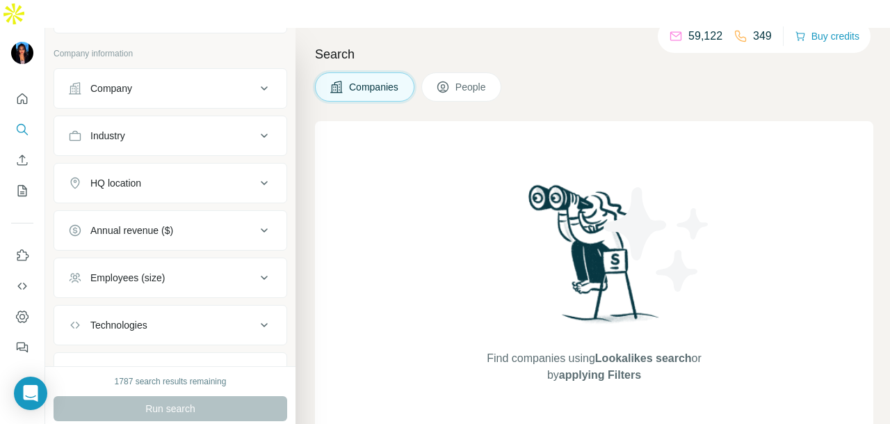
scroll to position [63, 0]
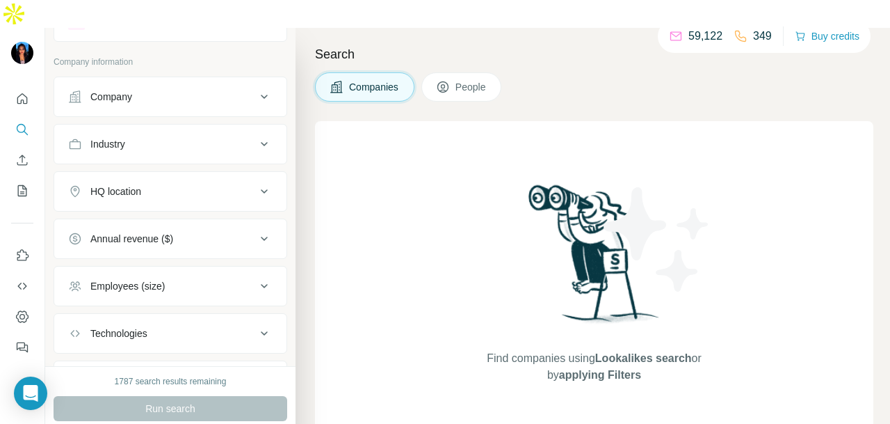
click at [464, 80] on span "People" at bounding box center [472, 87] width 32 height 14
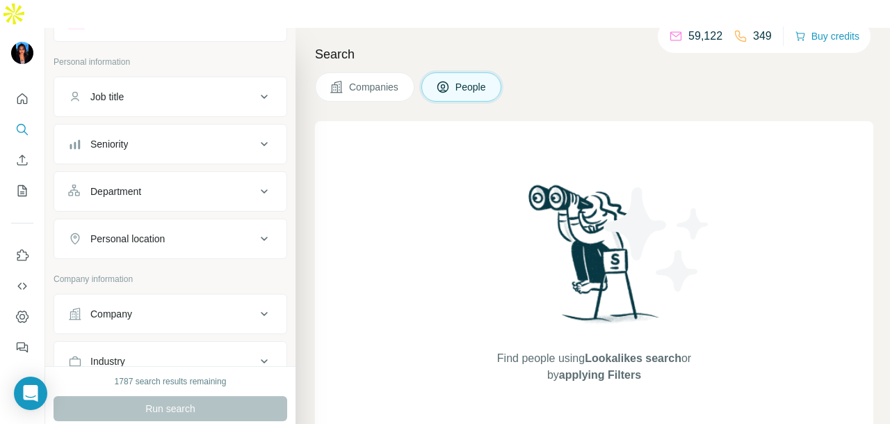
click at [223, 184] on div "Department" at bounding box center [162, 191] width 188 height 14
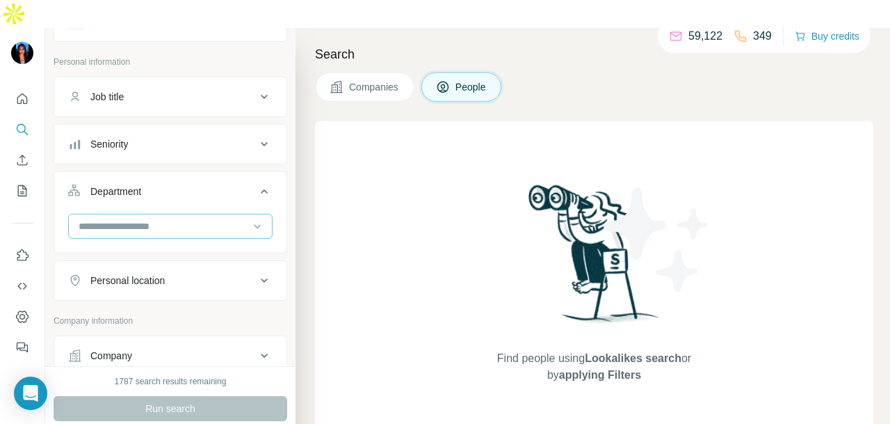
click at [224, 218] on input at bounding box center [163, 225] width 172 height 15
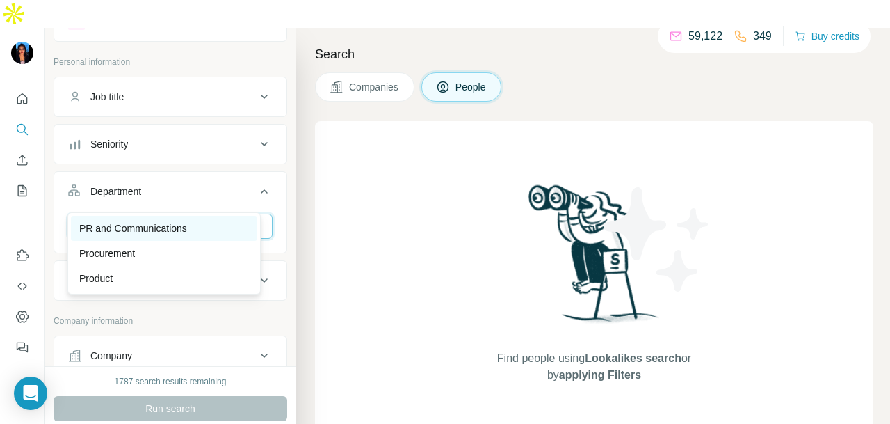
type input "**"
click at [204, 218] on div "PR and Communications" at bounding box center [164, 228] width 186 height 25
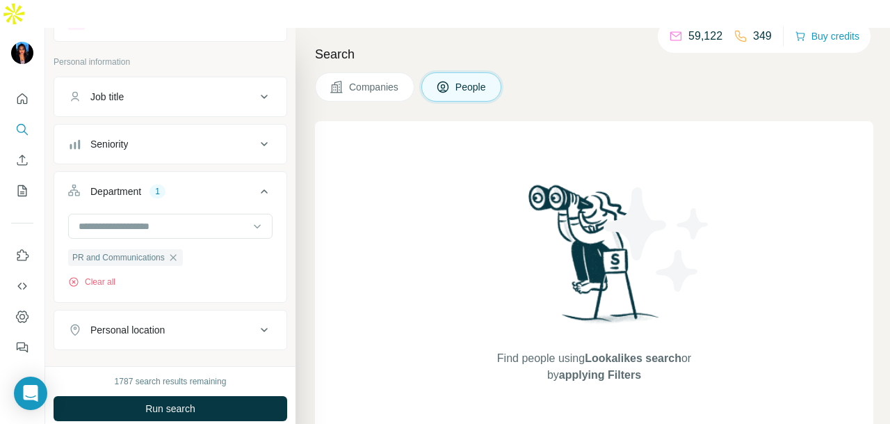
scroll to position [132, 0]
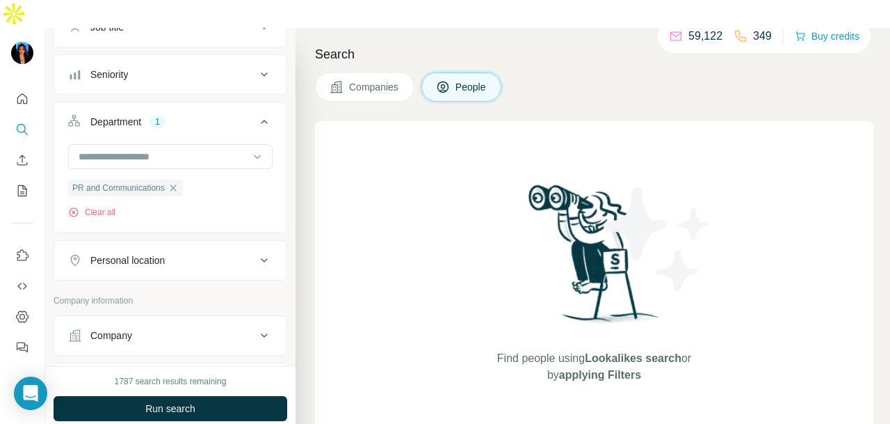
click at [200, 253] on div "Personal location" at bounding box center [162, 260] width 188 height 14
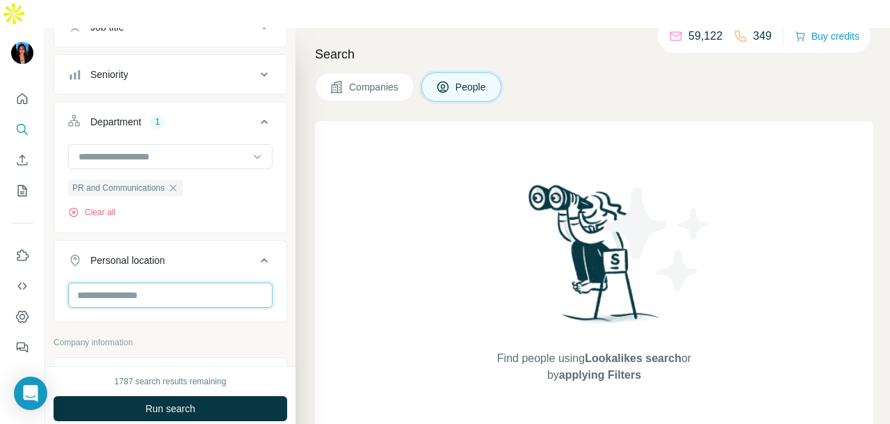
click at [179, 282] on input "text" at bounding box center [170, 294] width 204 height 25
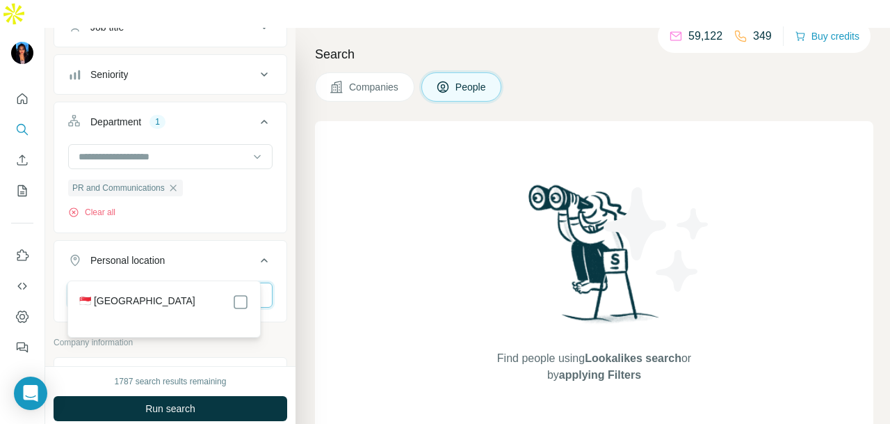
type input "*********"
click at [252, 303] on div "🇸🇬 [GEOGRAPHIC_DATA]" at bounding box center [164, 309] width 186 height 50
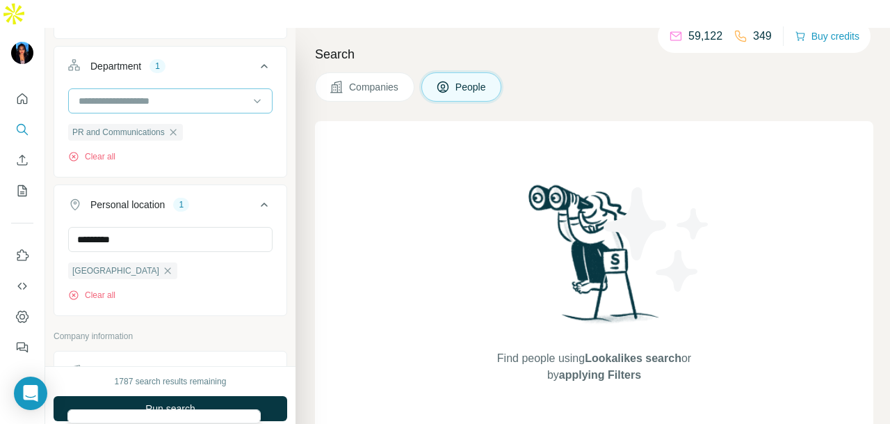
scroll to position [209, 0]
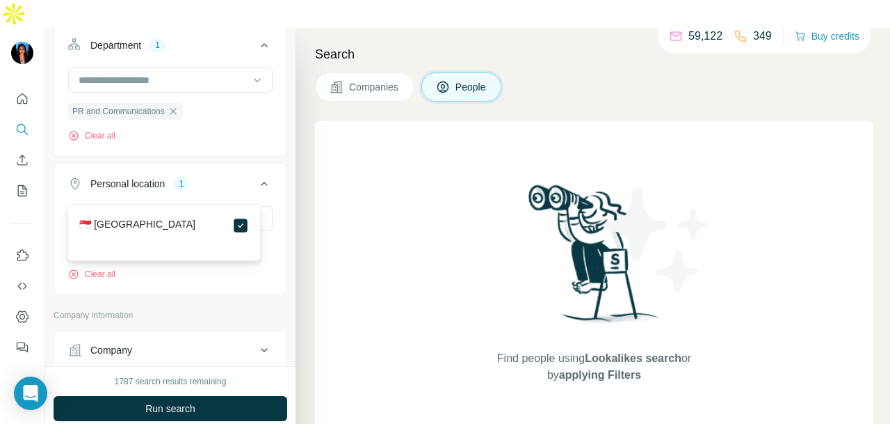
click at [236, 177] on div "Personal location 1" at bounding box center [162, 184] width 188 height 14
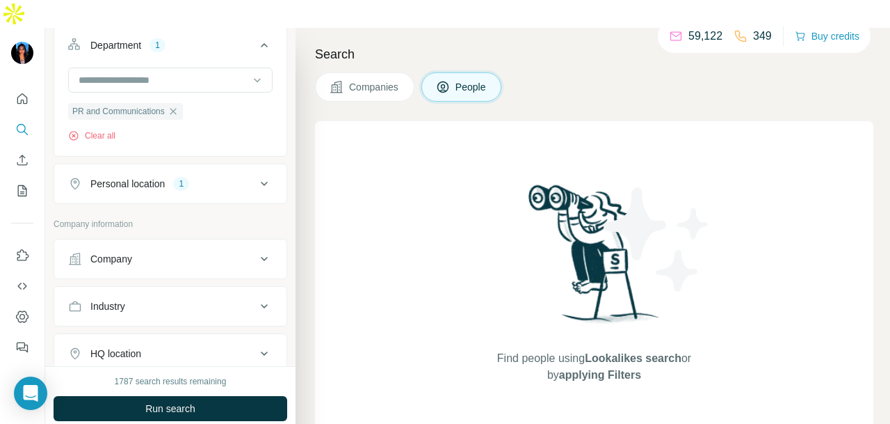
scroll to position [278, 0]
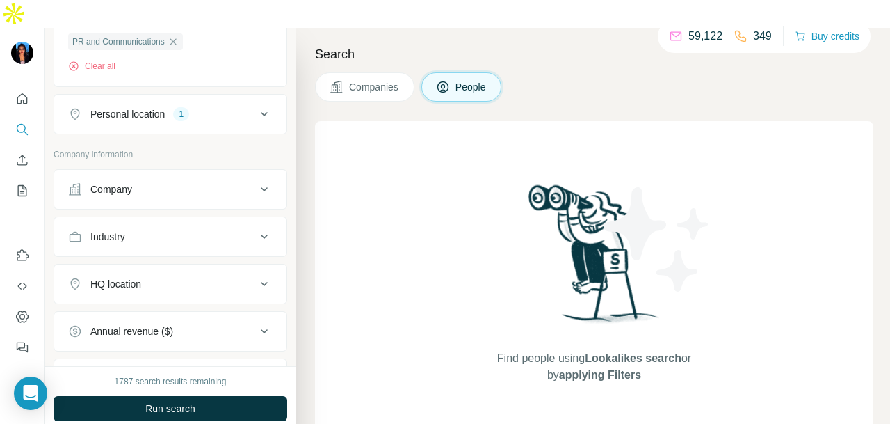
click at [217, 229] on div "Industry" at bounding box center [162, 236] width 188 height 14
click at [204, 226] on button "Industry" at bounding box center [170, 239] width 232 height 39
click at [203, 220] on button "Industry" at bounding box center [170, 236] width 232 height 33
click at [188, 264] on input at bounding box center [163, 271] width 172 height 15
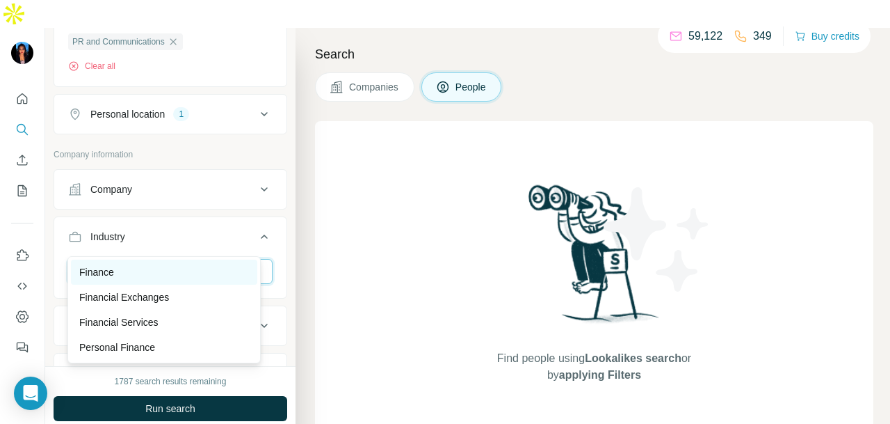
type input "*****"
click at [189, 261] on div "Finance" at bounding box center [164, 271] width 186 height 25
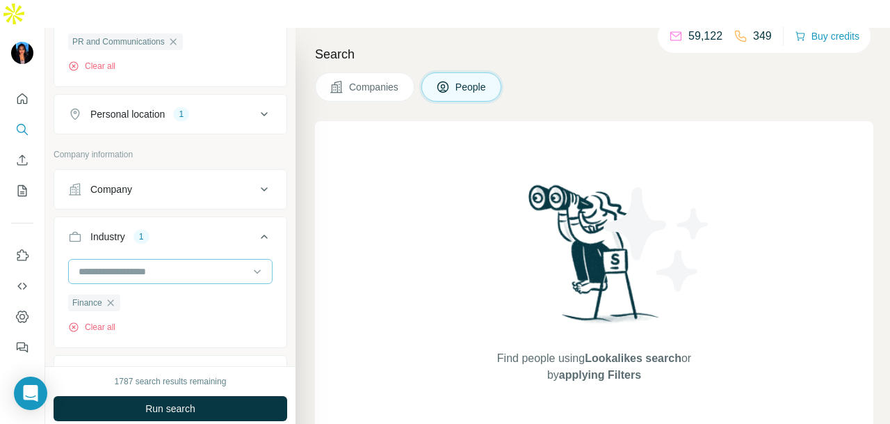
click at [216, 264] on input at bounding box center [163, 271] width 172 height 15
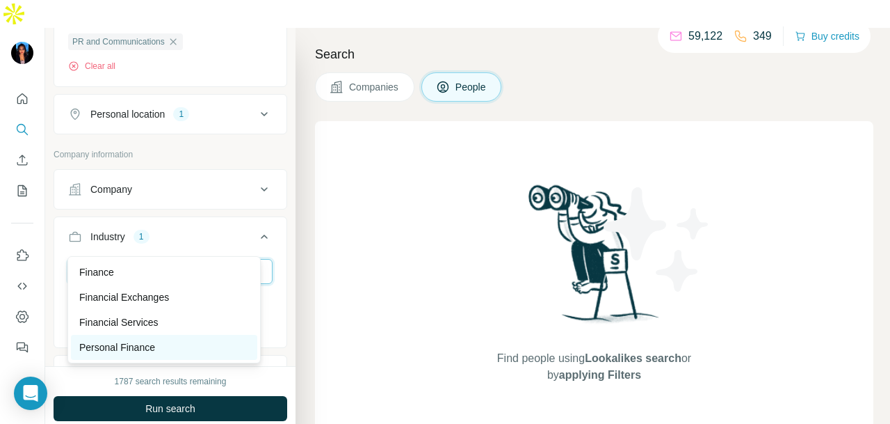
type input "*****"
click at [164, 335] on div "Personal Finance" at bounding box center [164, 347] width 186 height 25
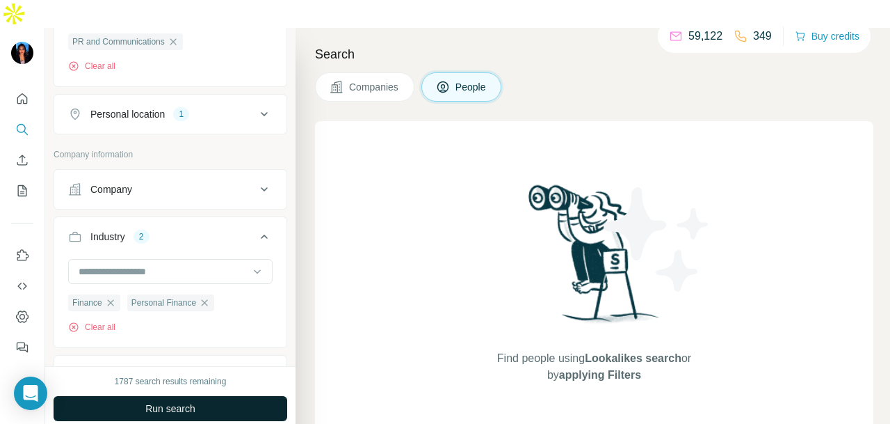
click at [181, 401] on span "Run search" at bounding box center [170, 408] width 50 height 14
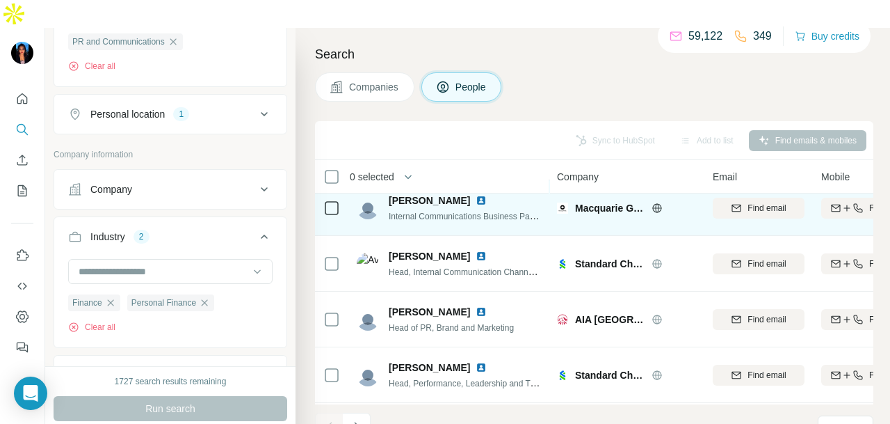
scroll to position [2295, 0]
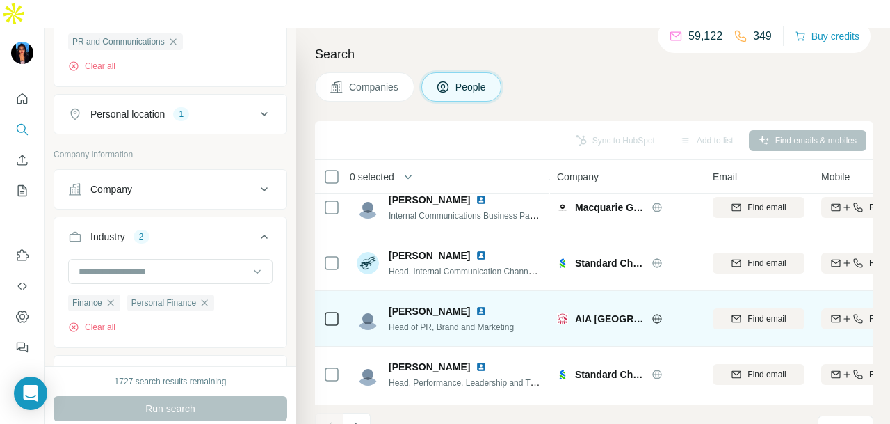
click at [476, 305] on img at bounding box center [481, 310] width 11 height 11
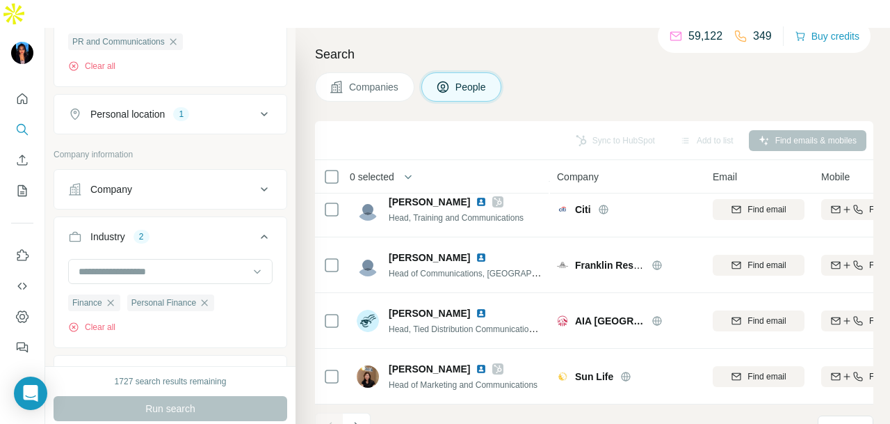
scroll to position [3131, 0]
click at [364, 412] on button "Navigate to next page" at bounding box center [357, 426] width 28 height 28
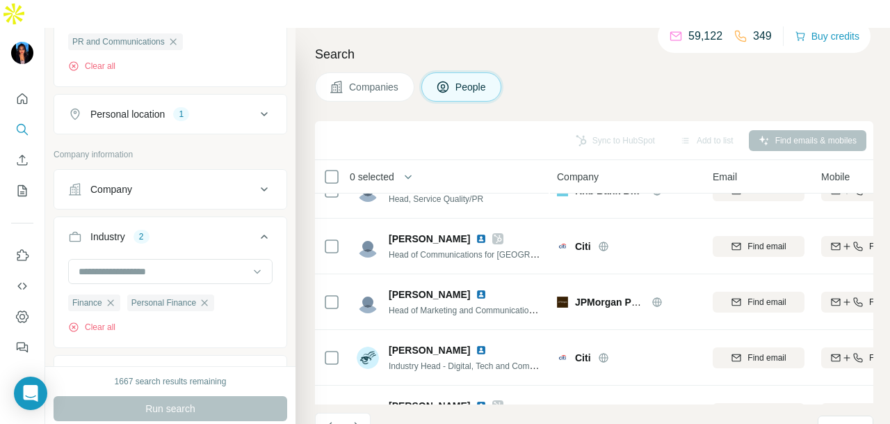
scroll to position [0, 0]
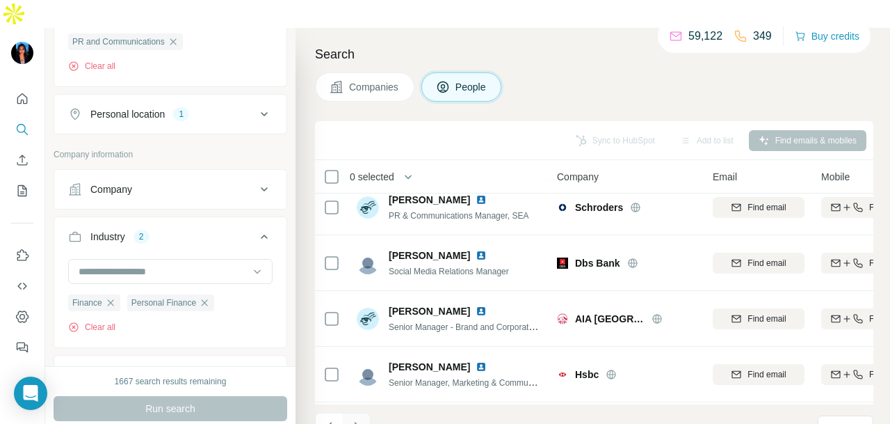
click at [357, 419] on icon "Navigate to next page" at bounding box center [357, 426] width 14 height 14
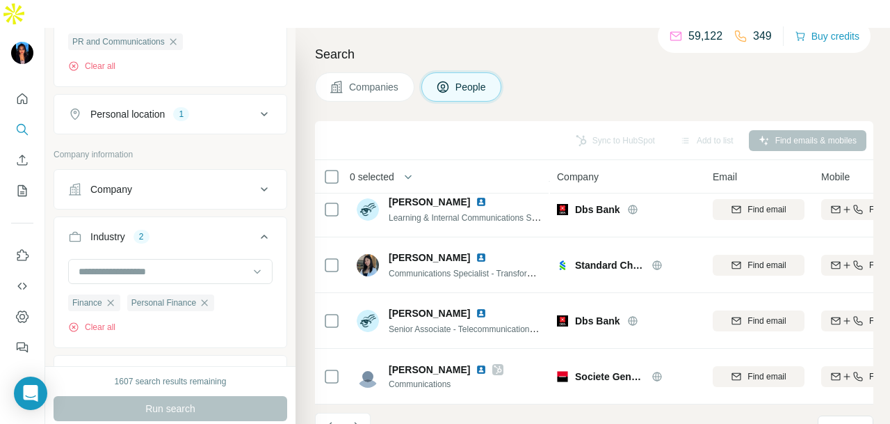
scroll to position [3131, 0]
click at [356, 419] on icon "Navigate to next page" at bounding box center [357, 426] width 14 height 14
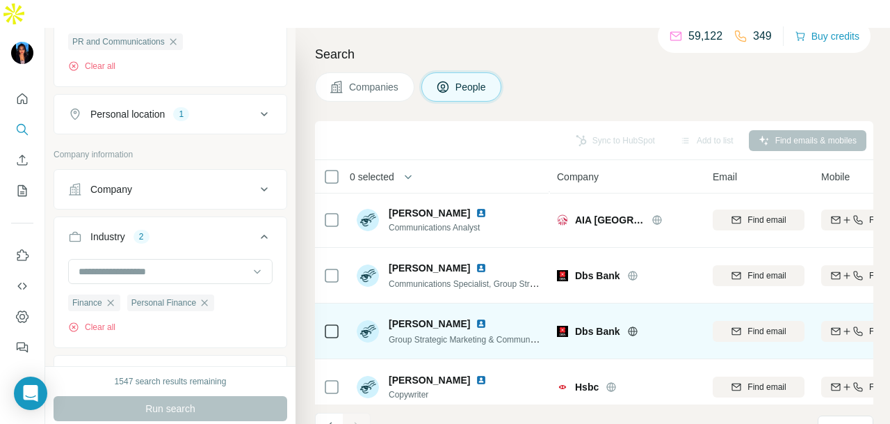
scroll to position [0, 0]
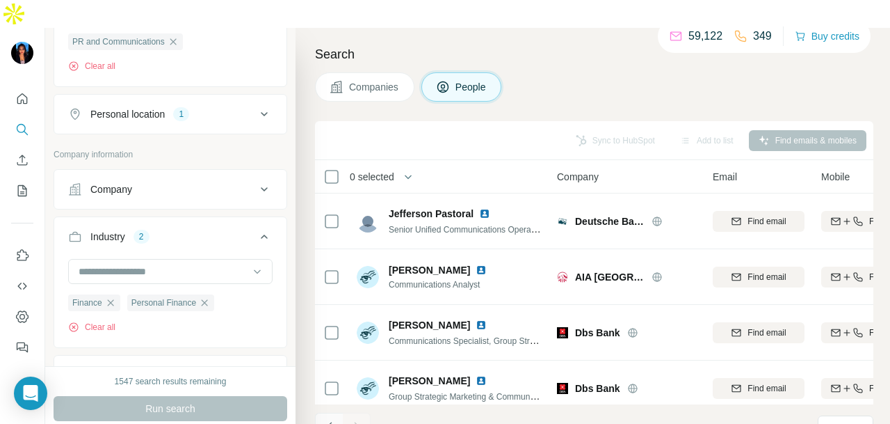
click at [330, 419] on icon "Navigate to previous page" at bounding box center [330, 426] width 14 height 14
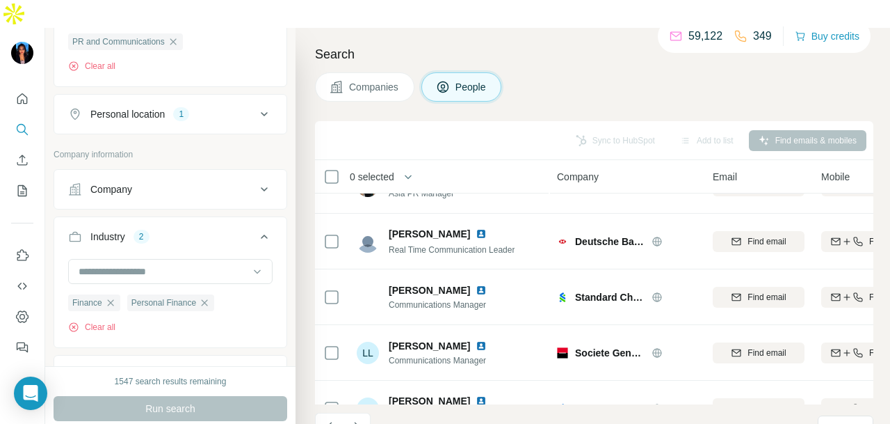
scroll to position [556, 0]
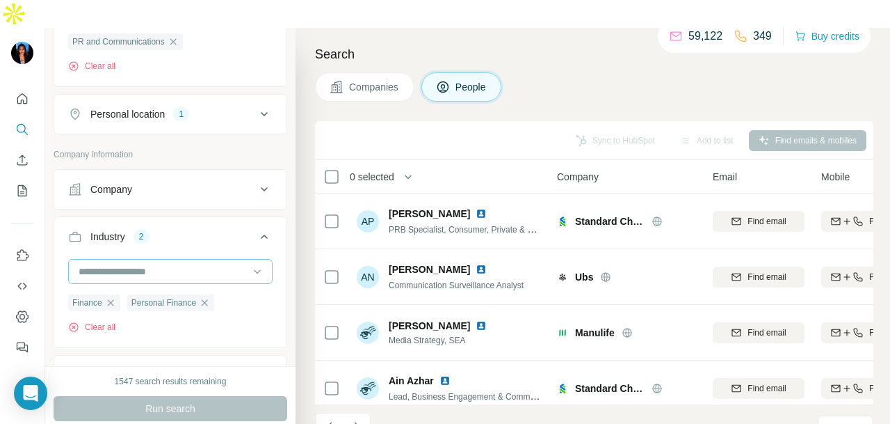
click at [227, 264] on input at bounding box center [163, 271] width 172 height 15
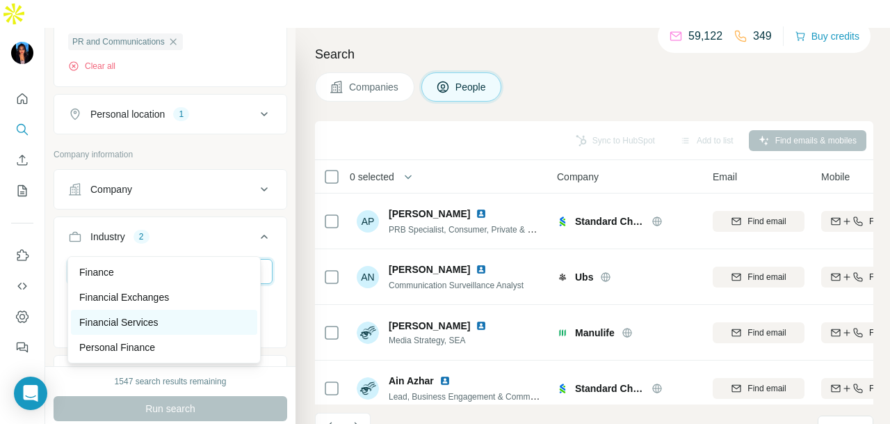
type input "*****"
click at [186, 315] on div "Financial Services" at bounding box center [164, 322] width 170 height 14
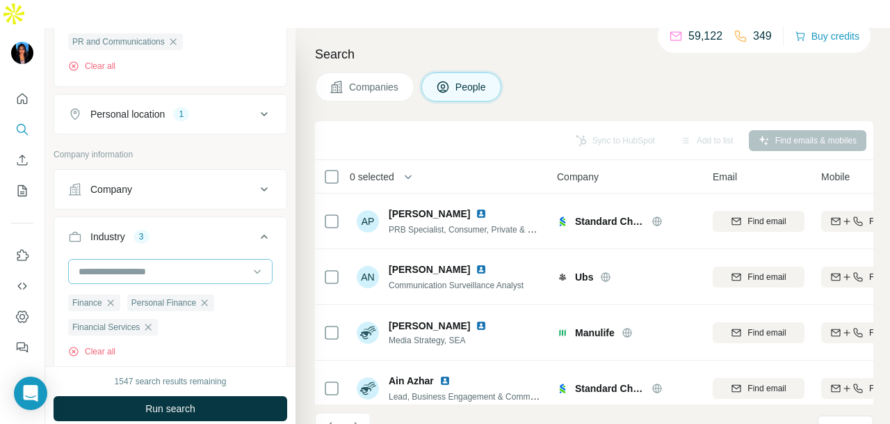
click at [189, 264] on input at bounding box center [163, 271] width 172 height 15
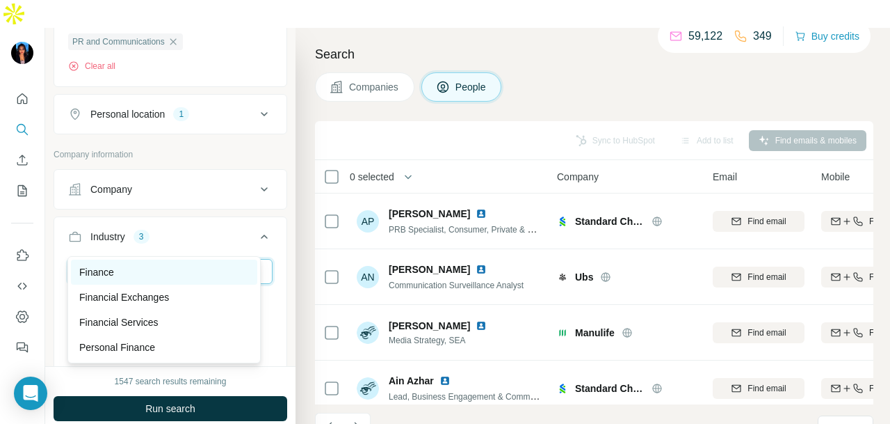
type input "****"
click at [187, 271] on div "Finance" at bounding box center [164, 272] width 170 height 14
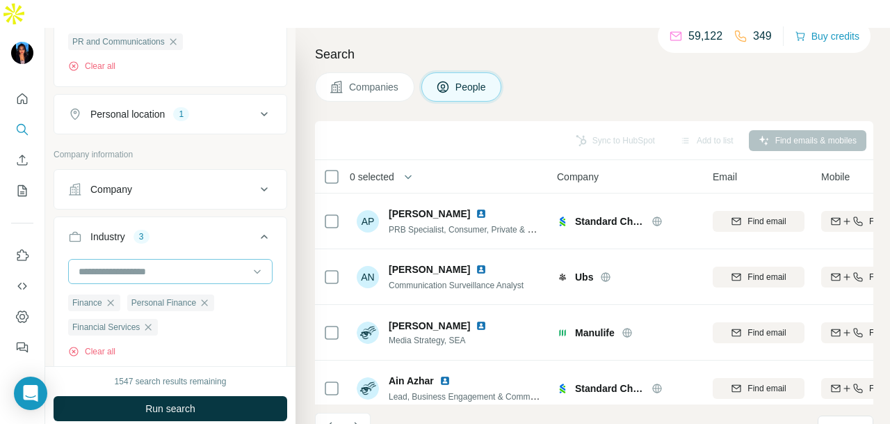
click at [193, 264] on input at bounding box center [163, 271] width 172 height 15
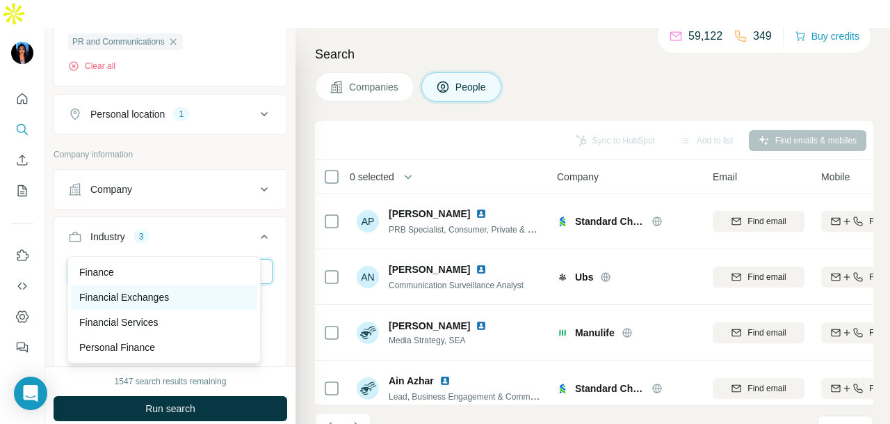
type input "*****"
click at [182, 292] on div "Financial Exchanges" at bounding box center [164, 297] width 170 height 14
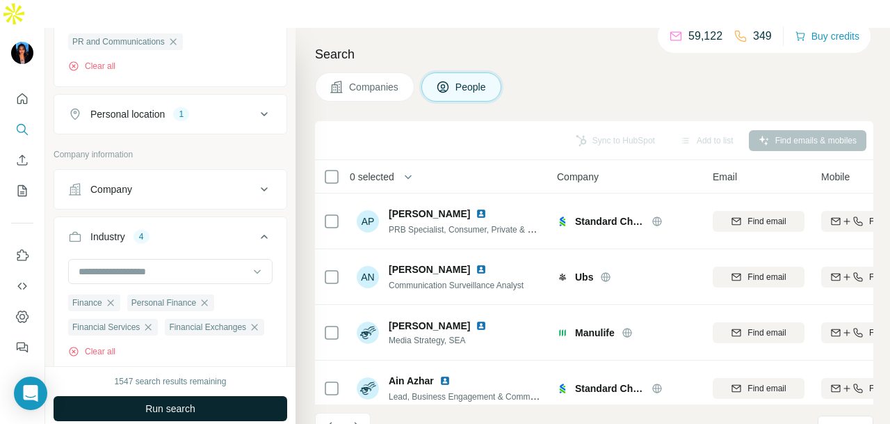
click at [231, 396] on button "Run search" at bounding box center [171, 408] width 234 height 25
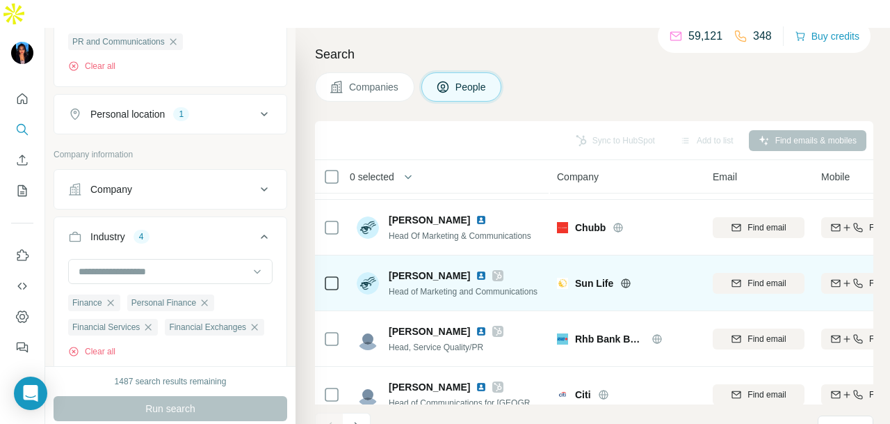
scroll to position [3131, 0]
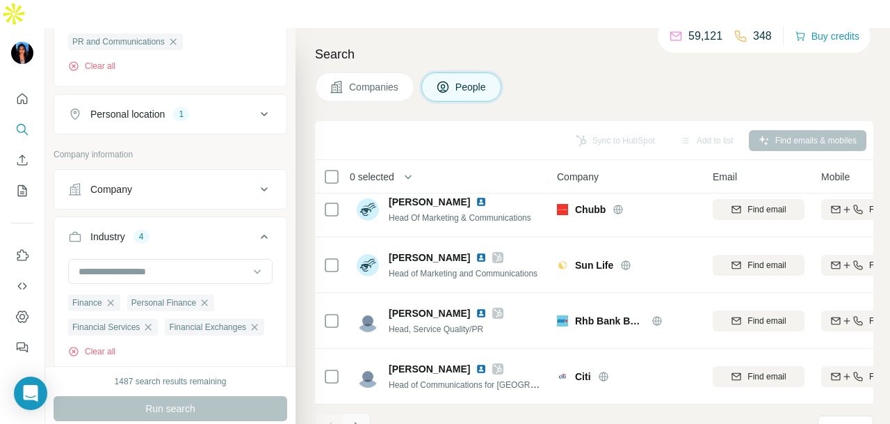
click at [363, 419] on icon "Navigate to next page" at bounding box center [357, 426] width 14 height 14
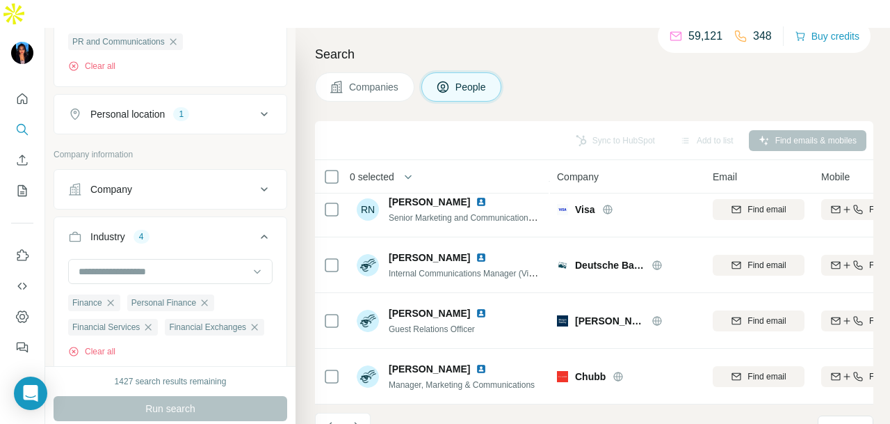
click at [362, 412] on button "Navigate to next page" at bounding box center [357, 426] width 28 height 28
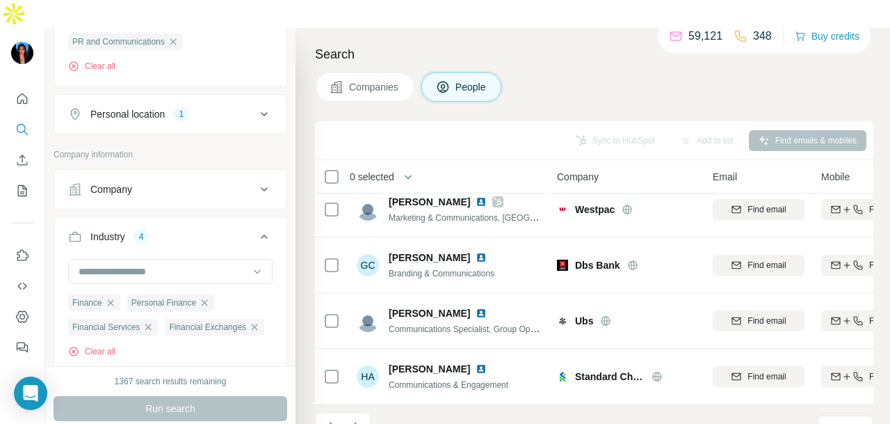
click at [366, 412] on button "Navigate to next page" at bounding box center [357, 426] width 28 height 28
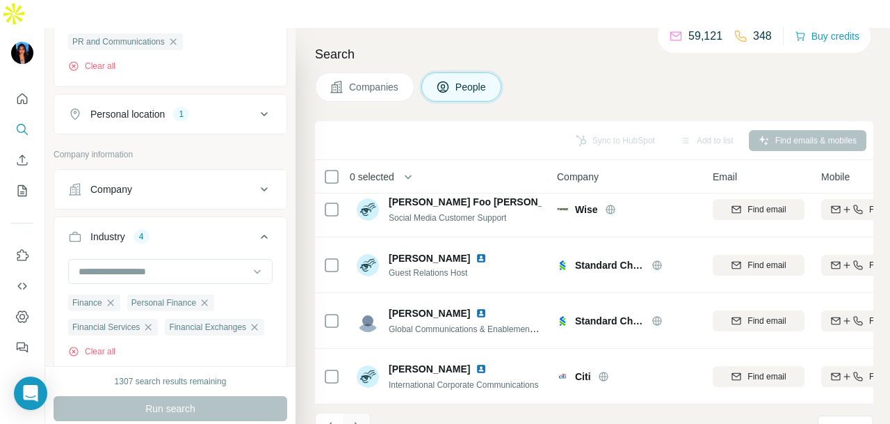
click at [357, 421] on icon "Navigate to next page" at bounding box center [356, 425] width 5 height 9
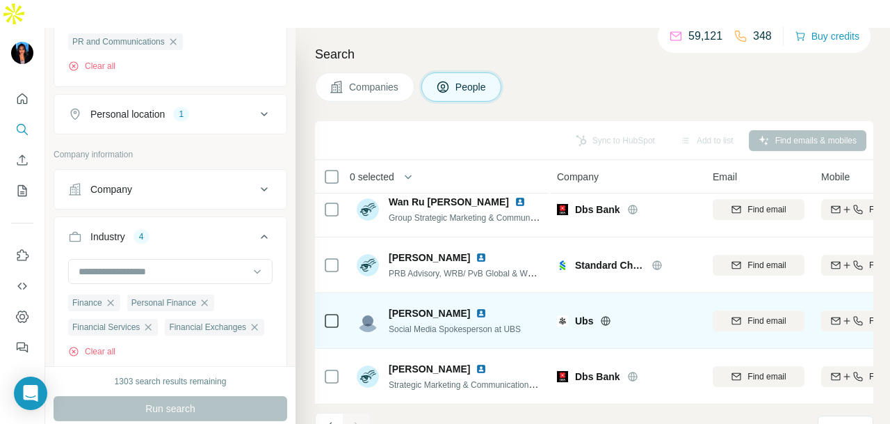
scroll to position [15, 0]
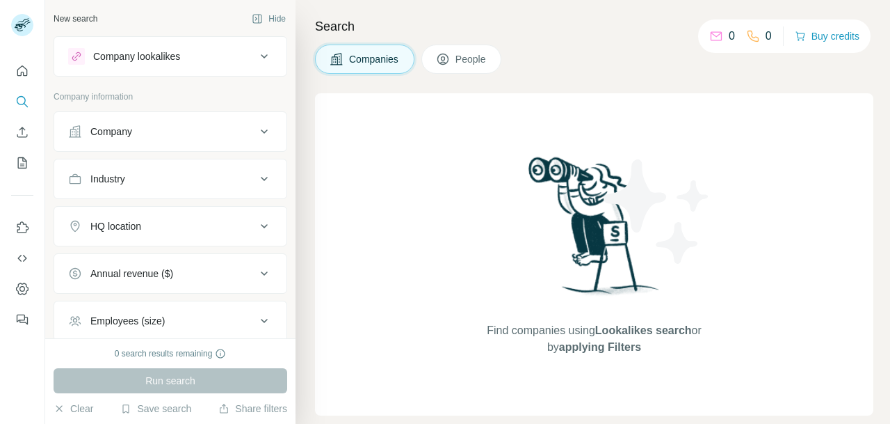
click at [131, 131] on div "Company" at bounding box center [111, 131] width 42 height 14
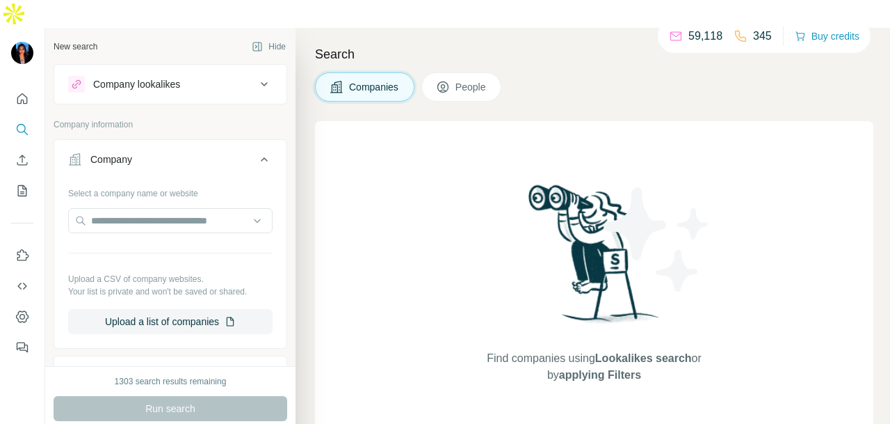
click at [150, 77] on div "Company lookalikes" at bounding box center [136, 84] width 87 height 14
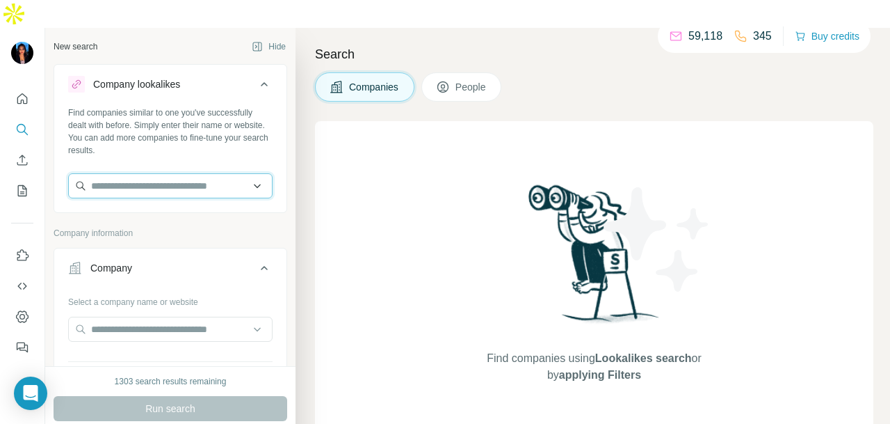
click at [129, 173] on input "text" at bounding box center [170, 185] width 204 height 25
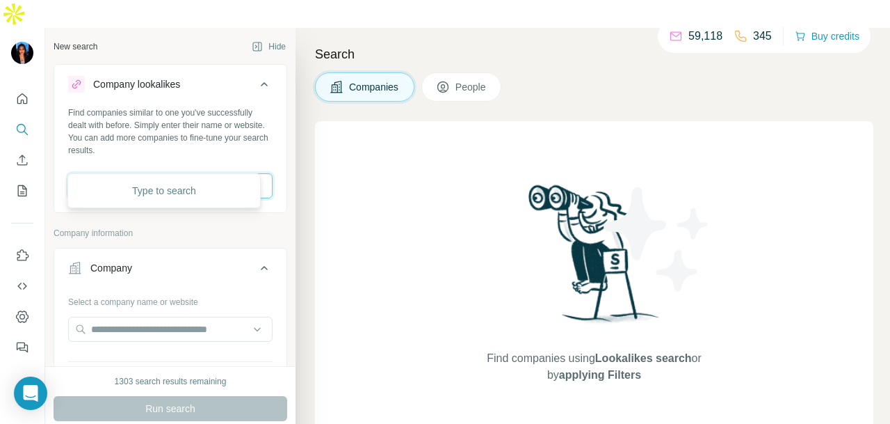
paste input "**********"
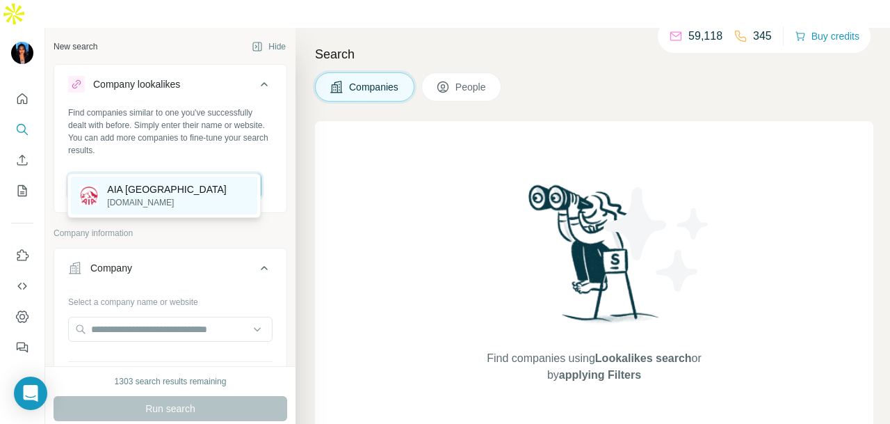
type input "**********"
click at [175, 195] on div "AIA Singapore [DOMAIN_NAME]" at bounding box center [164, 196] width 186 height 38
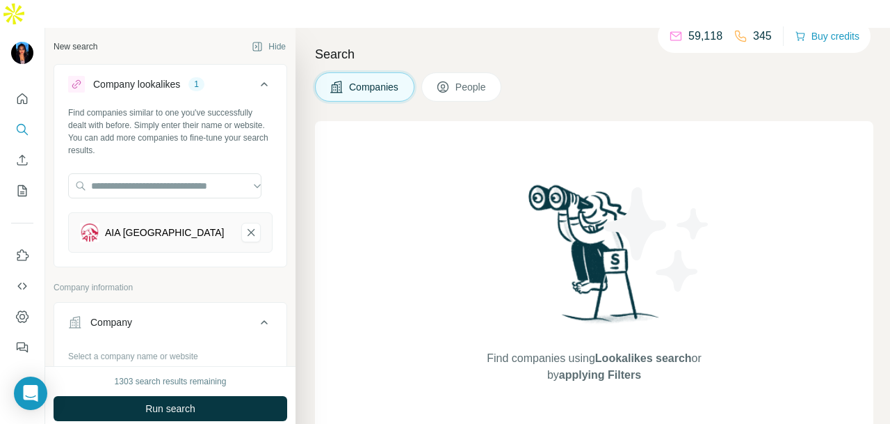
scroll to position [0, 0]
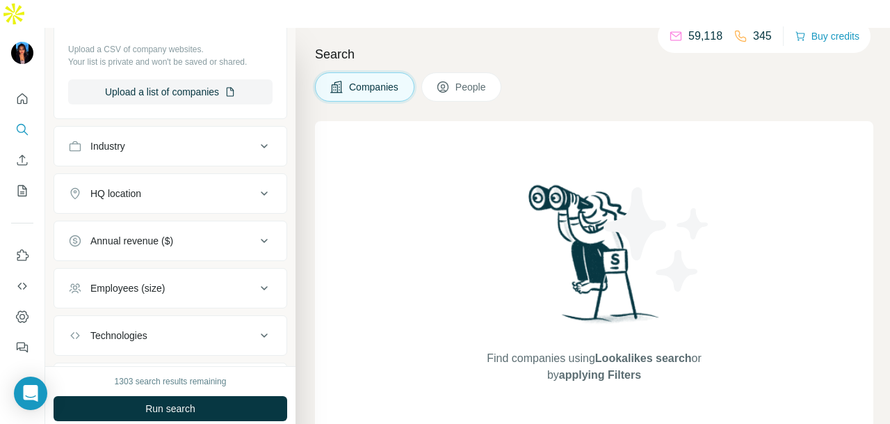
scroll to position [463, 0]
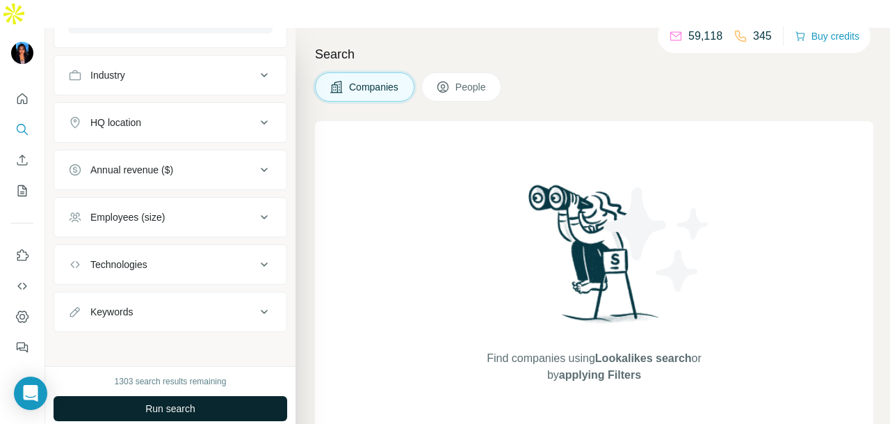
click at [200, 396] on button "Run search" at bounding box center [171, 408] width 234 height 25
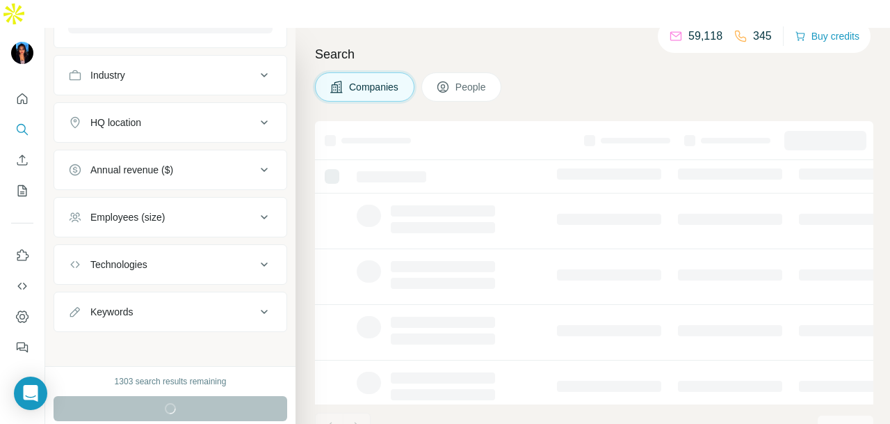
click at [447, 80] on icon at bounding box center [443, 87] width 14 height 14
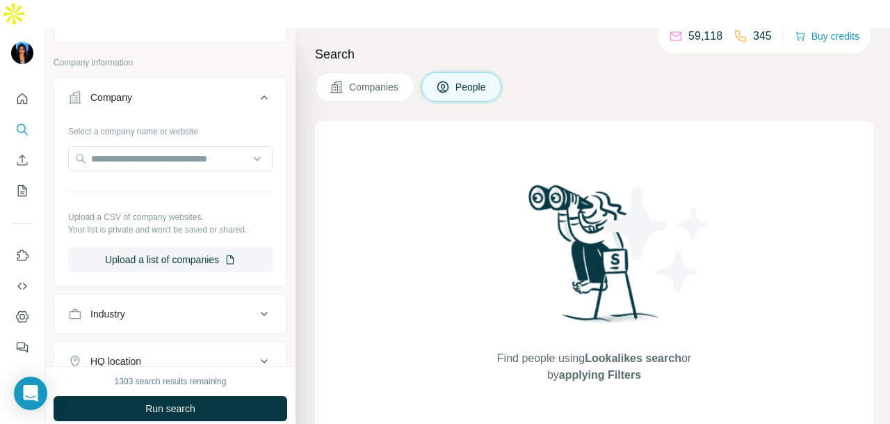
scroll to position [291, 0]
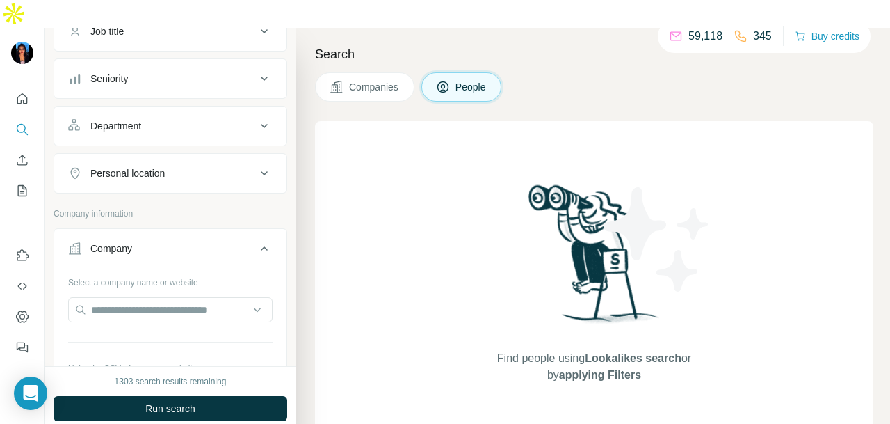
click at [193, 109] on button "Department" at bounding box center [170, 125] width 232 height 33
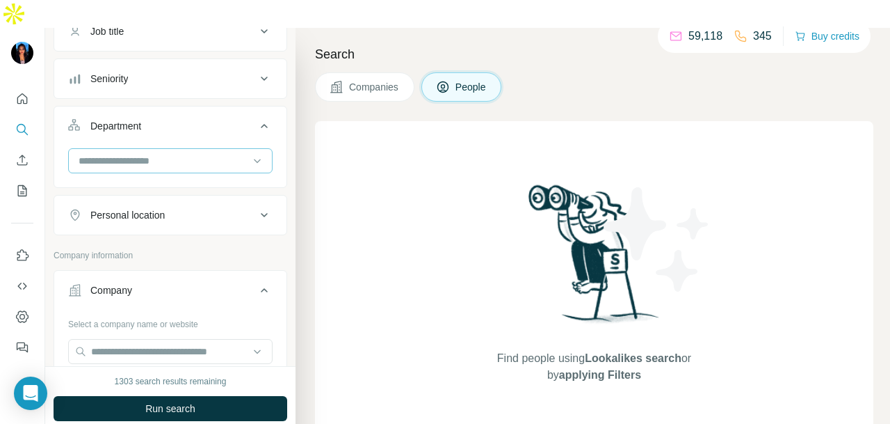
click at [190, 153] on input at bounding box center [163, 160] width 172 height 15
type input "**"
click at [211, 161] on div "PR and Communications" at bounding box center [164, 161] width 170 height 14
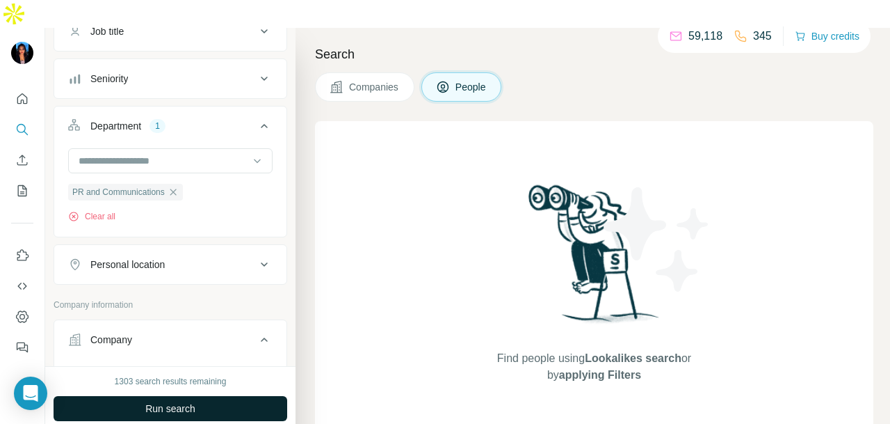
click at [211, 396] on button "Run search" at bounding box center [171, 408] width 234 height 25
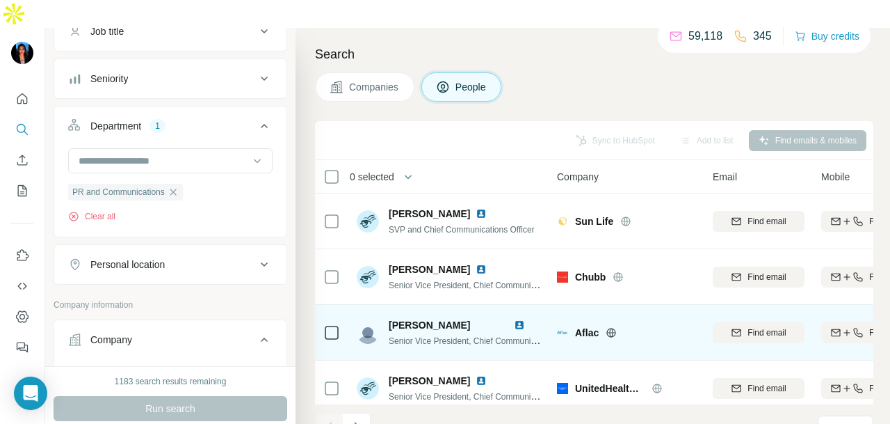
click at [516, 319] on img at bounding box center [519, 324] width 11 height 11
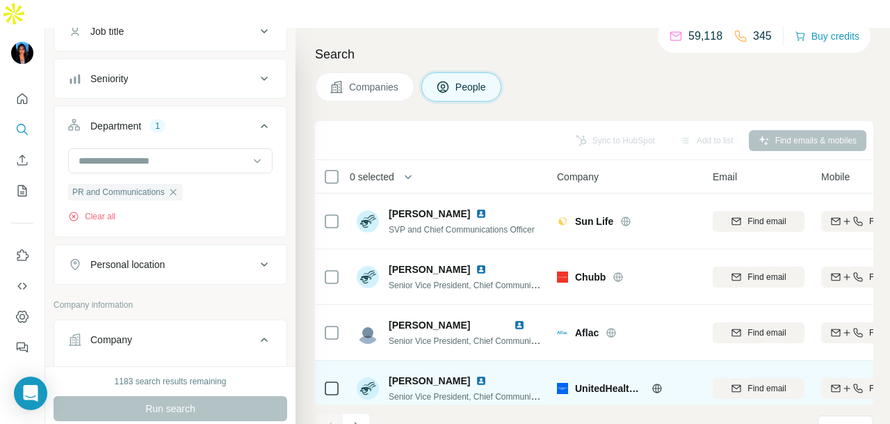
scroll to position [70, 0]
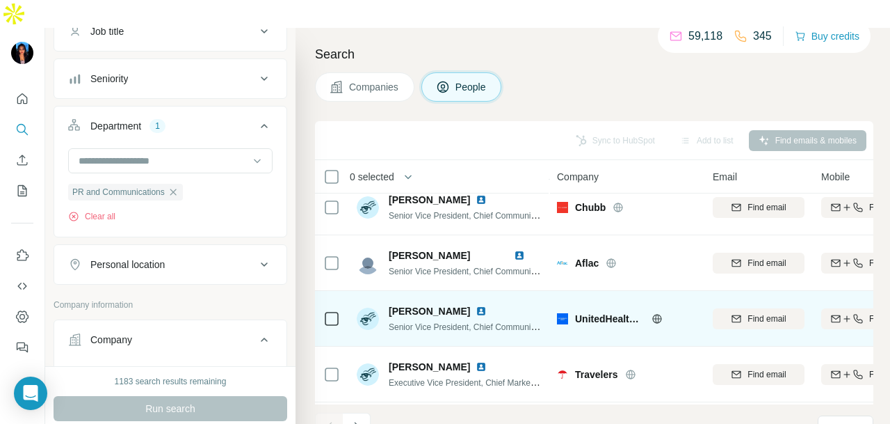
click at [487, 305] on img at bounding box center [481, 310] width 11 height 11
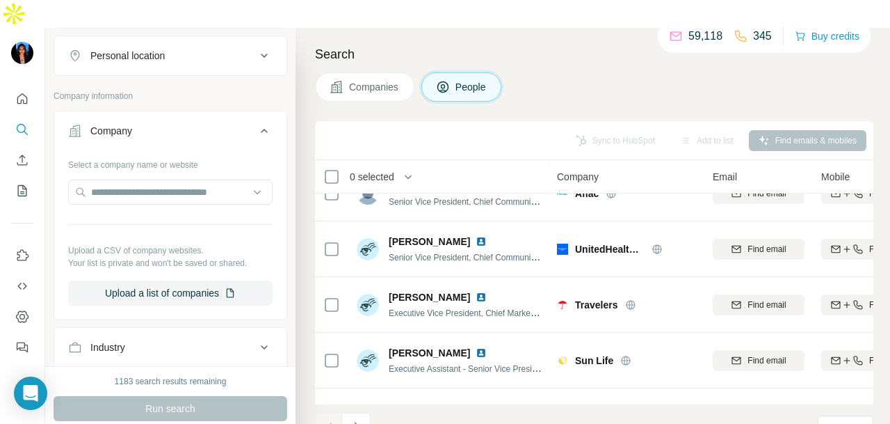
scroll to position [360, 0]
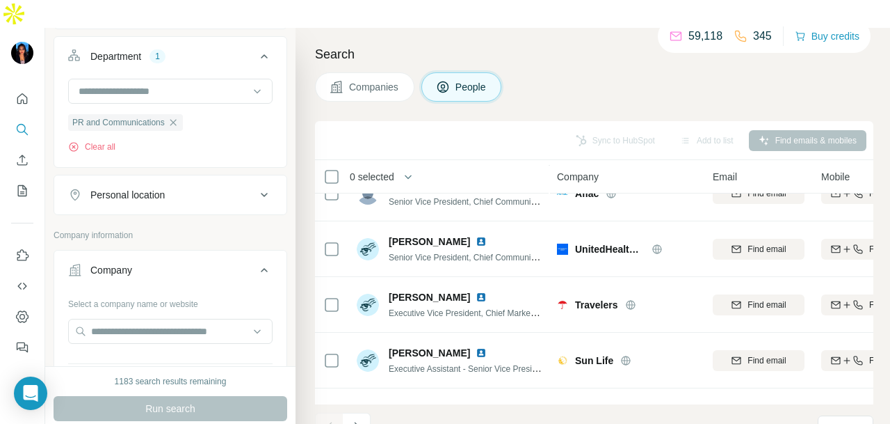
click at [175, 188] on div "Personal location" at bounding box center [162, 195] width 188 height 14
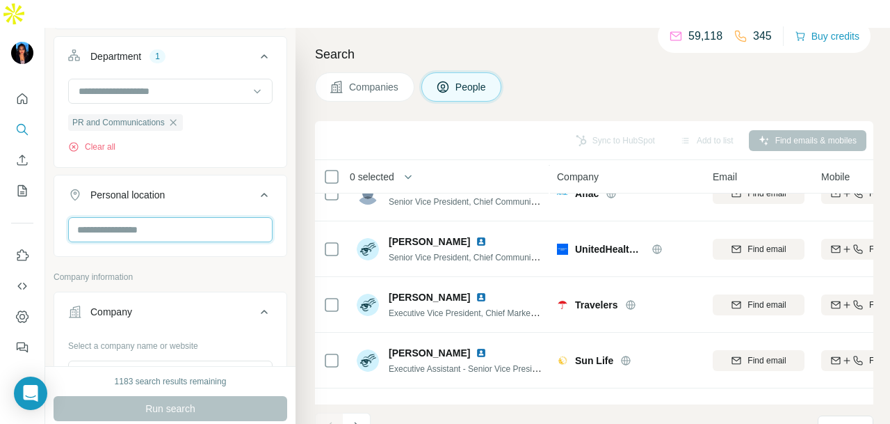
click at [178, 217] on input "text" at bounding box center [170, 229] width 204 height 25
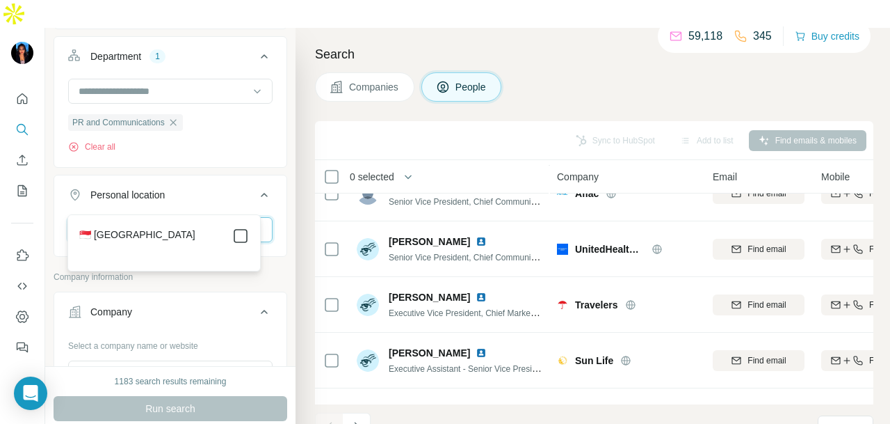
type input "****"
click at [249, 236] on div "🇸🇬 [GEOGRAPHIC_DATA]" at bounding box center [164, 243] width 186 height 50
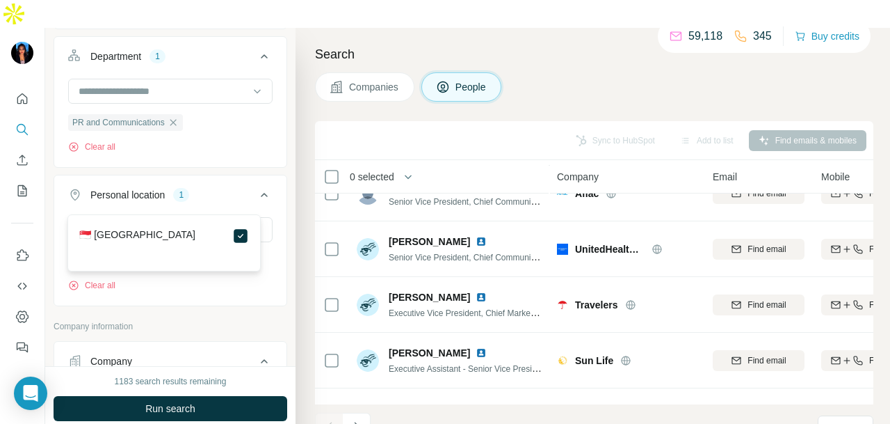
click at [252, 396] on button "Run search" at bounding box center [171, 408] width 234 height 25
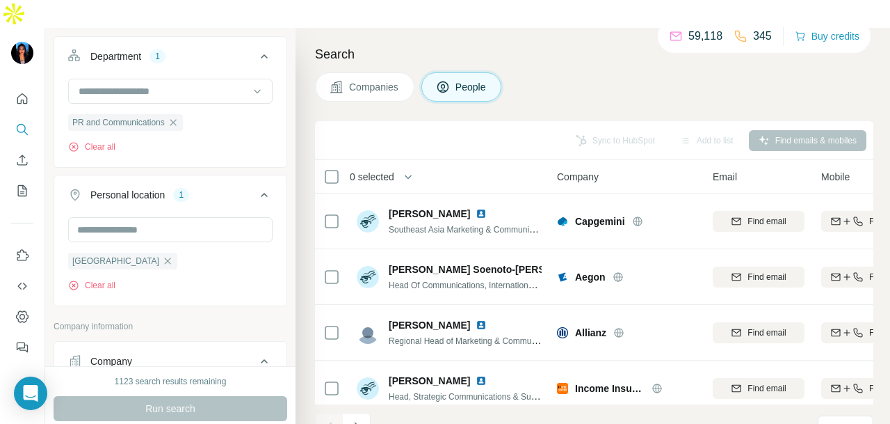
scroll to position [695, 0]
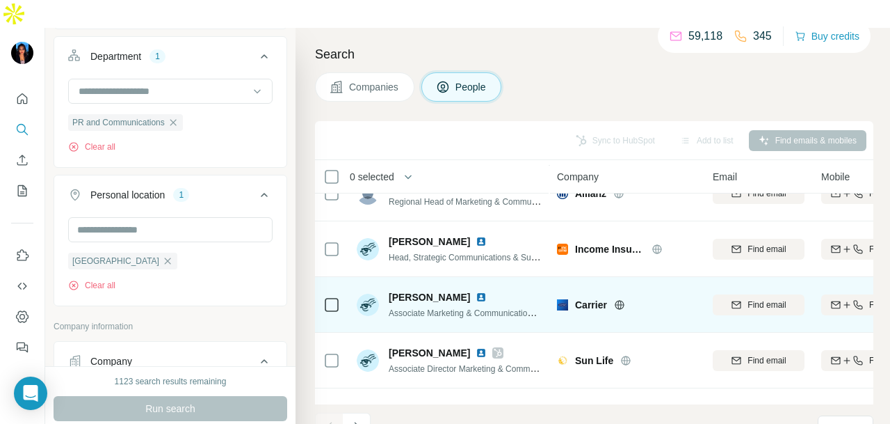
click at [476, 291] on img at bounding box center [481, 296] width 11 height 11
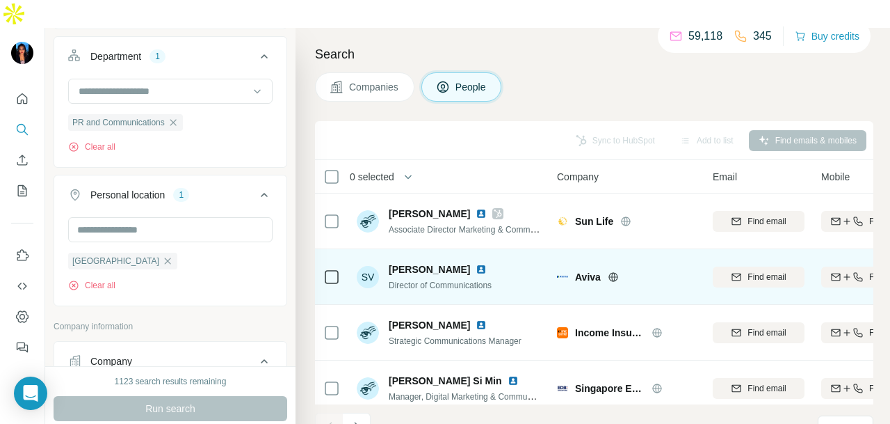
click at [478, 264] on img at bounding box center [481, 269] width 11 height 11
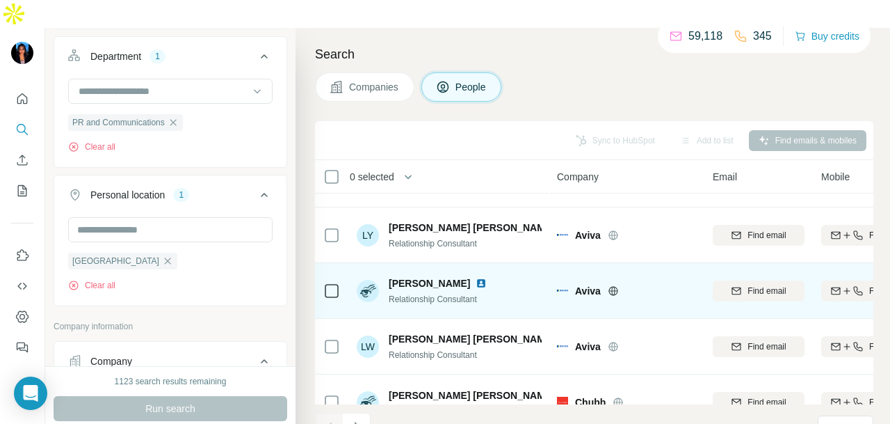
scroll to position [3131, 0]
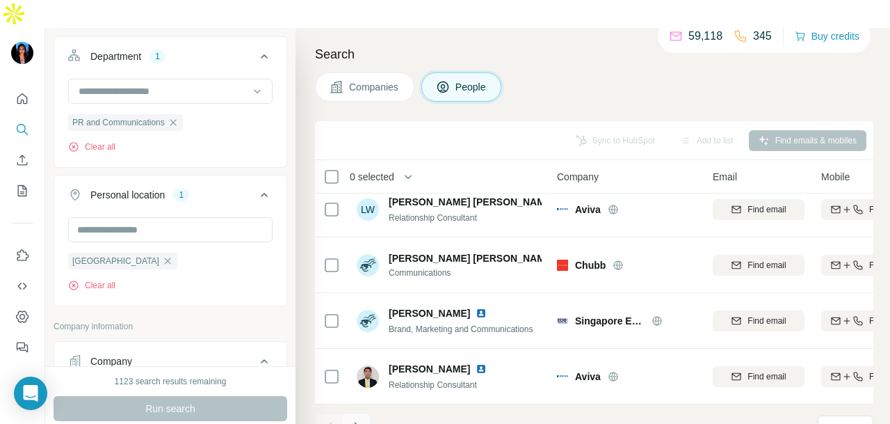
click at [363, 419] on icon "Navigate to next page" at bounding box center [357, 426] width 14 height 14
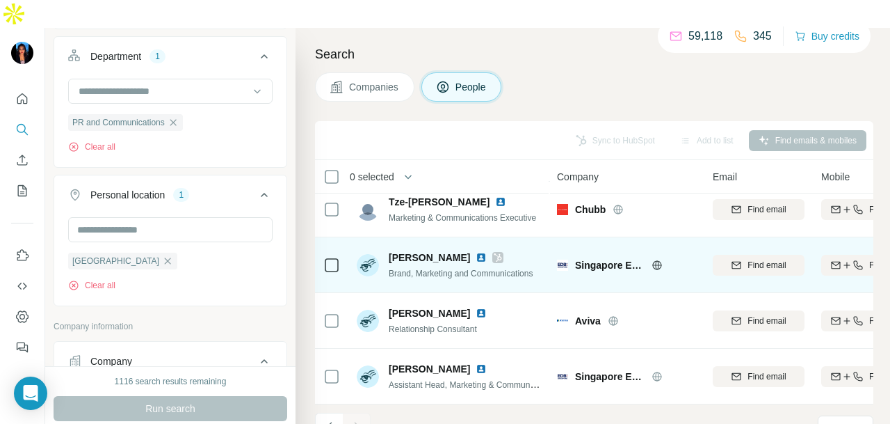
scroll to position [182, 0]
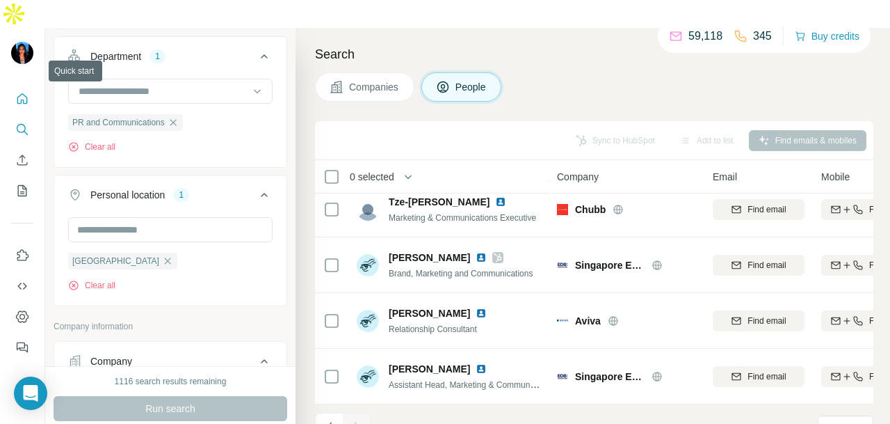
click at [26, 92] on icon "Quick start" at bounding box center [22, 99] width 14 height 14
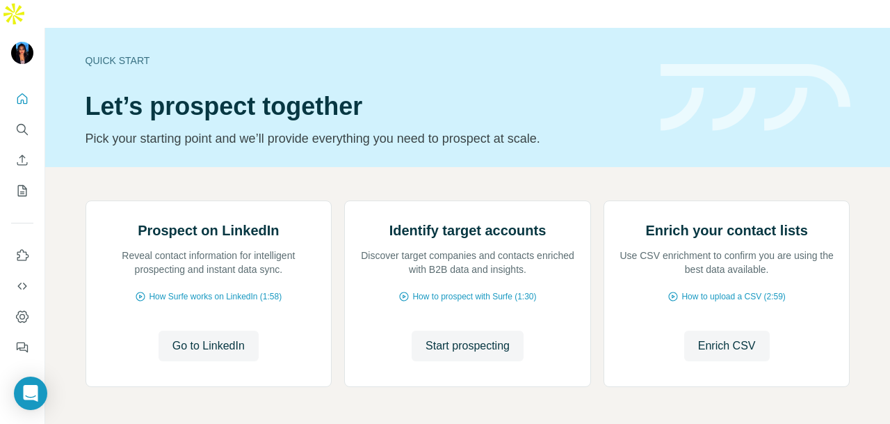
click at [21, 124] on icon "Search" at bounding box center [21, 128] width 9 height 9
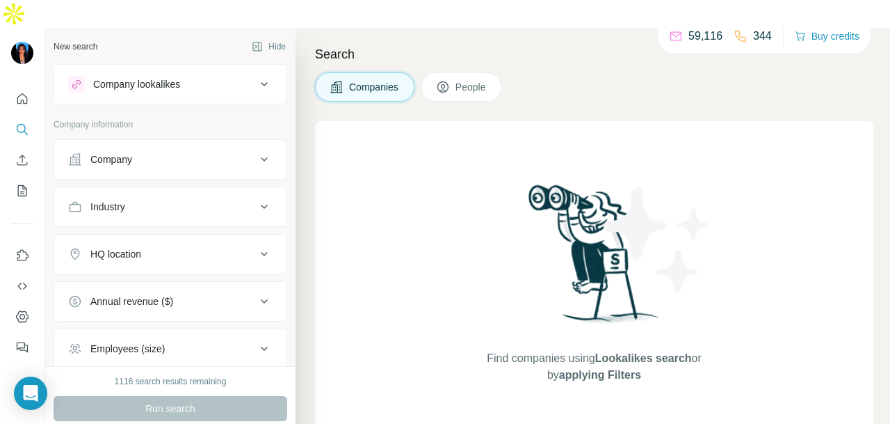
click at [139, 143] on button "Company" at bounding box center [170, 159] width 232 height 33
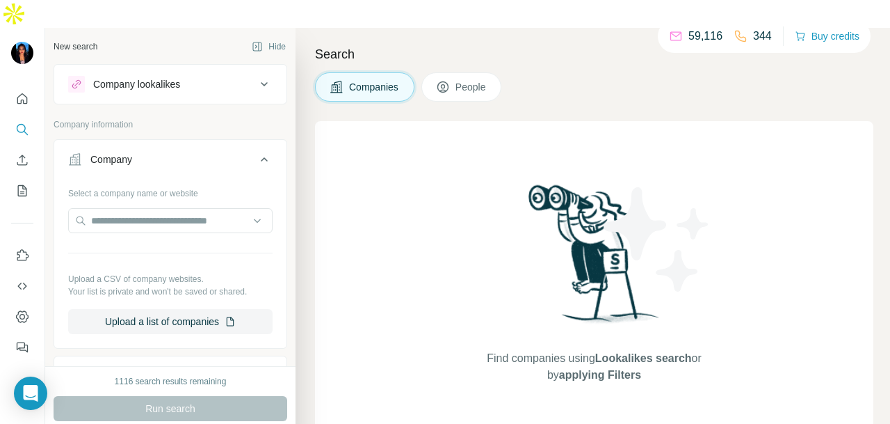
click at [160, 77] on div "Company lookalikes" at bounding box center [136, 84] width 87 height 14
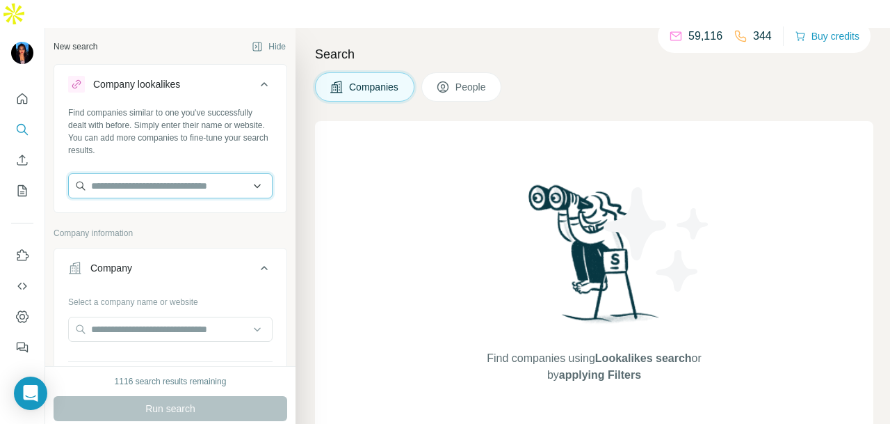
click at [134, 173] on input "text" at bounding box center [170, 185] width 204 height 25
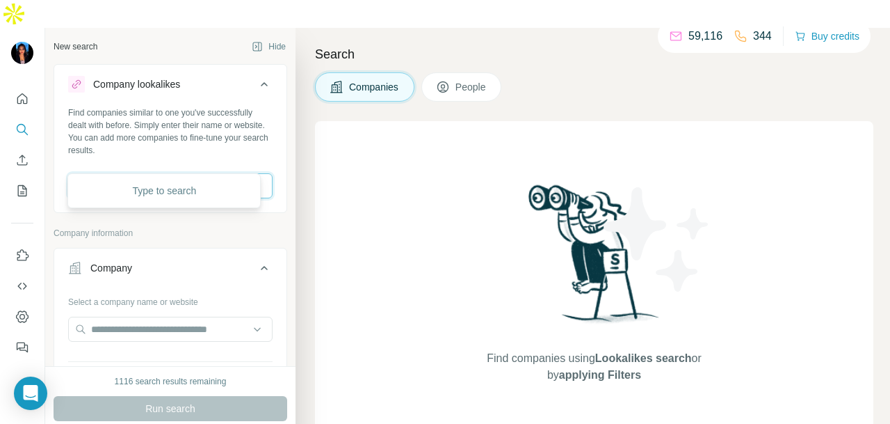
paste input "**********"
type input "**********"
click at [140, 206] on p "[DOMAIN_NAME]" at bounding box center [146, 202] width 78 height 13
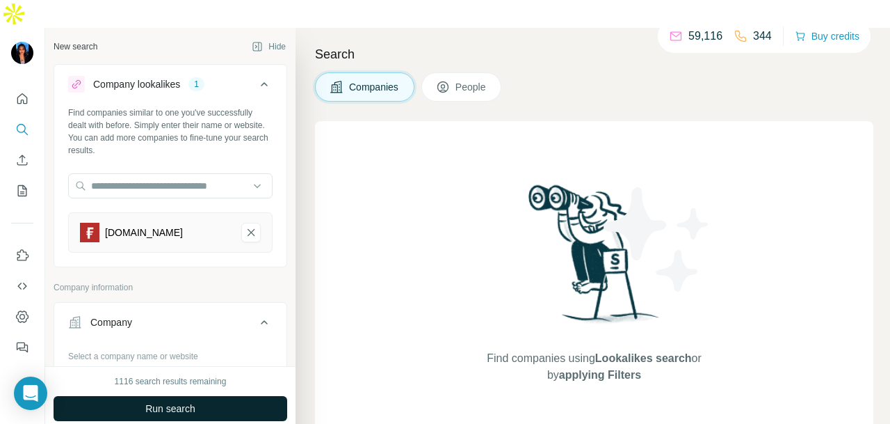
click at [183, 396] on button "Run search" at bounding box center [171, 408] width 234 height 25
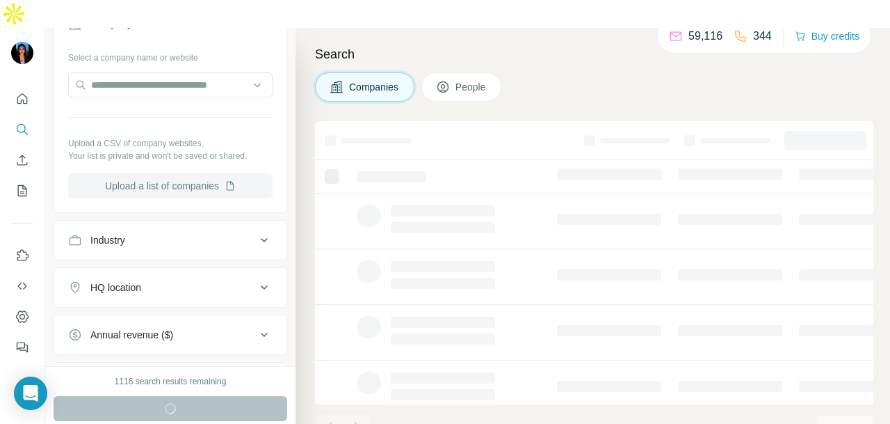
scroll to position [348, 0]
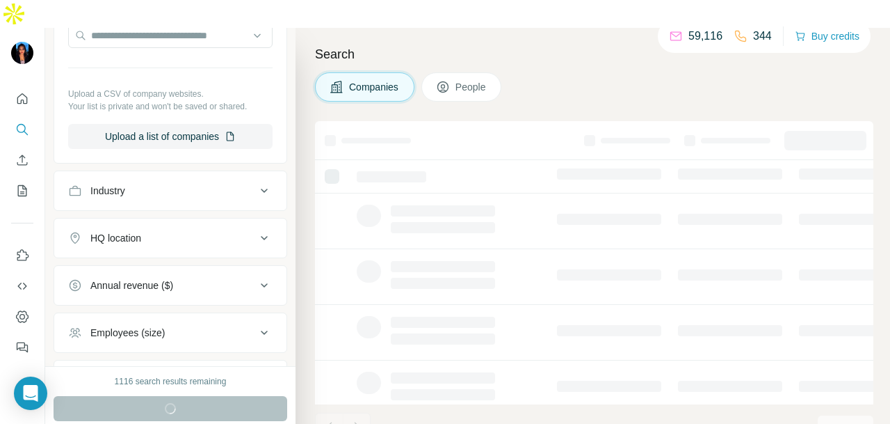
click at [188, 221] on button "HQ location" at bounding box center [170, 237] width 232 height 33
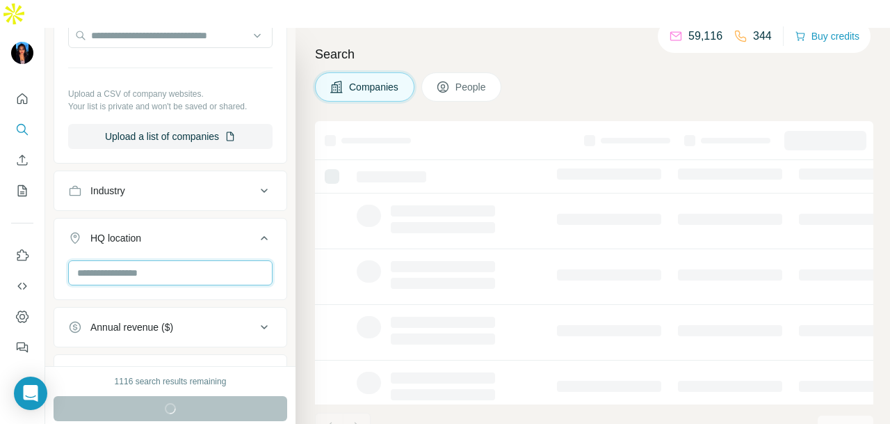
click at [182, 260] on input "text" at bounding box center [170, 272] width 204 height 25
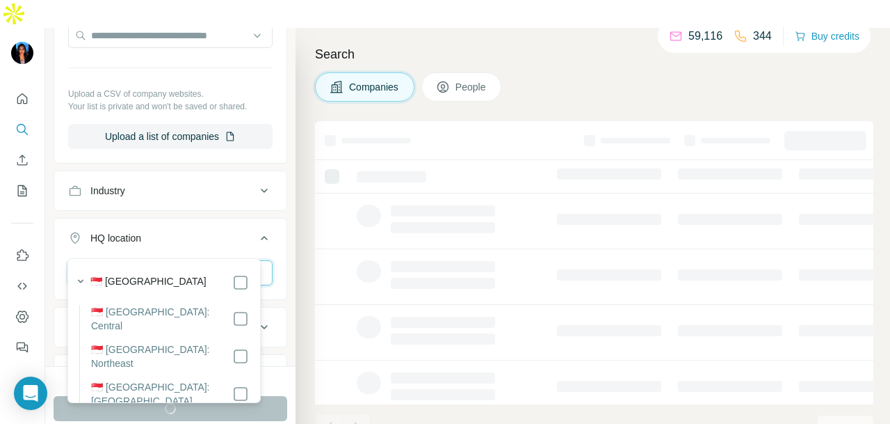
type input "*********"
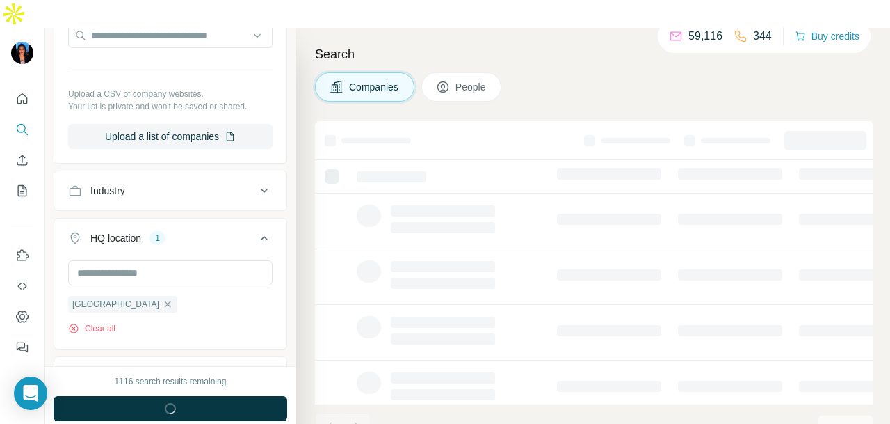
scroll to position [554, 0]
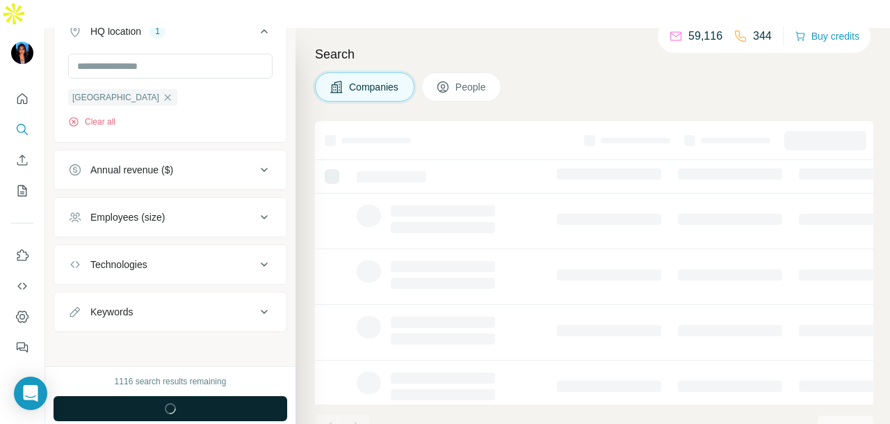
click at [203, 396] on button "Run search" at bounding box center [171, 408] width 234 height 25
